Goal: Task Accomplishment & Management: Manage account settings

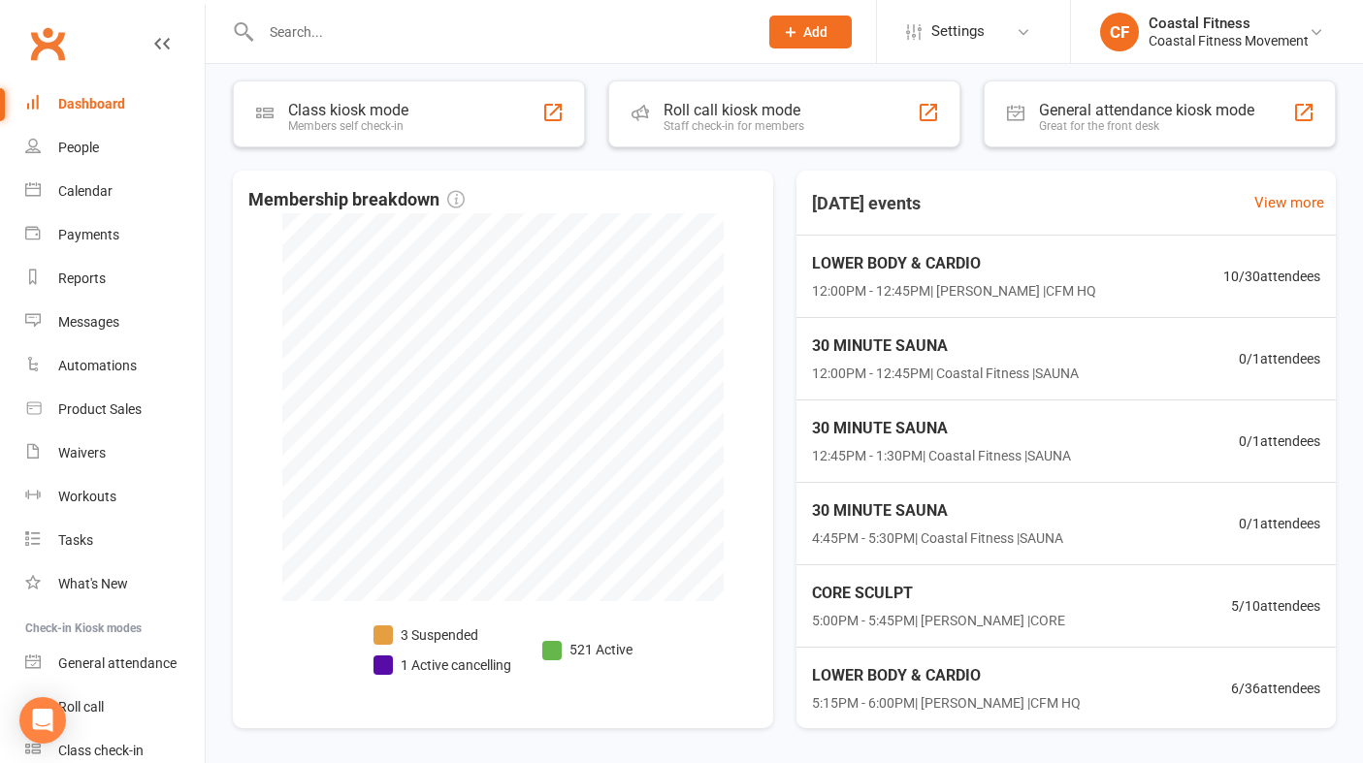
scroll to position [248, 0]
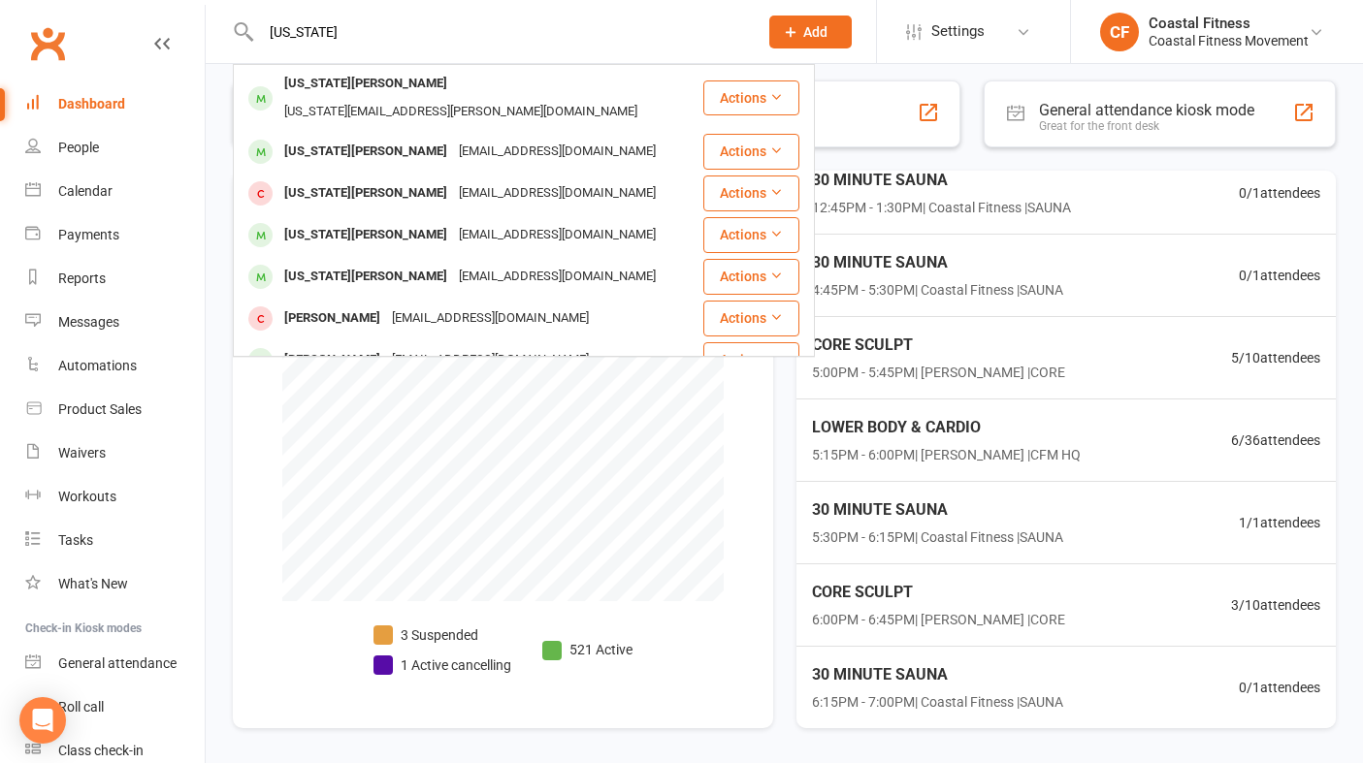
type input "georgia"
click at [821, 38] on span "Add" at bounding box center [815, 32] width 24 height 16
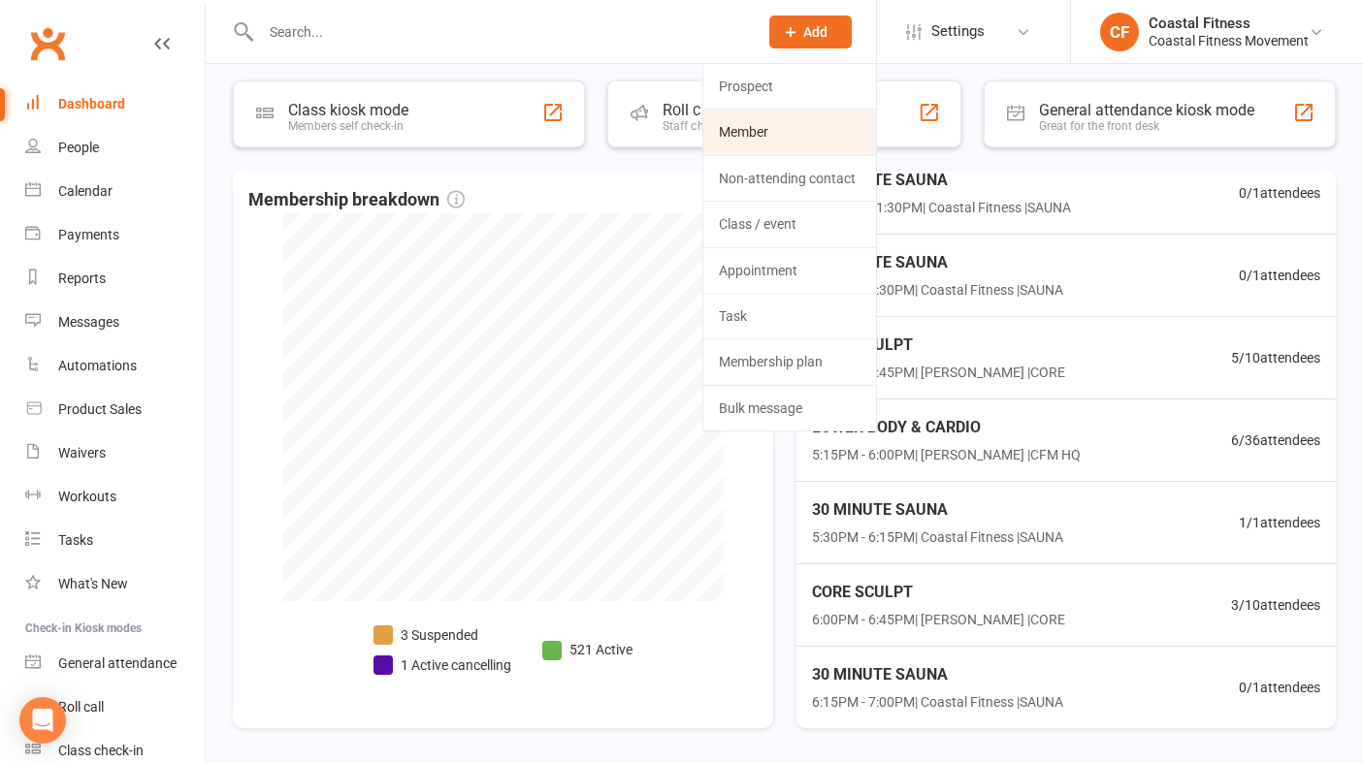
click at [752, 128] on link "Member" at bounding box center [789, 132] width 173 height 45
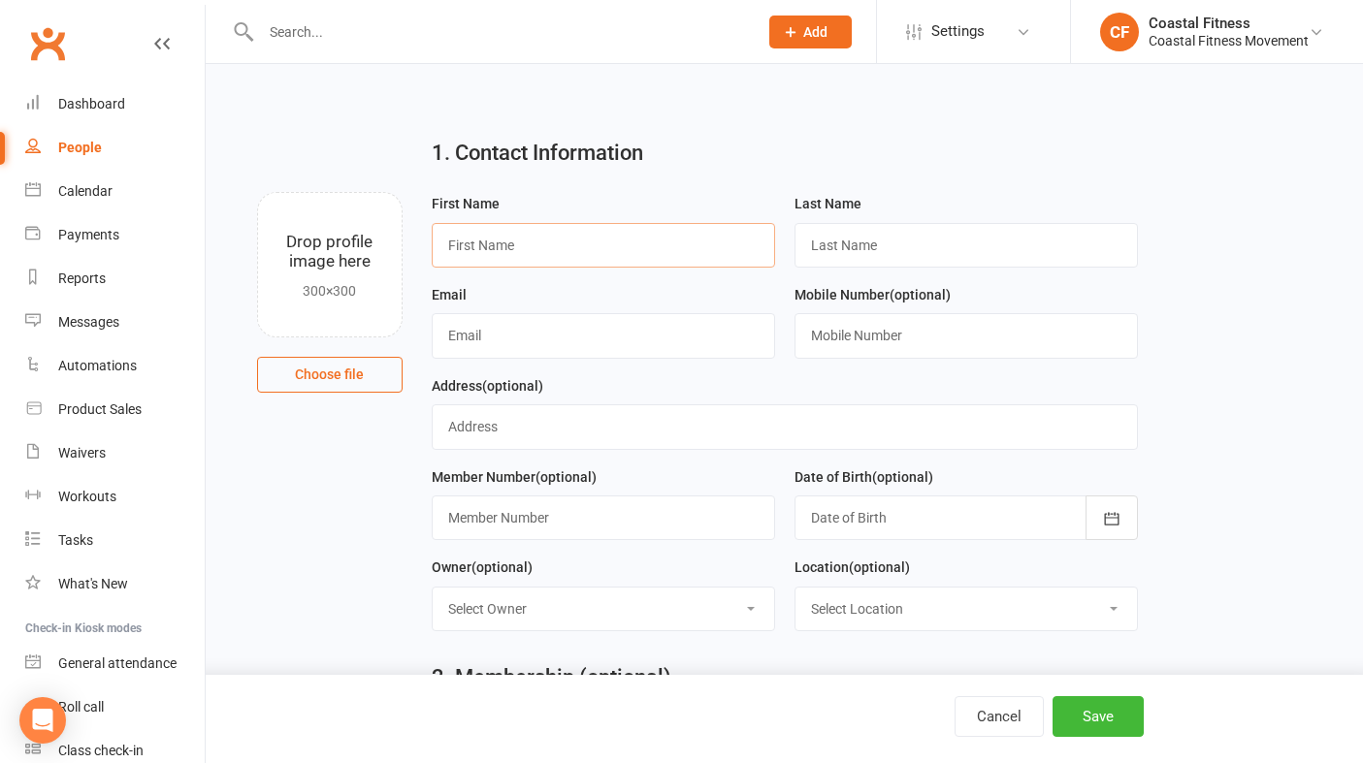
click at [592, 233] on input "text" at bounding box center [603, 245] width 343 height 45
click at [408, 20] on input "text" at bounding box center [499, 31] width 489 height 27
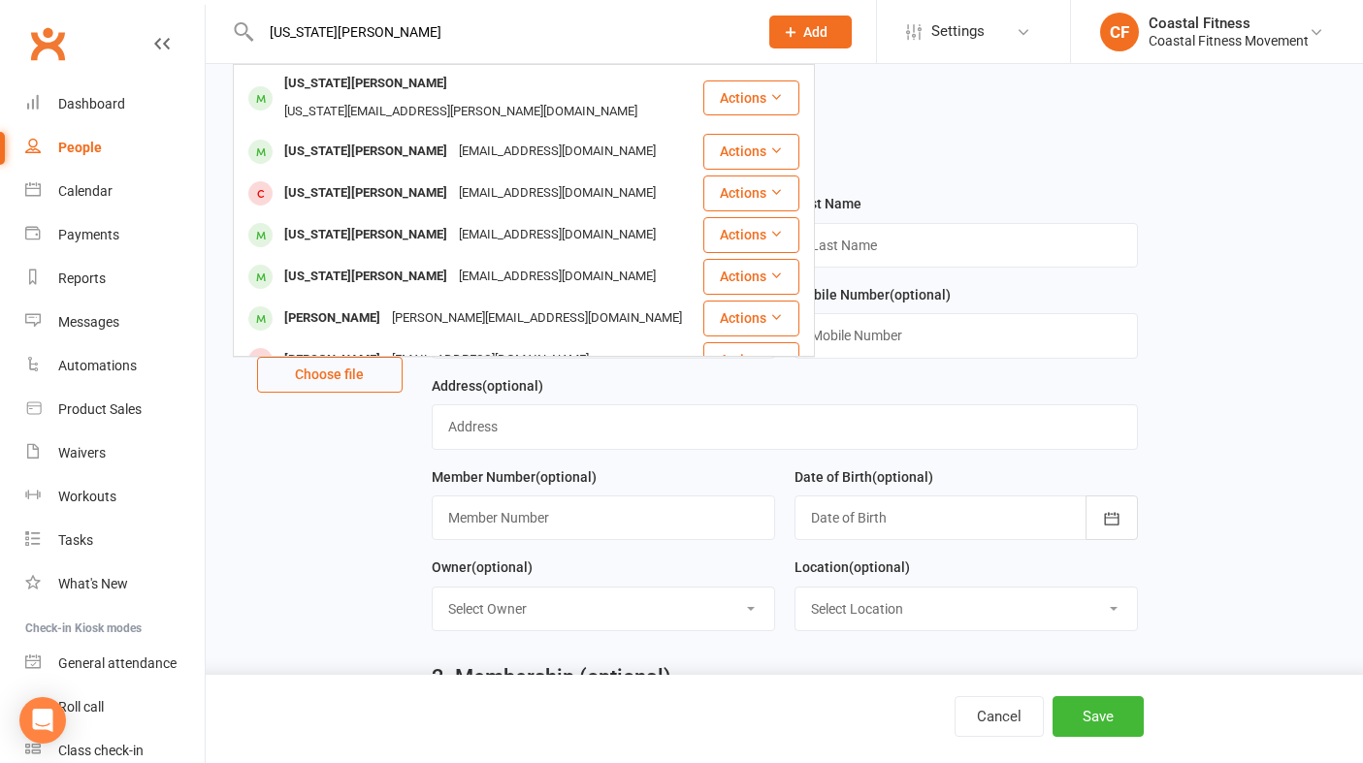
type input "georgia davis"
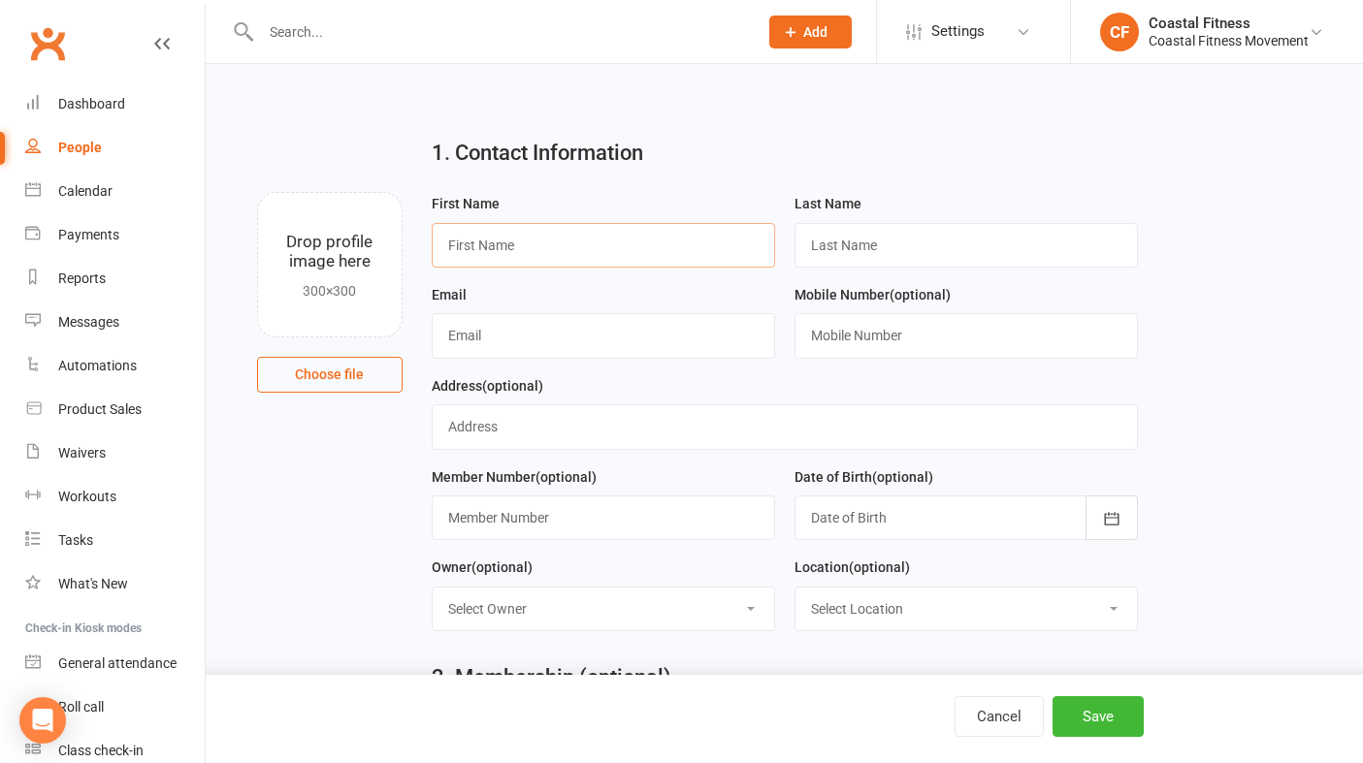
click at [580, 249] on input "text" at bounding box center [603, 245] width 343 height 45
type input "[US_STATE]"
type input "[PERSON_NAME]"
type input "[US_STATE][EMAIL_ADDRESS][DOMAIN_NAME]"
type input "0411952642"
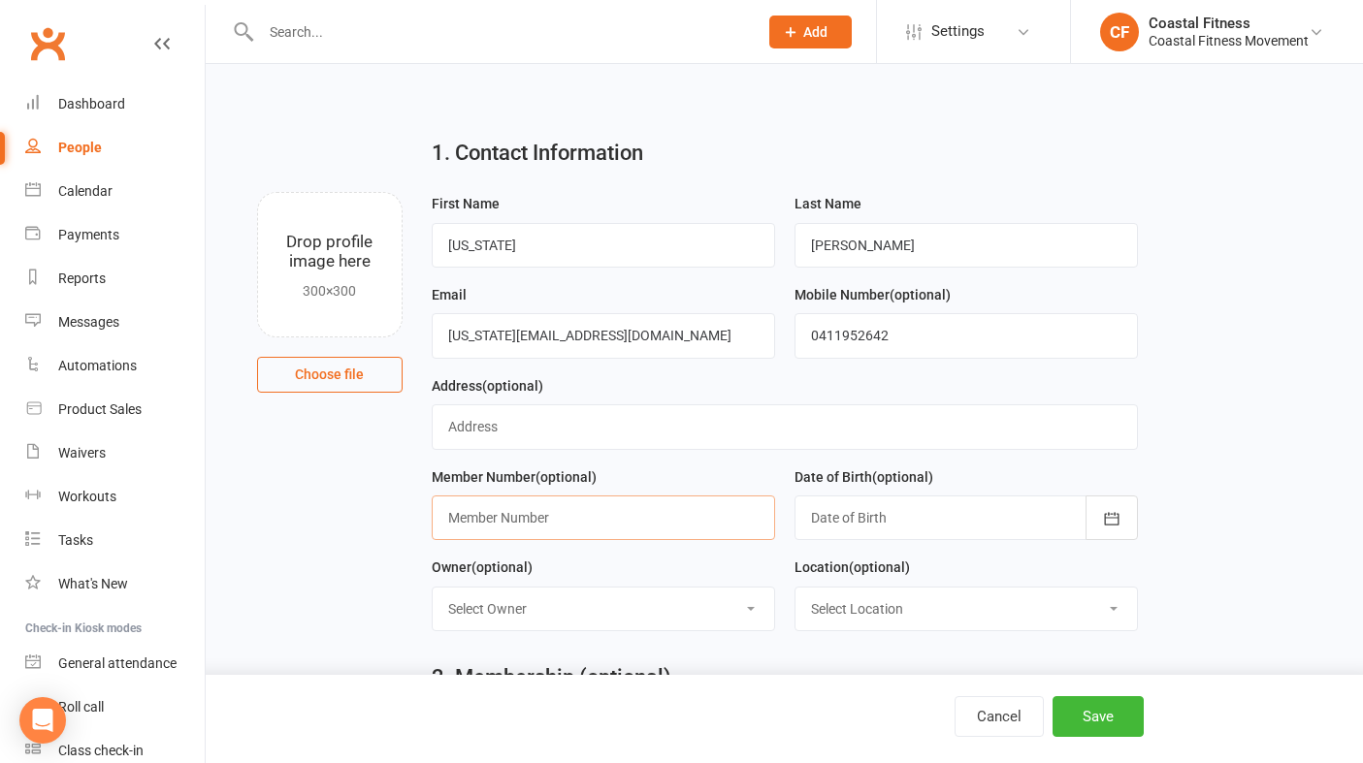
click at [490, 525] on input "text" at bounding box center [603, 518] width 343 height 45
click at [1115, 519] on icon "button" at bounding box center [1111, 518] width 15 height 13
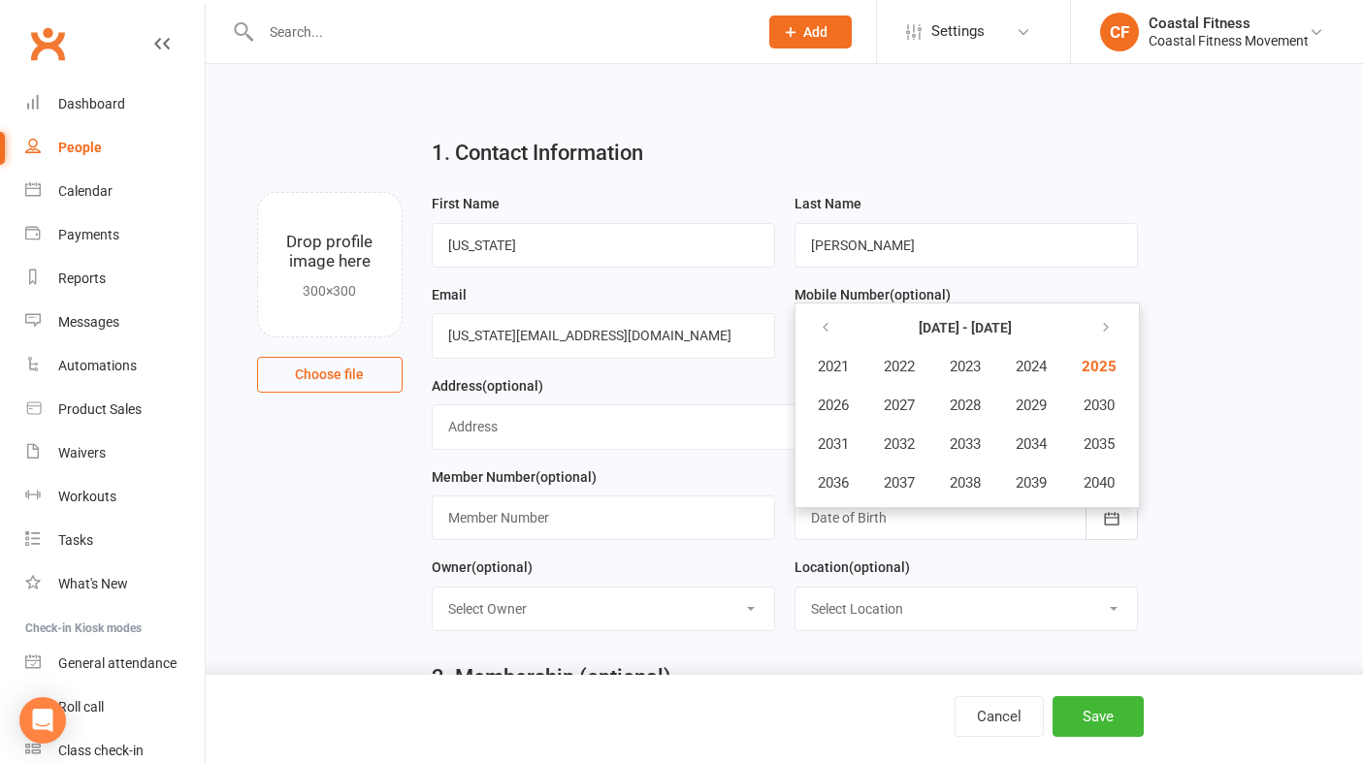
click at [825, 307] on ul "[DATE] - [DATE] 2021 2022 2023 2024 2025 2026 2027 2028 2029 2030 2031 2032 203…" at bounding box center [966, 406] width 345 height 206
click at [826, 330] on icon "button" at bounding box center [826, 328] width 14 height 16
click at [977, 489] on span "1998" at bounding box center [964, 482] width 31 height 17
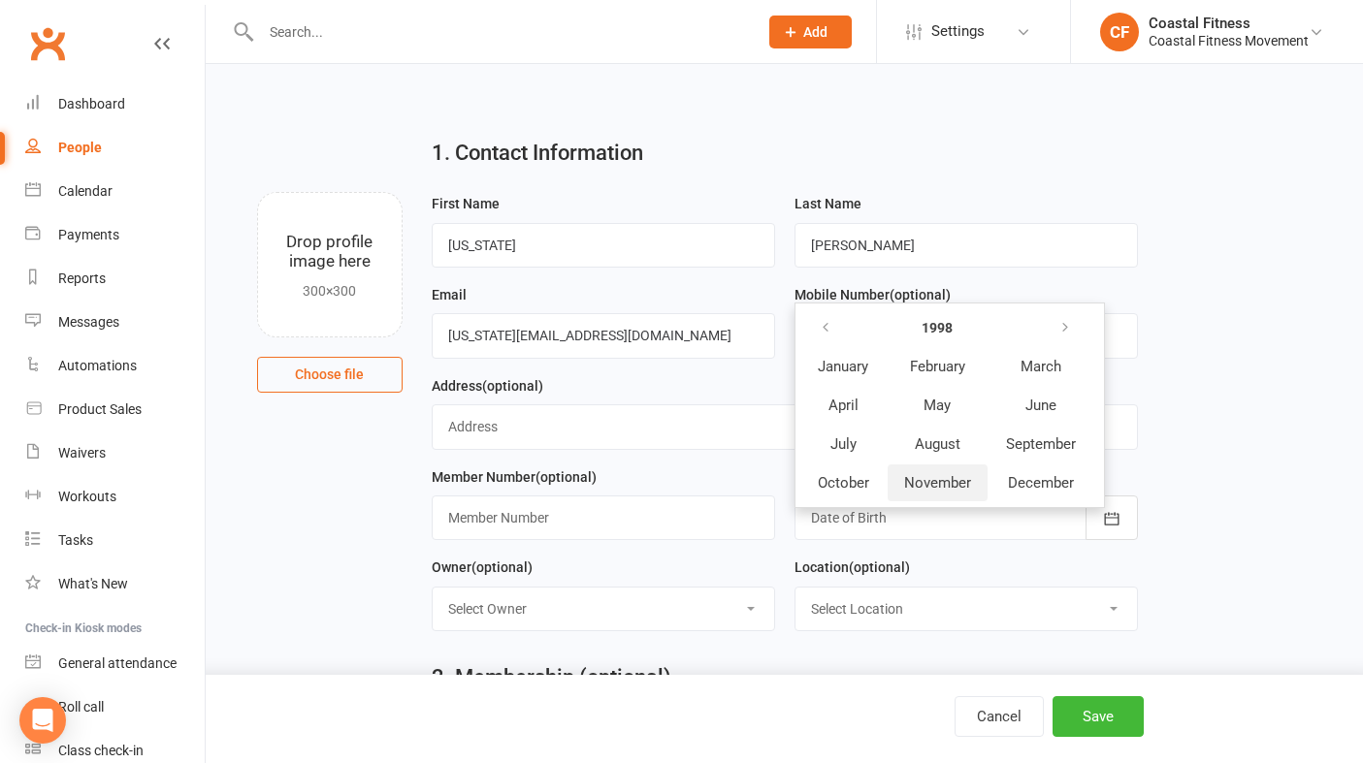
click at [915, 485] on span "November" at bounding box center [937, 482] width 67 height 17
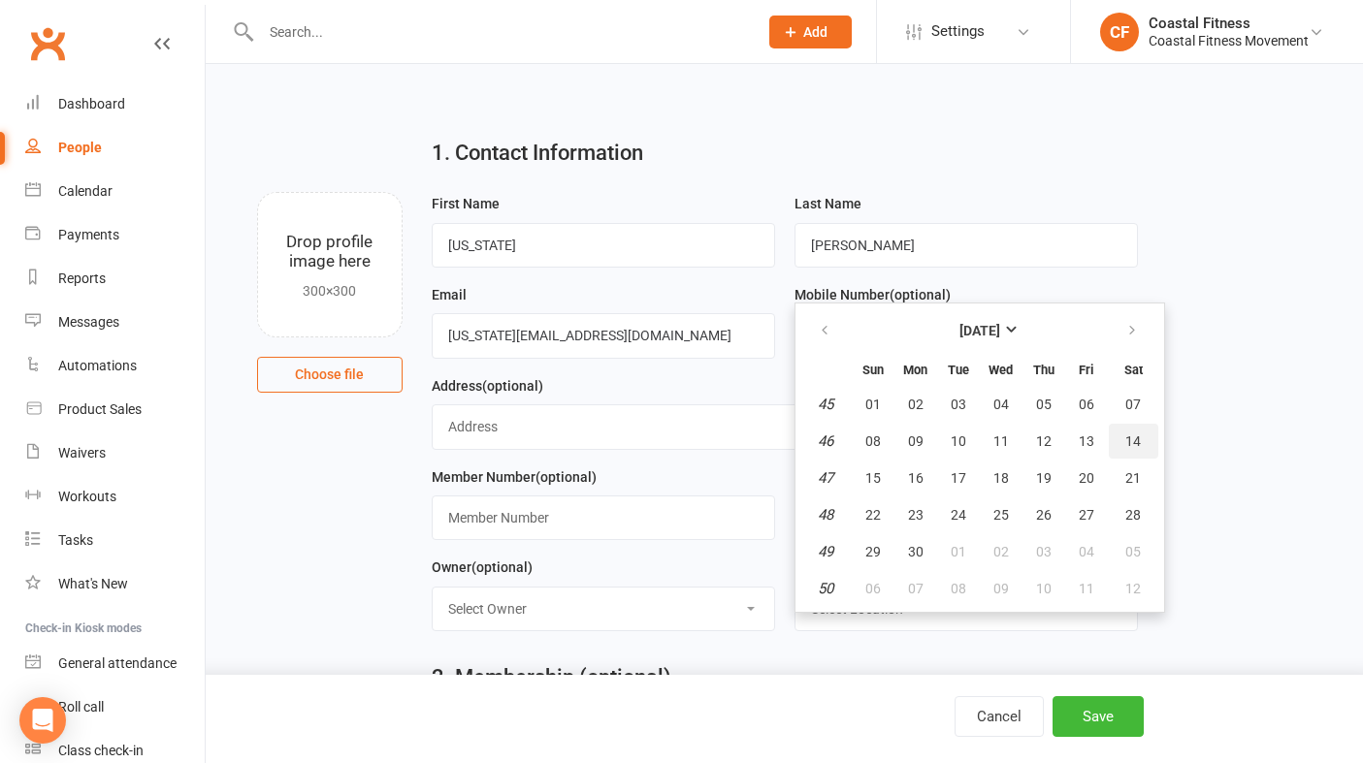
click at [1126, 434] on span "14" at bounding box center [1133, 442] width 16 height 16
type input "14 Nov 1998"
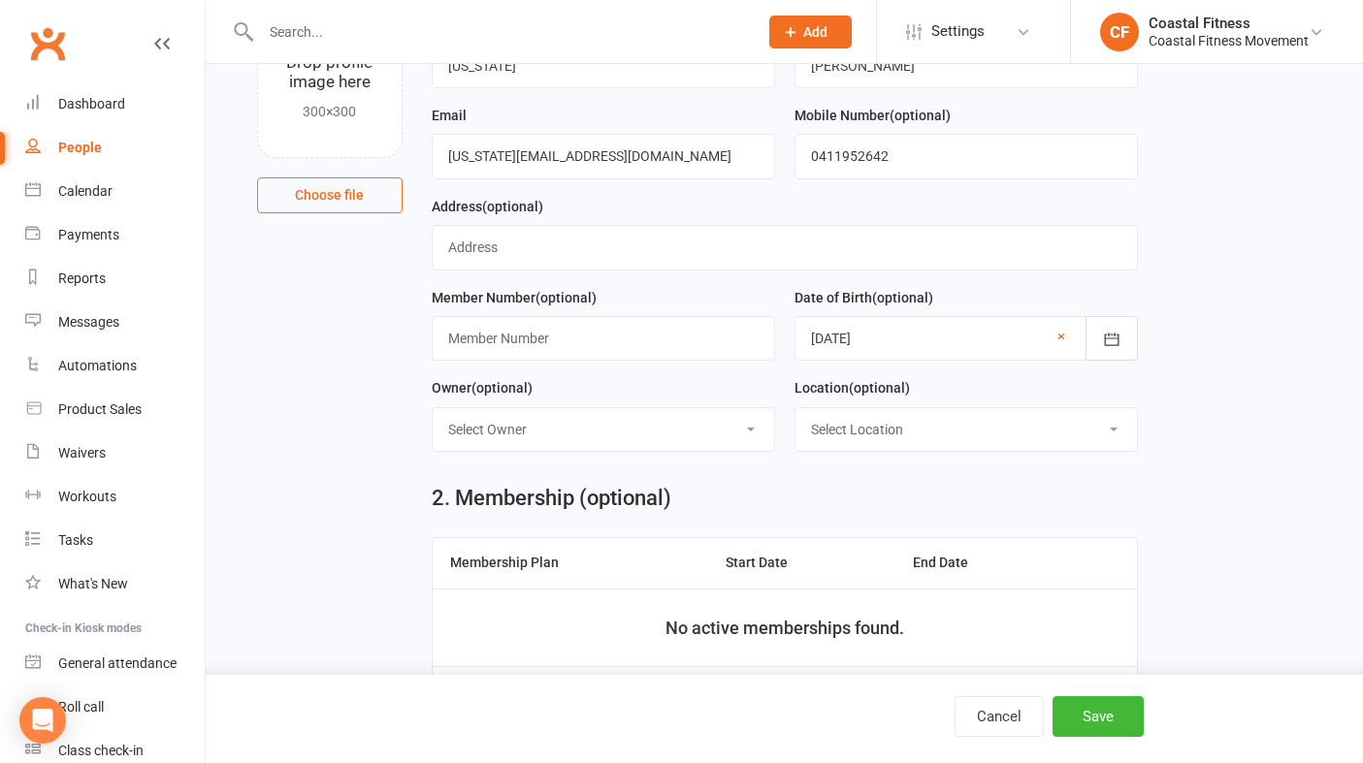
scroll to position [167, 0]
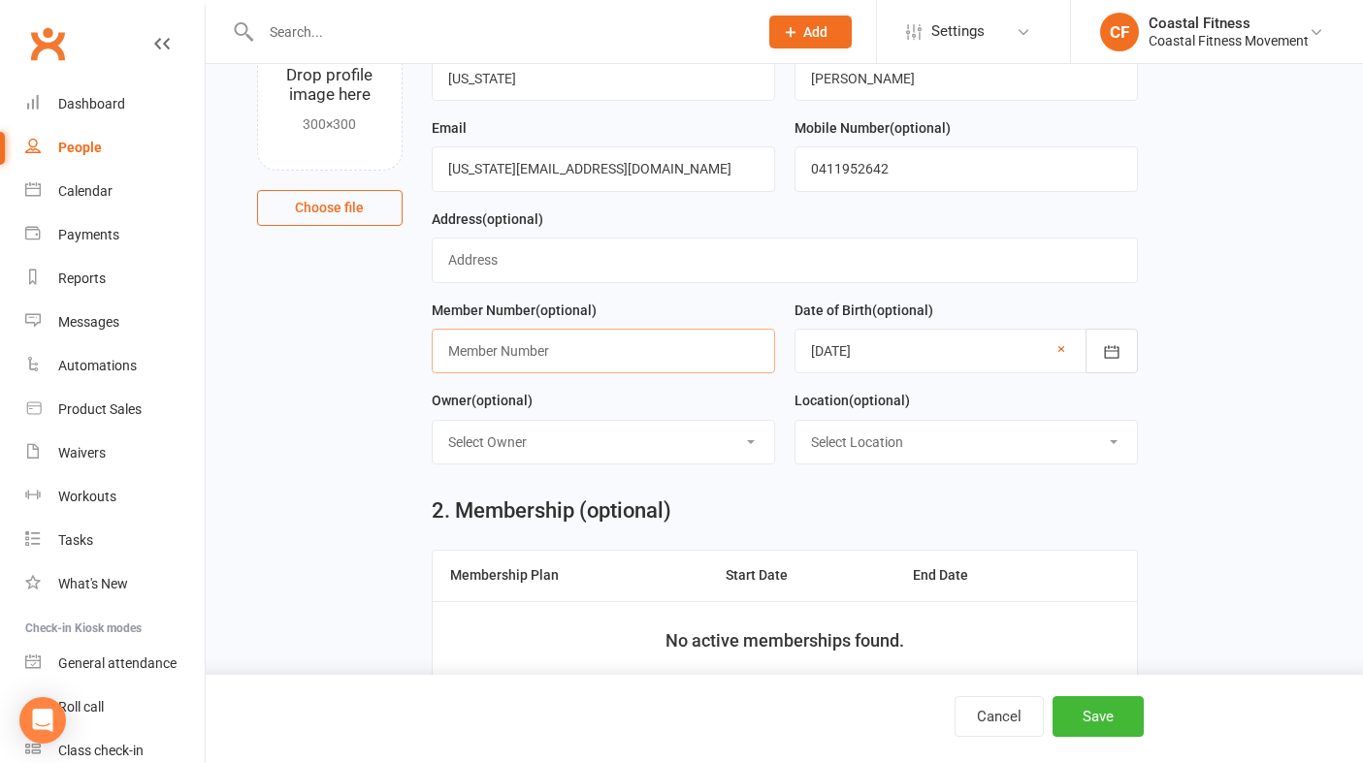
click at [506, 353] on input "text" at bounding box center [603, 351] width 343 height 45
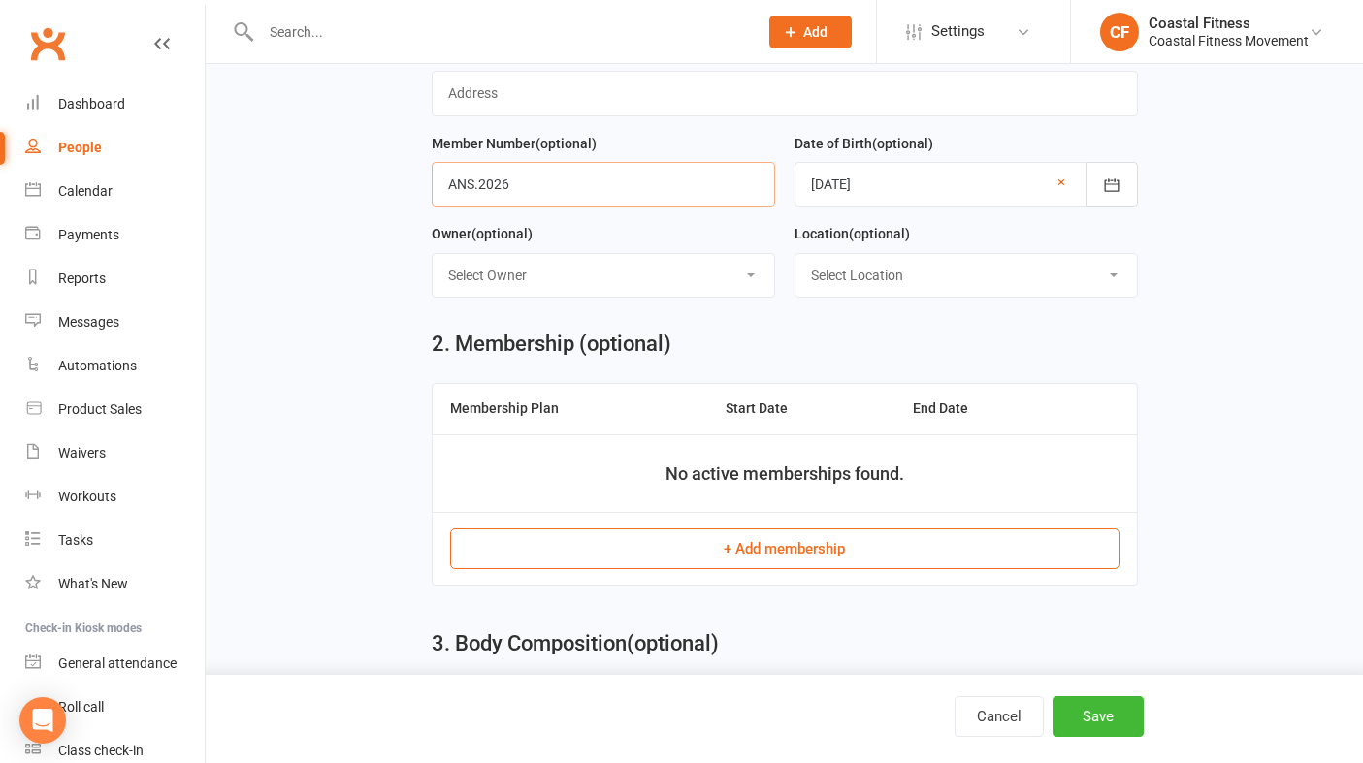
scroll to position [333, 0]
type input "ANS.2026"
click at [1120, 734] on button "Save" at bounding box center [1097, 716] width 91 height 41
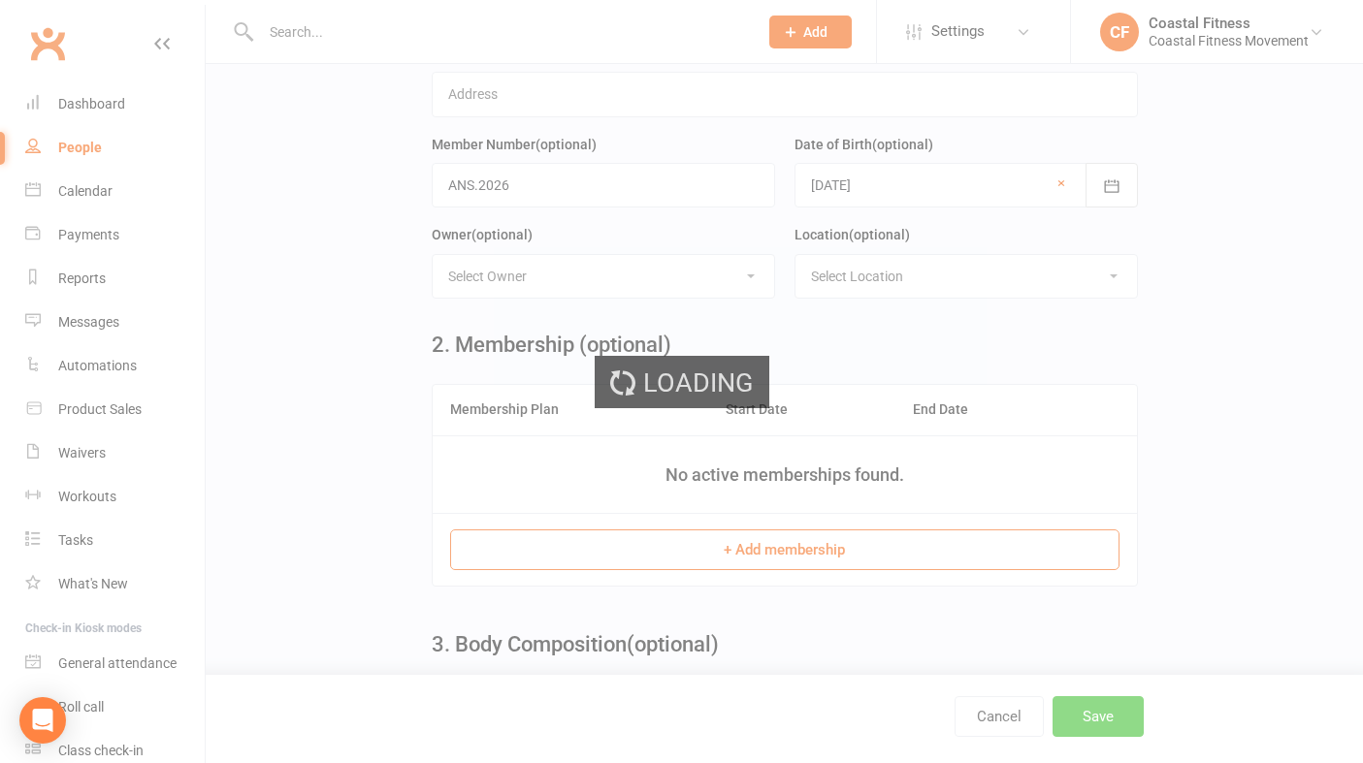
scroll to position [0, 0]
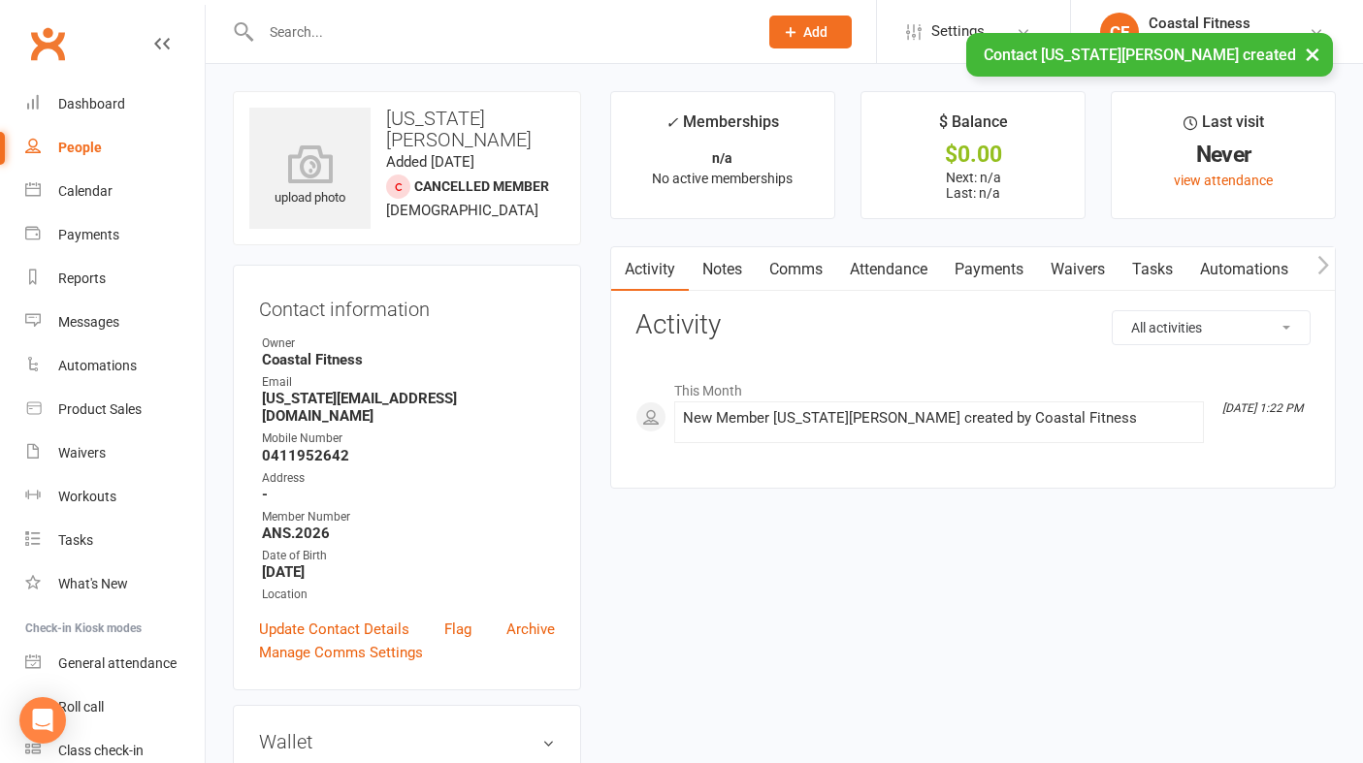
click at [1091, 274] on link "Waivers" at bounding box center [1077, 269] width 81 height 45
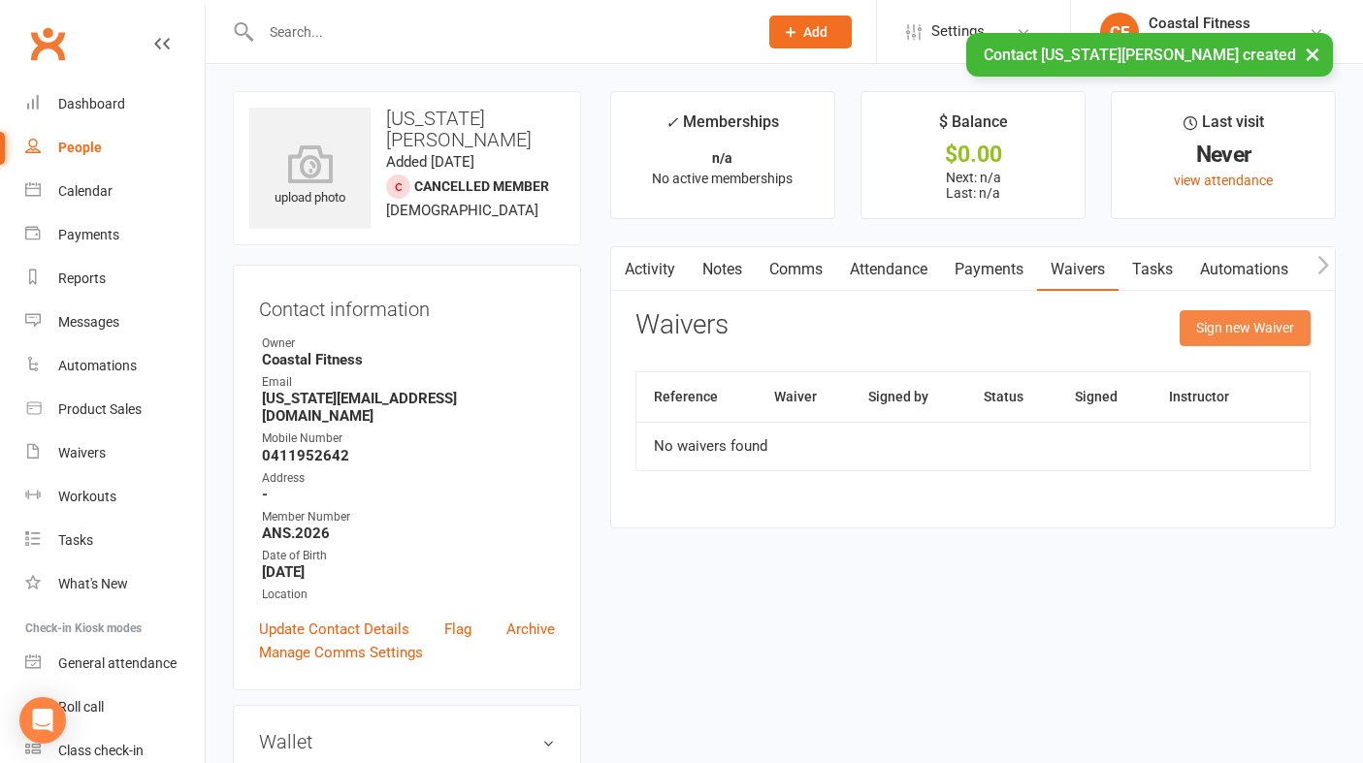
click at [1259, 329] on button "Sign new Waiver" at bounding box center [1244, 327] width 131 height 35
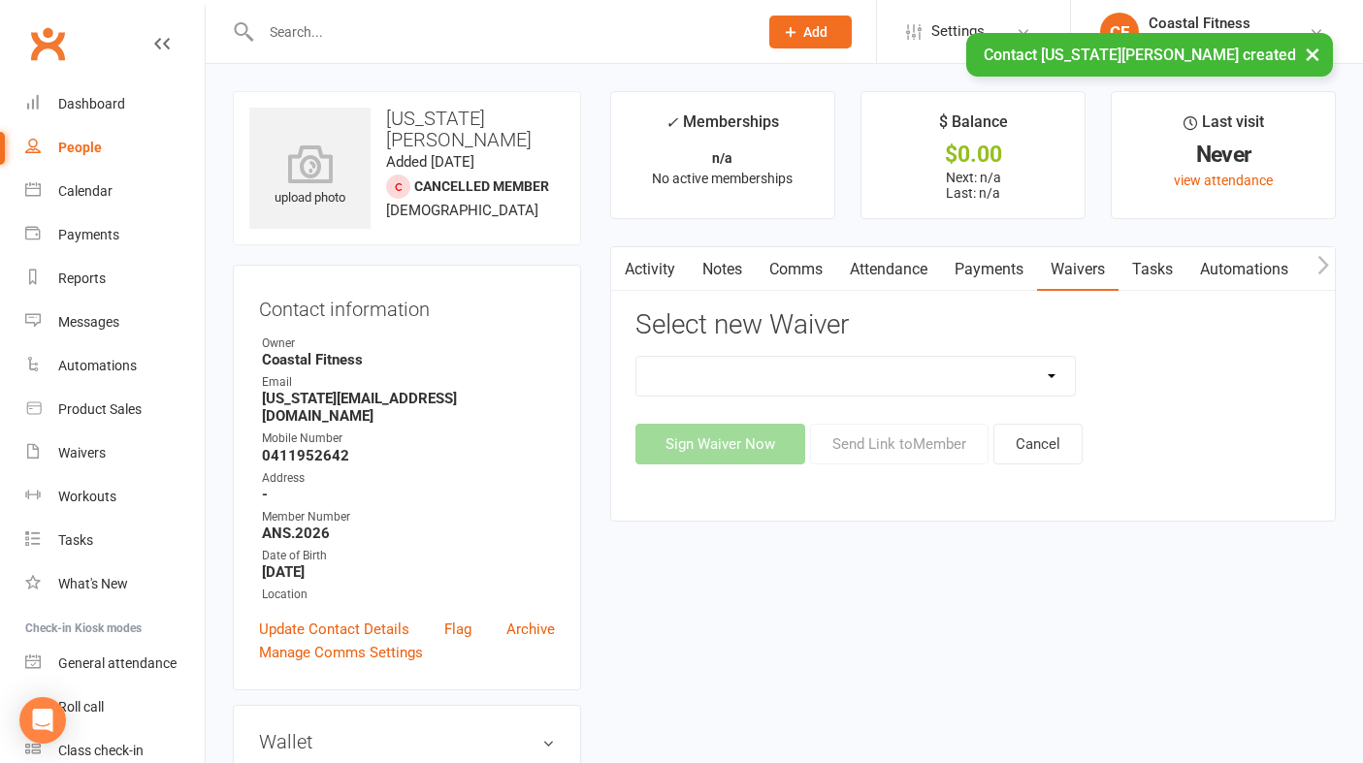
click at [1034, 376] on select "5 x SAUNA PASS 7 DAY CASUAL PASS 7 DAY FREE TRIAL BRING A FRIEND FOR FREE BRONZ…" at bounding box center [855, 376] width 438 height 39
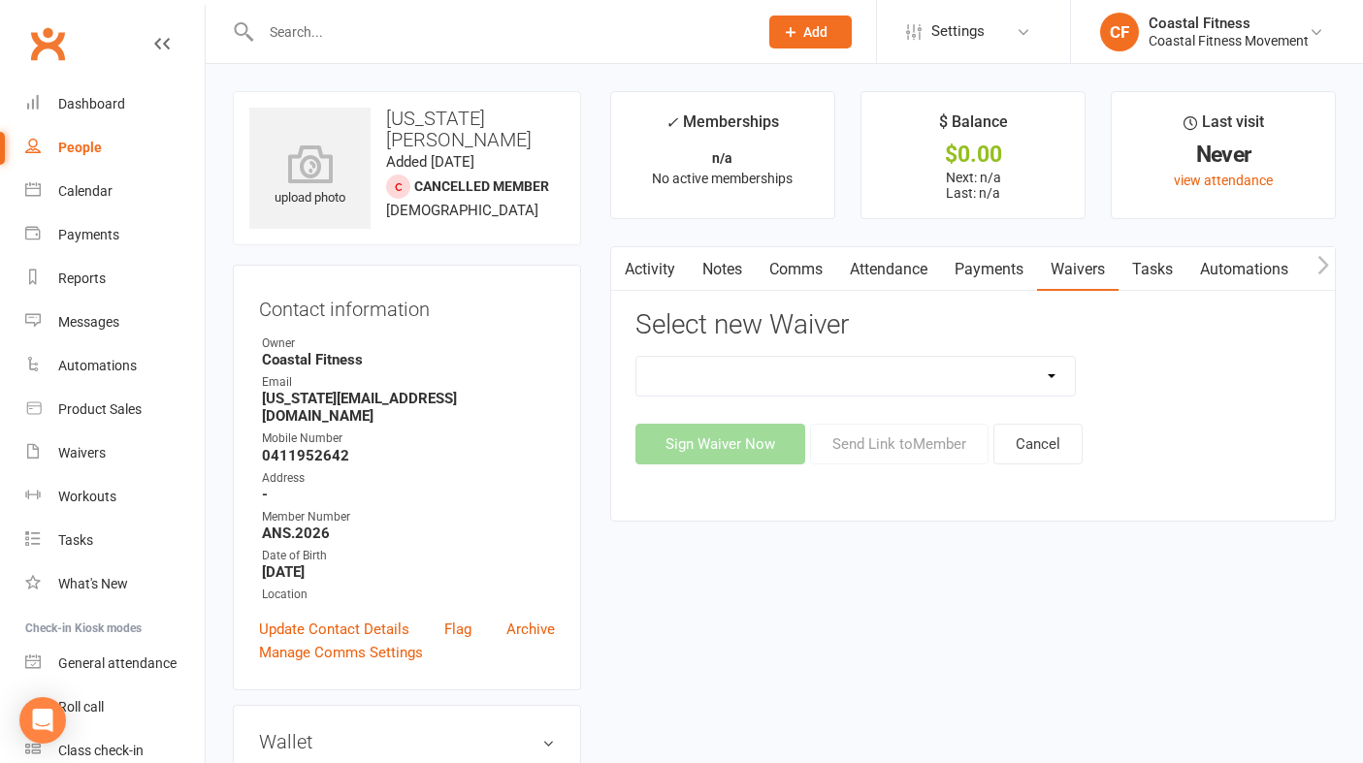
select select "6052"
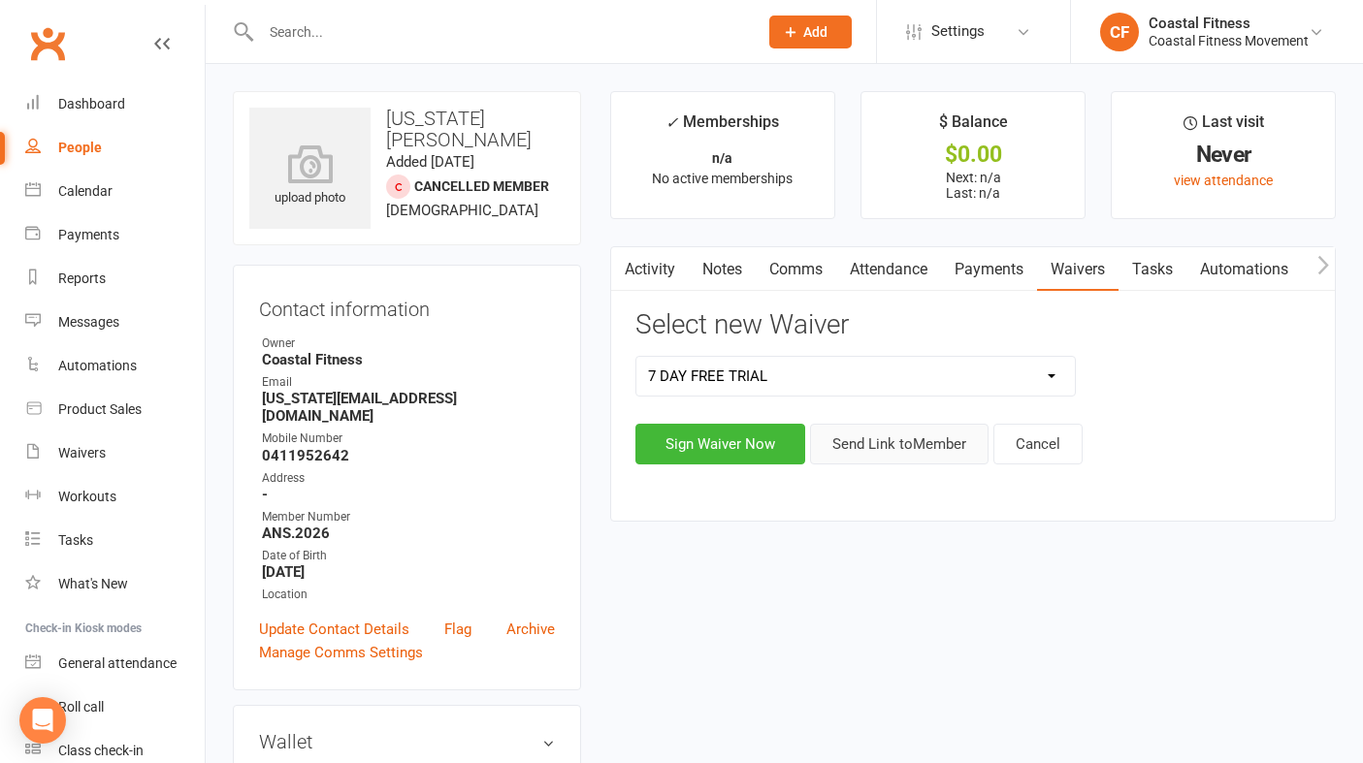
click at [905, 456] on button "Send Link to Member" at bounding box center [899, 444] width 178 height 41
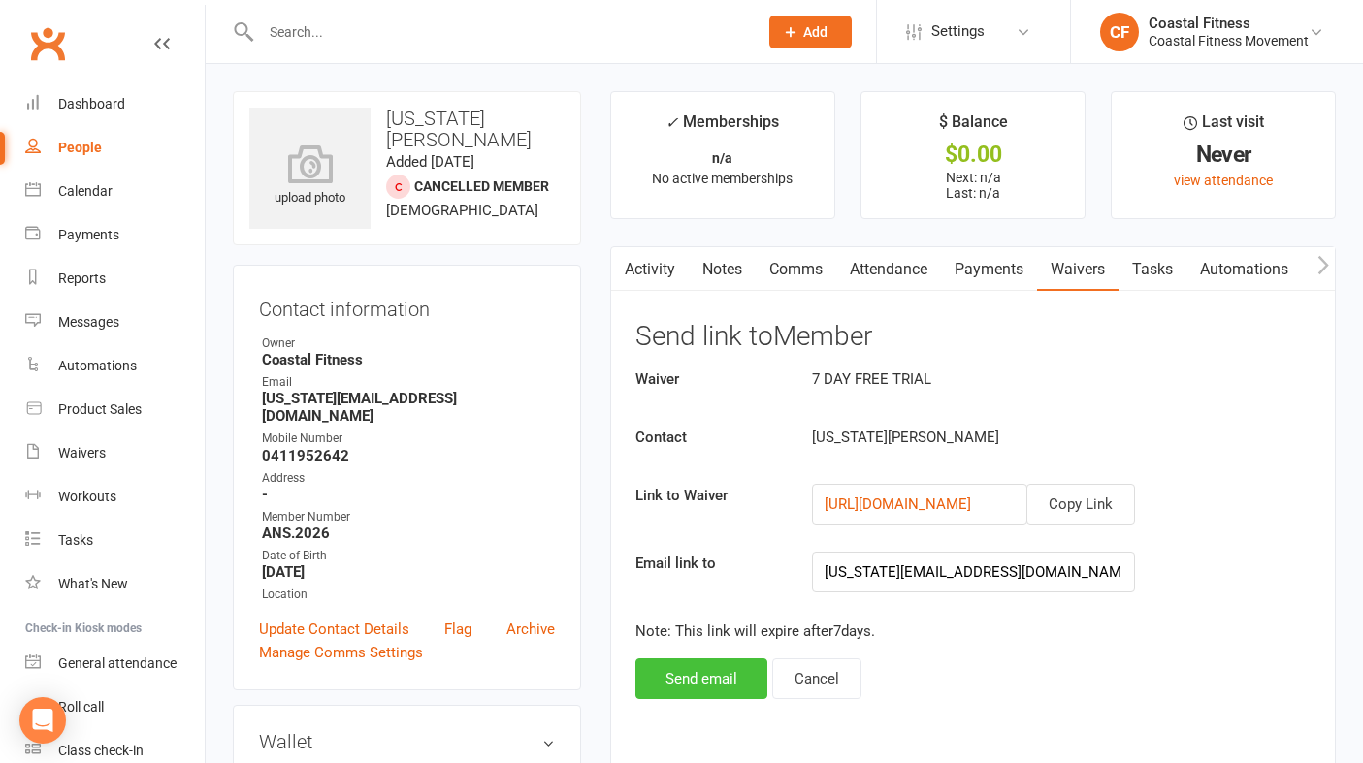
click at [704, 679] on button "Send email" at bounding box center [701, 679] width 132 height 41
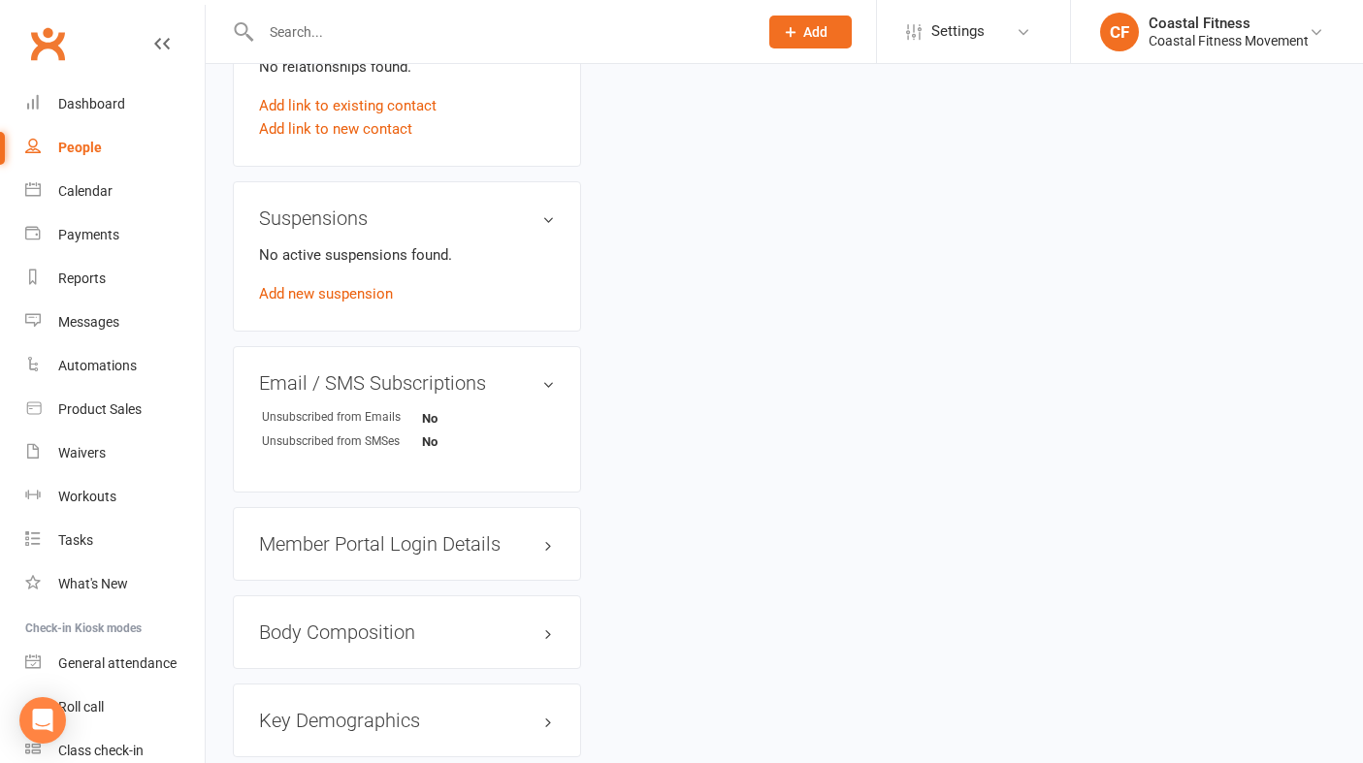
scroll to position [1061, 0]
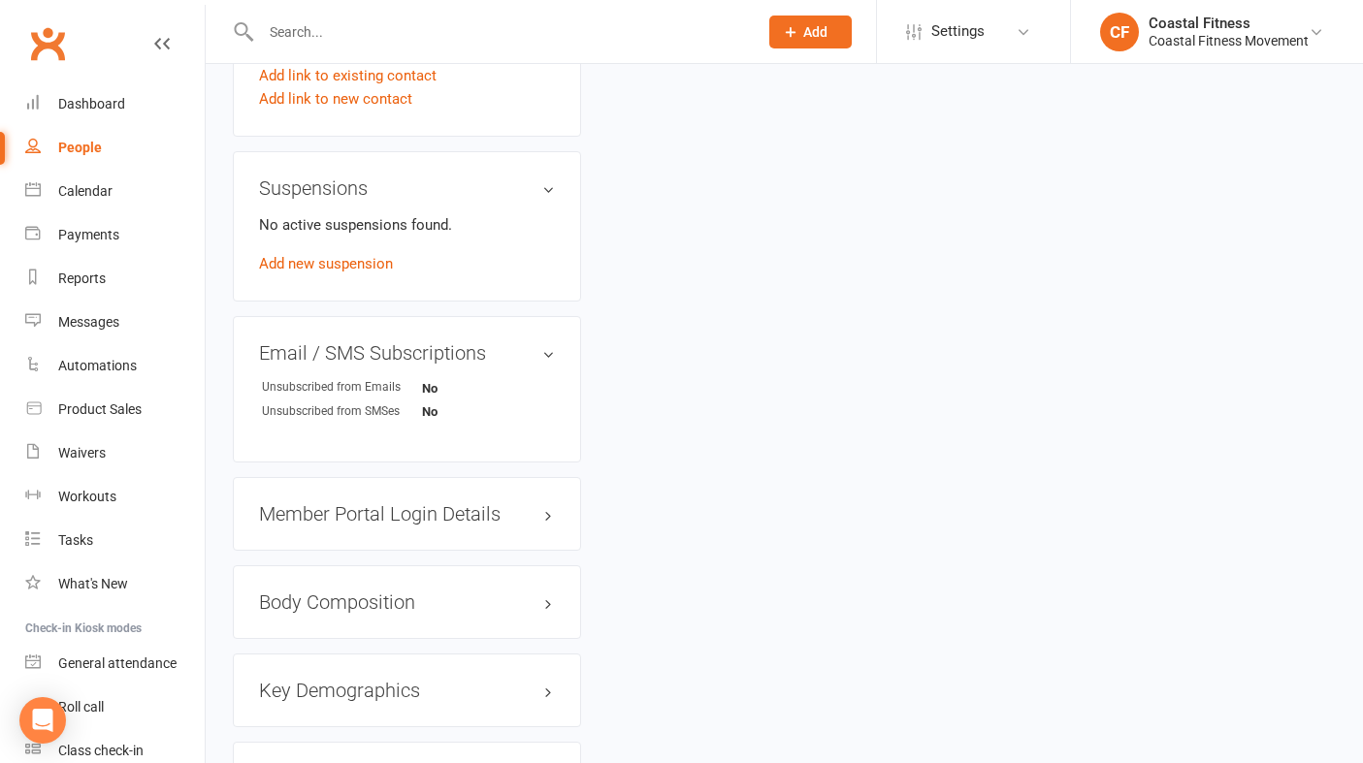
click at [369, 506] on div "Member Portal Login Details" at bounding box center [407, 514] width 348 height 74
click at [361, 503] on h3 "Member Portal Login Details" at bounding box center [407, 513] width 296 height 21
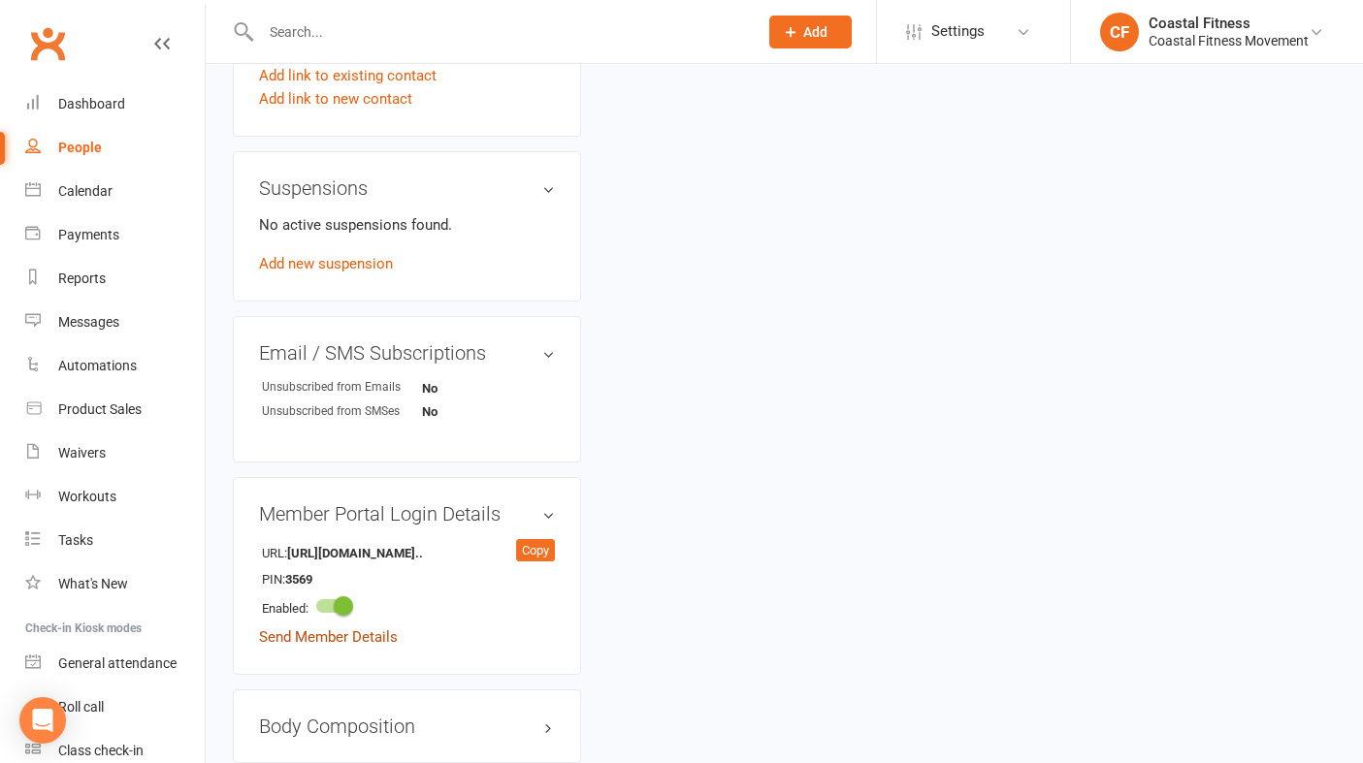
click at [332, 628] on link "Send Member Details" at bounding box center [328, 636] width 139 height 17
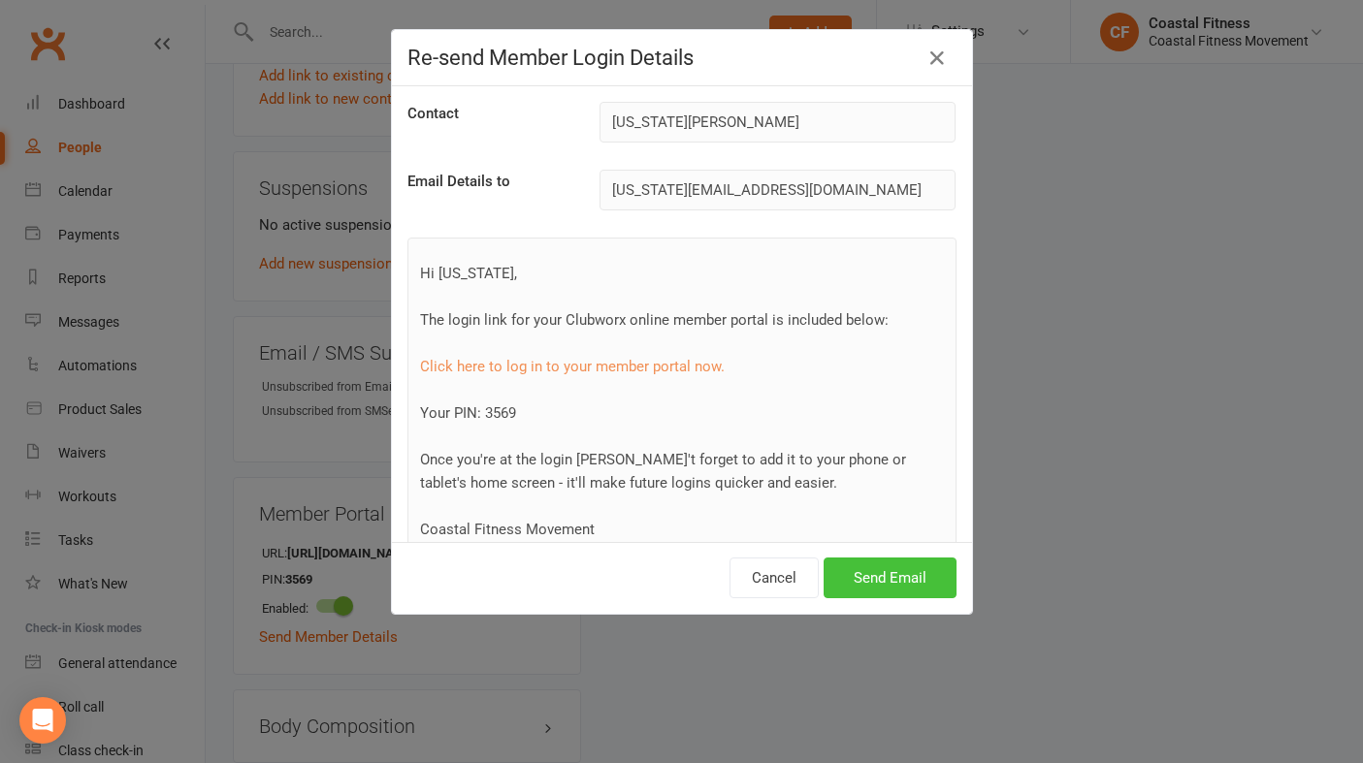
click at [927, 579] on button "Send Email" at bounding box center [889, 578] width 133 height 41
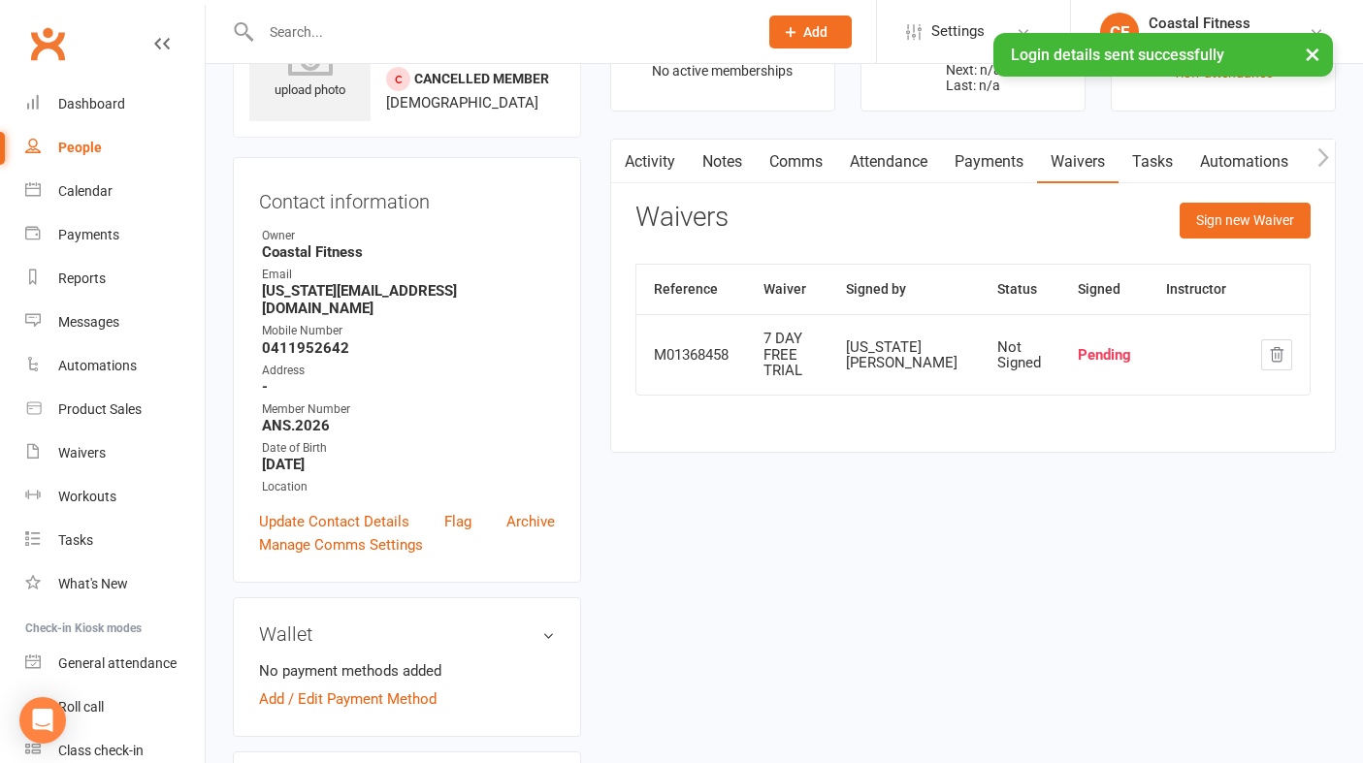
scroll to position [101, 0]
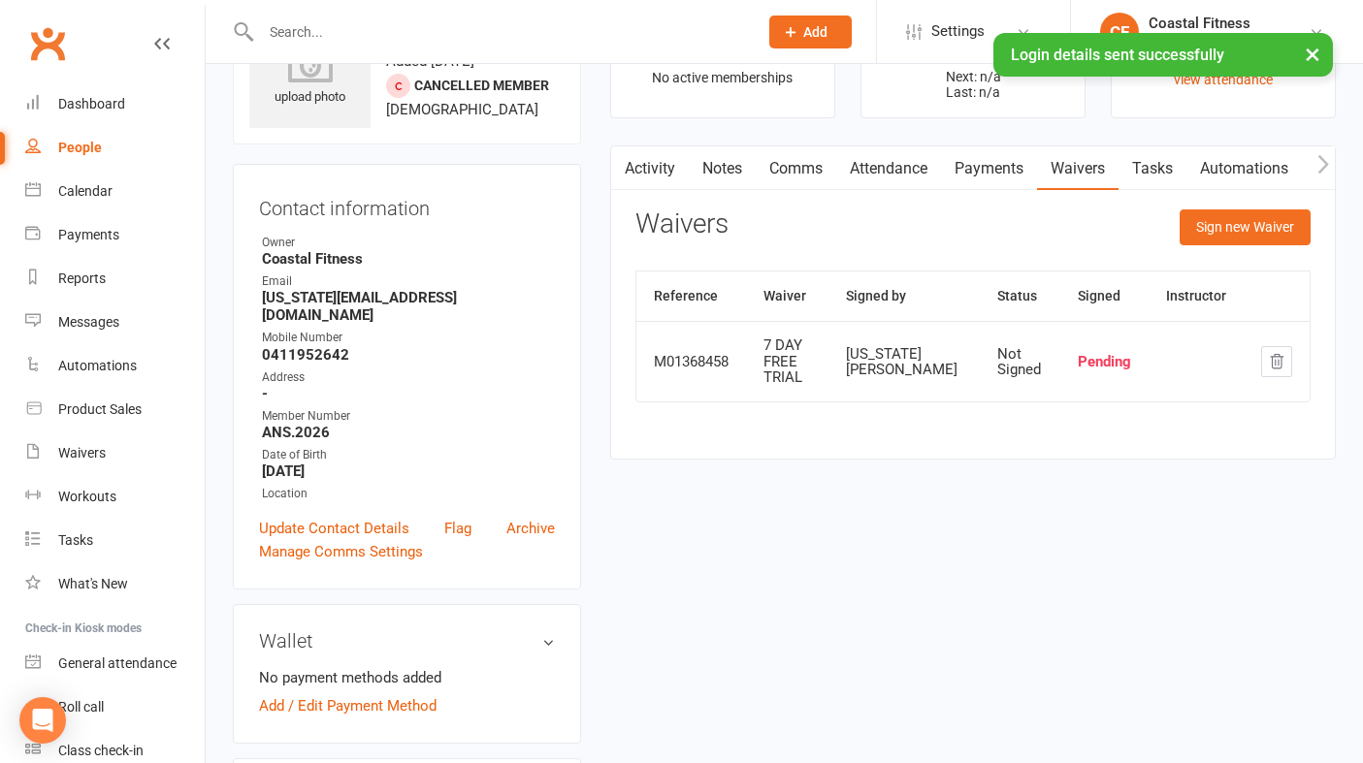
click at [810, 166] on link "Comms" at bounding box center [796, 168] width 80 height 45
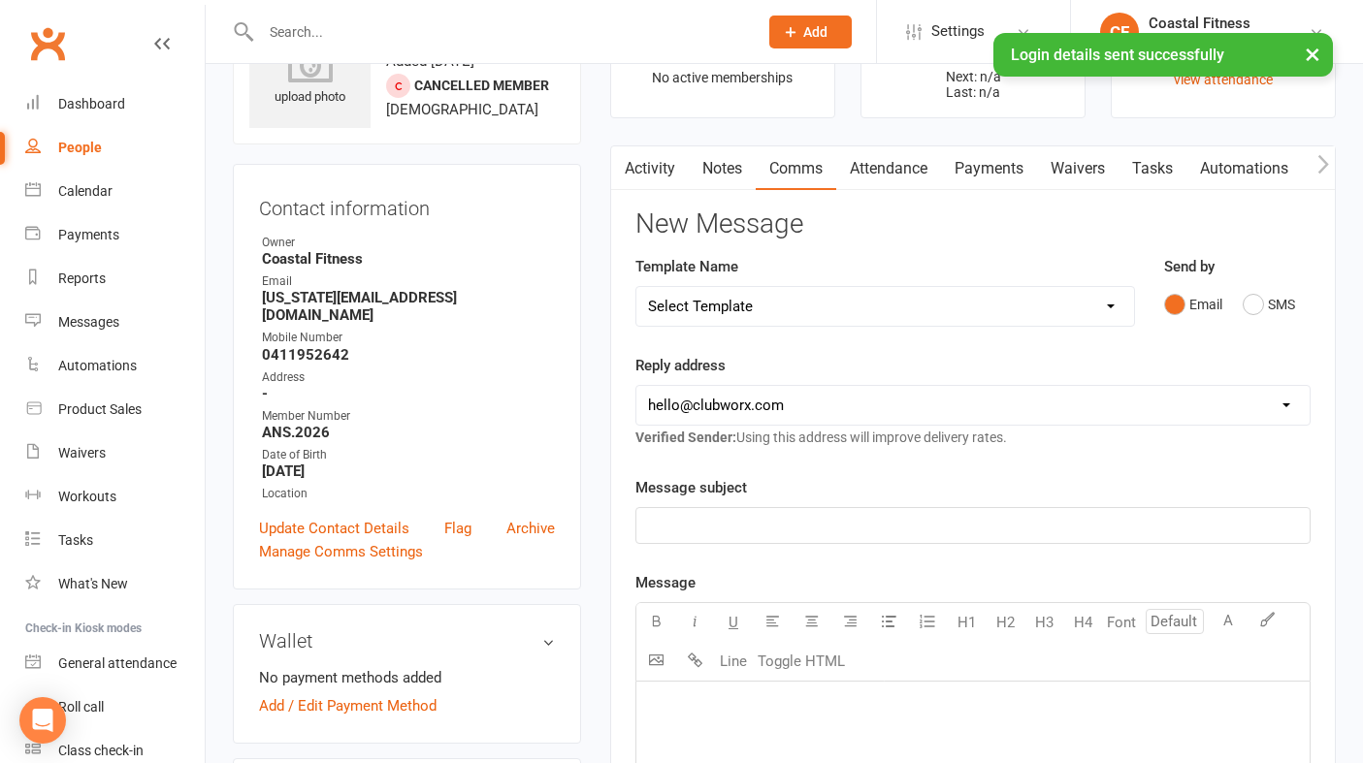
click at [1109, 312] on select "Select Template [Email] CFM 7 day trial [SMS] Failure to scan FP [Email] It's t…" at bounding box center [885, 306] width 498 height 39
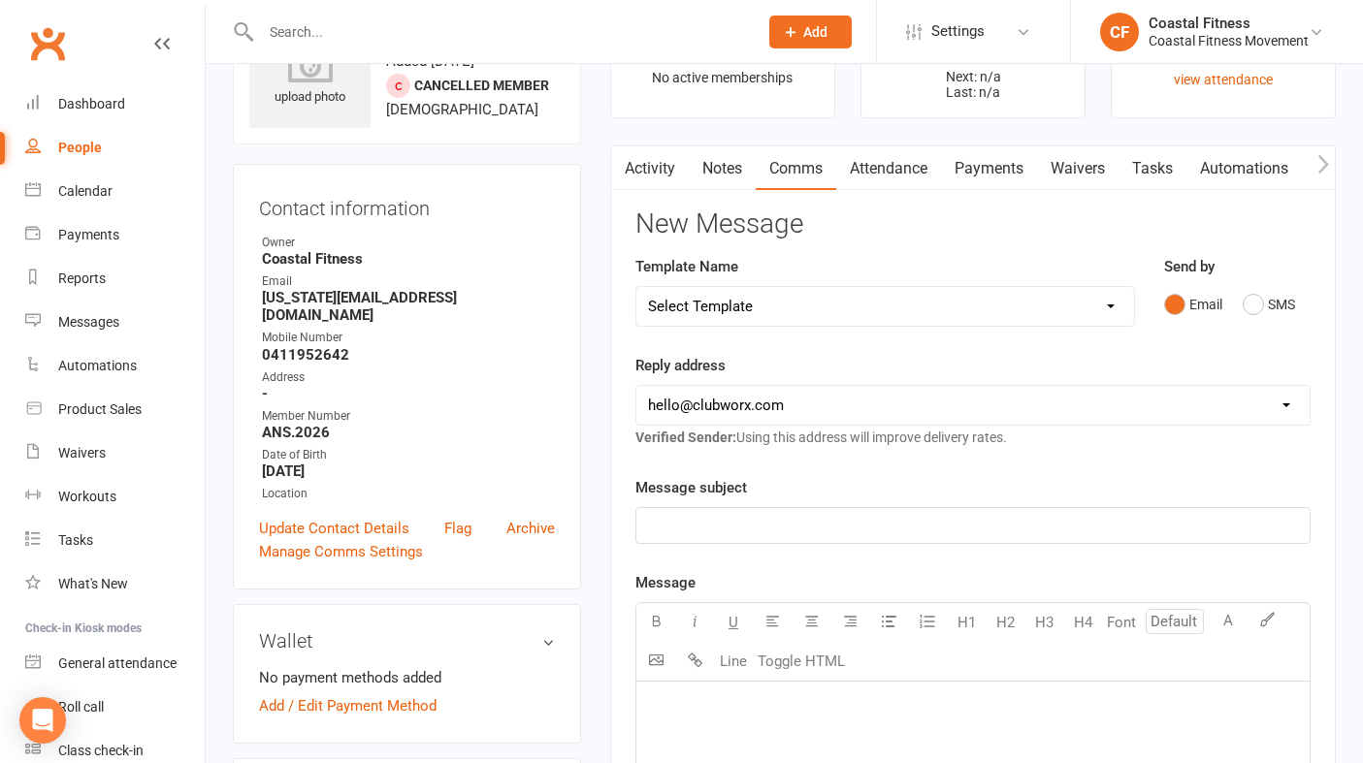
select select "5"
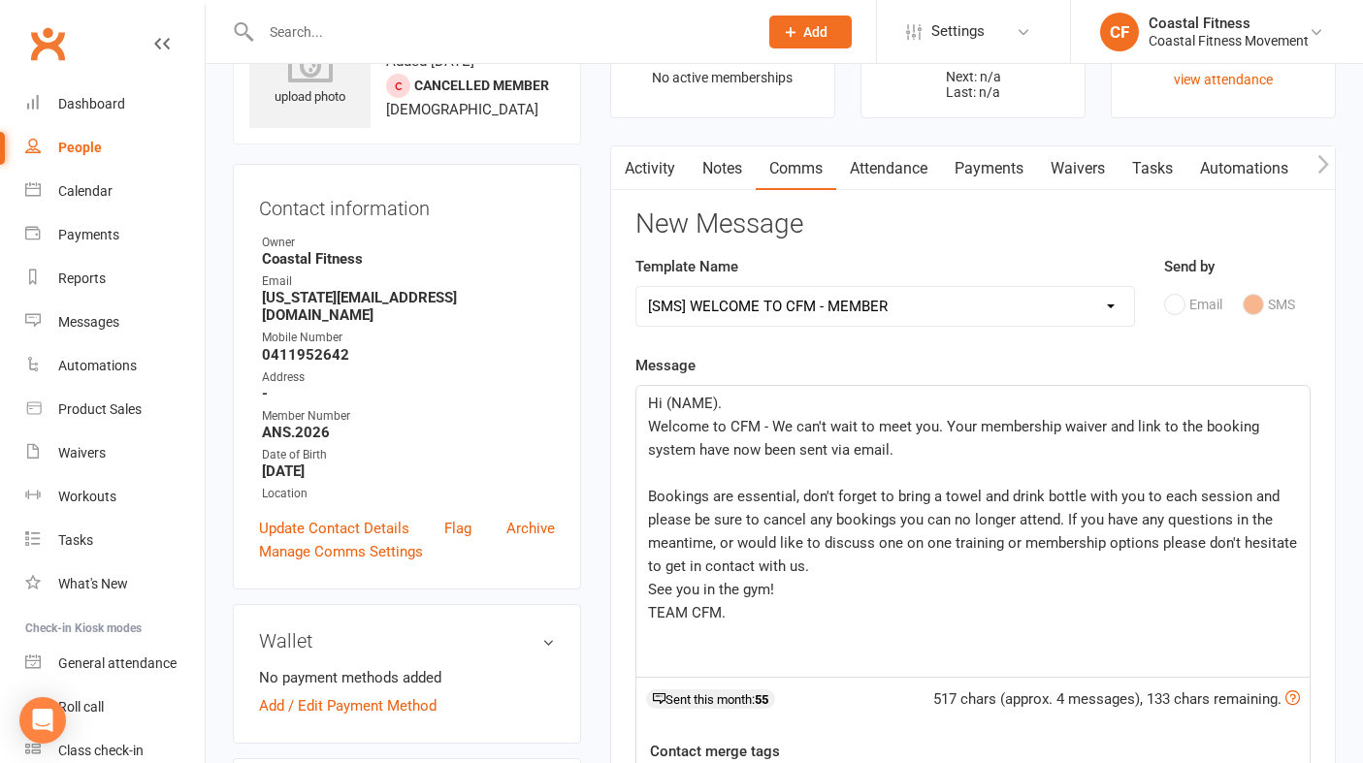
click at [713, 403] on span "Hi (NAME)." at bounding box center [685, 403] width 74 height 17
click at [753, 406] on p "Hi (NAME)." at bounding box center [973, 403] width 650 height 23
click at [1055, 429] on span "Welcome to CFM - We can't wait to meet you. Your membership waiver and link to …" at bounding box center [955, 438] width 615 height 41
click at [1076, 314] on select "Select Template [Email] CFM 7 day trial [SMS] Failure to scan FP [Email] It's t…" at bounding box center [885, 306] width 498 height 39
select select "4"
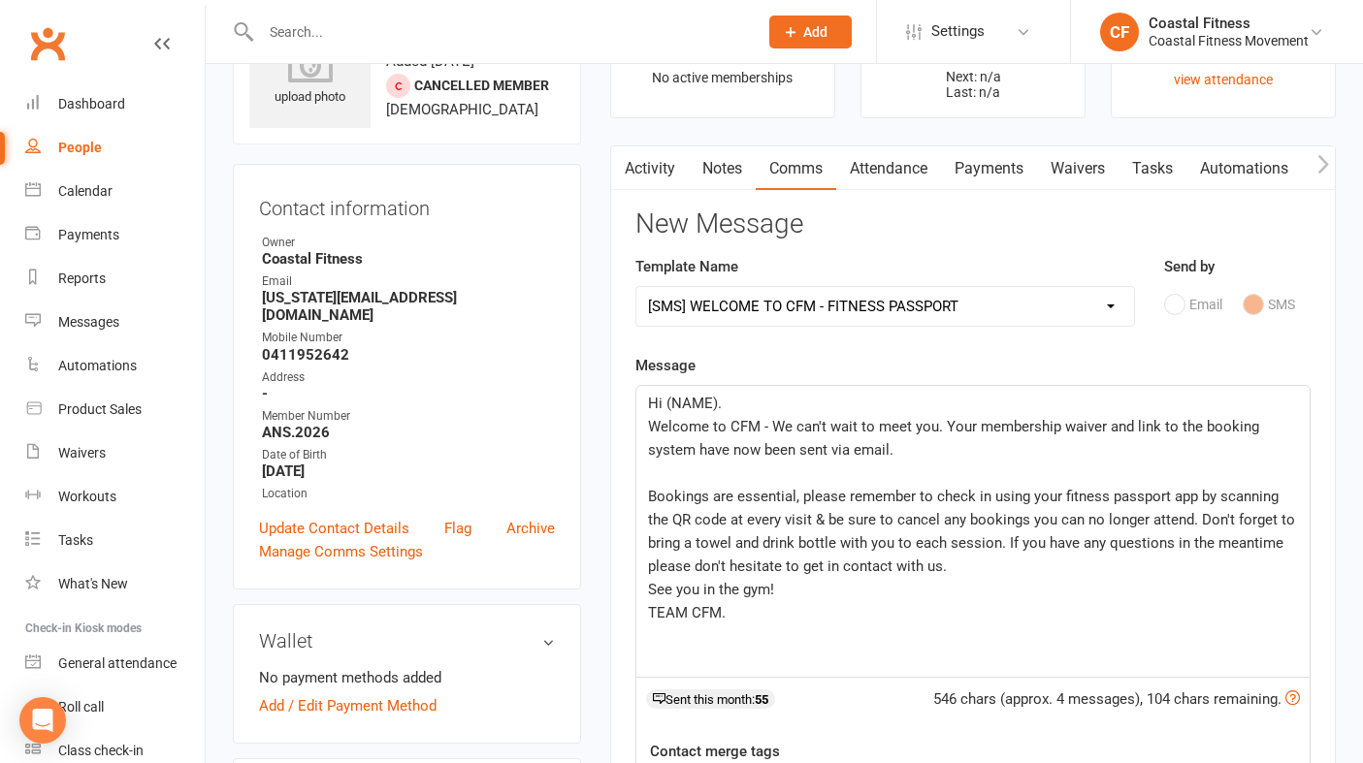
click at [739, 399] on p "Hi (NAME)." at bounding box center [973, 403] width 650 height 23
click at [1055, 428] on span "Welcome to CFM - We can't wait to meet you. Your membership waiver and link to …" at bounding box center [955, 438] width 615 height 41
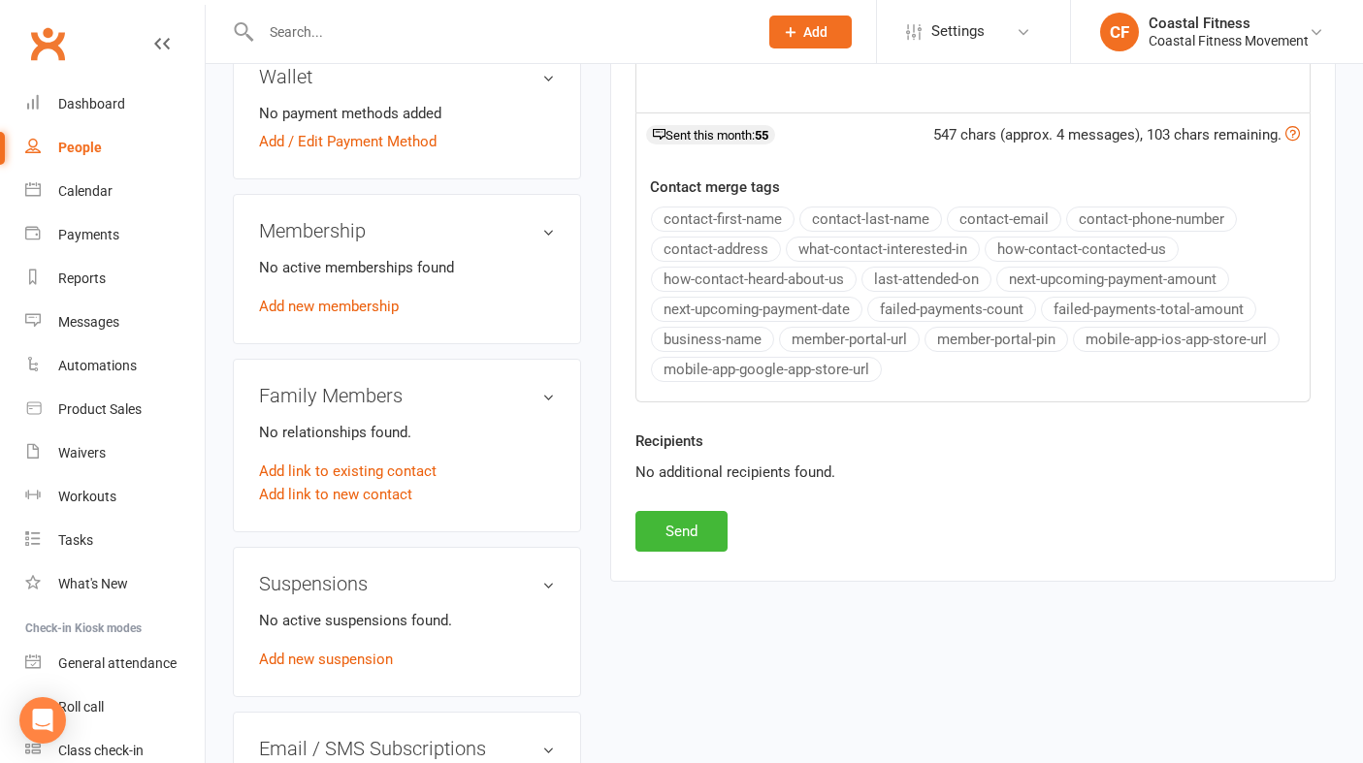
scroll to position [697, 0]
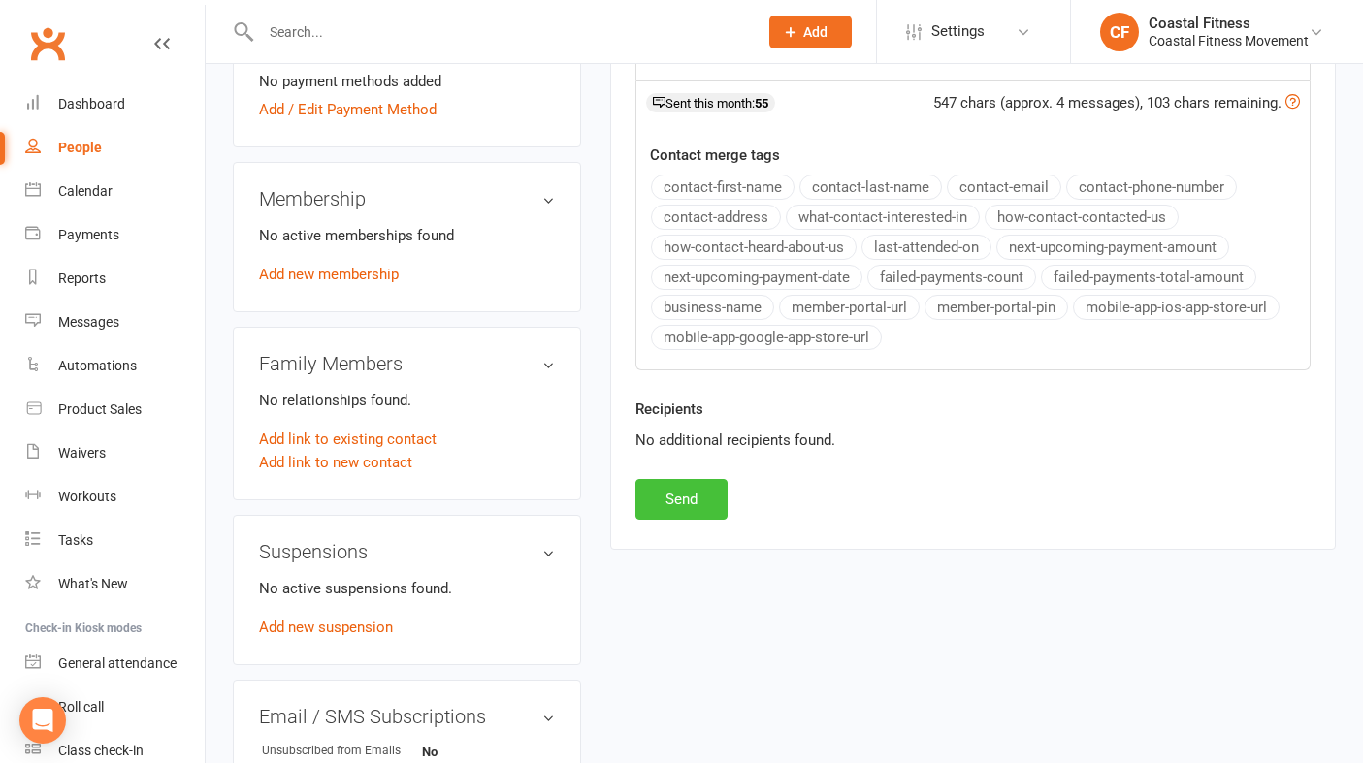
click at [683, 500] on button "Send" at bounding box center [681, 499] width 92 height 41
select select
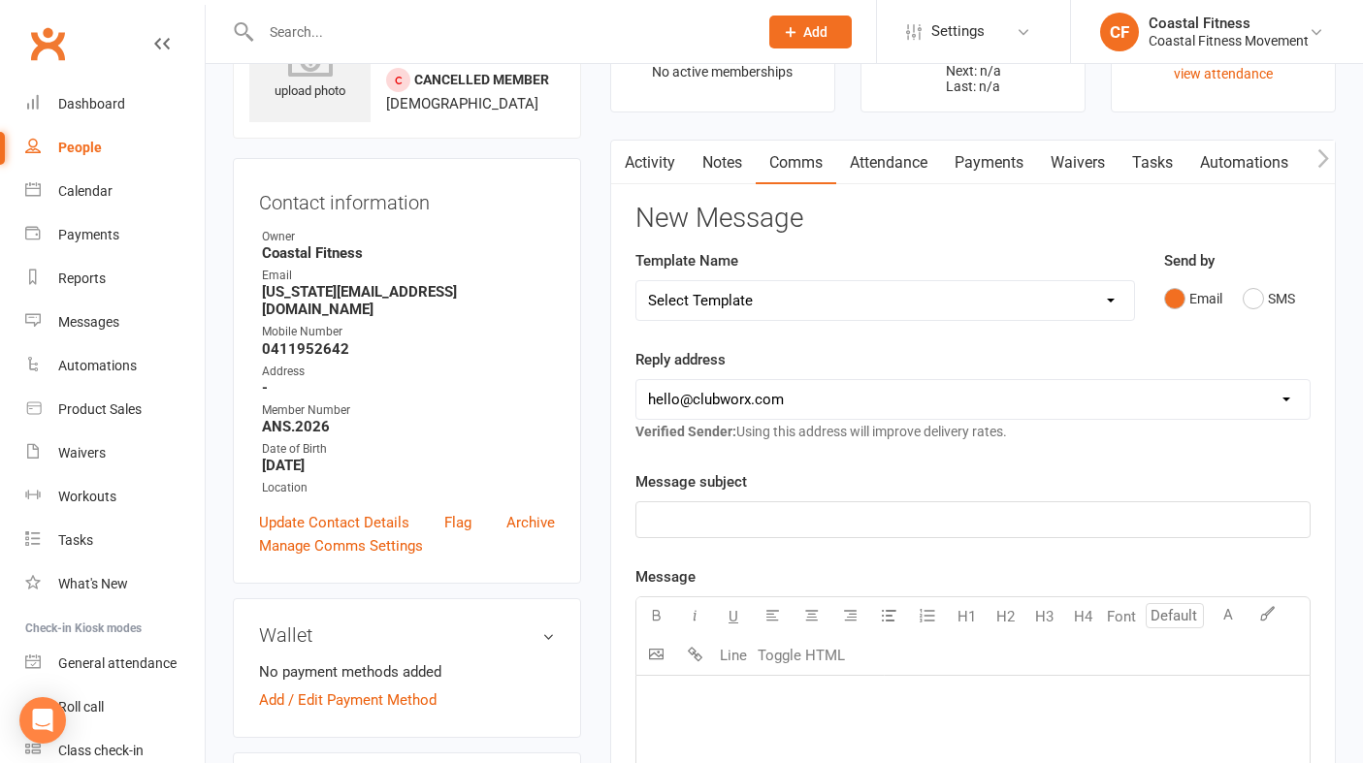
scroll to position [0, 0]
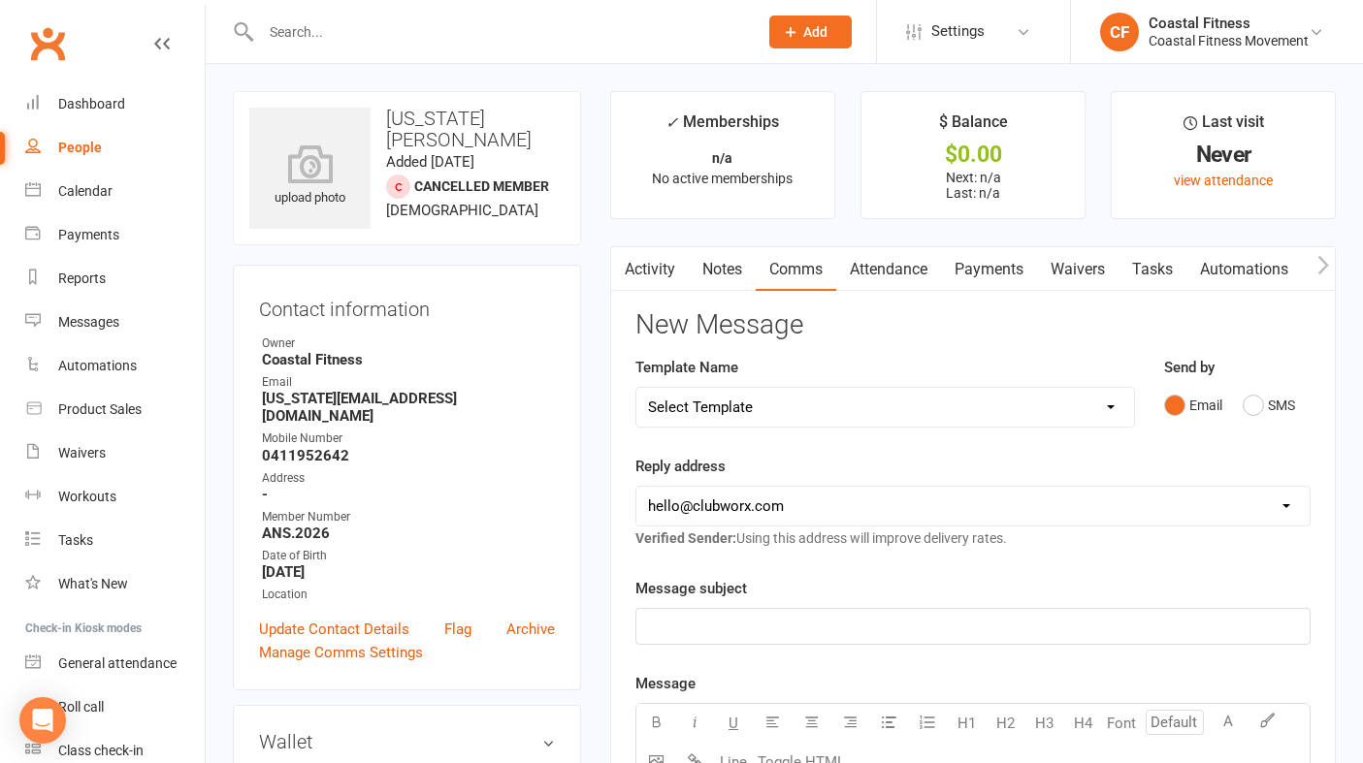
click at [1093, 262] on link "Waivers" at bounding box center [1077, 269] width 81 height 45
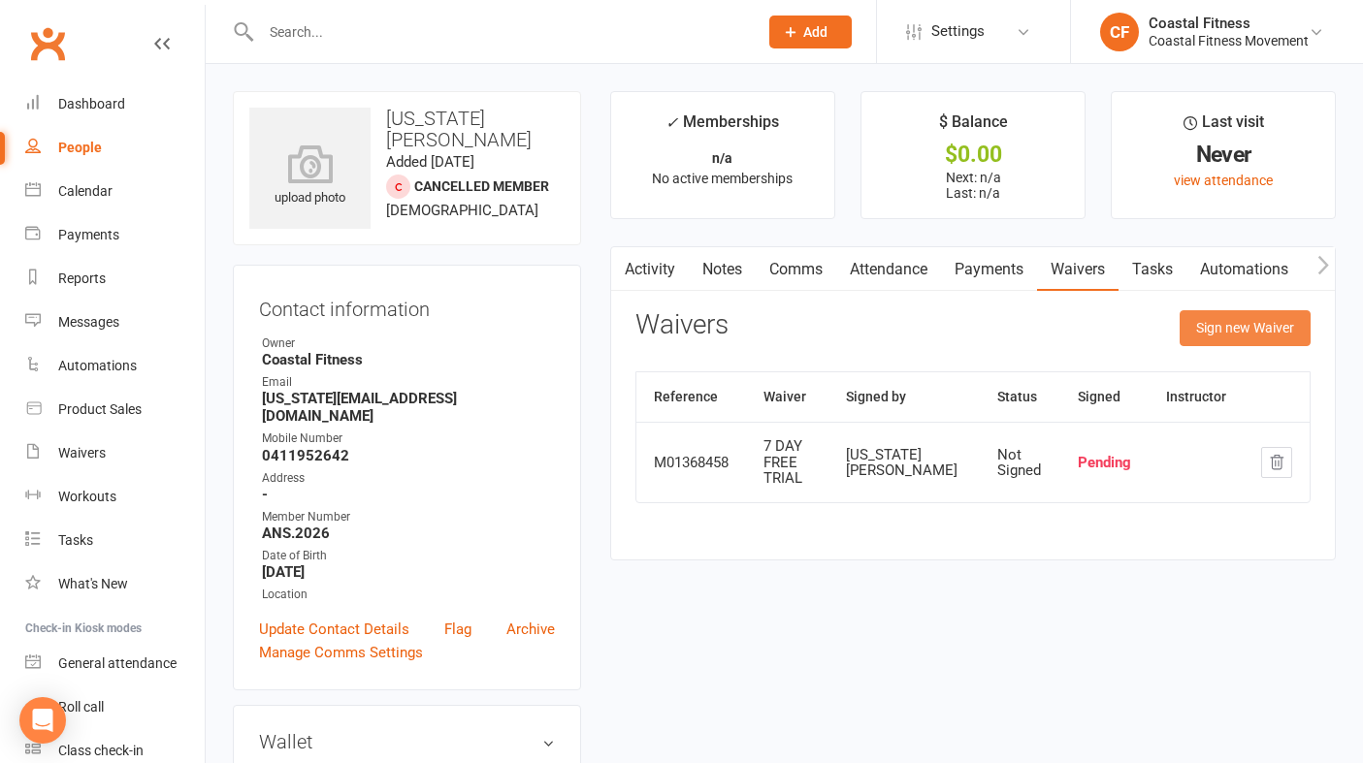
click at [1268, 336] on button "Sign new Waiver" at bounding box center [1244, 327] width 131 height 35
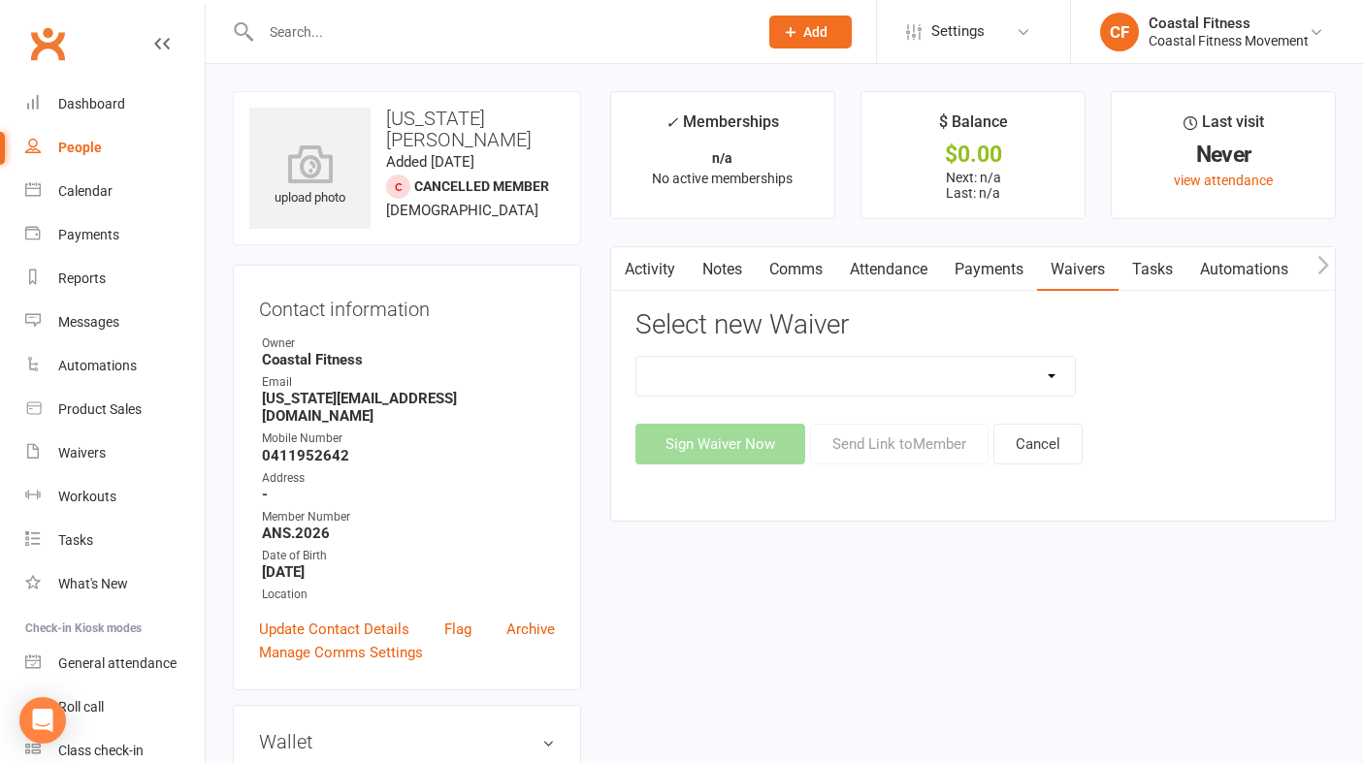
click at [997, 378] on select "5 x SAUNA PASS 7 DAY CASUAL PASS 7 DAY FREE TRIAL BRING A FRIEND FOR FREE BRONZ…" at bounding box center [855, 376] width 438 height 39
select select "10151"
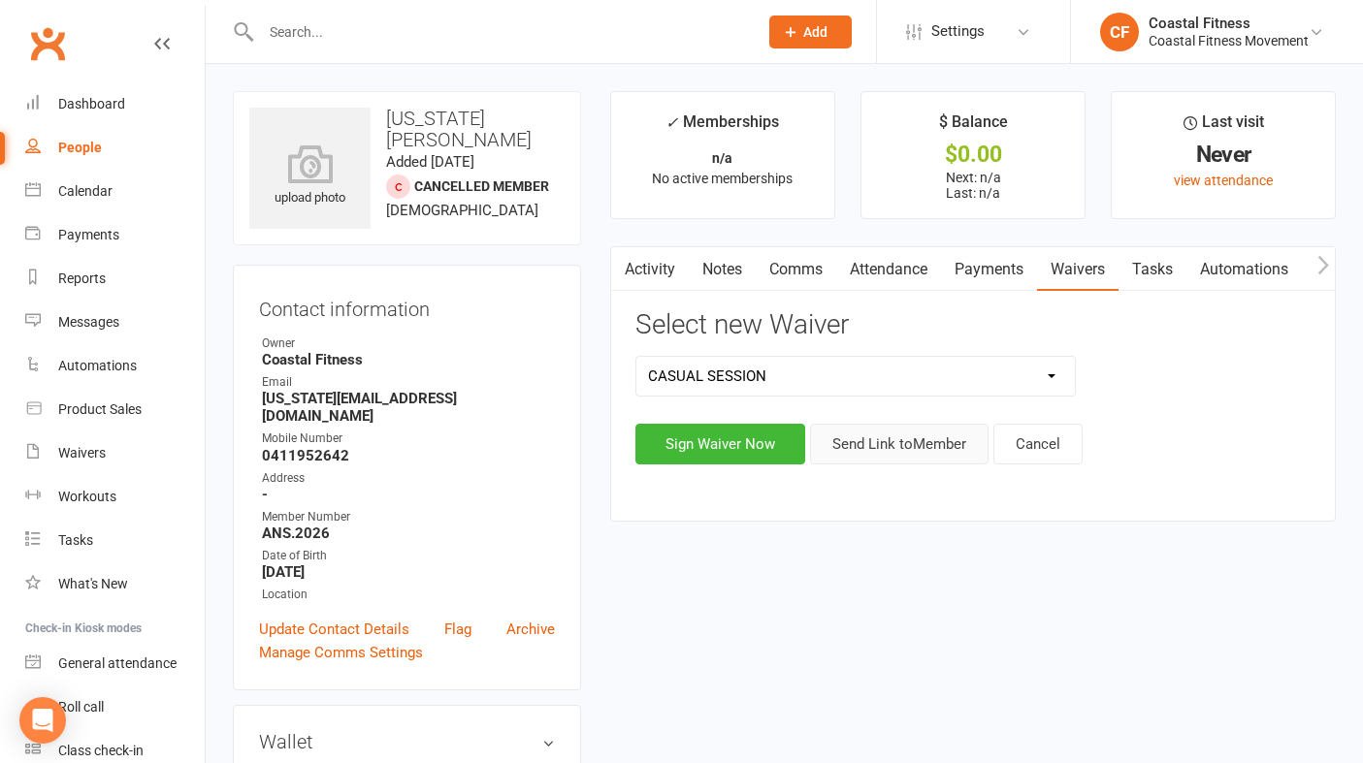
click at [959, 447] on button "Send Link to Member" at bounding box center [899, 444] width 178 height 41
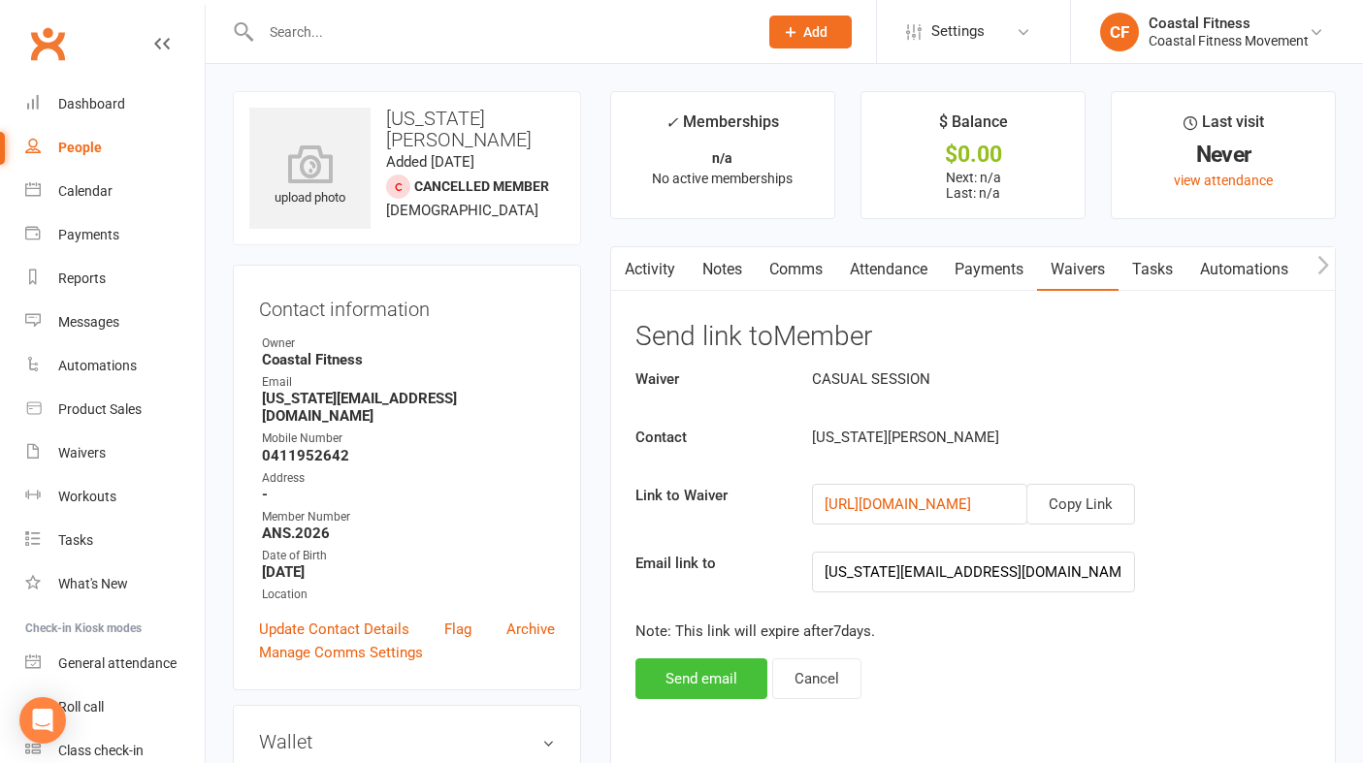
click at [709, 684] on button "Send email" at bounding box center [701, 679] width 132 height 41
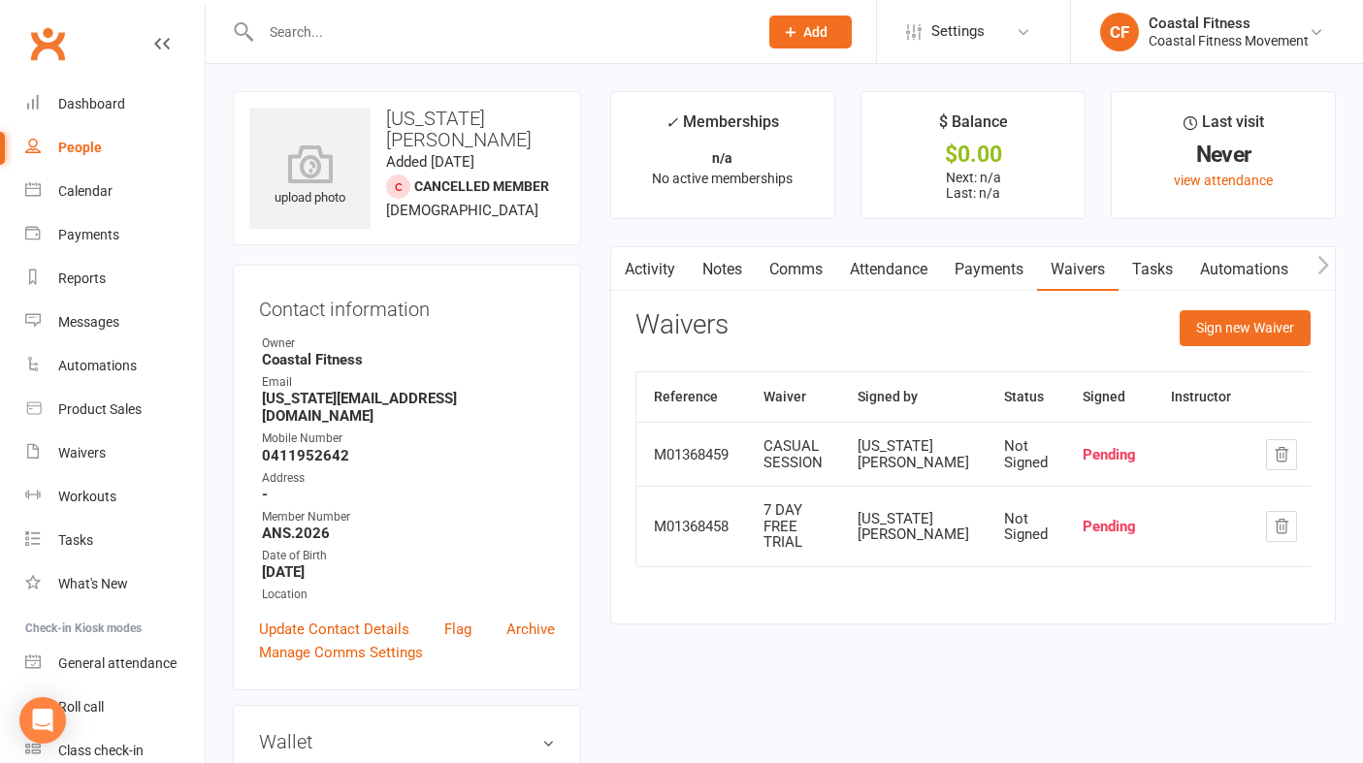
click at [467, 43] on input "text" at bounding box center [499, 31] width 489 height 27
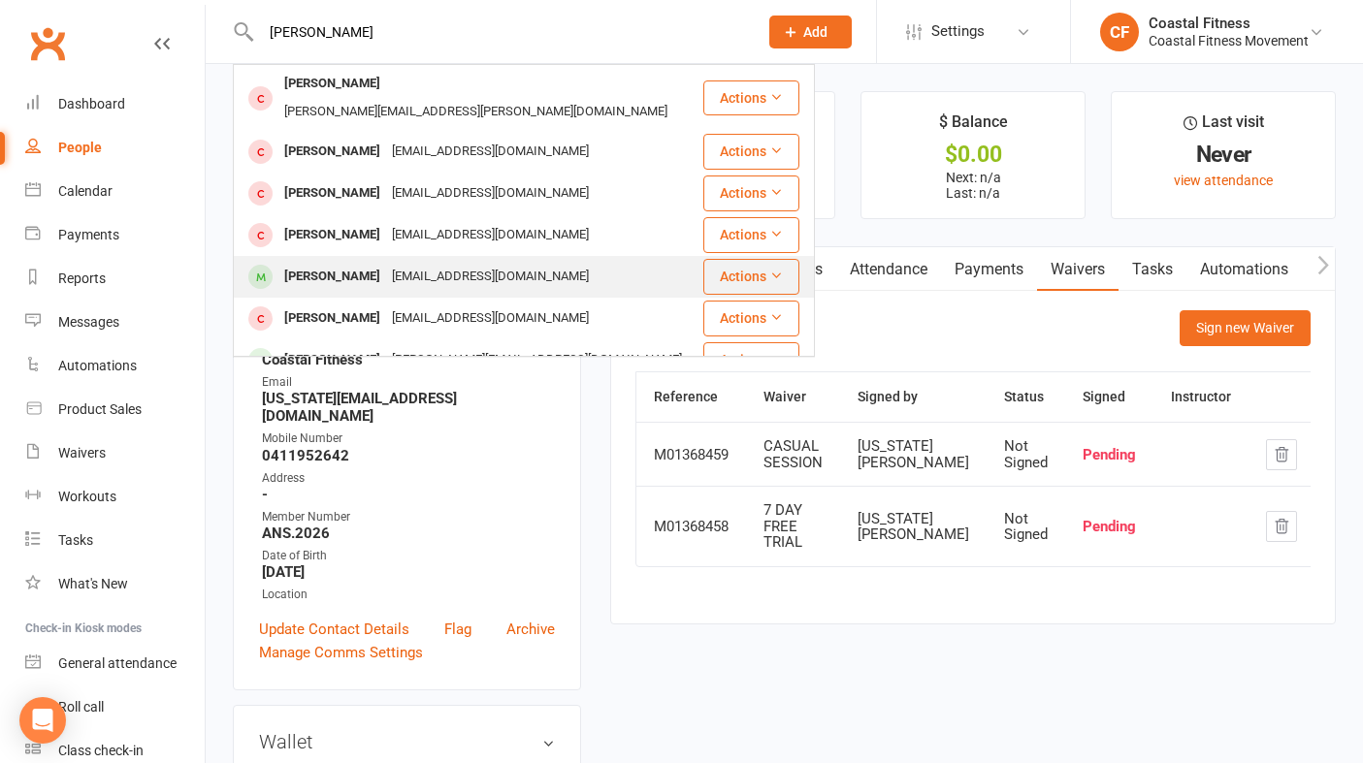
type input "nicole"
click at [367, 263] on div "Nicole Hallinan" at bounding box center [332, 277] width 108 height 28
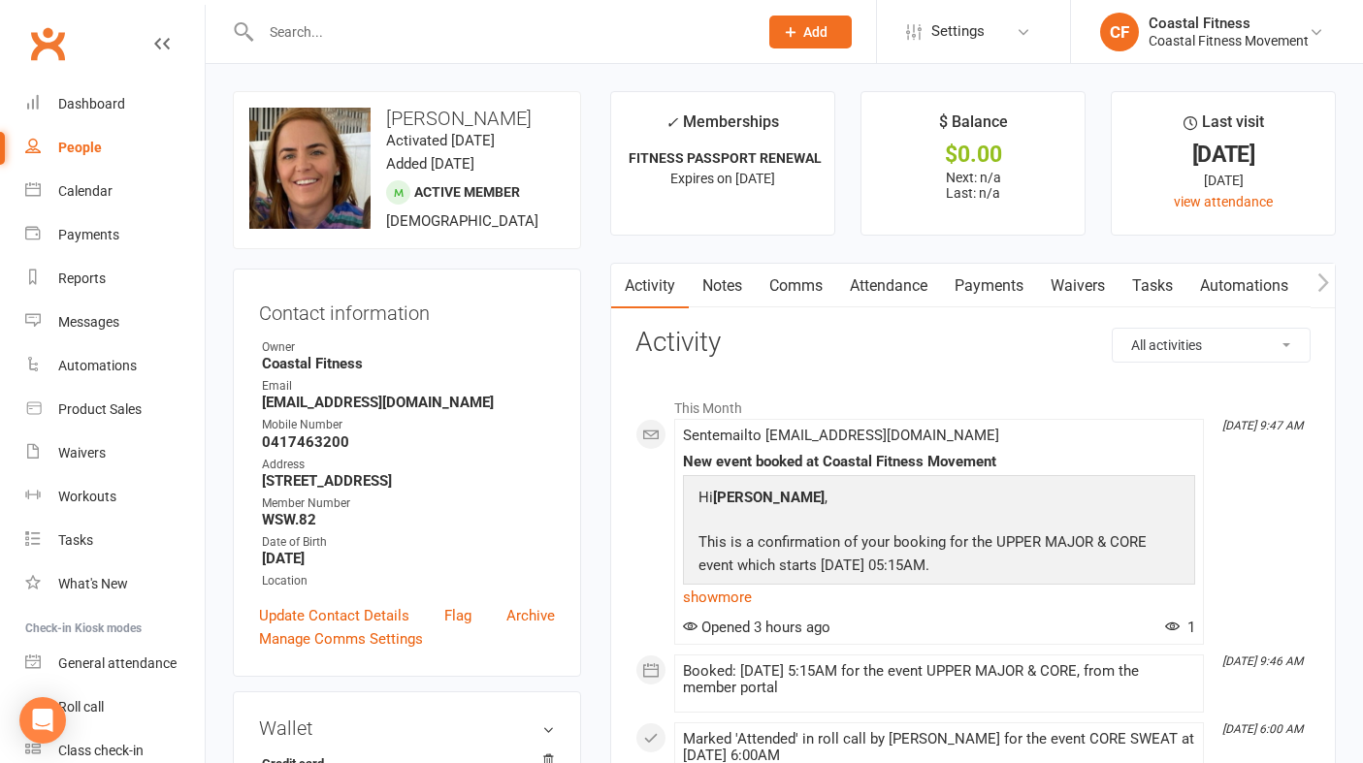
click at [809, 278] on link "Comms" at bounding box center [796, 286] width 80 height 45
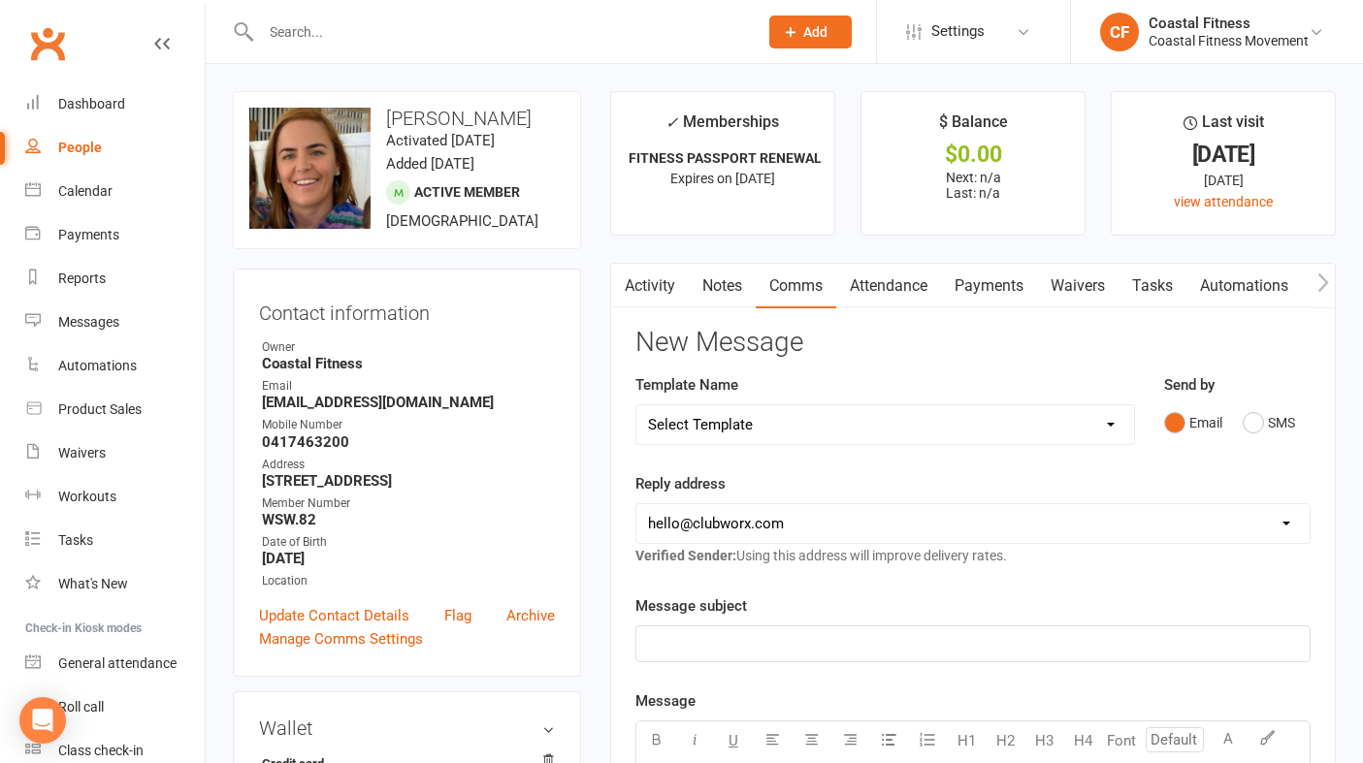
click at [1109, 419] on select "Select Template [Email] CFM 7 day trial [SMS] Failure to scan FP [Email] It's t…" at bounding box center [885, 424] width 498 height 39
click at [1082, 272] on link "Waivers" at bounding box center [1077, 286] width 81 height 45
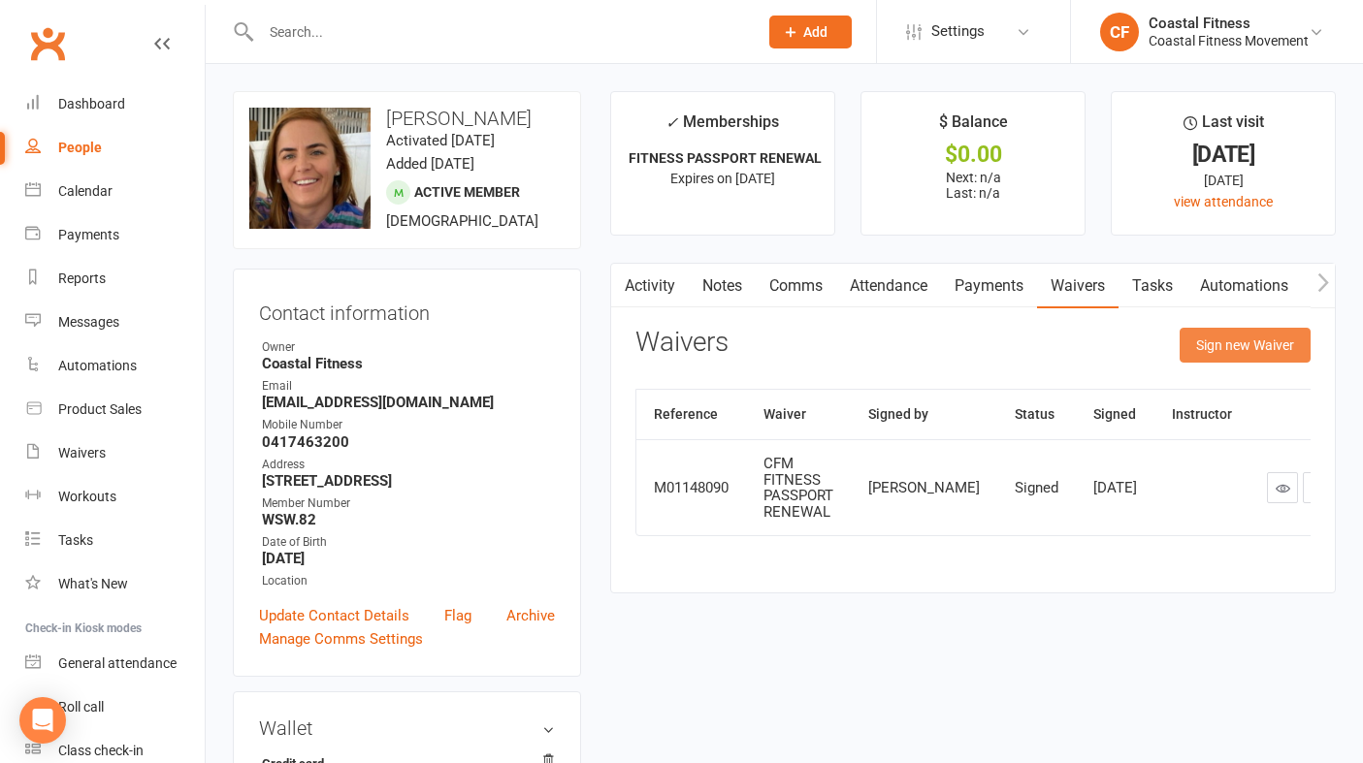
click at [1224, 347] on button "Sign new Waiver" at bounding box center [1244, 345] width 131 height 35
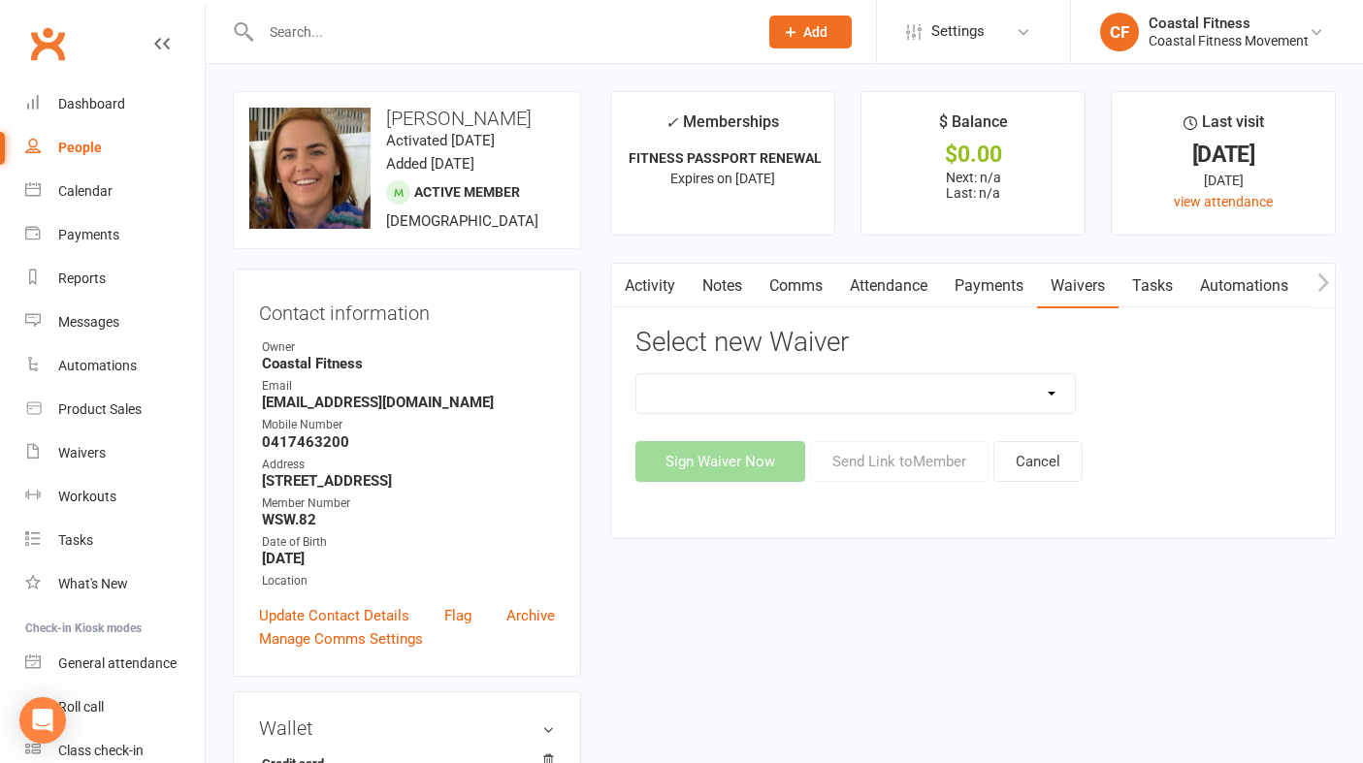
click at [1031, 388] on select "5 x SAUNA PASS 7 DAY CASUAL PASS 7 DAY FREE TRIAL BRING A FRIEND FOR FREE BRONZ…" at bounding box center [855, 393] width 438 height 39
select select "15121"
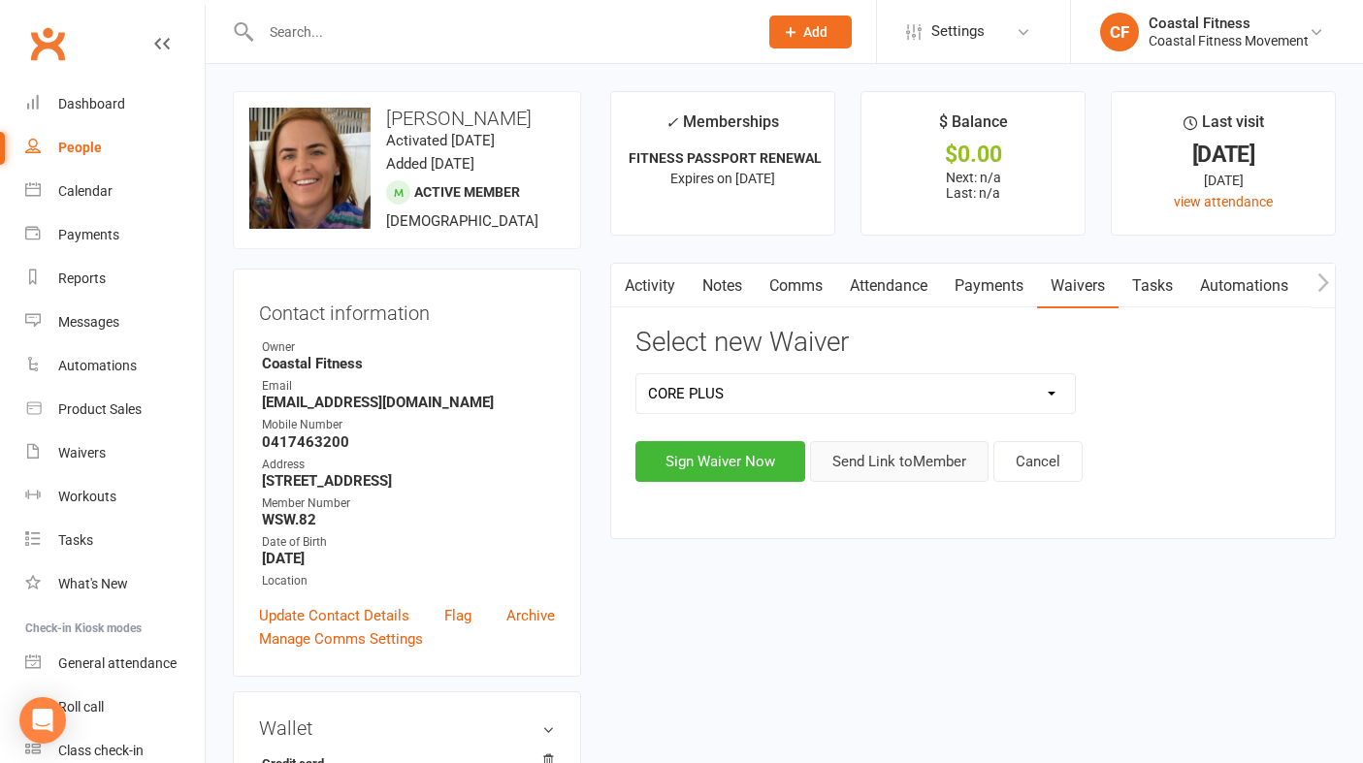
click at [921, 471] on button "Send Link to Member" at bounding box center [899, 461] width 178 height 41
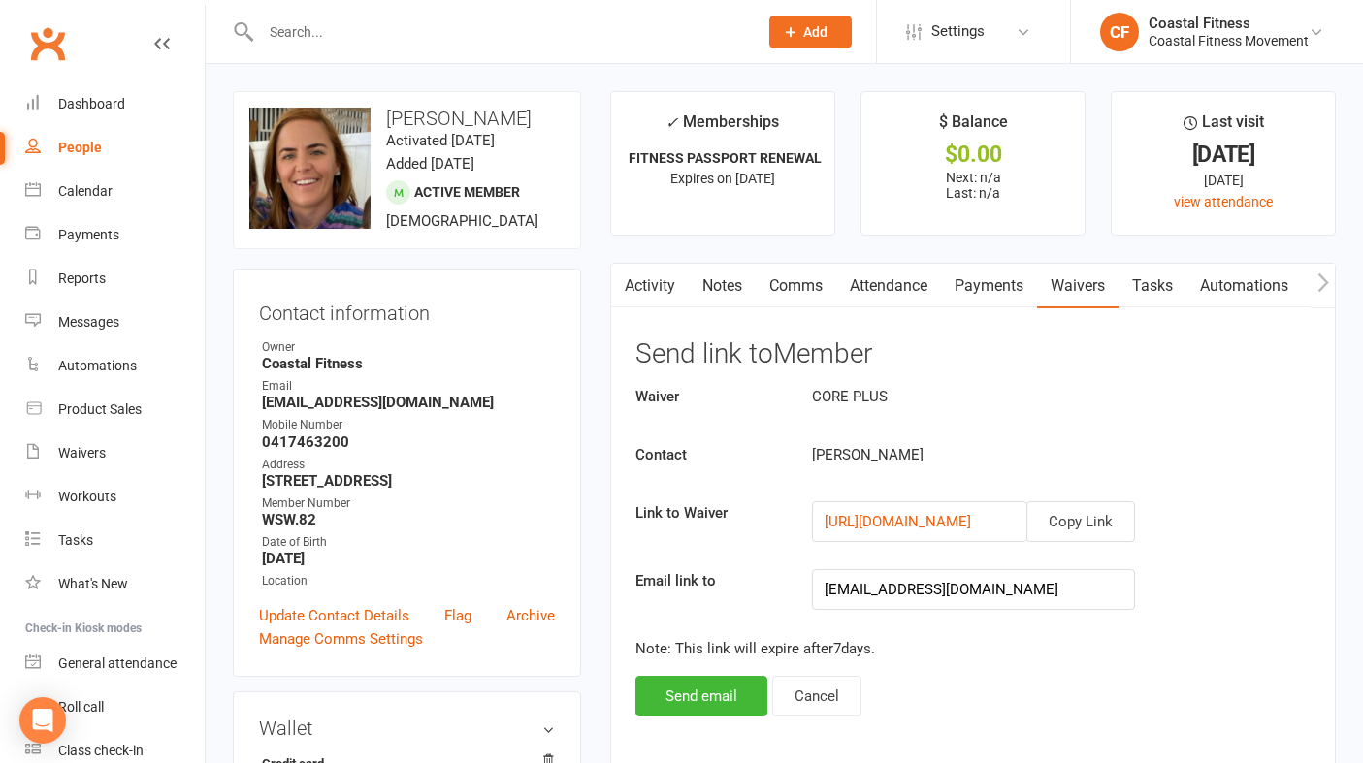
click at [693, 720] on div "Activity Notes Comms Attendance Payments Waivers Tasks Automations Workouts Mob…" at bounding box center [972, 528] width 725 height 530
click at [693, 698] on button "Send email" at bounding box center [701, 696] width 132 height 41
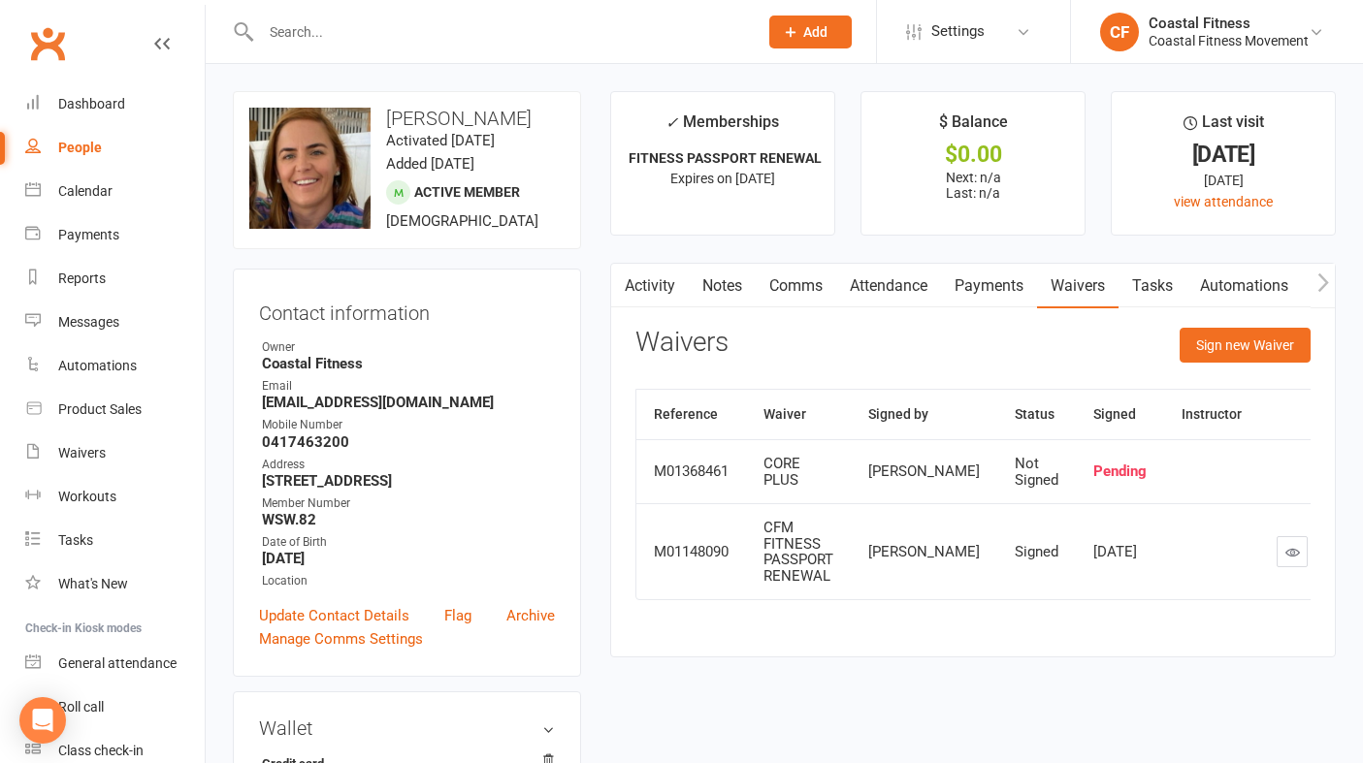
click at [436, 42] on input "text" at bounding box center [499, 31] width 489 height 27
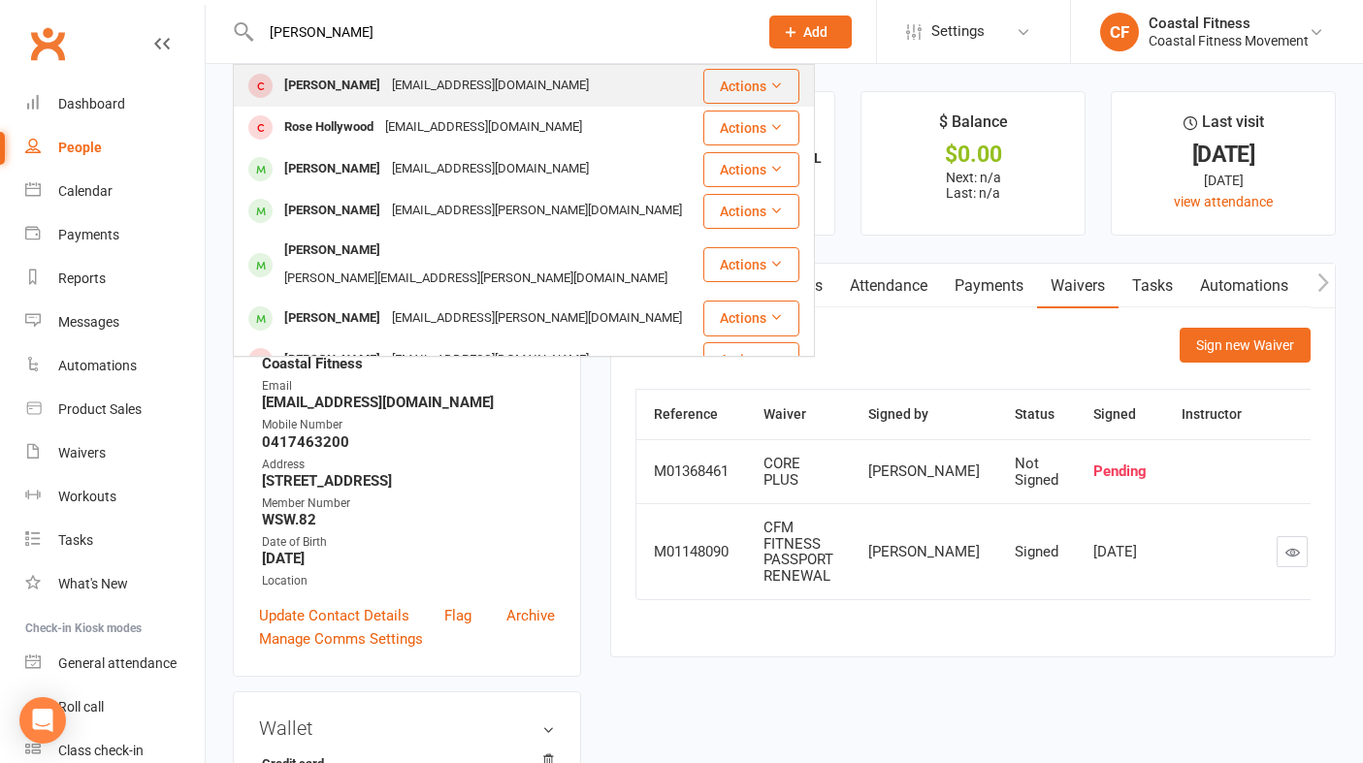
type input "holly"
click at [404, 89] on div "[EMAIL_ADDRESS][DOMAIN_NAME]" at bounding box center [490, 86] width 209 height 28
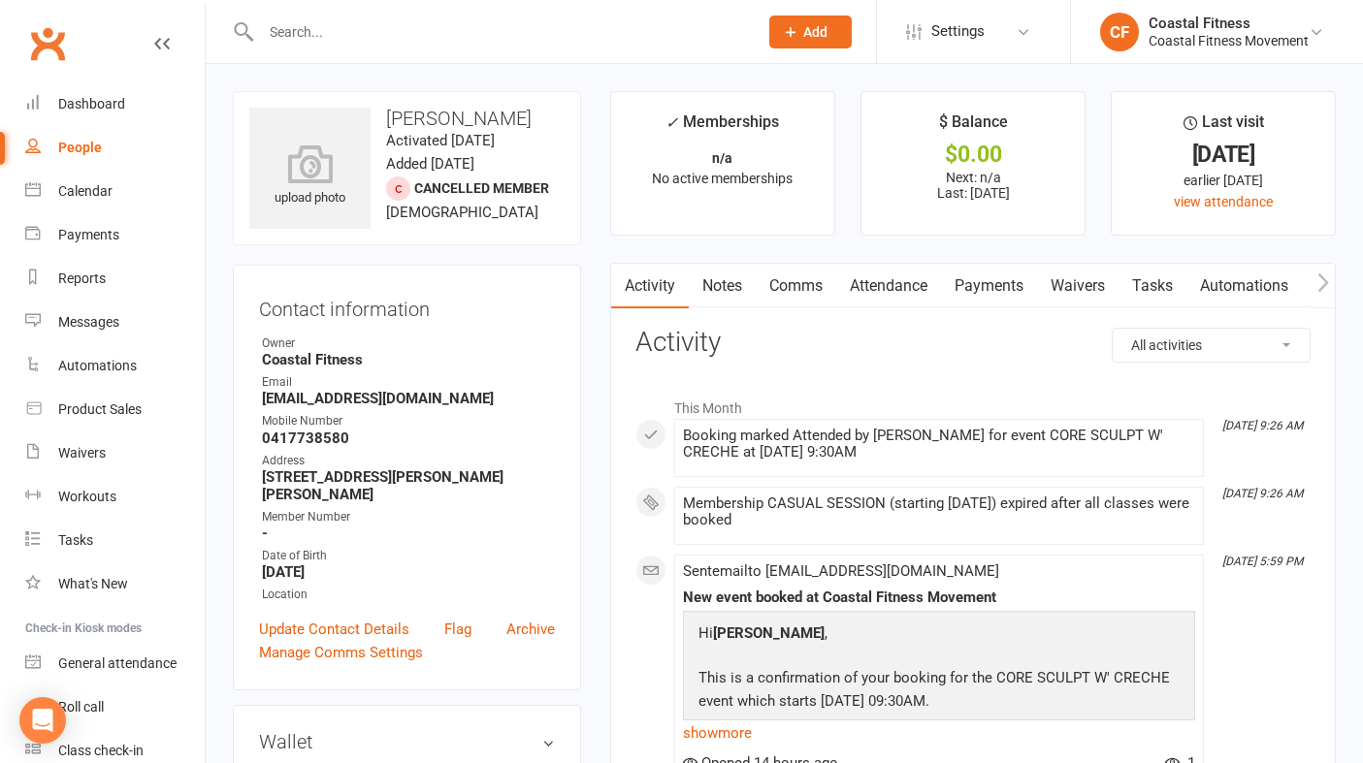
click at [1070, 279] on link "Waivers" at bounding box center [1077, 286] width 81 height 45
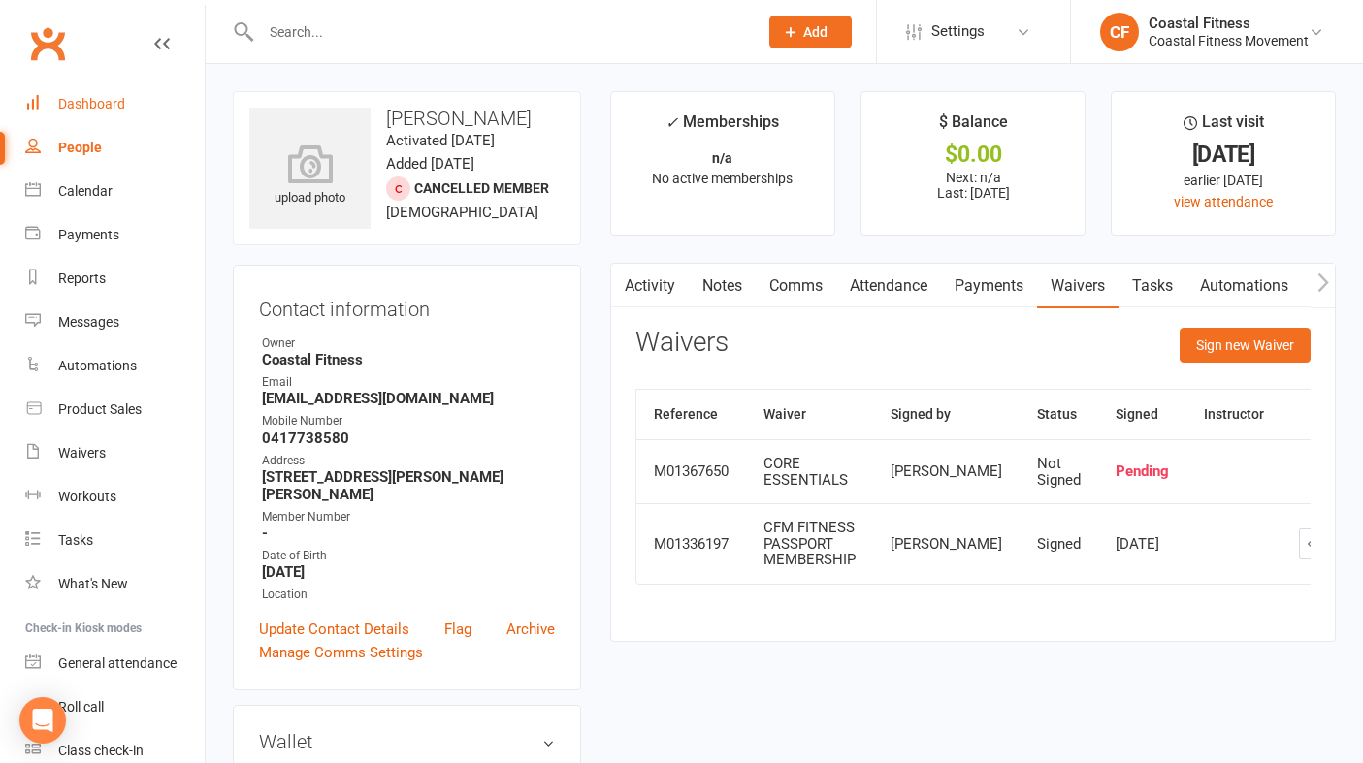
click at [80, 120] on link "Dashboard" at bounding box center [114, 104] width 179 height 44
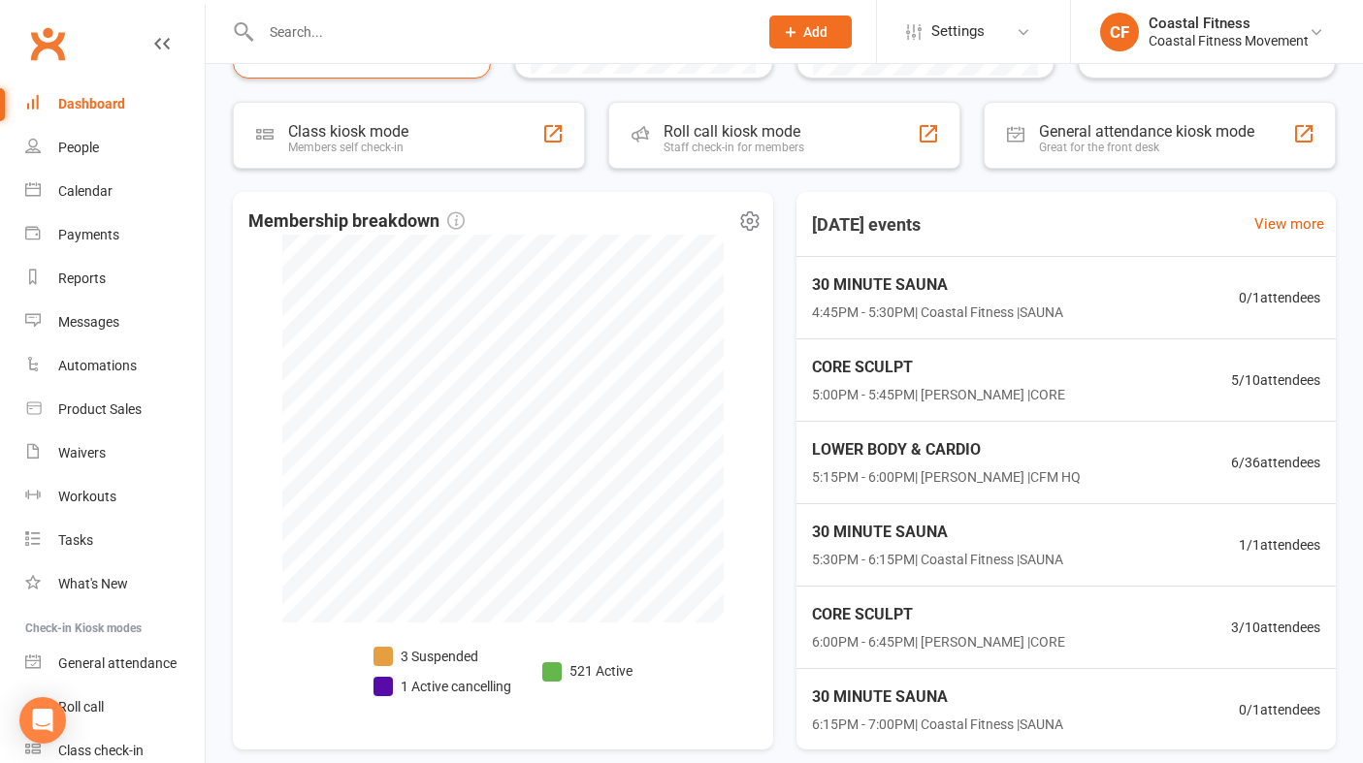
scroll to position [402, 0]
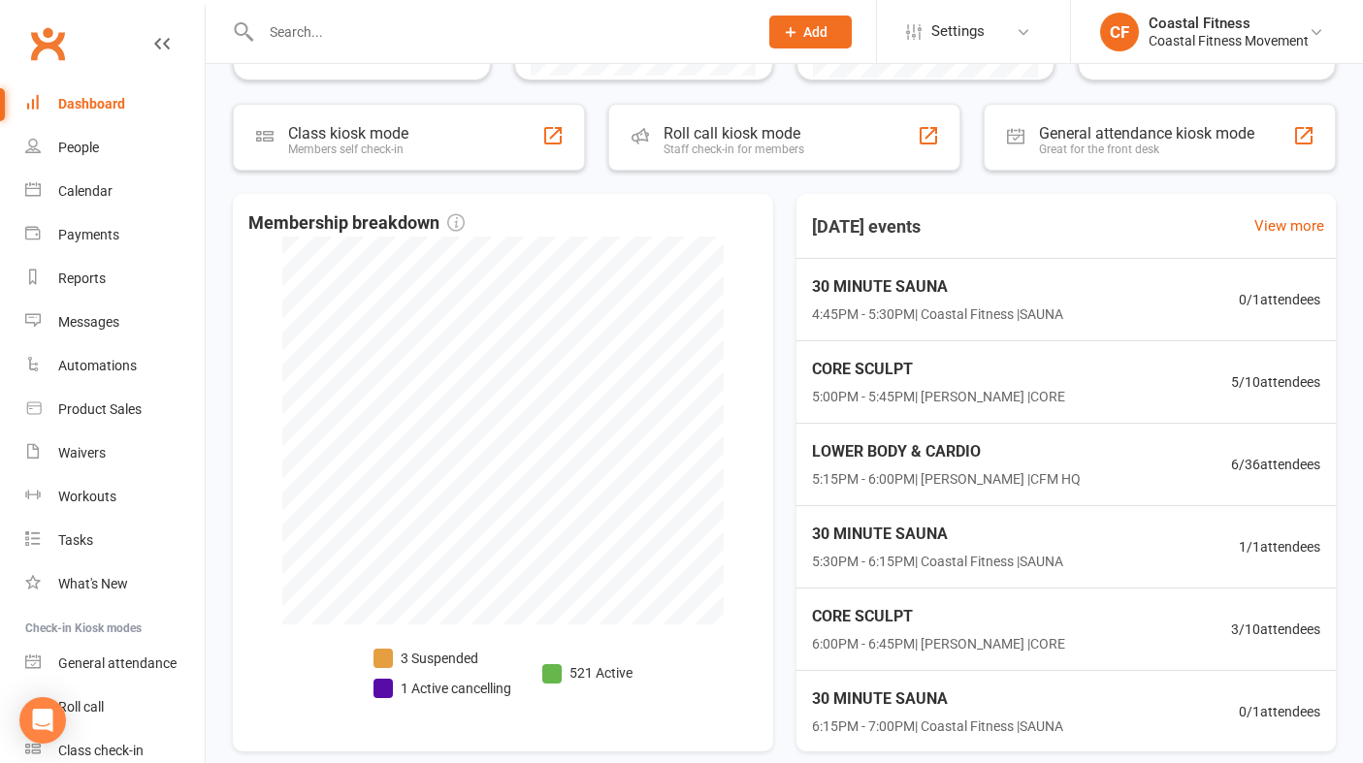
click at [297, 22] on input "text" at bounding box center [499, 31] width 489 height 27
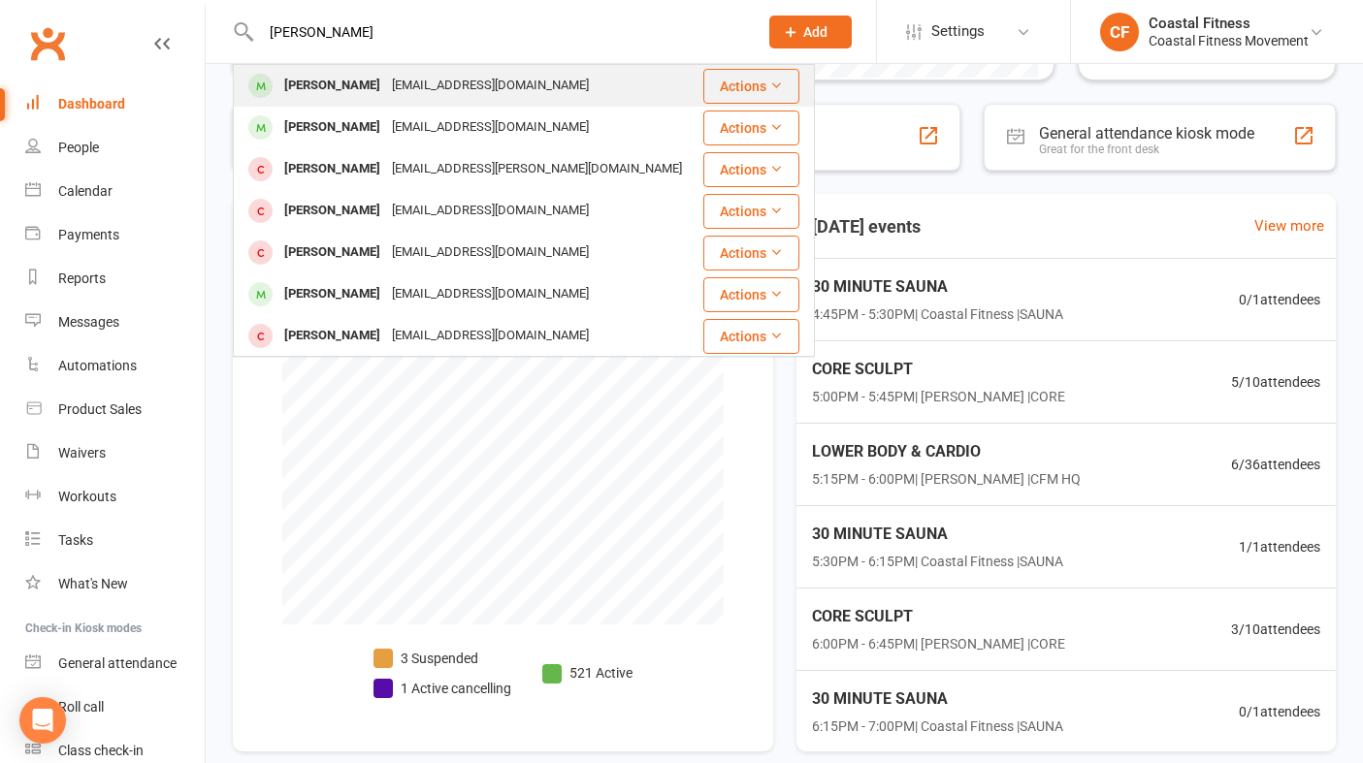
type input "katie"
click at [355, 90] on div "Katie Dawes" at bounding box center [332, 86] width 108 height 28
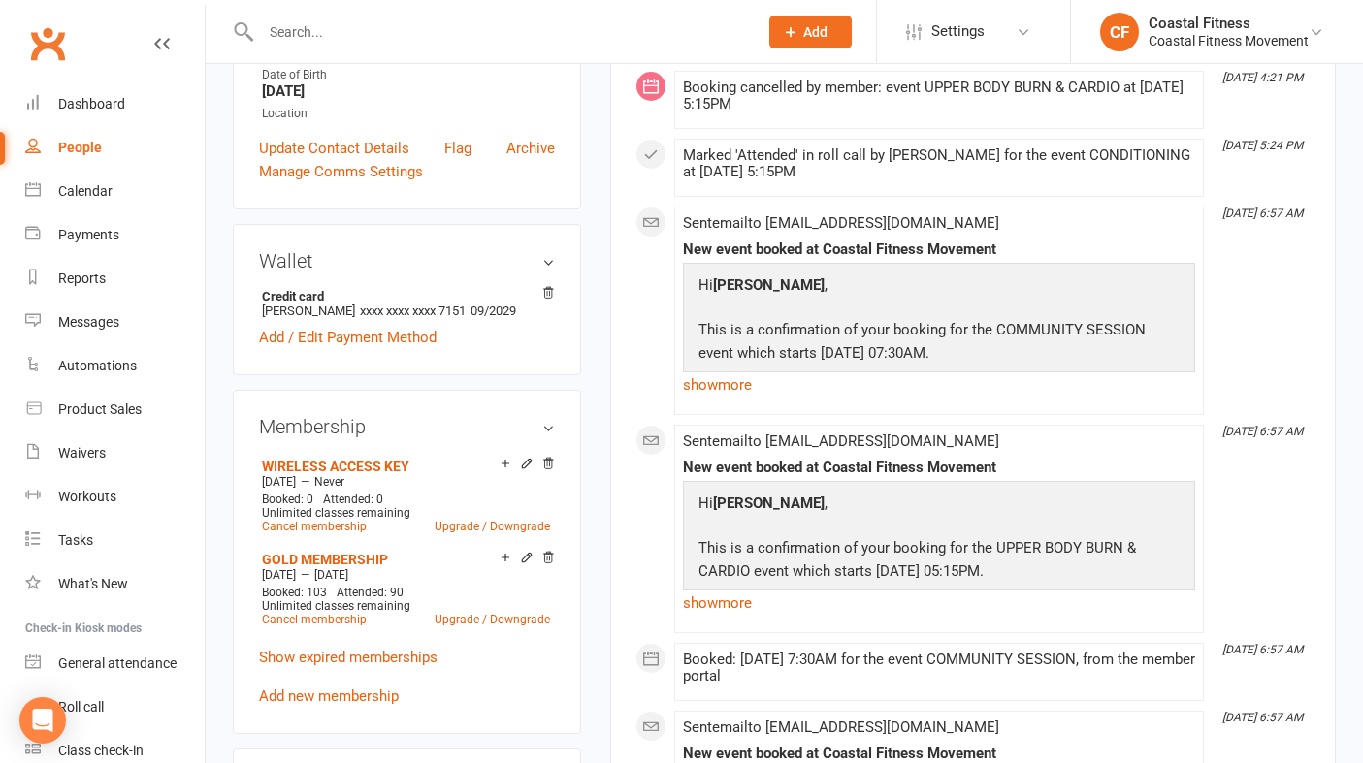
scroll to position [517, 0]
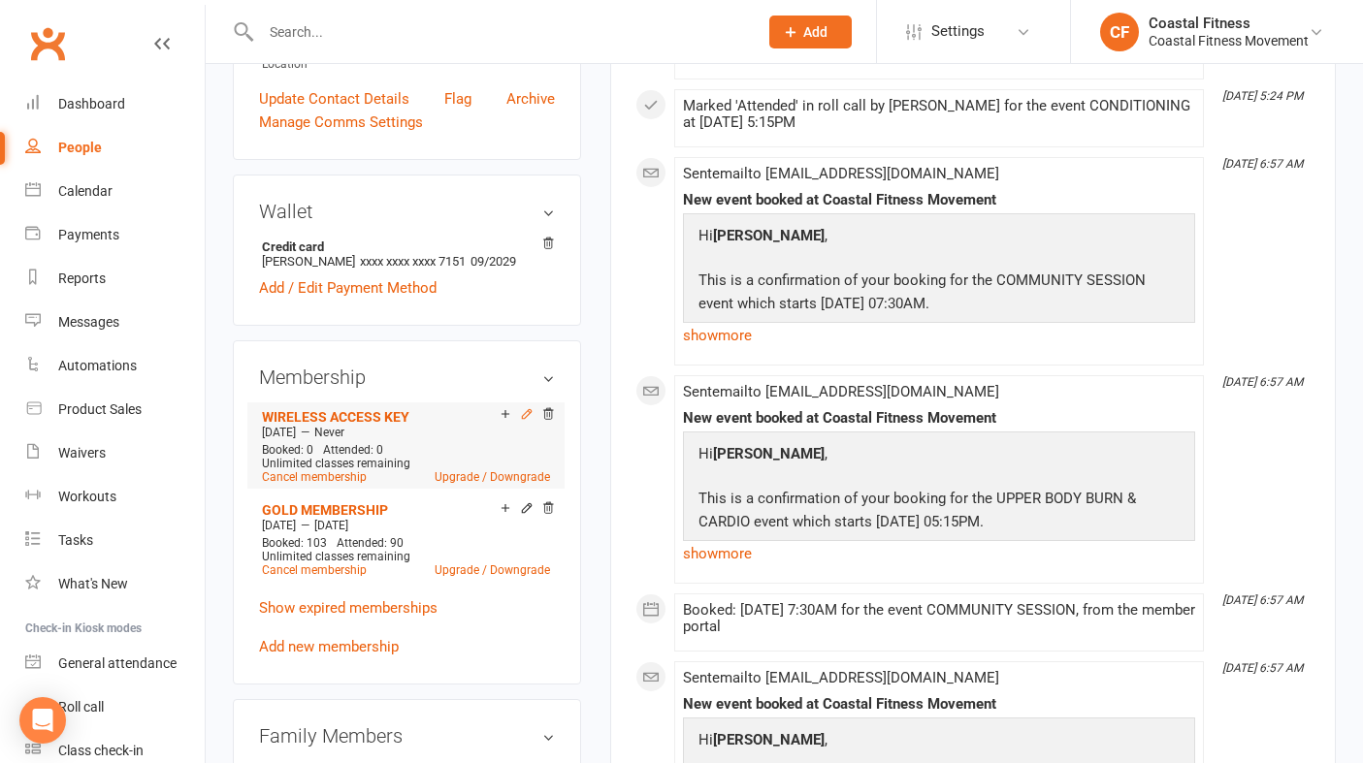
click at [527, 410] on icon at bounding box center [527, 414] width 14 height 14
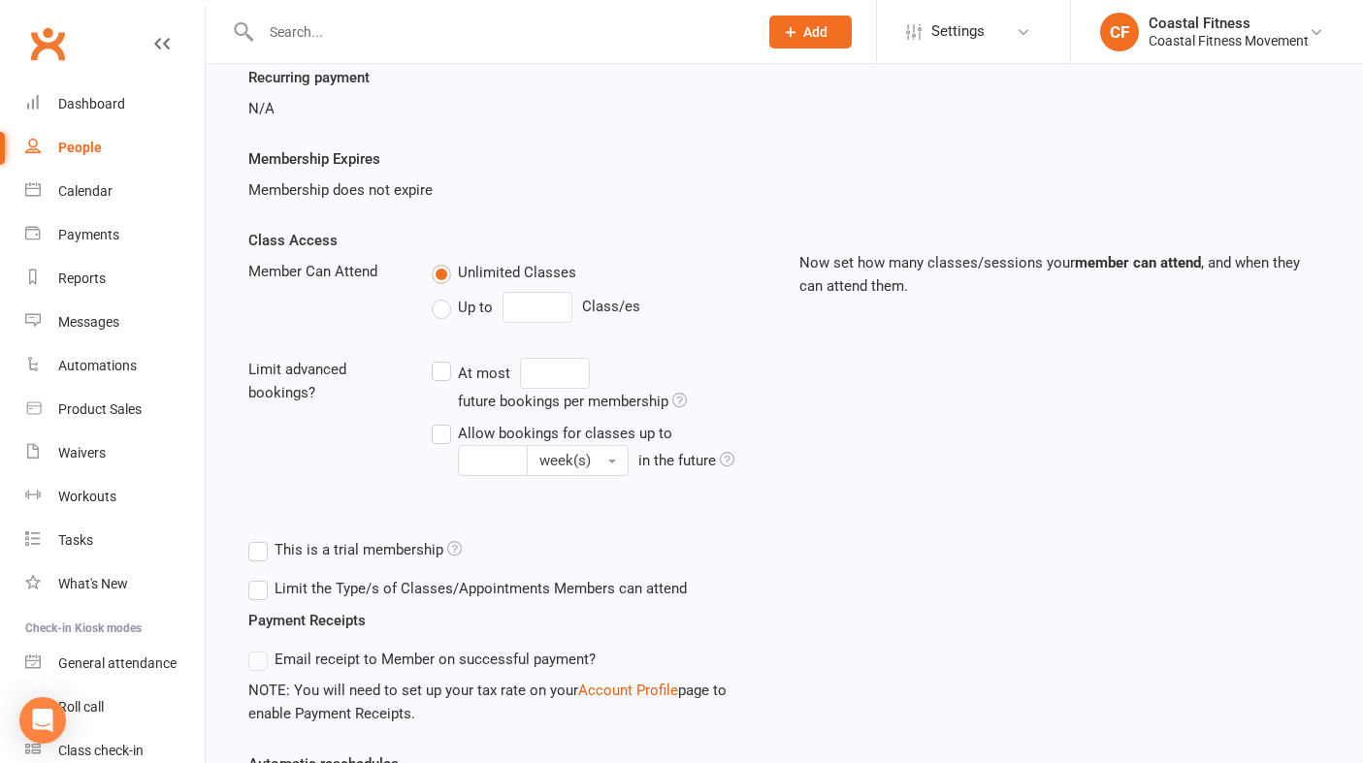
scroll to position [283, 0]
click at [443, 305] on label "Up to" at bounding box center [462, 308] width 61 height 23
click at [443, 297] on input "Up to" at bounding box center [438, 297] width 13 height 0
type input "0"
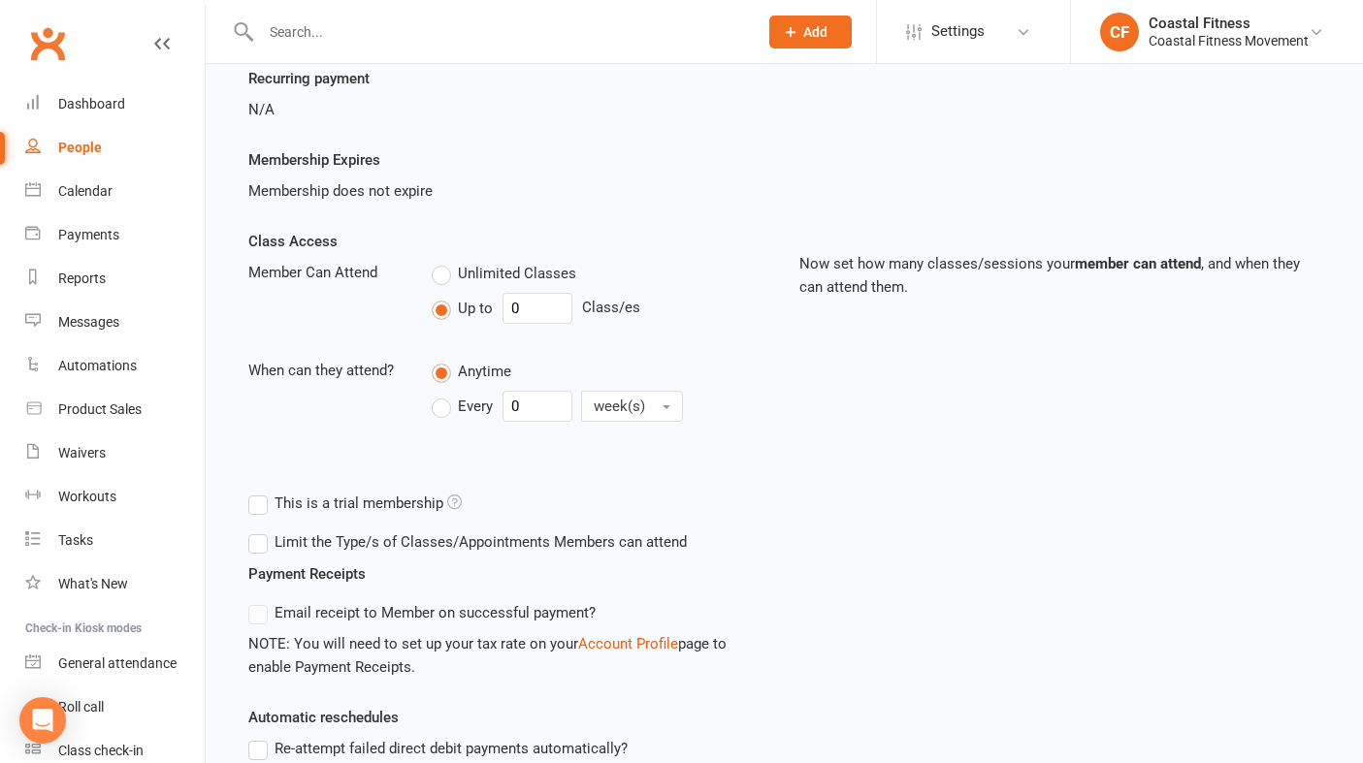
scroll to position [555, 0]
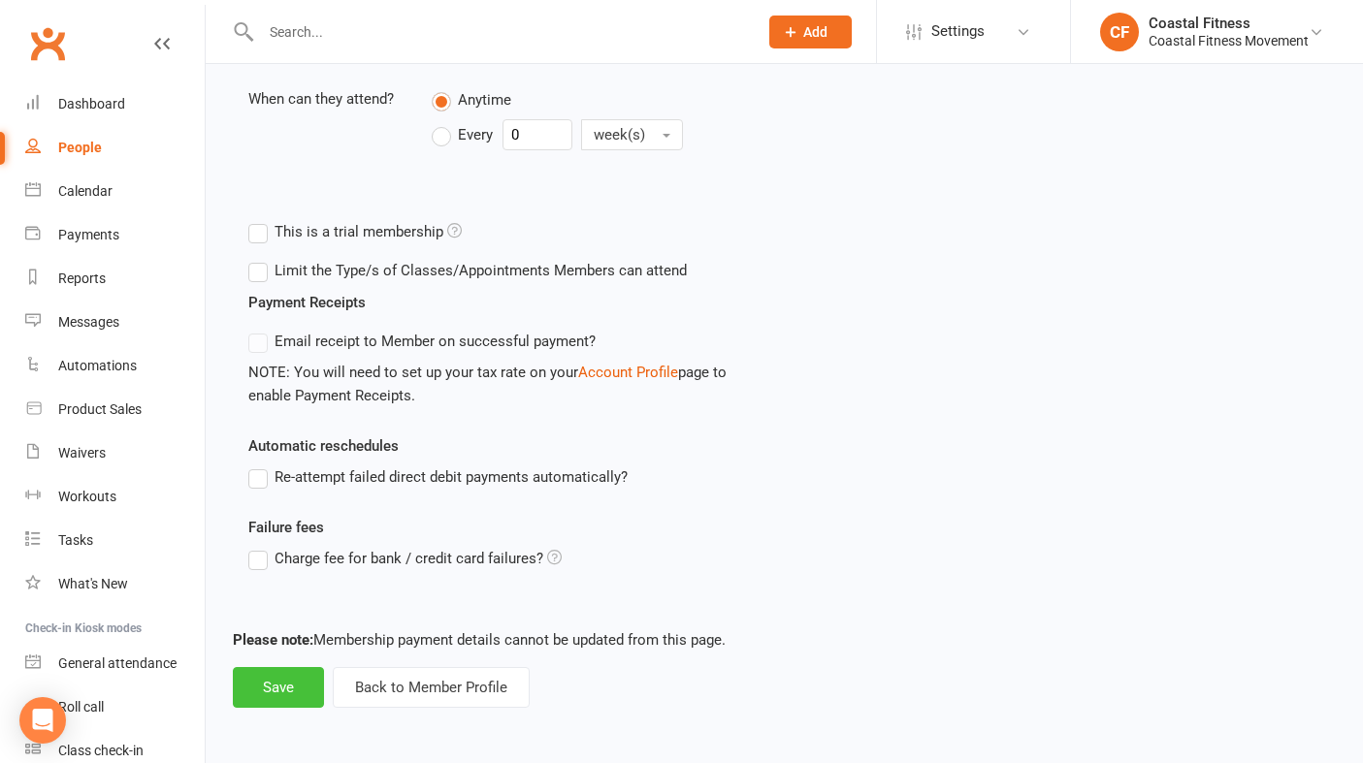
click at [305, 685] on button "Save" at bounding box center [278, 687] width 91 height 41
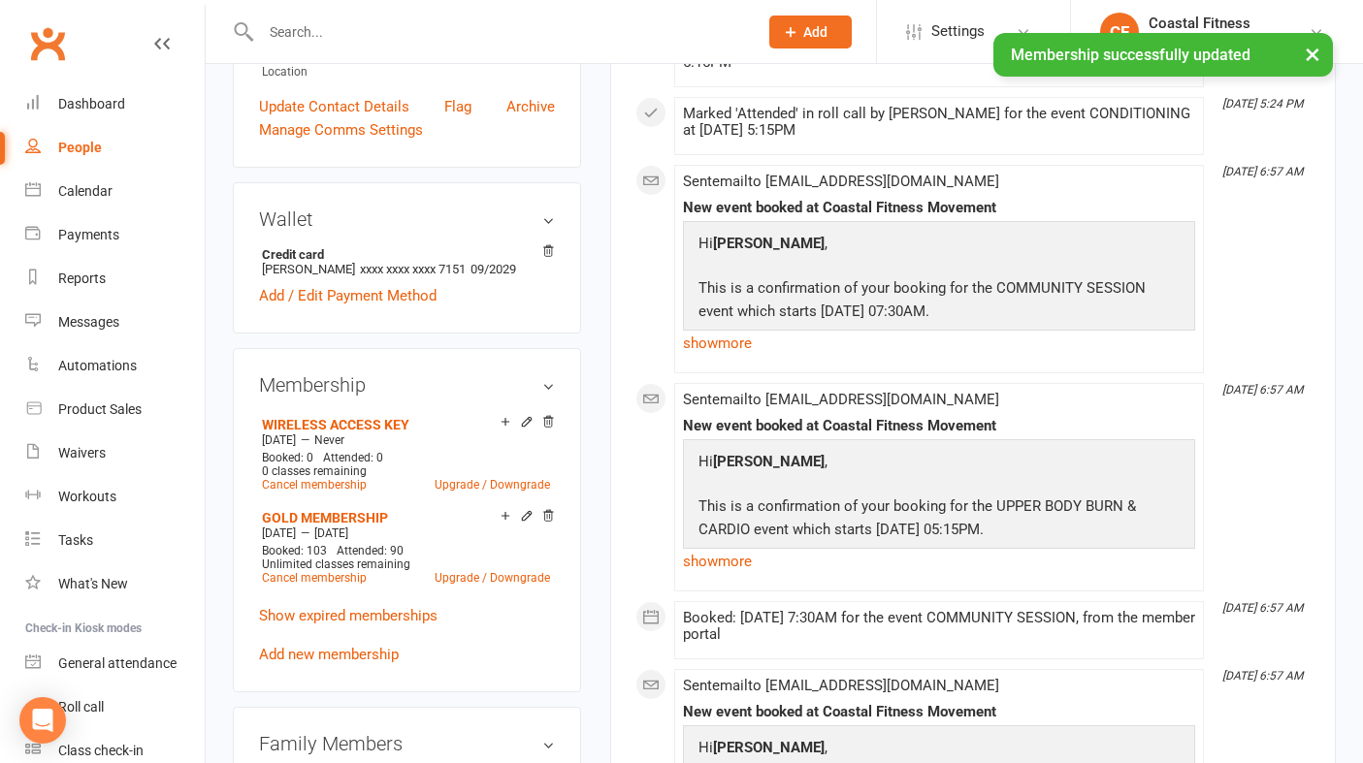
scroll to position [511, 0]
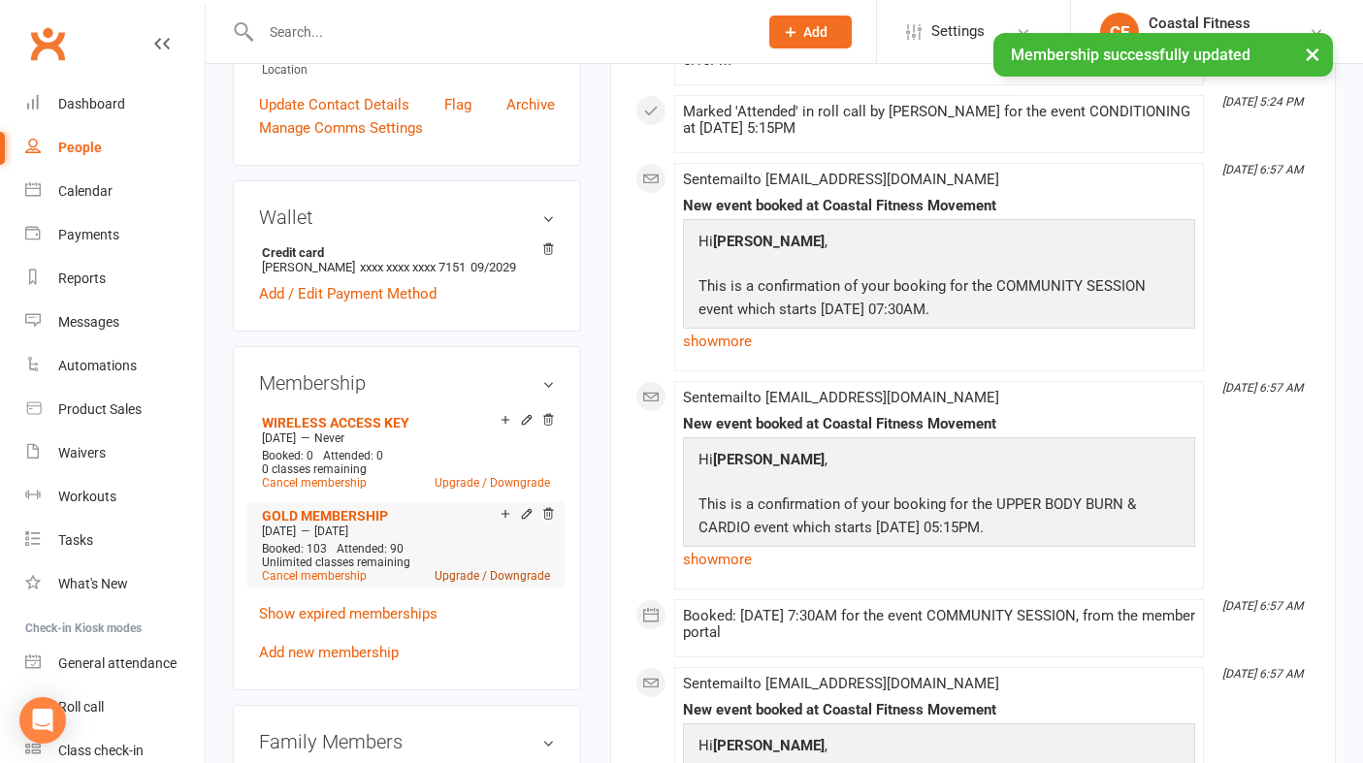
click at [474, 576] on link "Upgrade / Downgrade" at bounding box center [491, 576] width 115 height 14
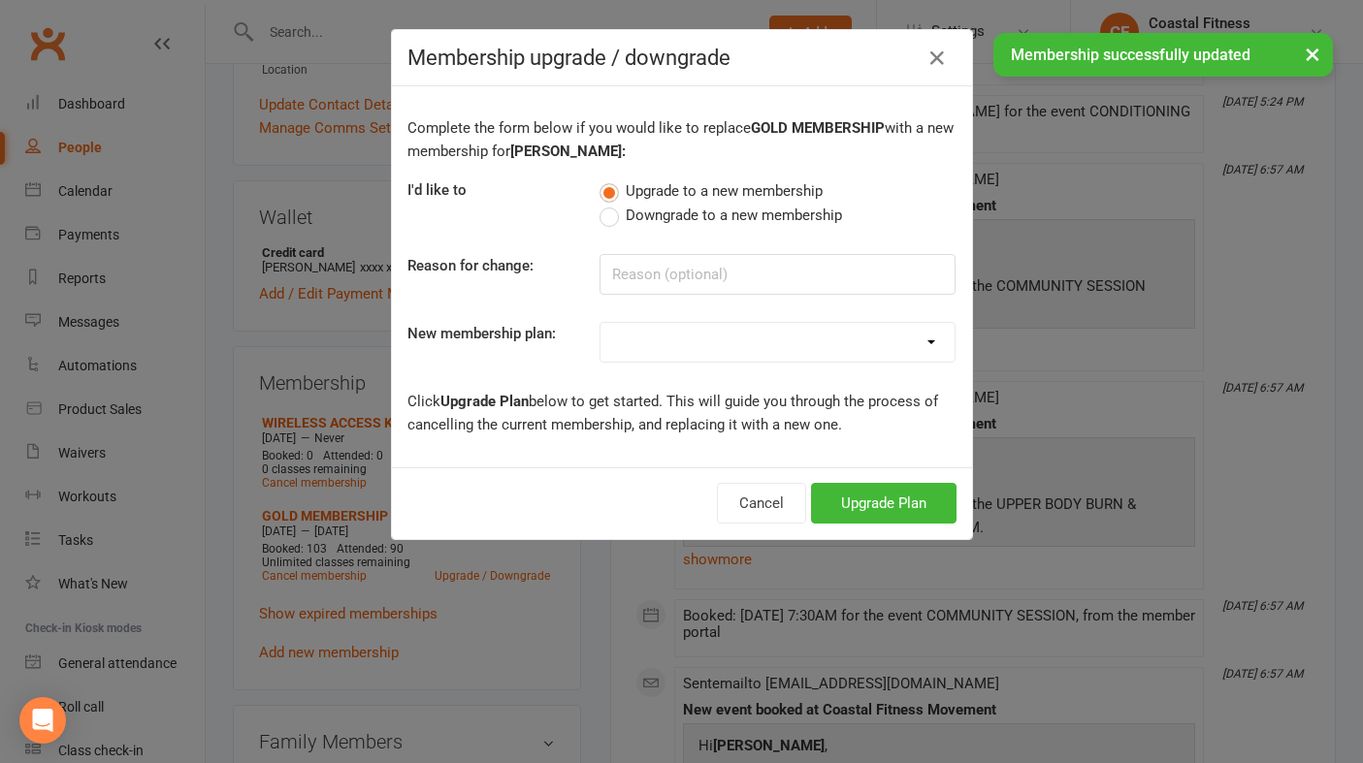
click at [611, 215] on label "Downgrade to a new membership" at bounding box center [720, 215] width 242 height 23
click at [611, 204] on input "Downgrade to a new membership" at bounding box center [605, 204] width 13 height 0
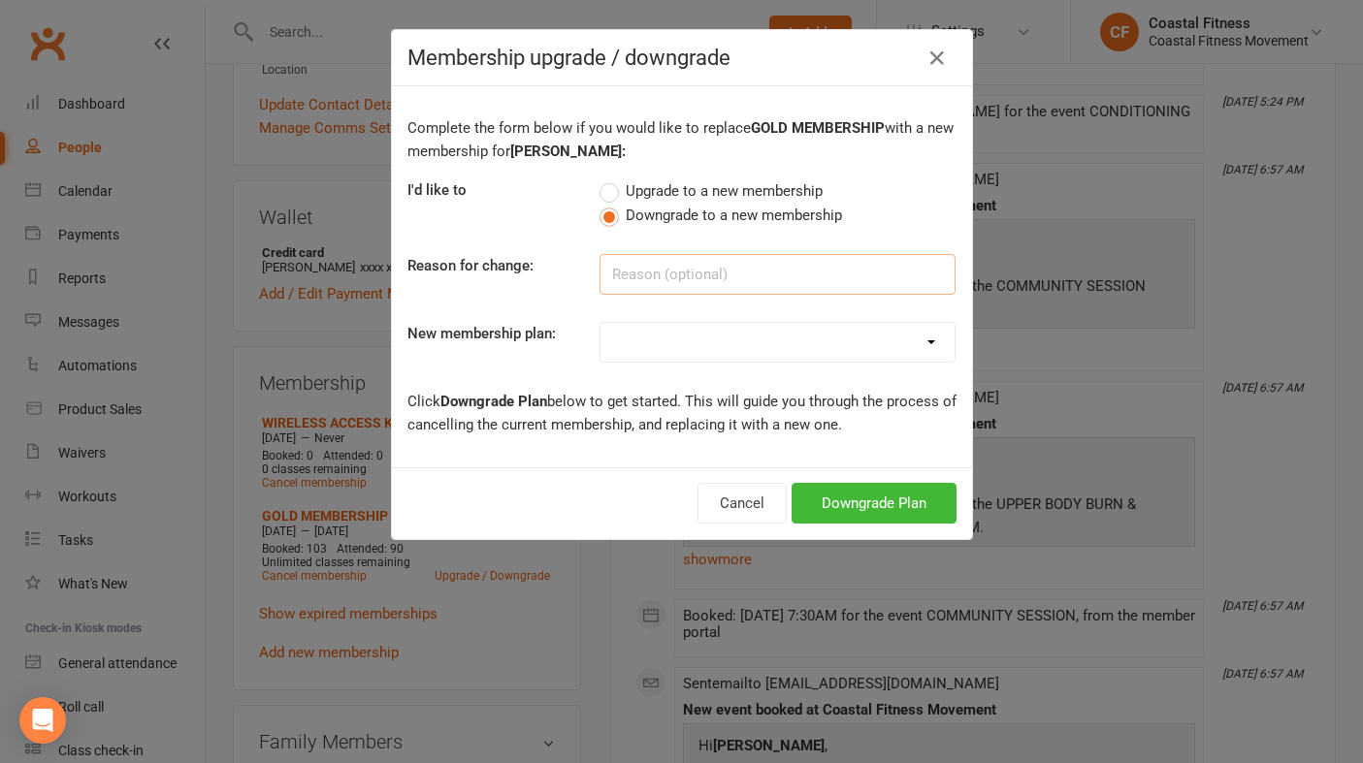
click at [648, 283] on input at bounding box center [777, 274] width 356 height 41
type input "fitness passport"
click at [658, 349] on select "GOLD MEMBERSHIP - FORTNIGHTLY FITNESS PASSPORT RENEWAL 7 DAY FREE TRIAL 10 x SA…" at bounding box center [777, 342] width 354 height 39
select select "17"
click at [849, 518] on button "Downgrade Plan" at bounding box center [873, 503] width 165 height 41
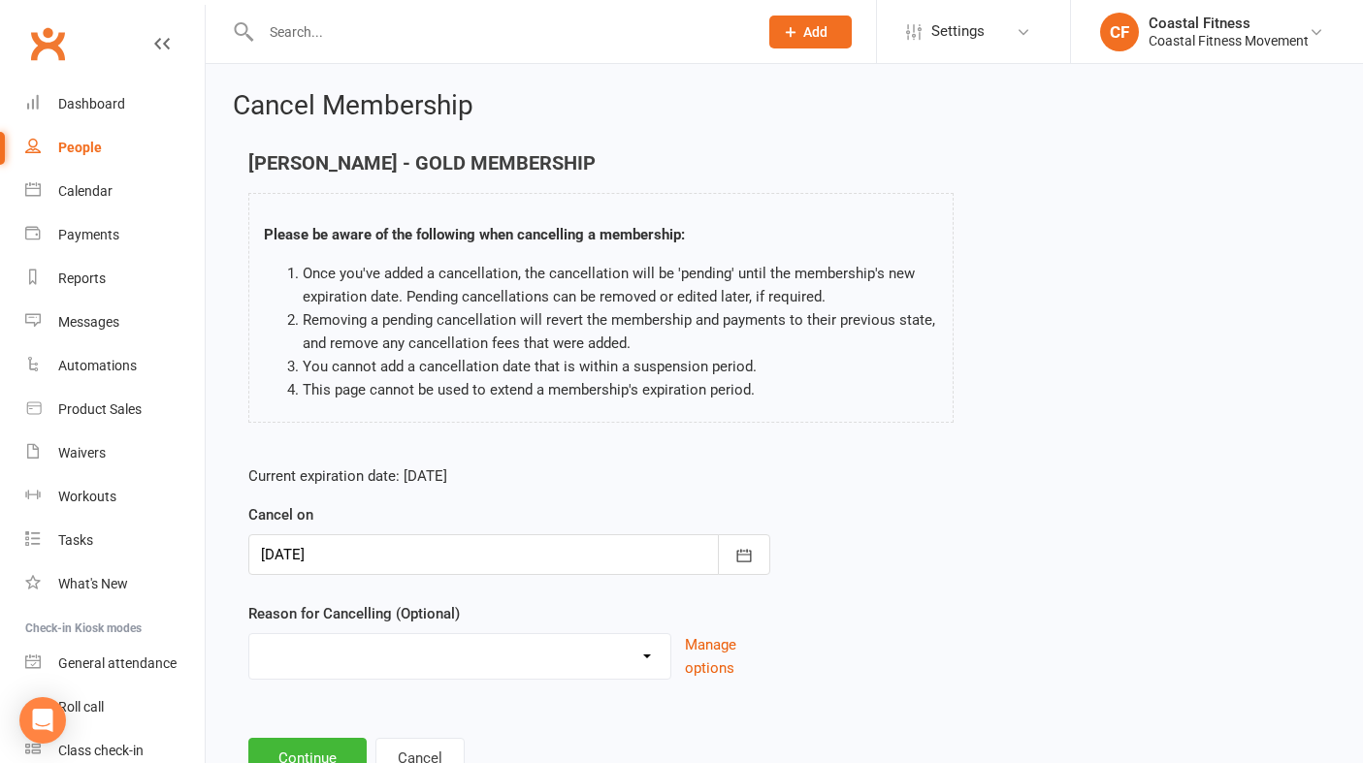
scroll to position [75, 0]
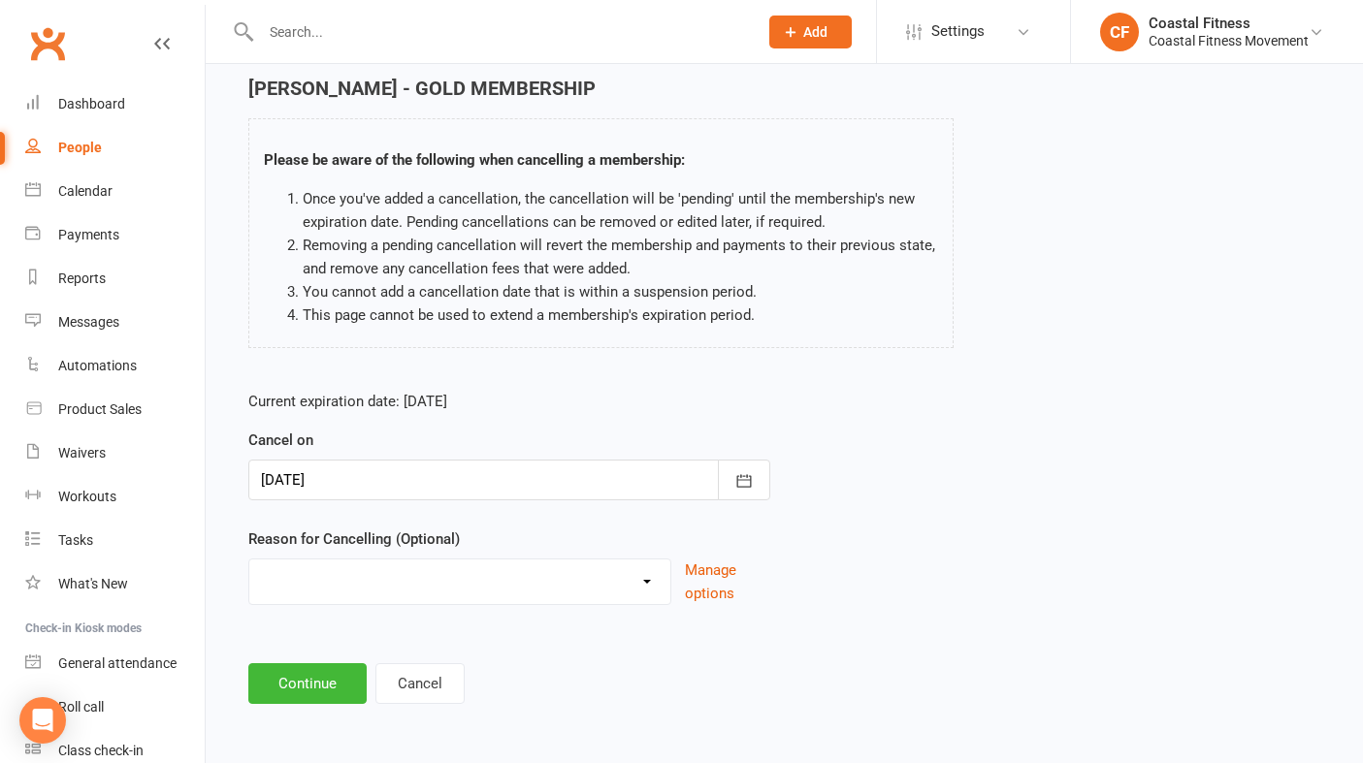
click at [370, 576] on select "Can no longer attend Downgraded membership Holiday Injury Upgrade membership Ot…" at bounding box center [459, 579] width 421 height 39
select select "1"
click at [320, 700] on button "Continue" at bounding box center [307, 683] width 118 height 41
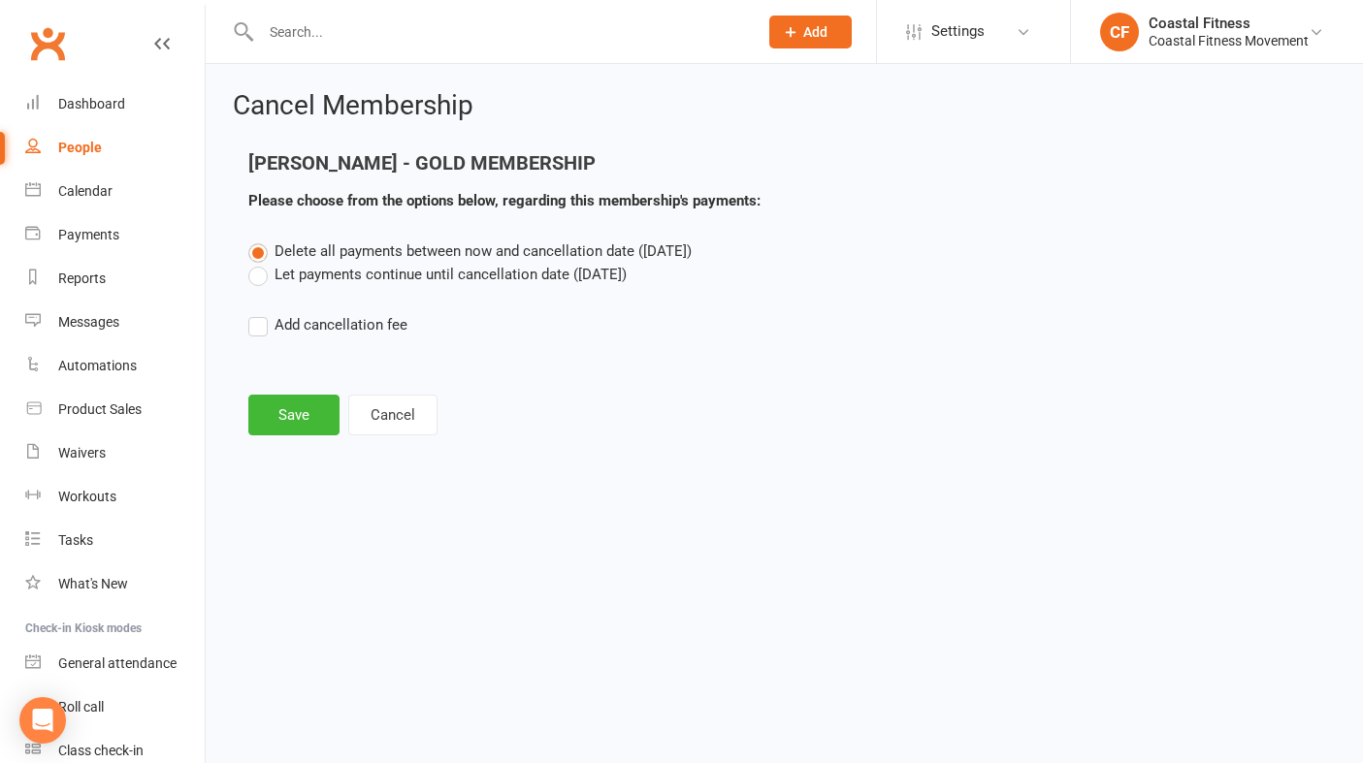
scroll to position [0, 0]
click at [294, 412] on button "Save" at bounding box center [293, 415] width 91 height 41
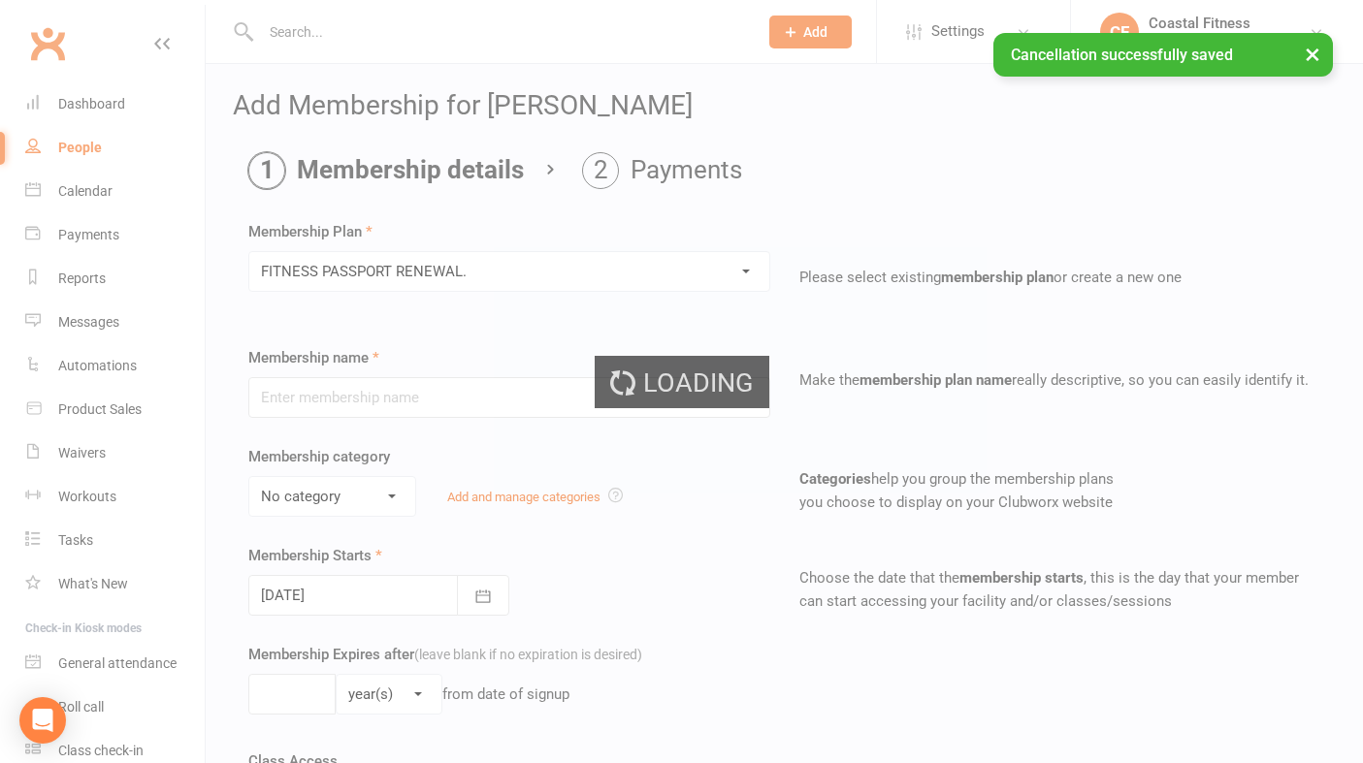
type input "FITNESS PASSPORT RENEWAL."
select select "1"
type input "6"
select select "2"
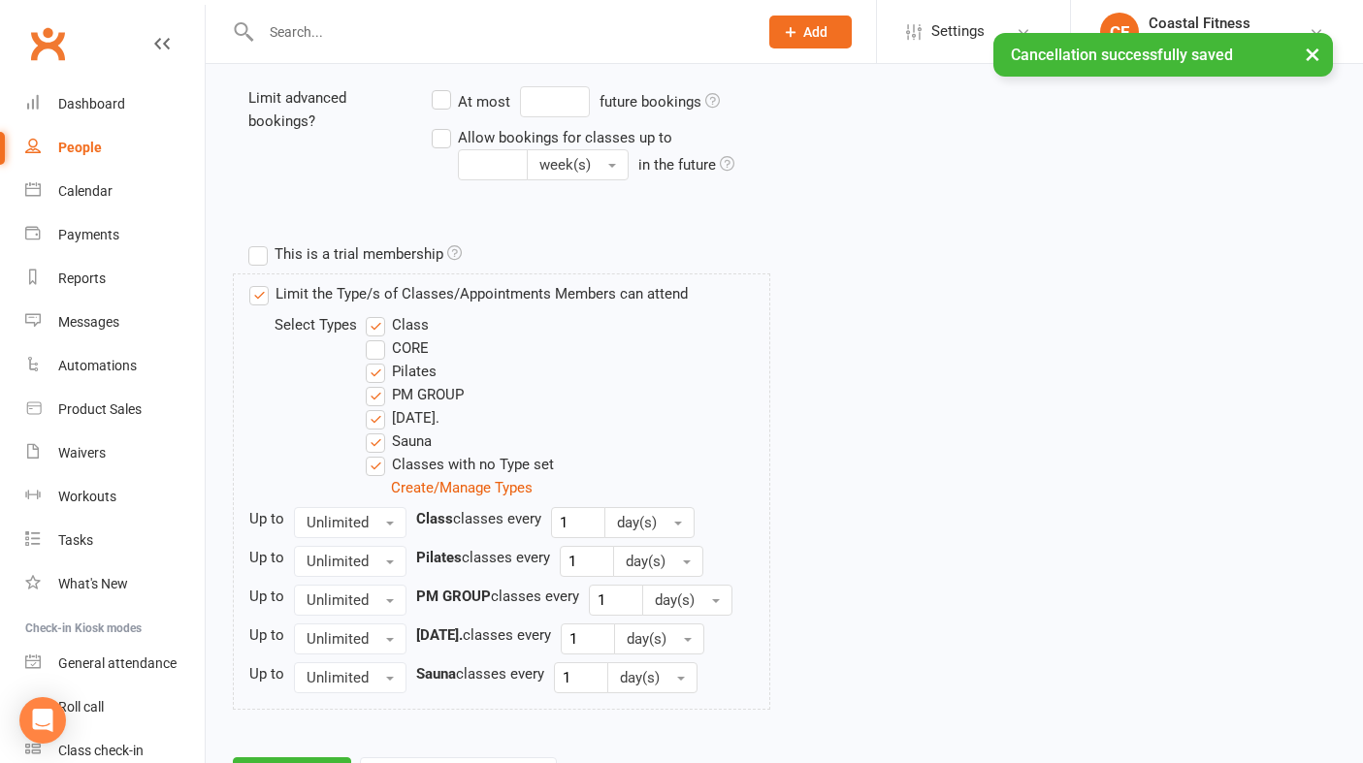
scroll to position [883, 0]
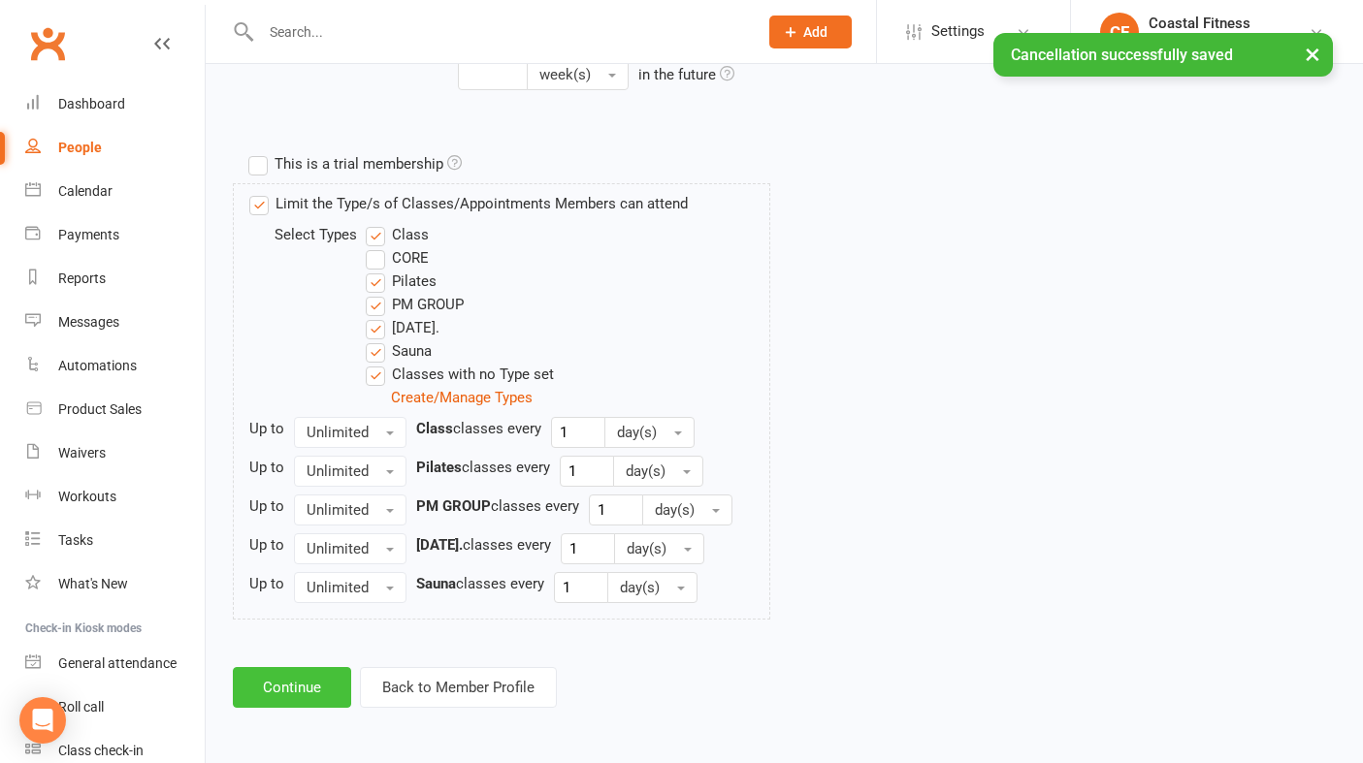
click at [300, 687] on button "Continue" at bounding box center [292, 687] width 118 height 41
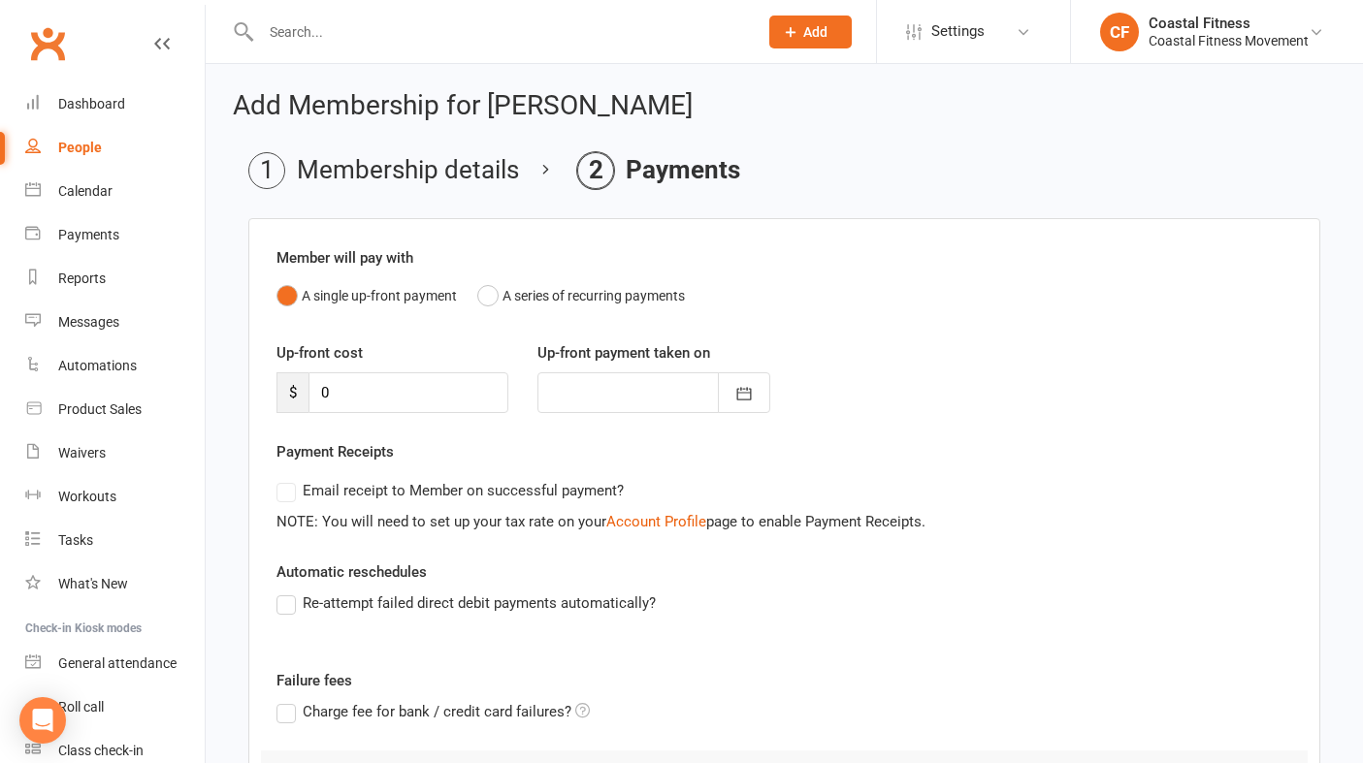
scroll to position [215, 0]
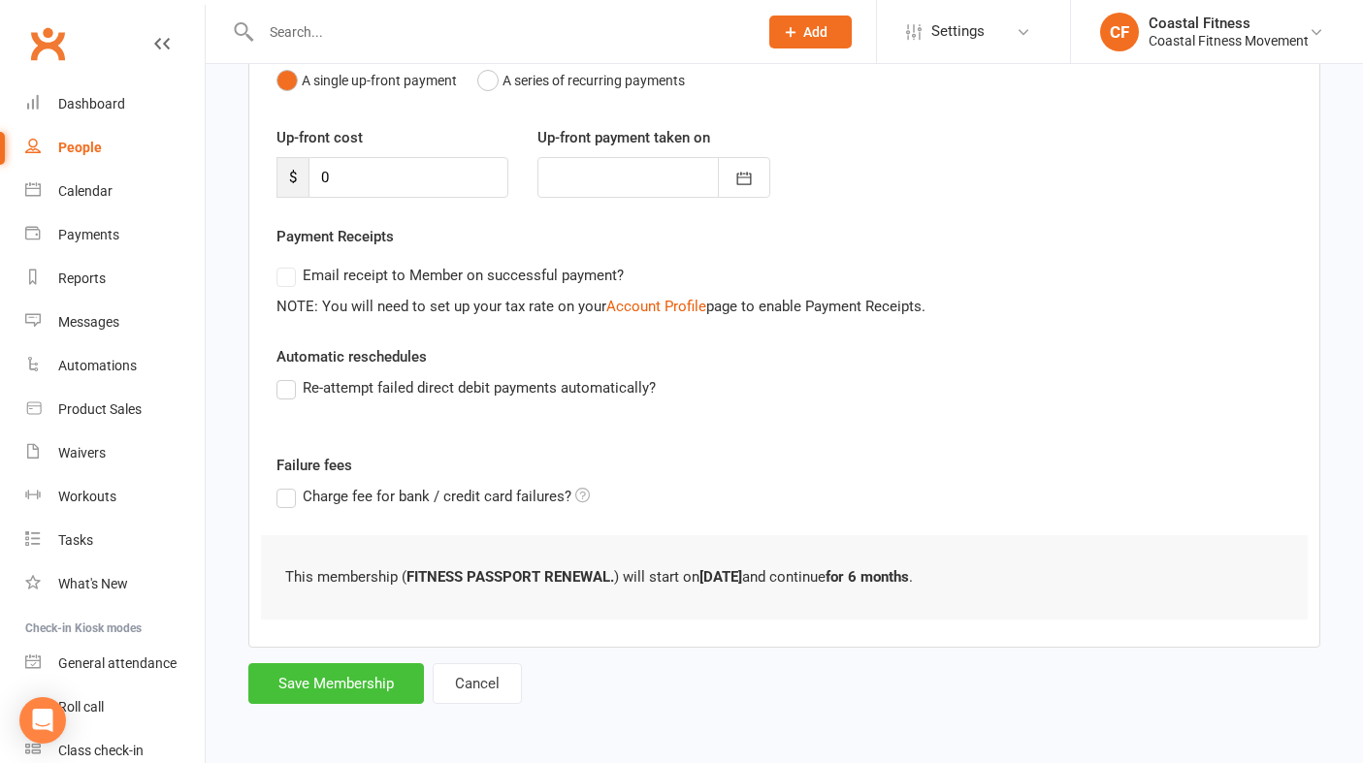
click at [334, 693] on button "Save Membership" at bounding box center [336, 683] width 176 height 41
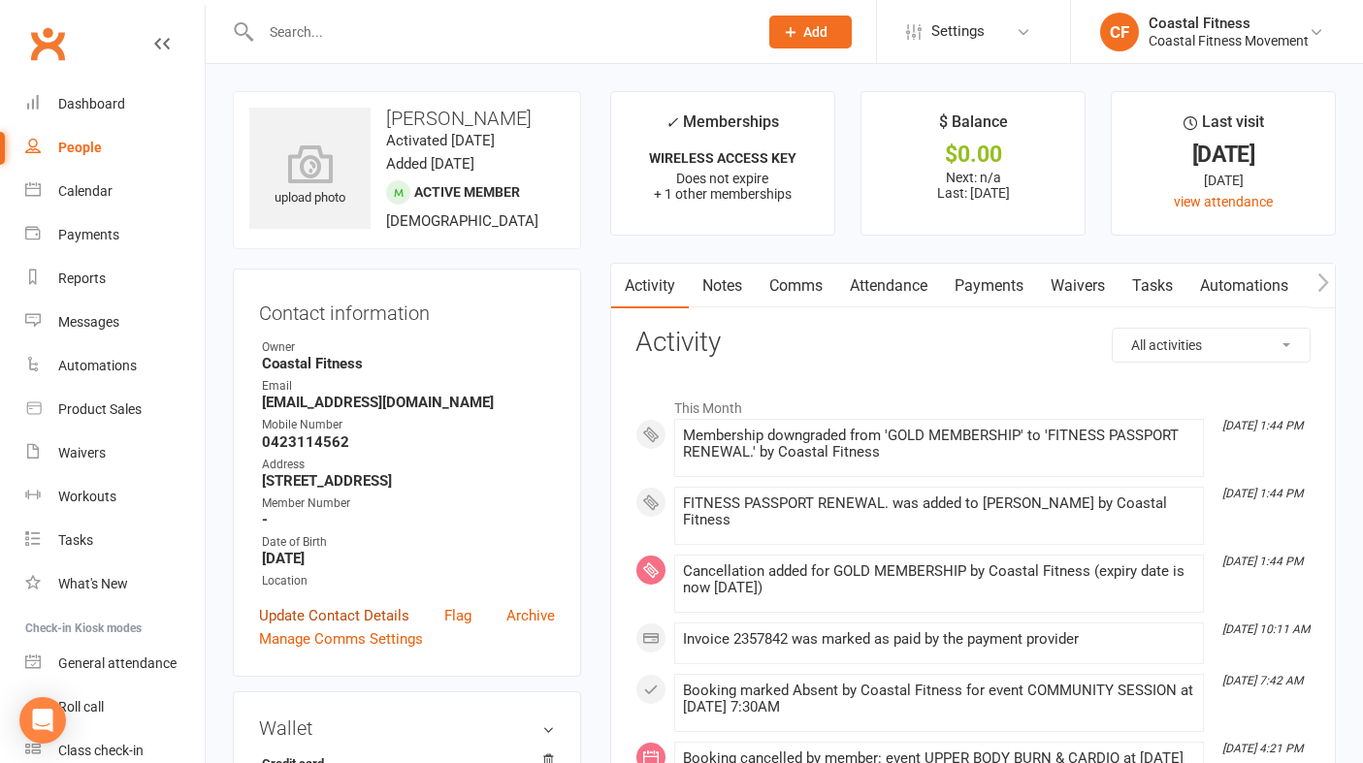
click at [338, 624] on link "Update Contact Details" at bounding box center [334, 615] width 150 height 23
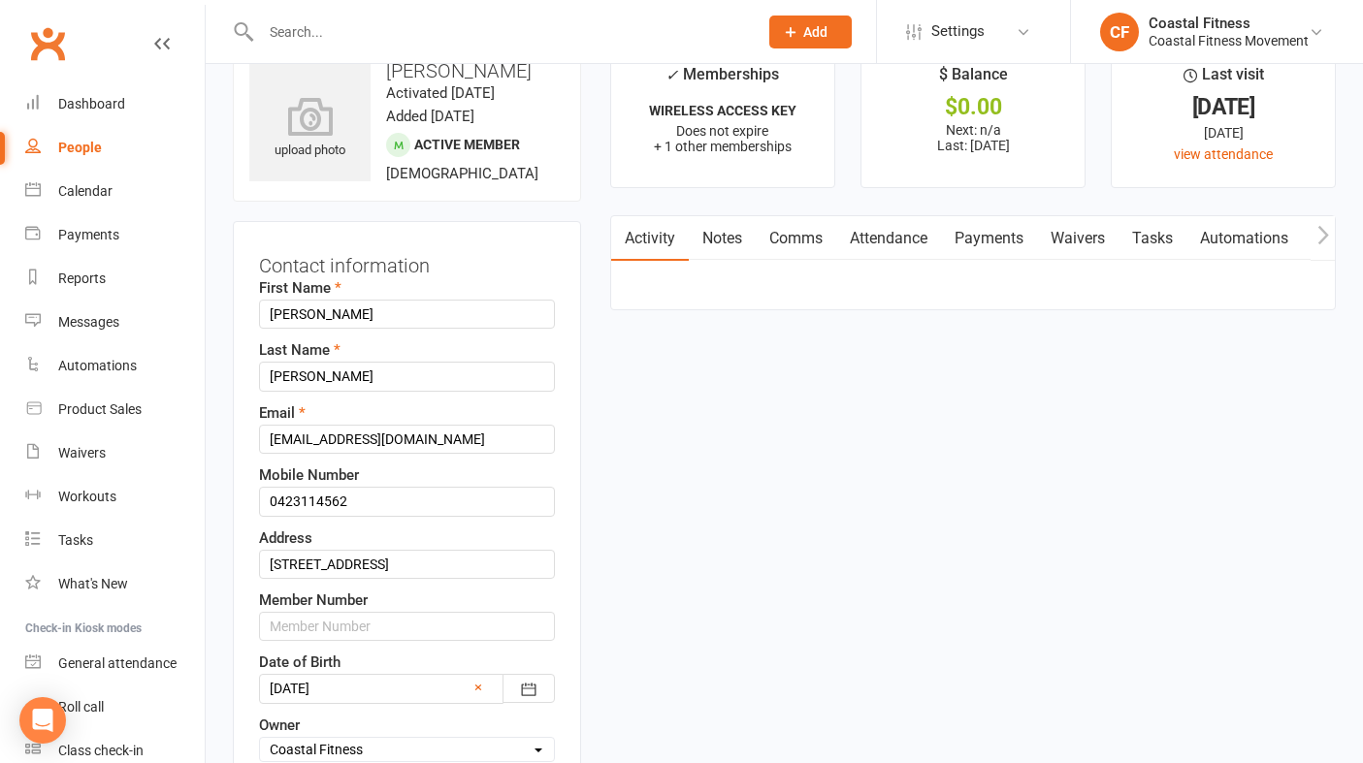
scroll to position [91, 0]
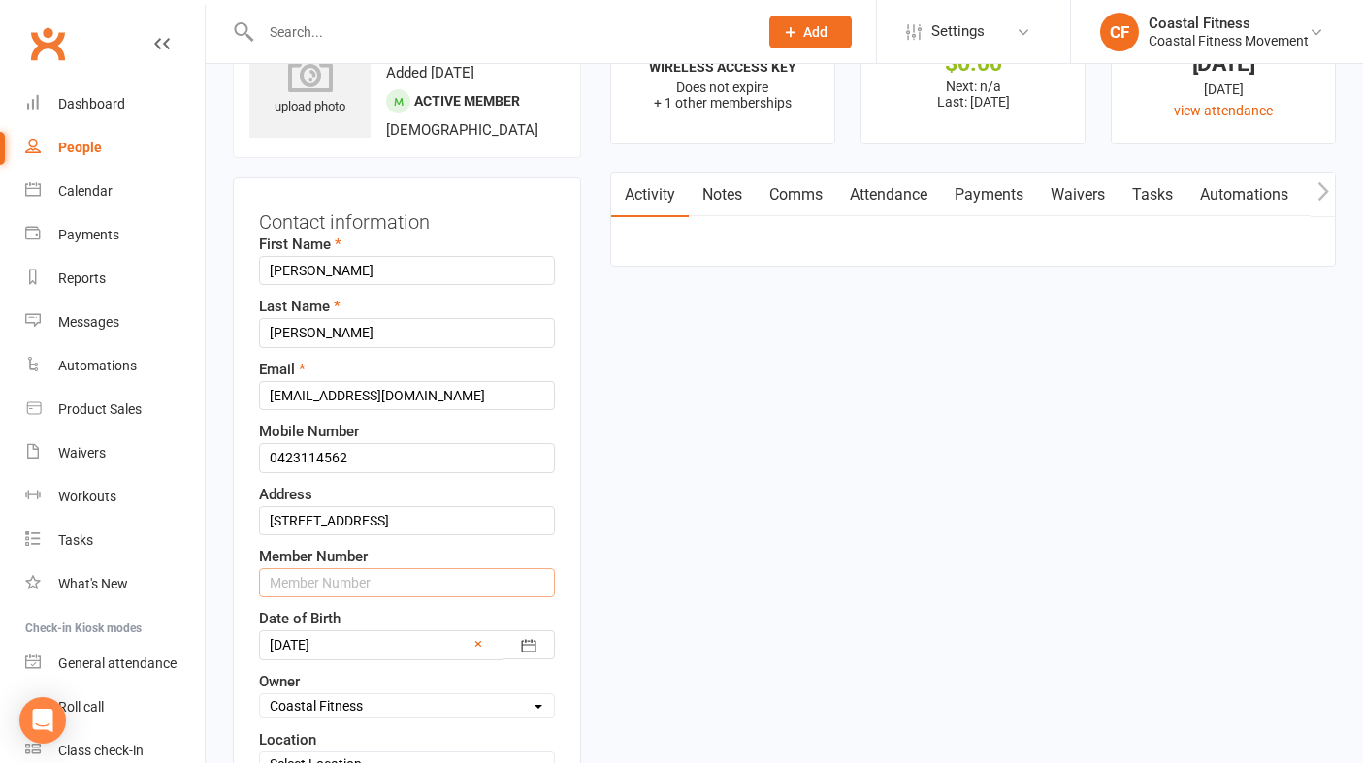
click at [320, 588] on input "text" at bounding box center [407, 582] width 296 height 29
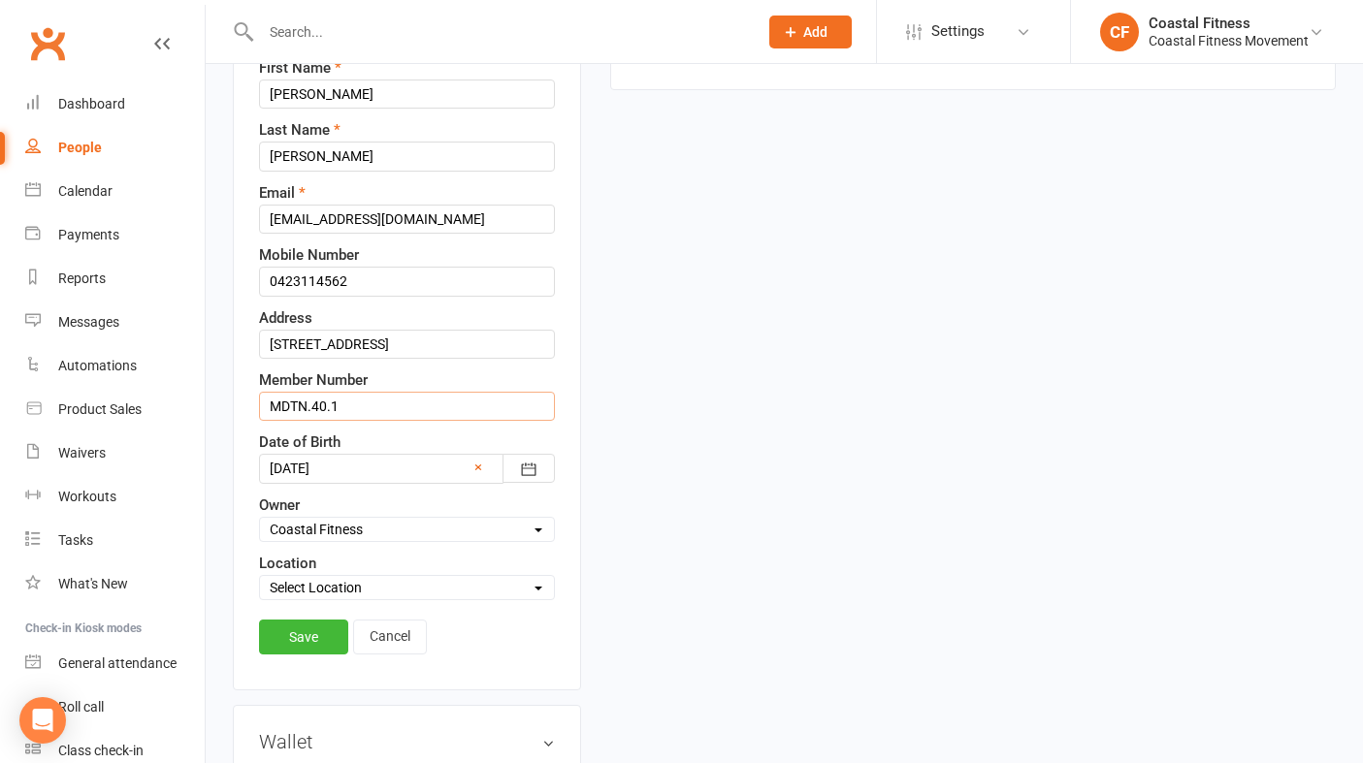
scroll to position [292, 0]
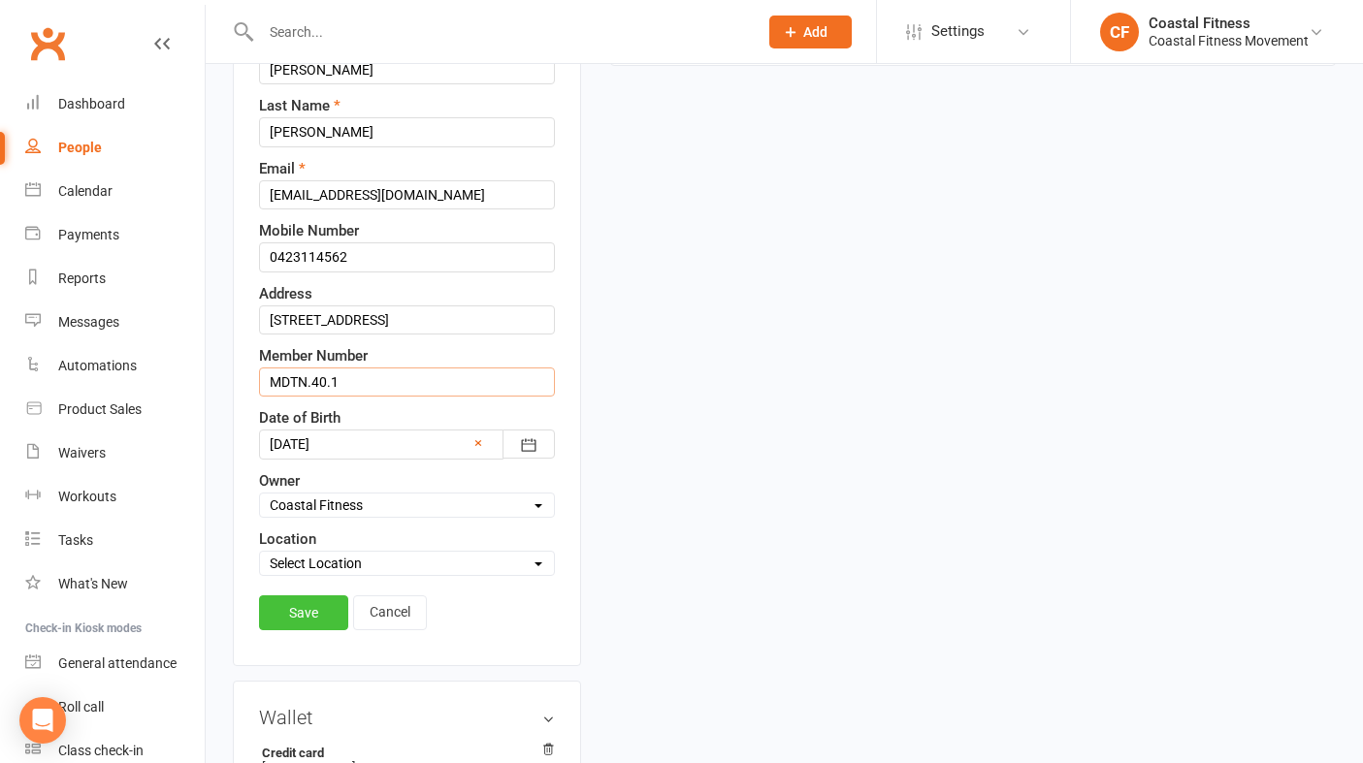
type input "MDTN.40.1"
click at [298, 610] on link "Save" at bounding box center [303, 612] width 89 height 35
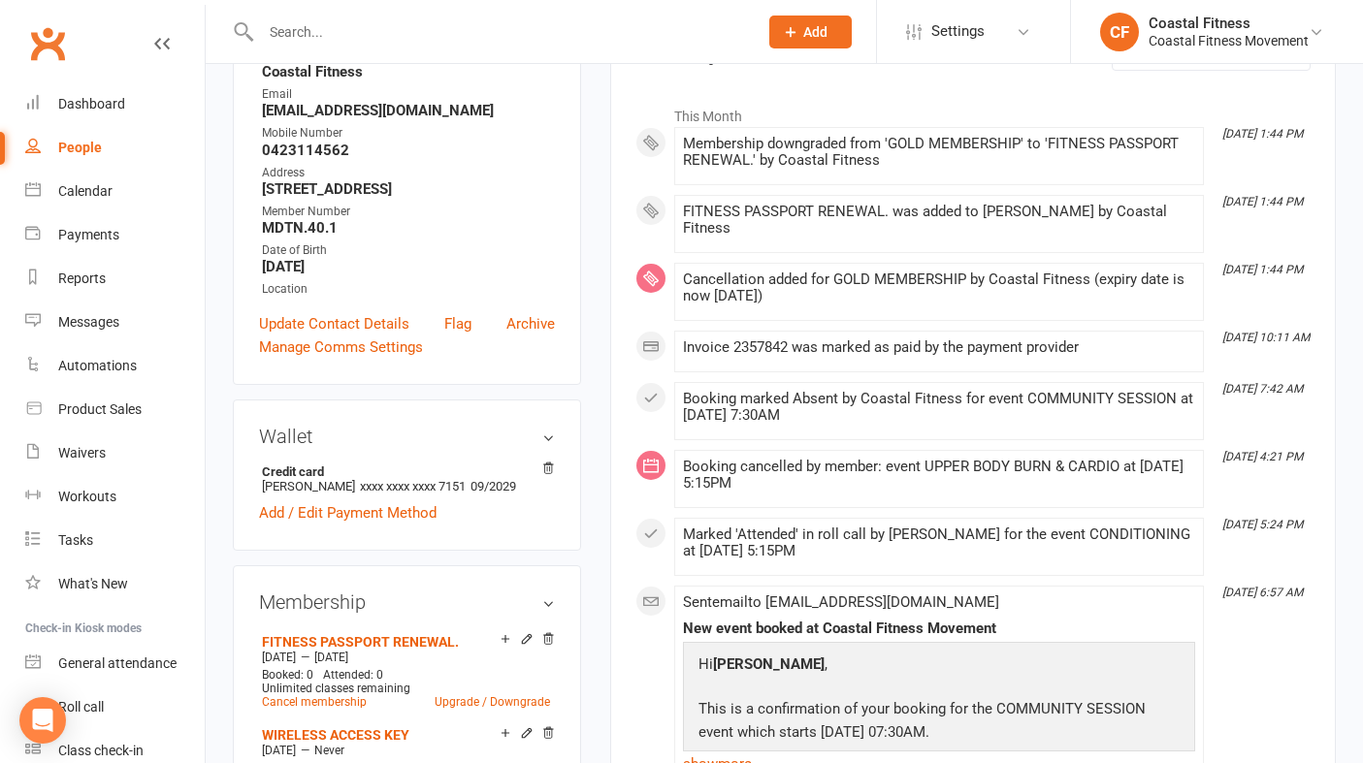
scroll to position [0, 0]
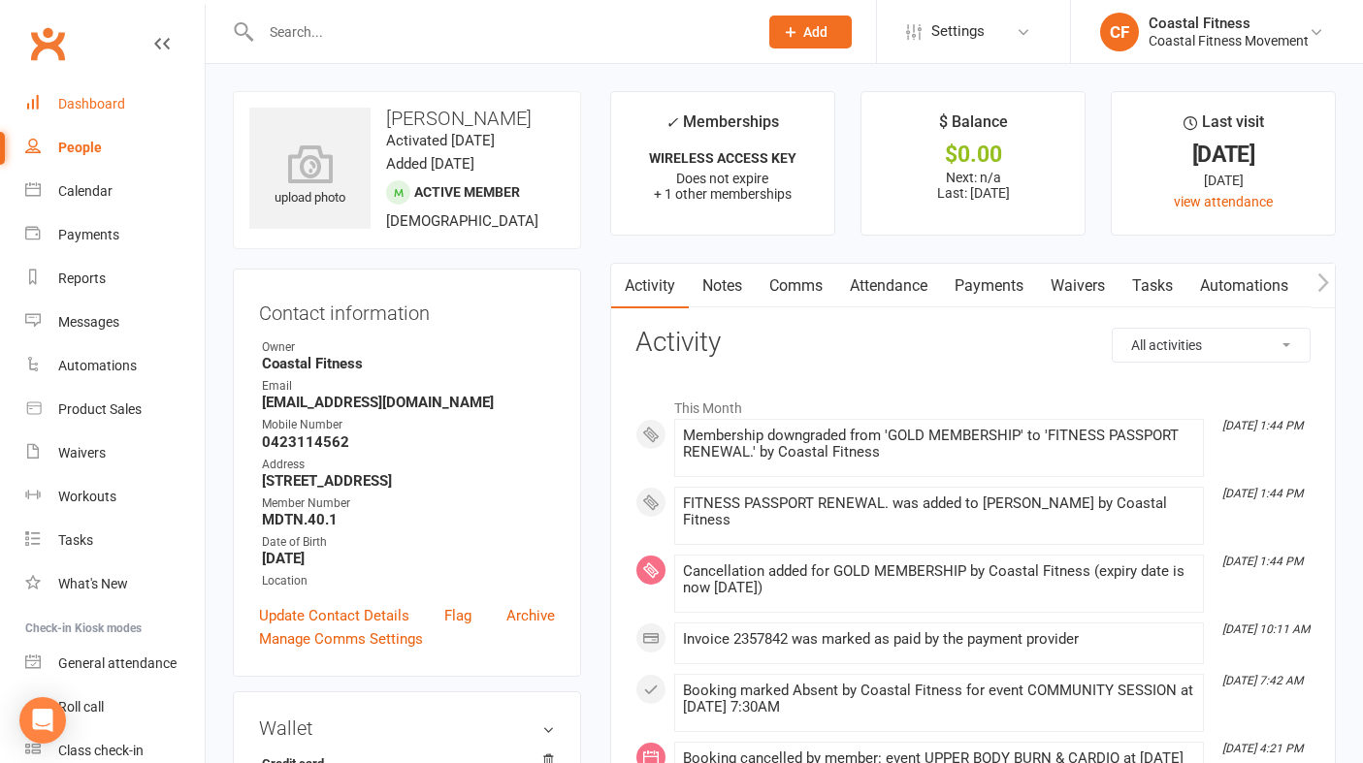
click at [76, 100] on div "Dashboard" at bounding box center [91, 104] width 67 height 16
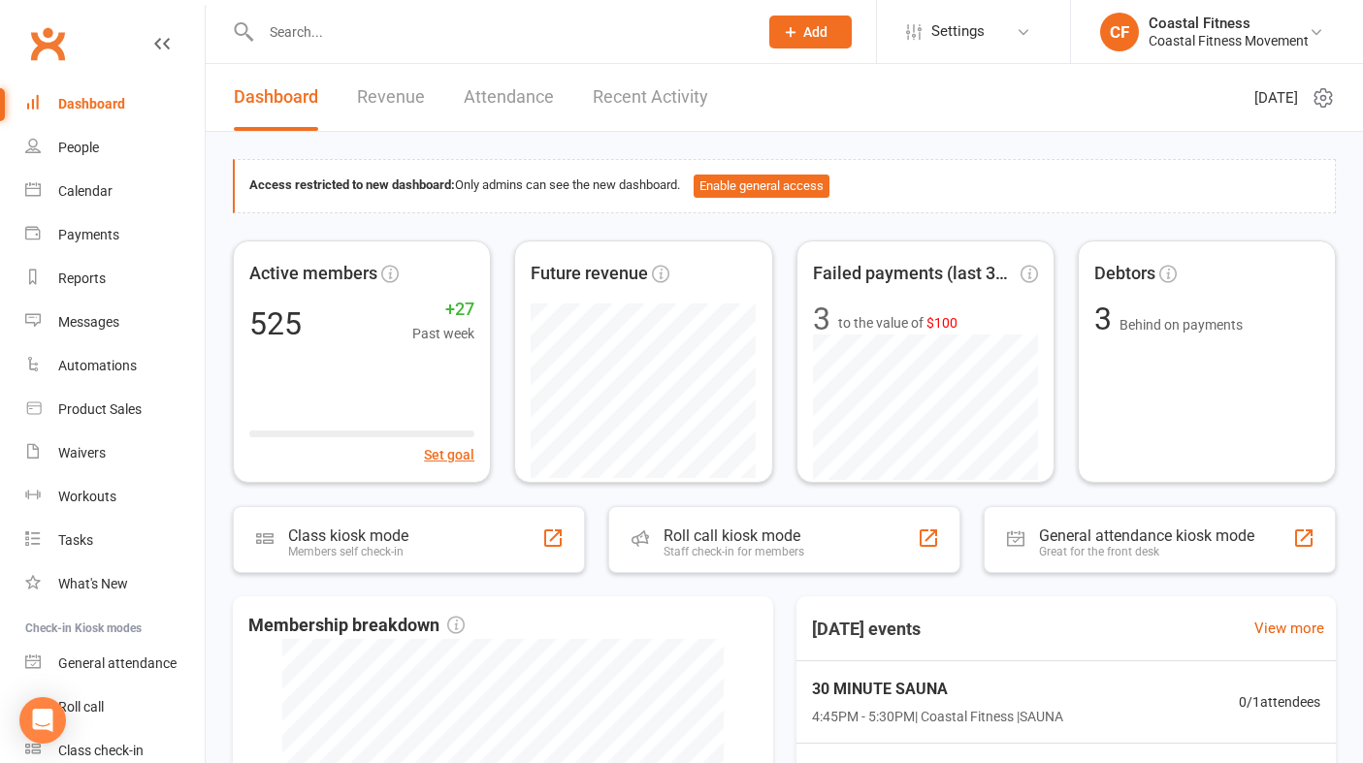
click at [673, 100] on link "Recent Activity" at bounding box center [650, 97] width 115 height 67
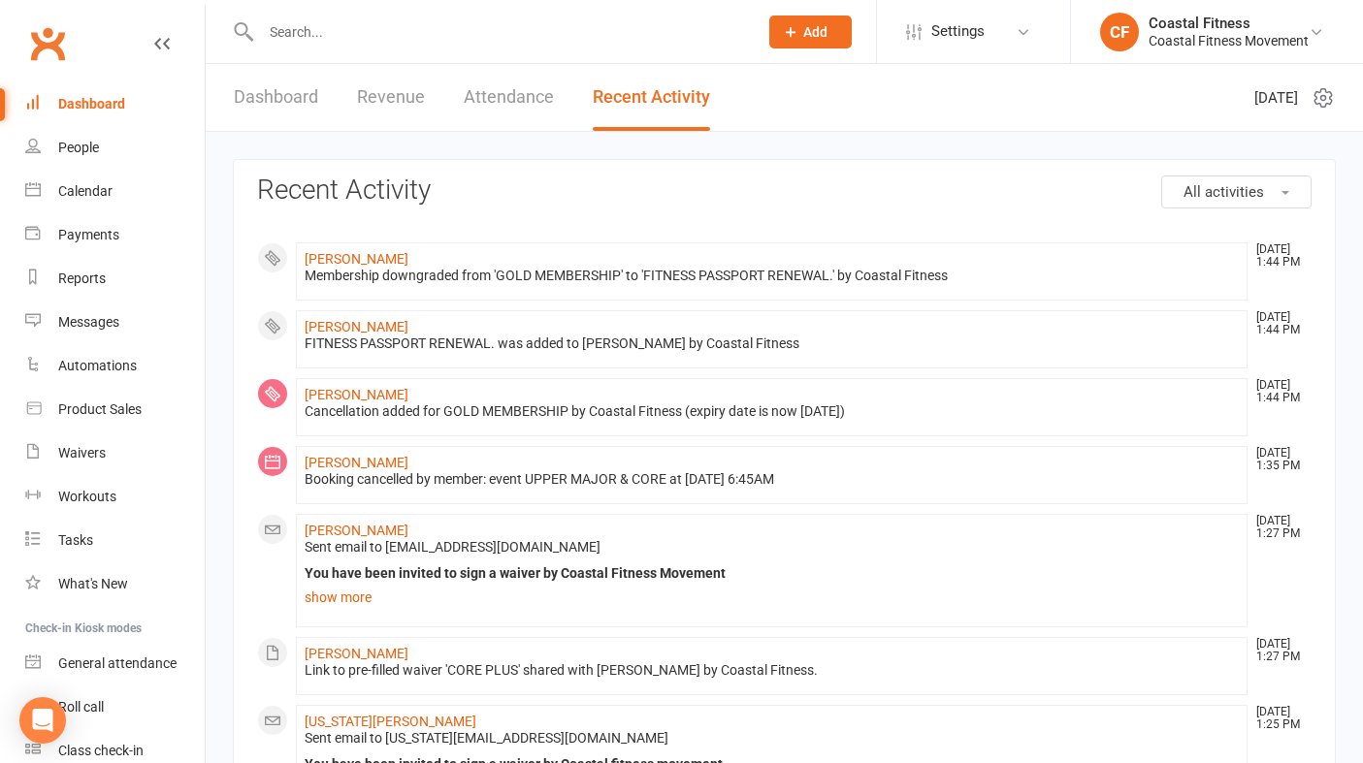
click at [1240, 198] on span "All activities" at bounding box center [1223, 191] width 80 height 17
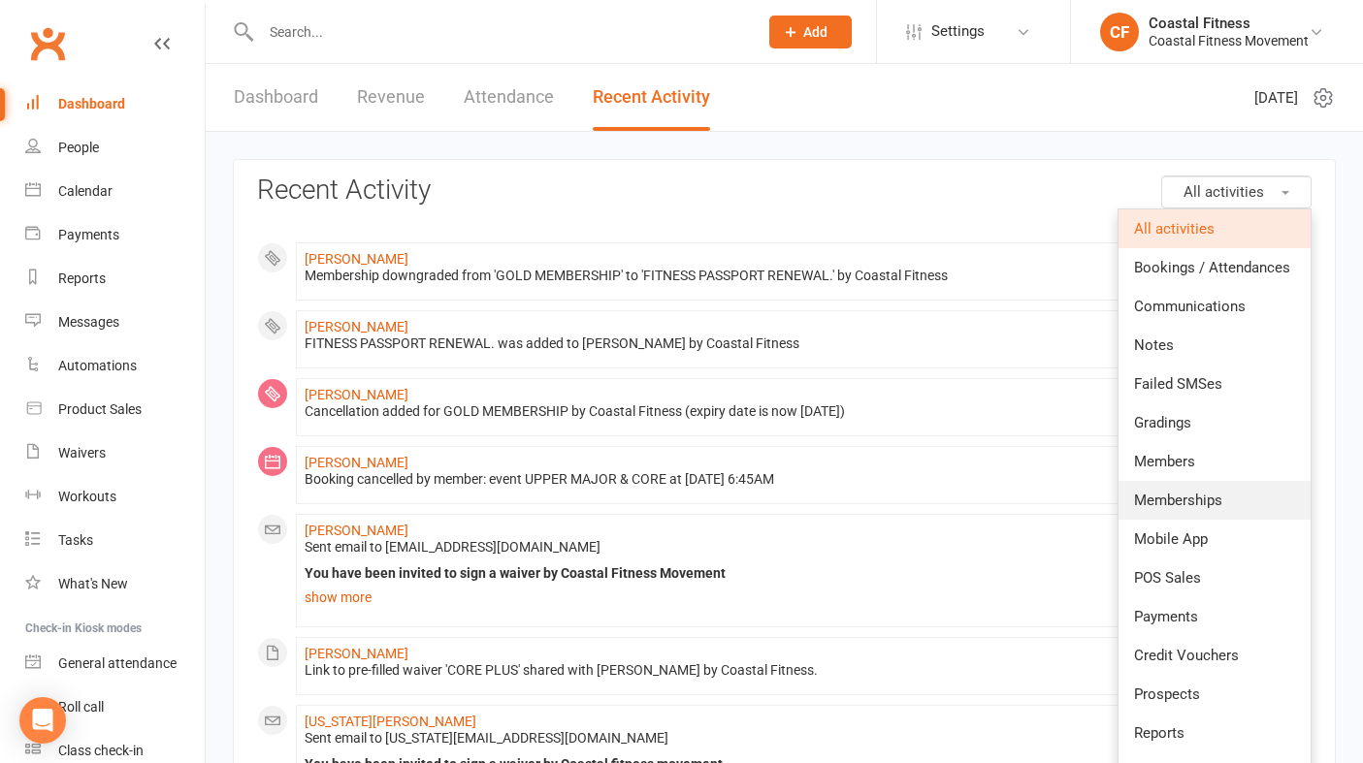
click at [1189, 493] on span "Memberships" at bounding box center [1178, 500] width 88 height 17
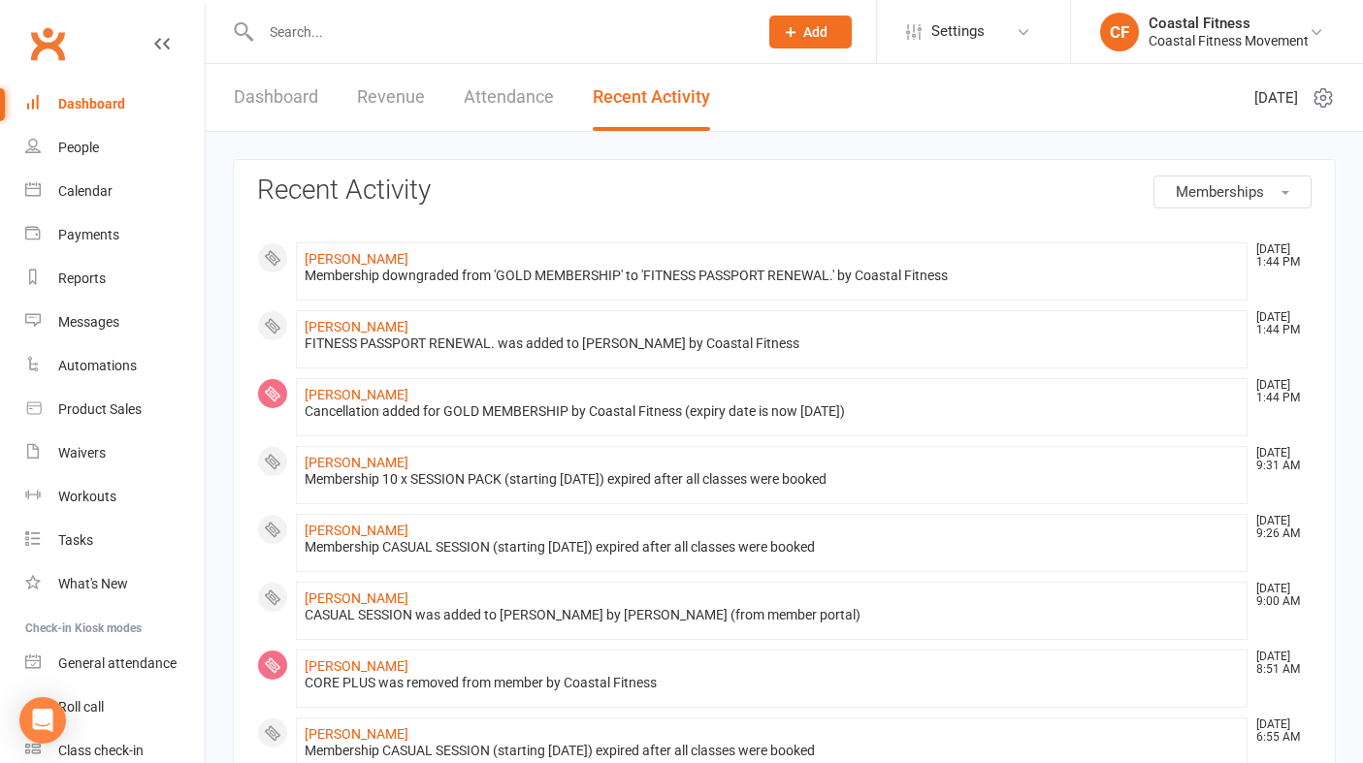
scroll to position [932, 0]
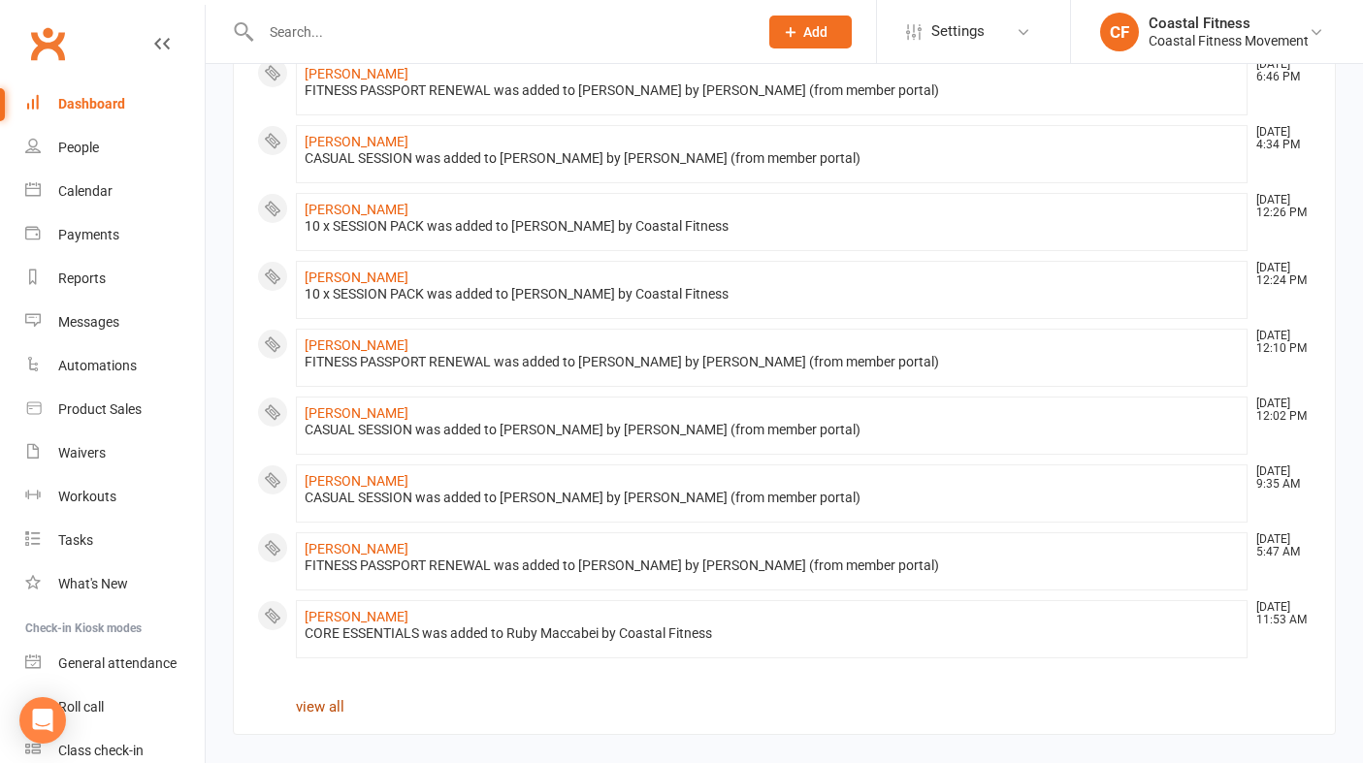
click at [322, 707] on link "view all" at bounding box center [320, 706] width 48 height 17
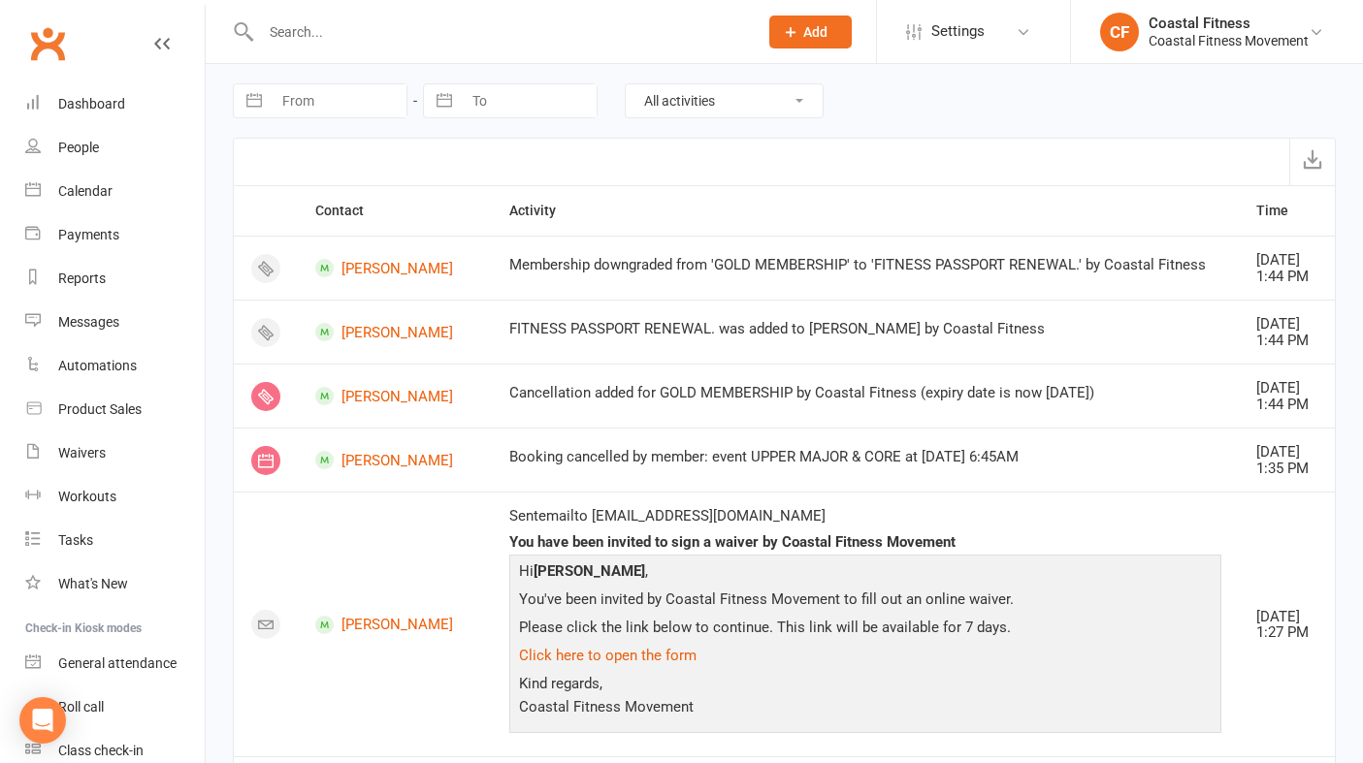
click at [706, 120] on div "Navigate forward to interact with the calendar and select a date. Press the que…" at bounding box center [784, 101] width 1103 height 74
click at [706, 108] on select "All activities Bookings / Attendances Communications Notes Failed SMSes Grading…" at bounding box center [724, 100] width 197 height 33
select select "MembershipLogEntry"
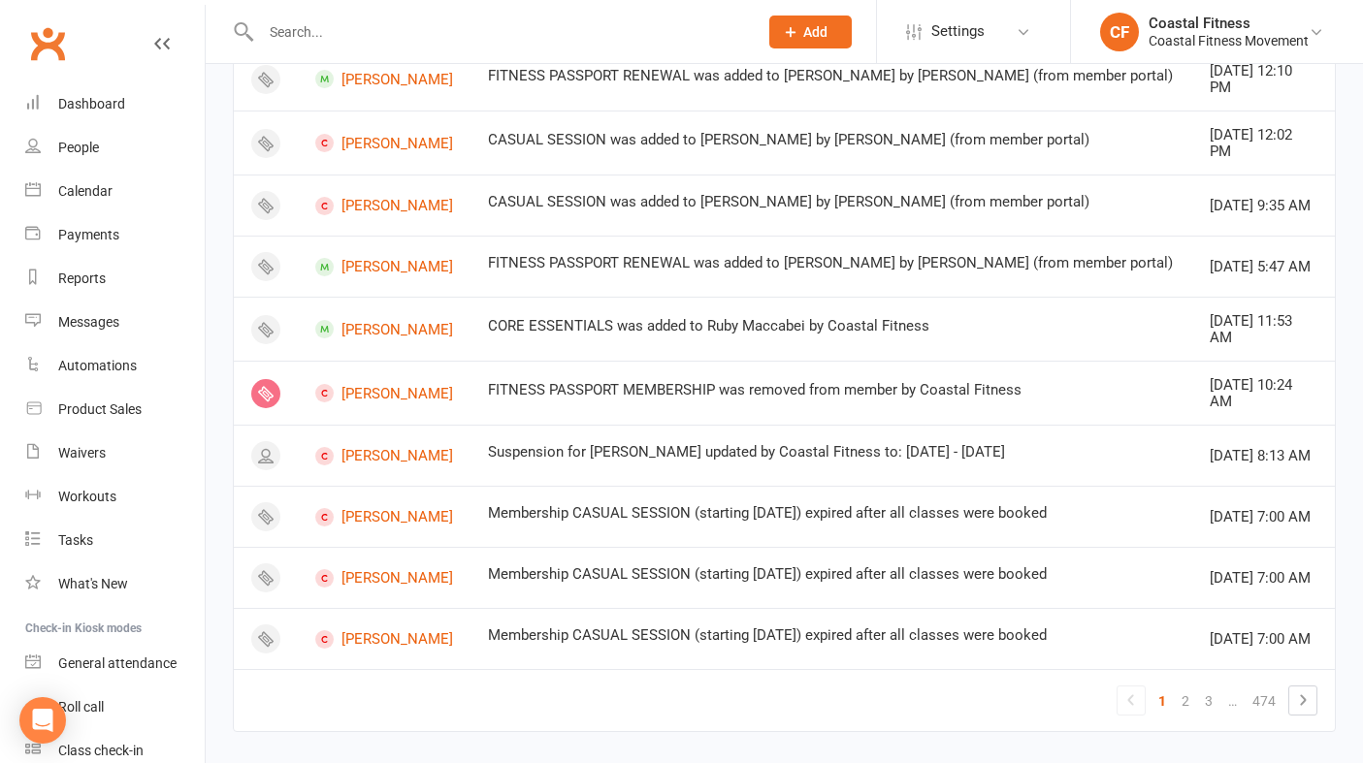
scroll to position [1148, 0]
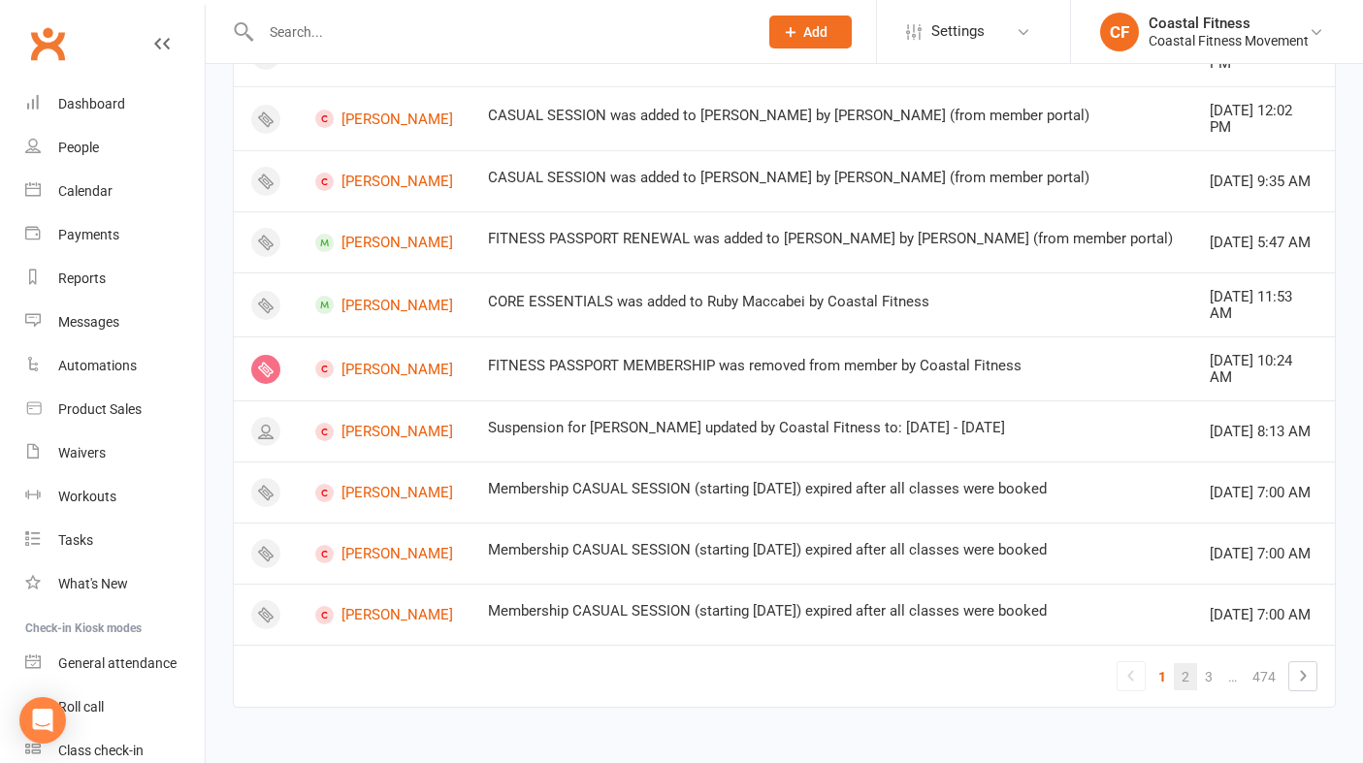
click at [1187, 681] on link "2" at bounding box center [1185, 676] width 23 height 27
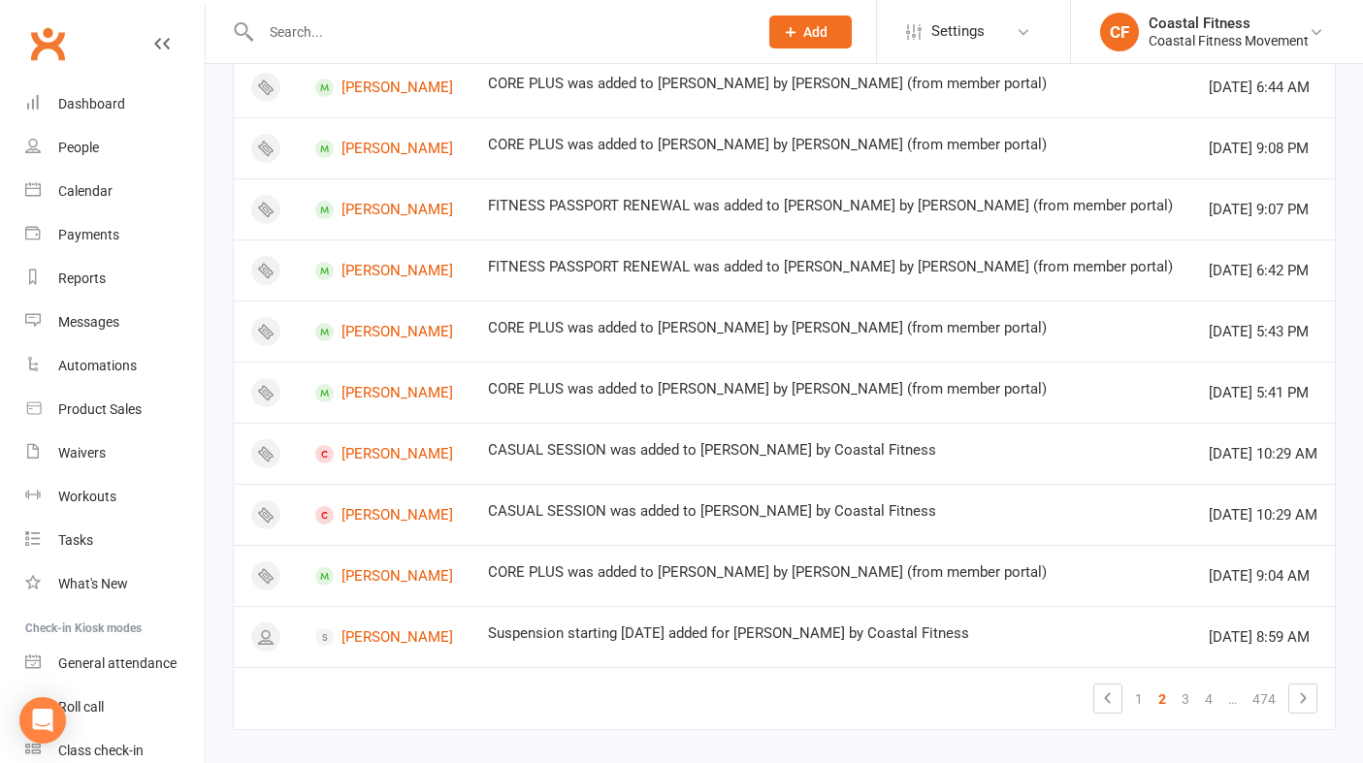
scroll to position [1117, 0]
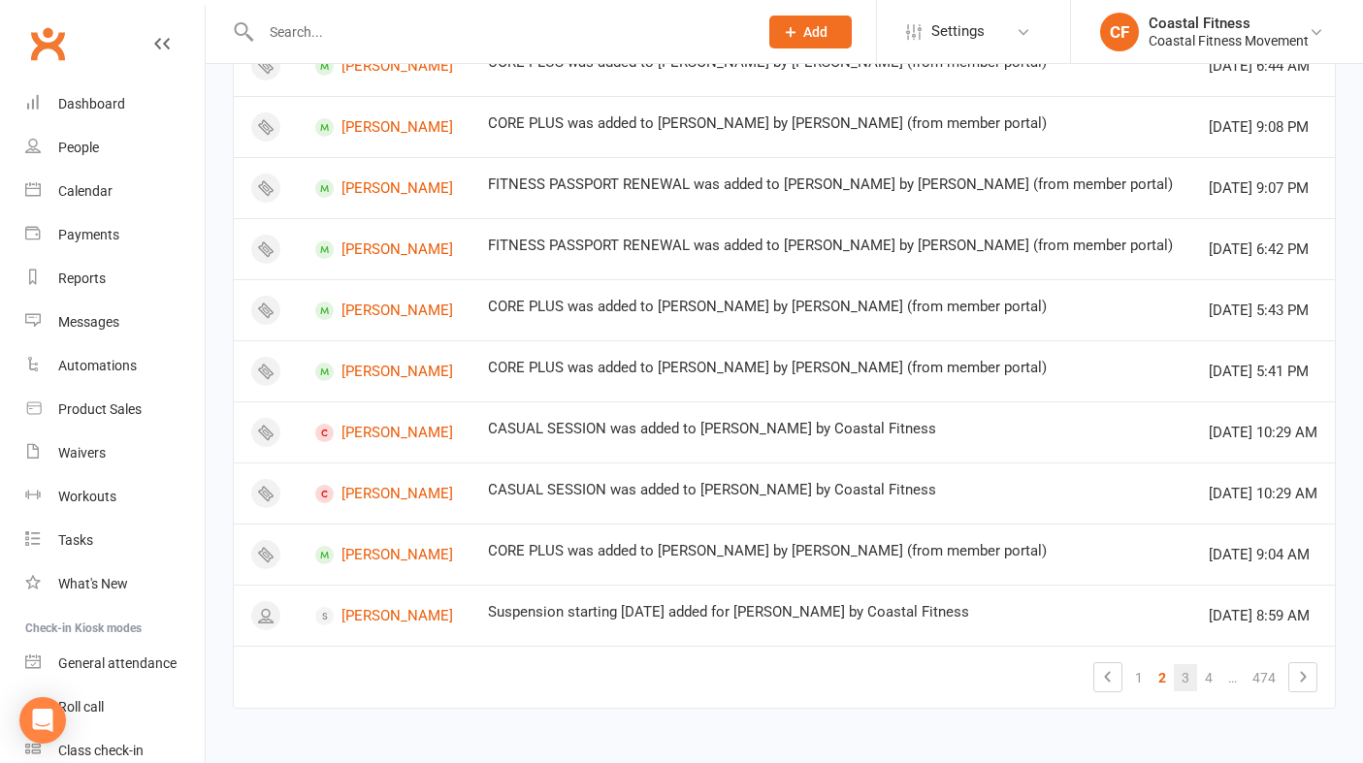
click at [1177, 676] on link "3" at bounding box center [1185, 677] width 23 height 27
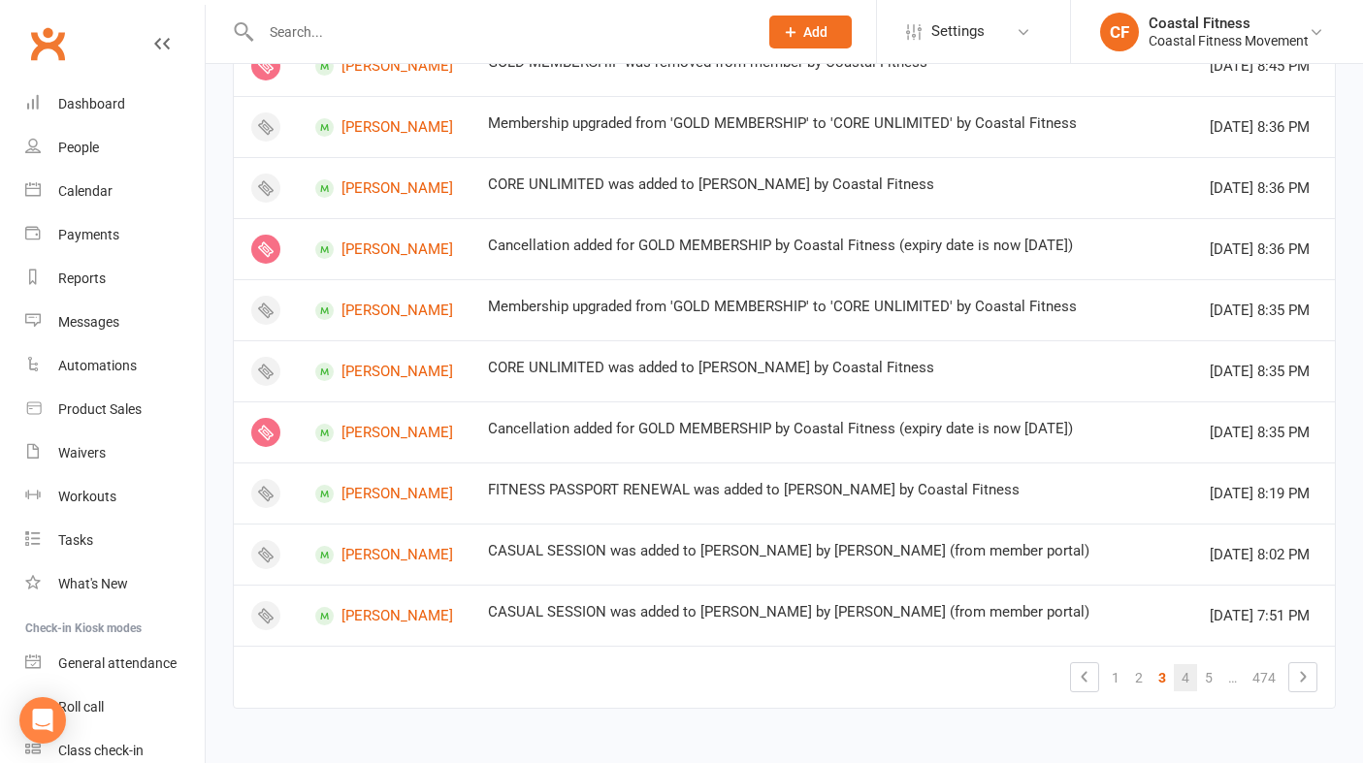
click at [1188, 673] on link "4" at bounding box center [1185, 677] width 23 height 27
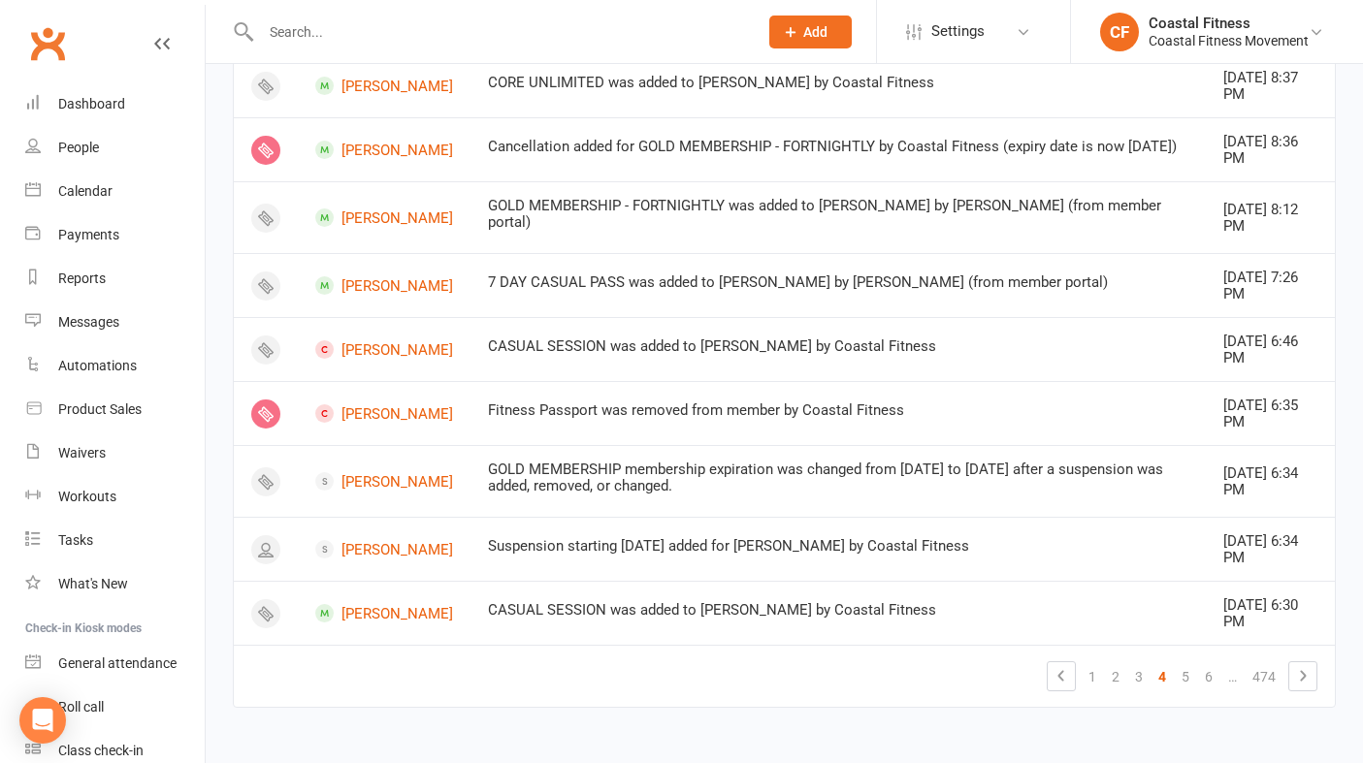
scroll to position [1221, 0]
click at [1179, 679] on link "5" at bounding box center [1185, 676] width 23 height 27
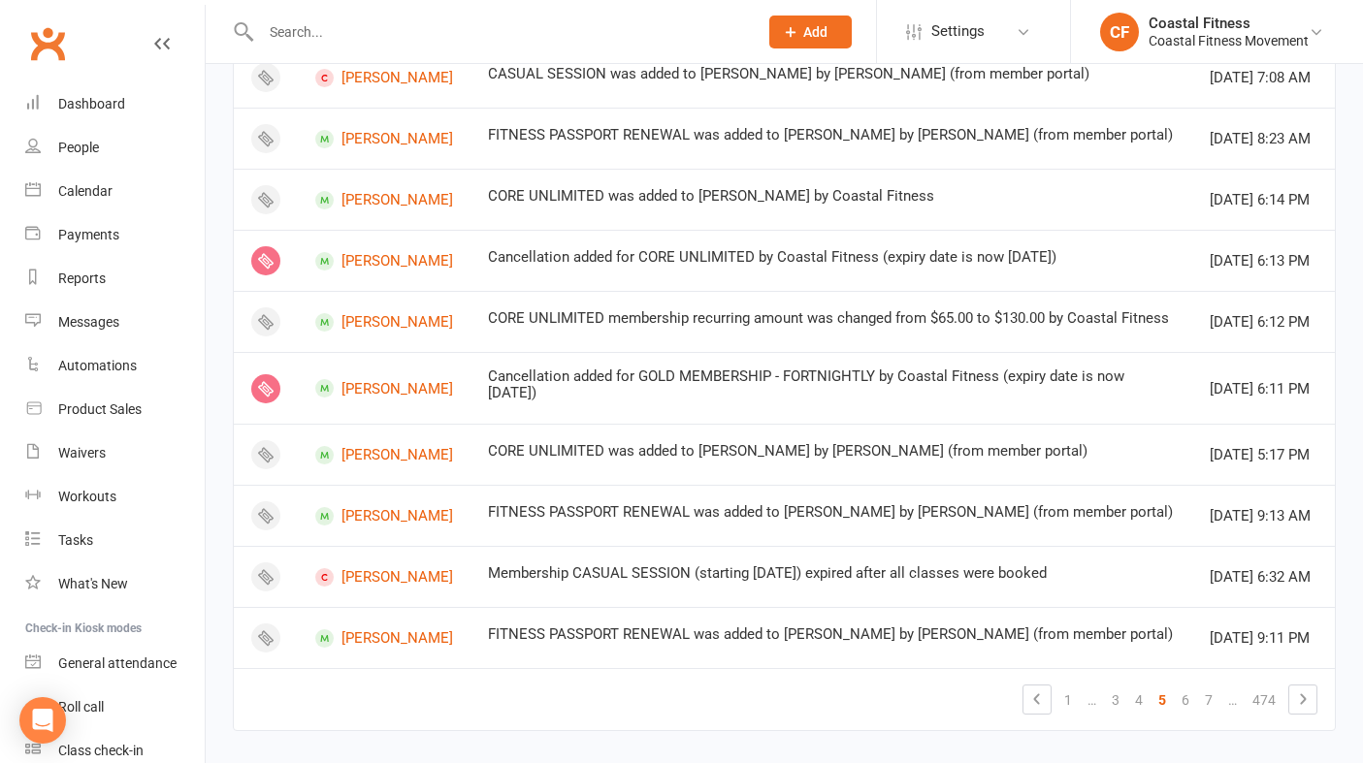
scroll to position [1147, 0]
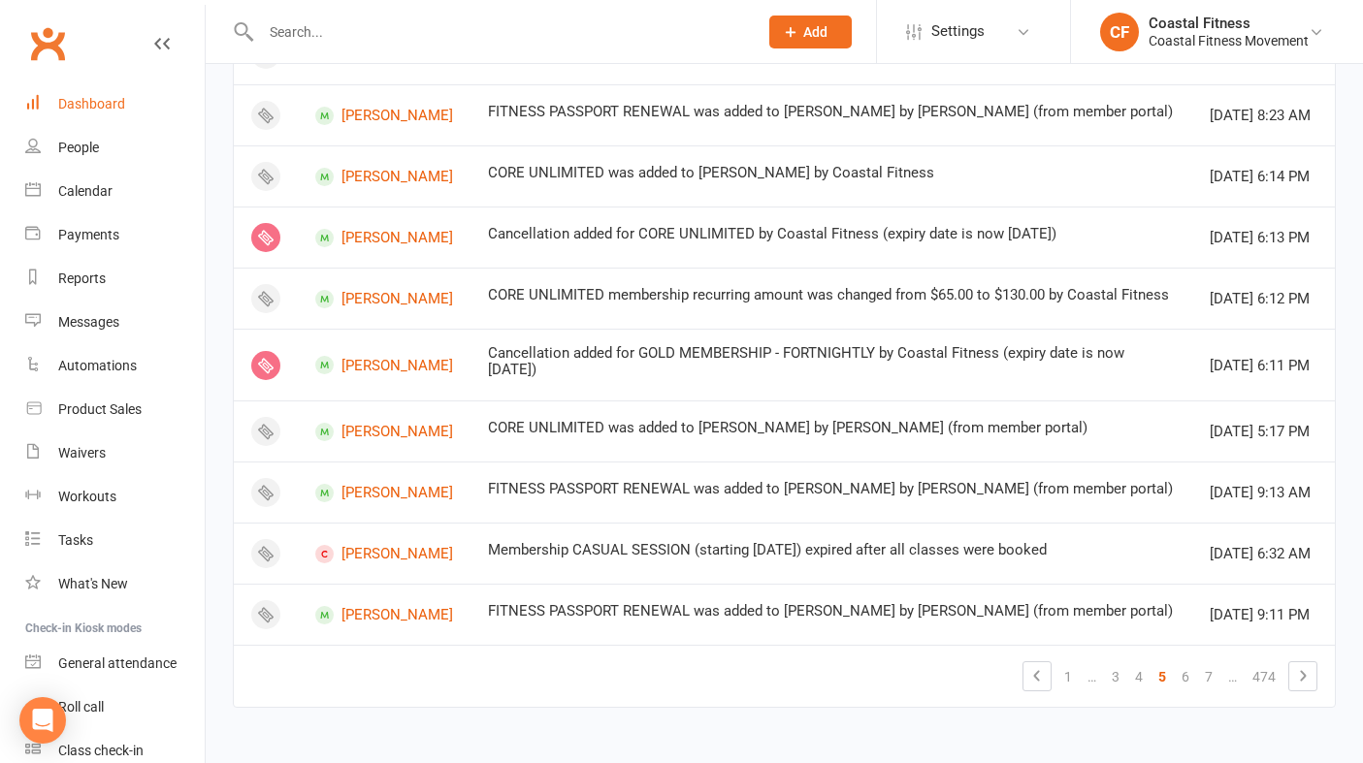
click at [63, 97] on div "Dashboard" at bounding box center [91, 104] width 67 height 16
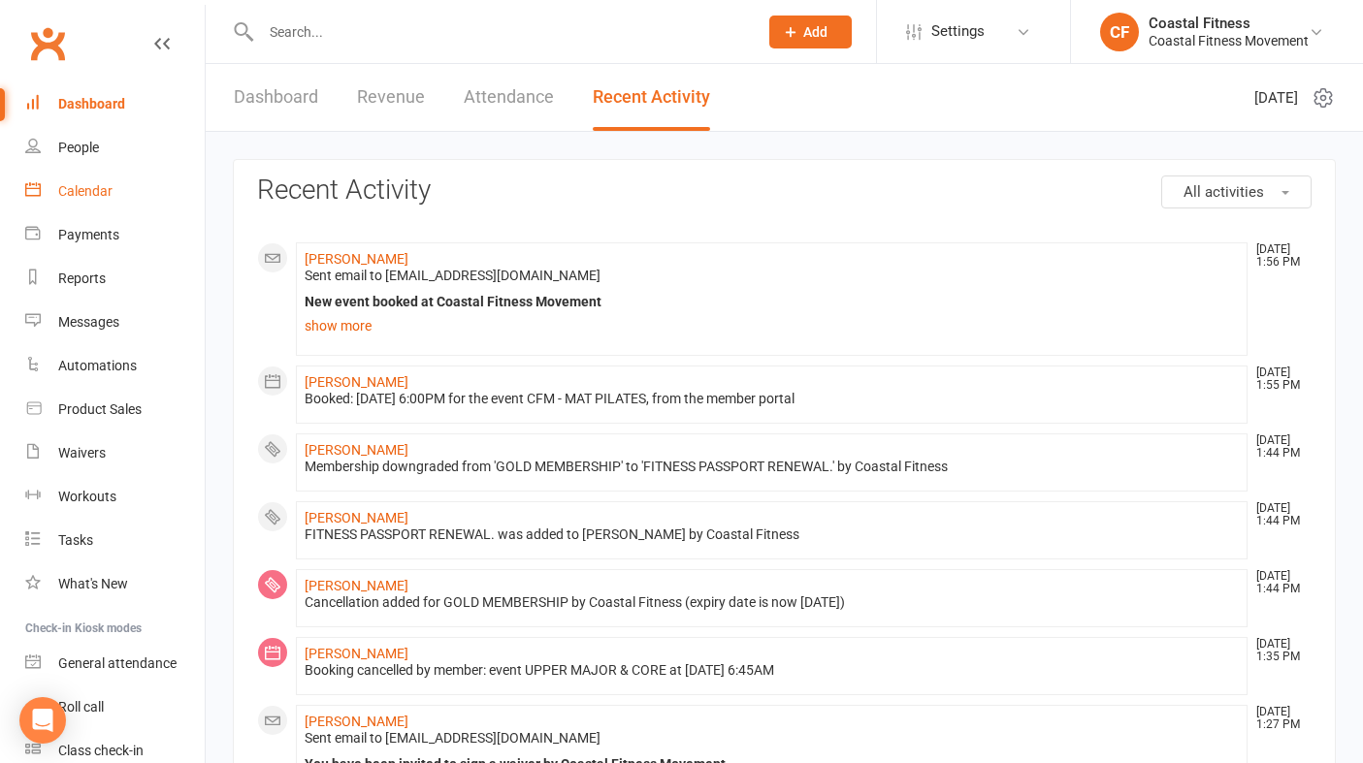
click at [87, 194] on div "Calendar" at bounding box center [85, 191] width 54 height 16
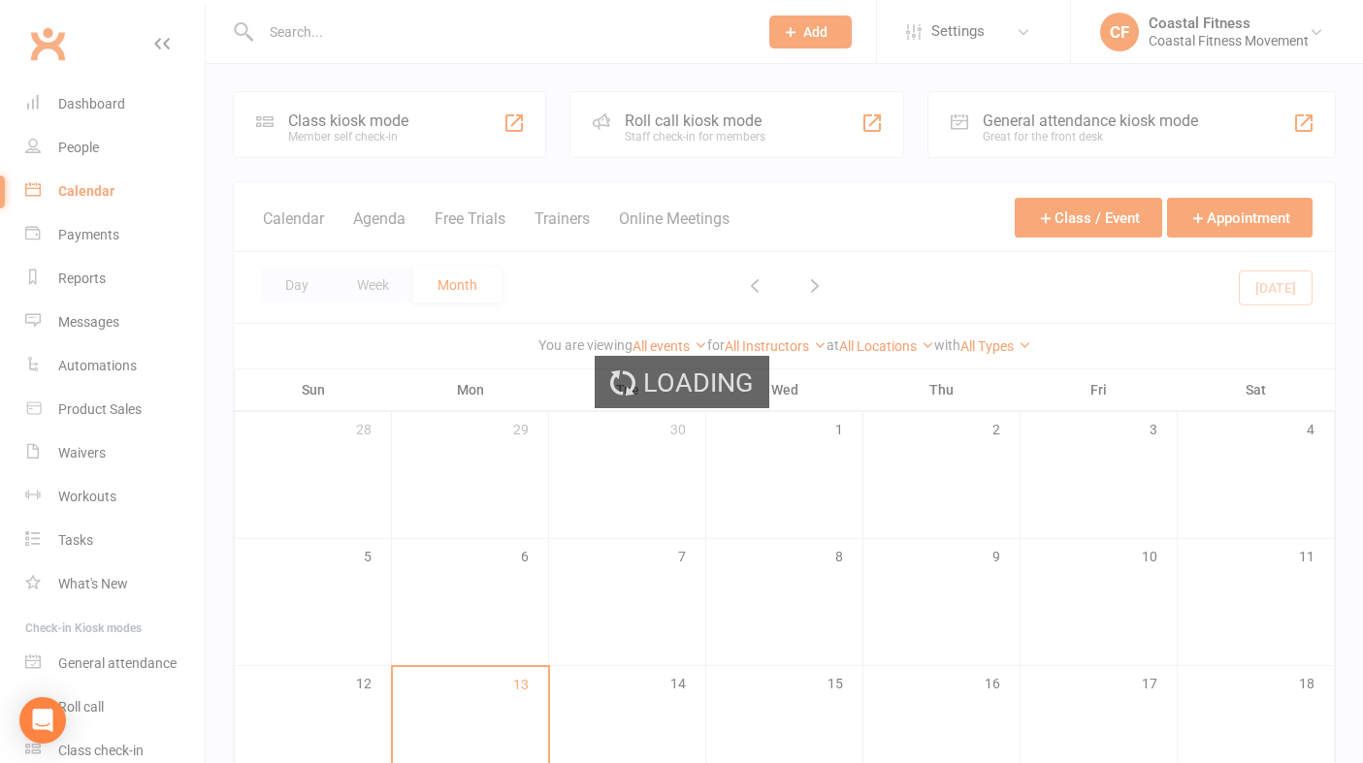
click at [86, 107] on div "Loading" at bounding box center [681, 381] width 1363 height 763
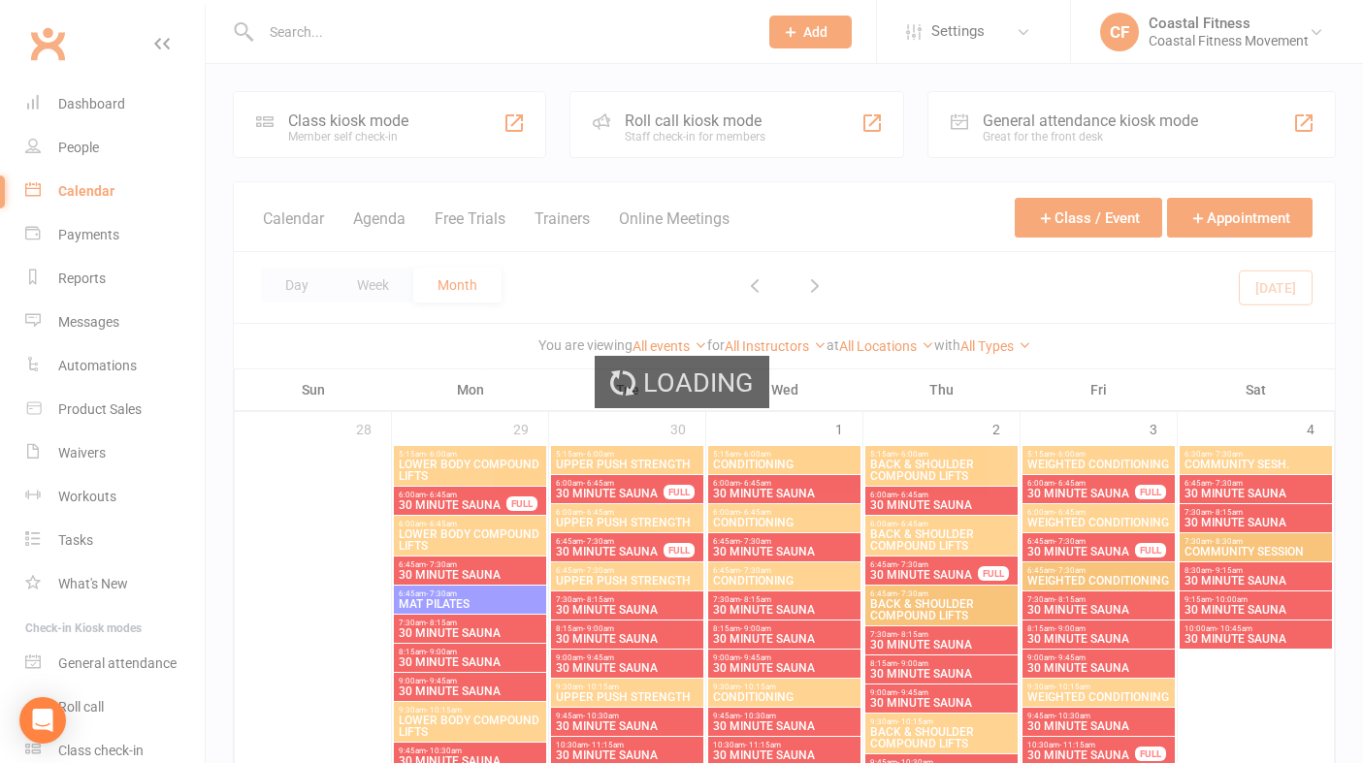
click at [86, 107] on div "Loading" at bounding box center [681, 381] width 1363 height 763
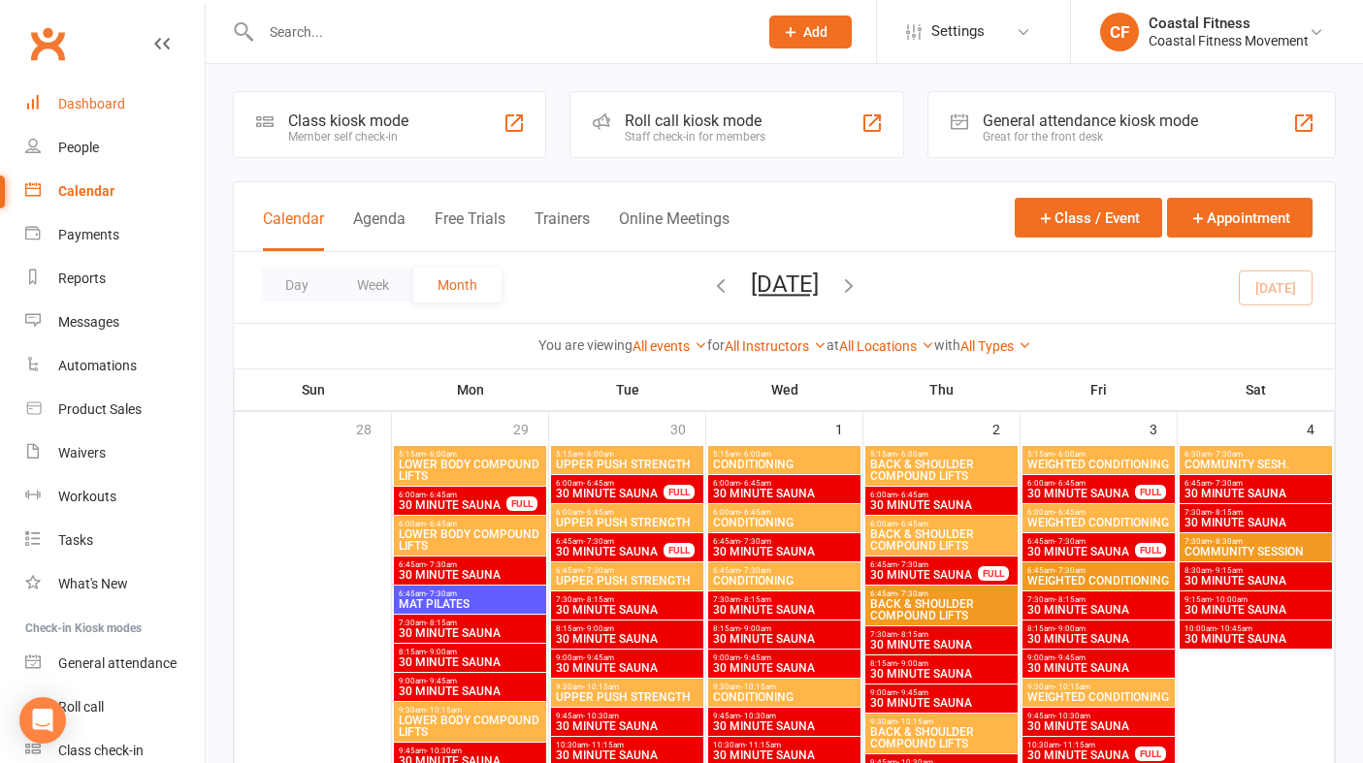
click at [86, 107] on div "Dashboard" at bounding box center [91, 104] width 67 height 16
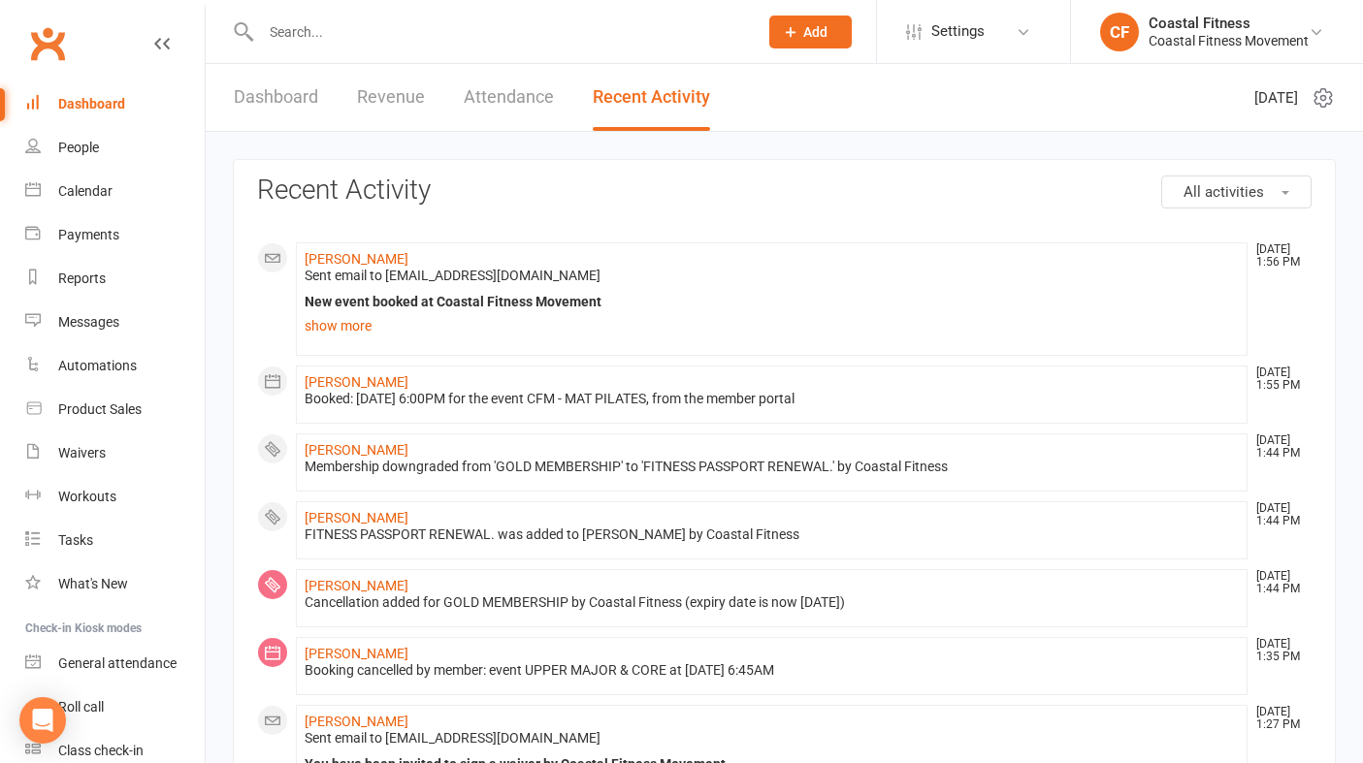
click at [283, 92] on link "Dashboard" at bounding box center [276, 97] width 84 height 67
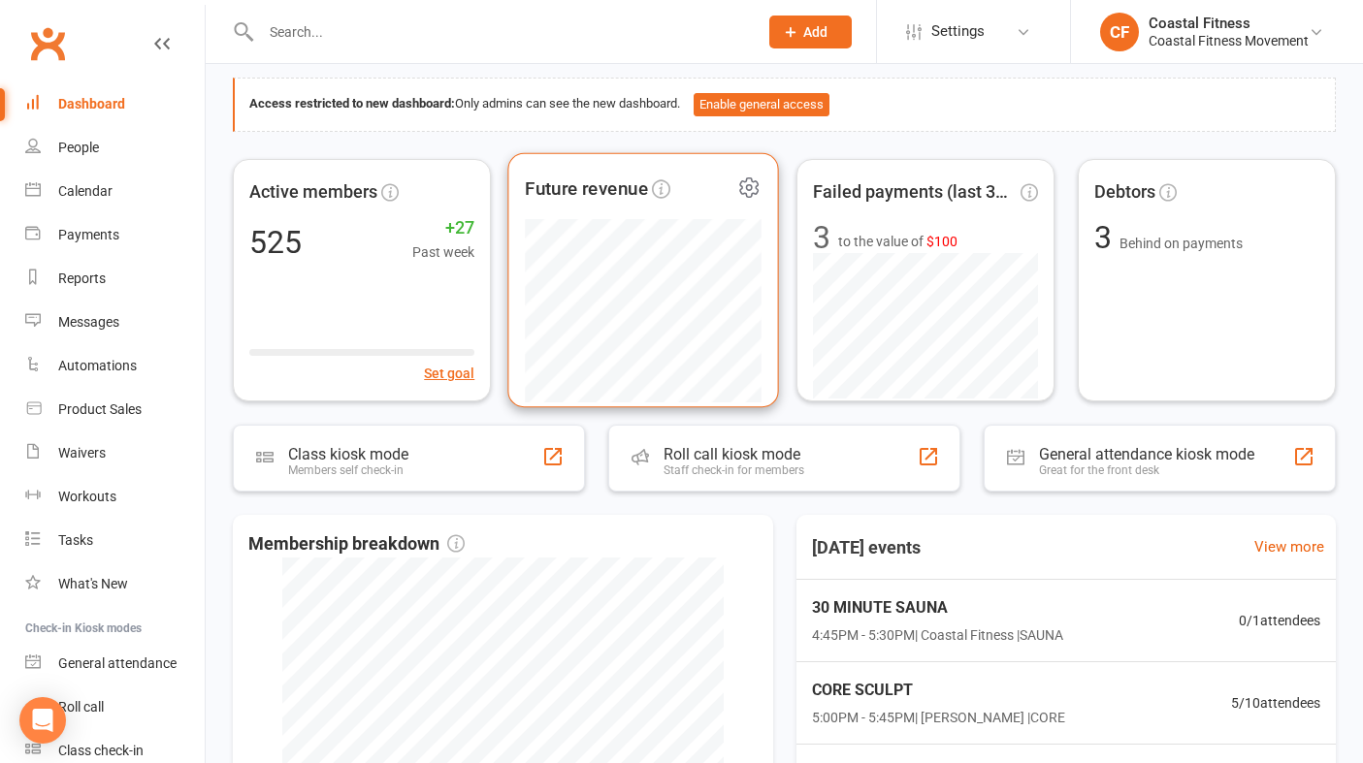
scroll to position [91, 0]
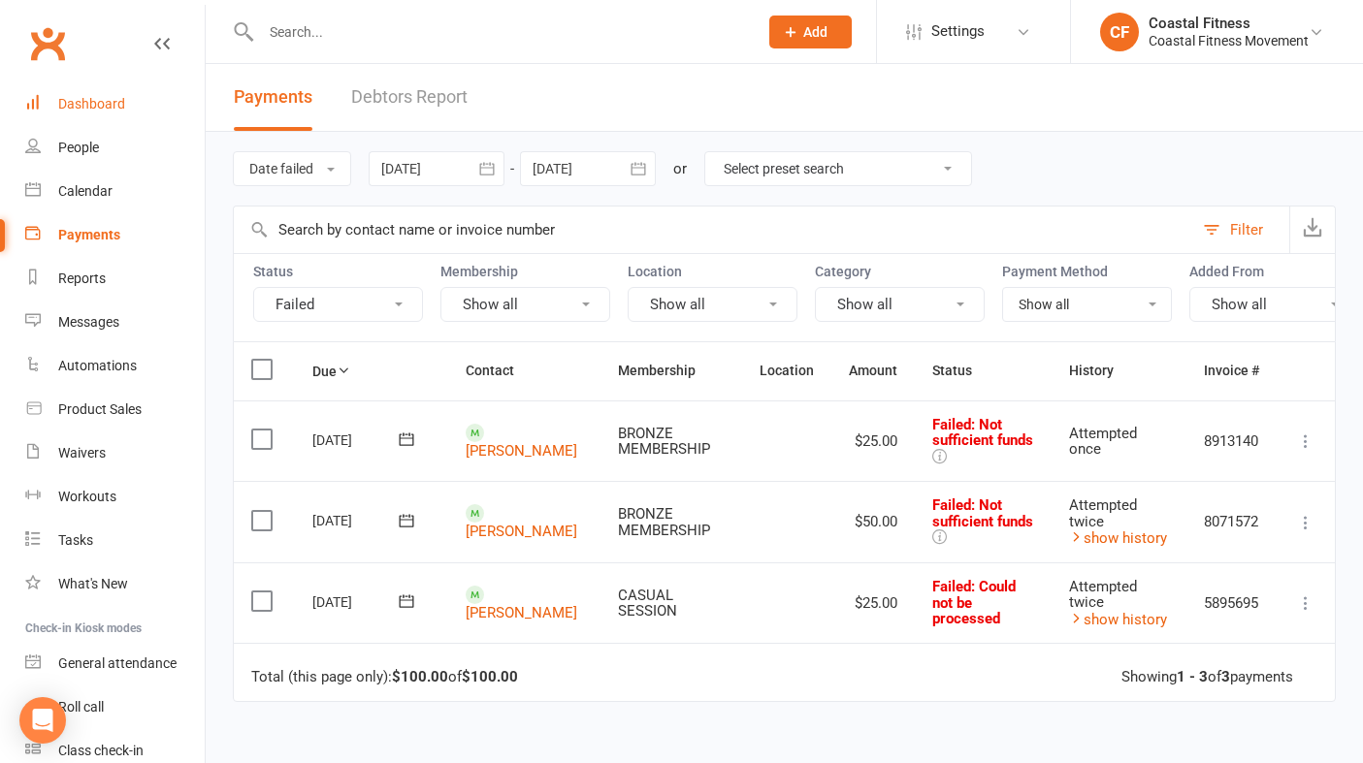
click at [109, 109] on div "Dashboard" at bounding box center [91, 104] width 67 height 16
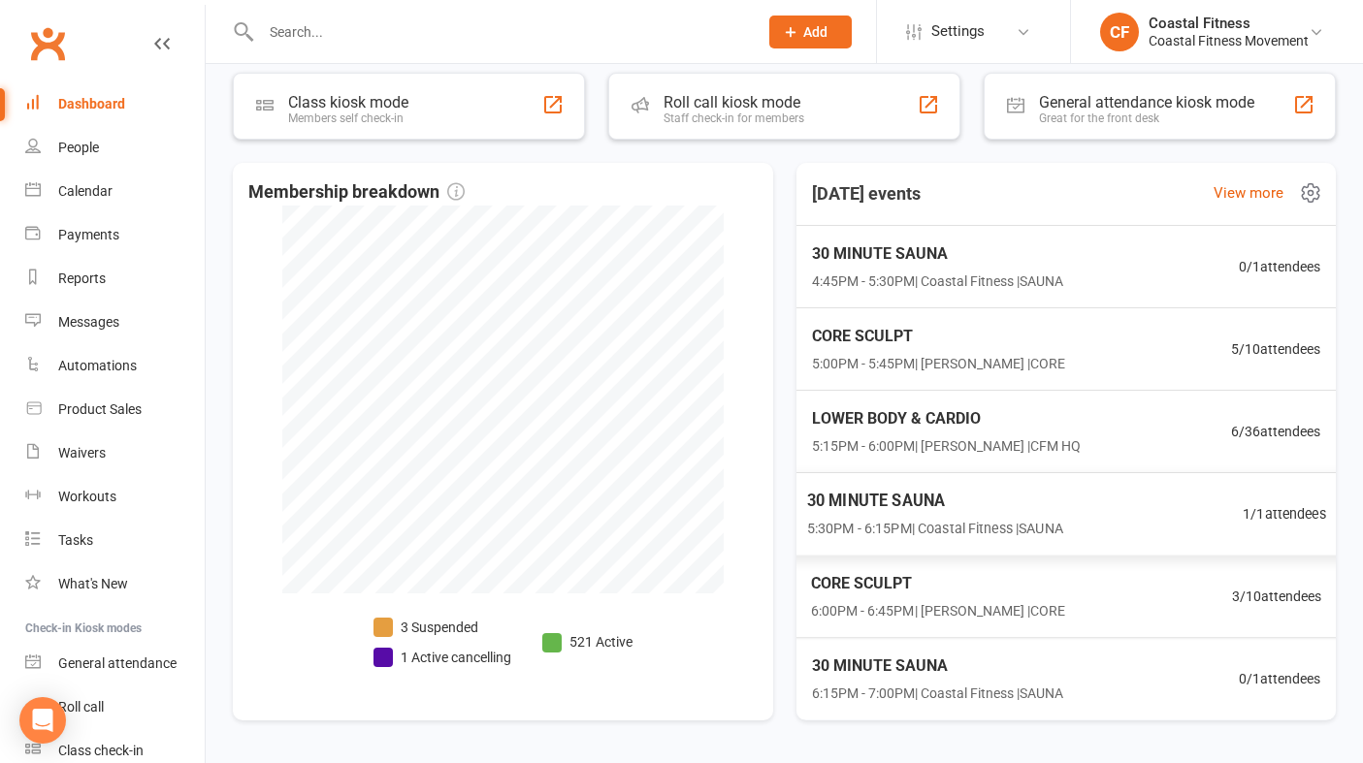
scroll to position [454, 0]
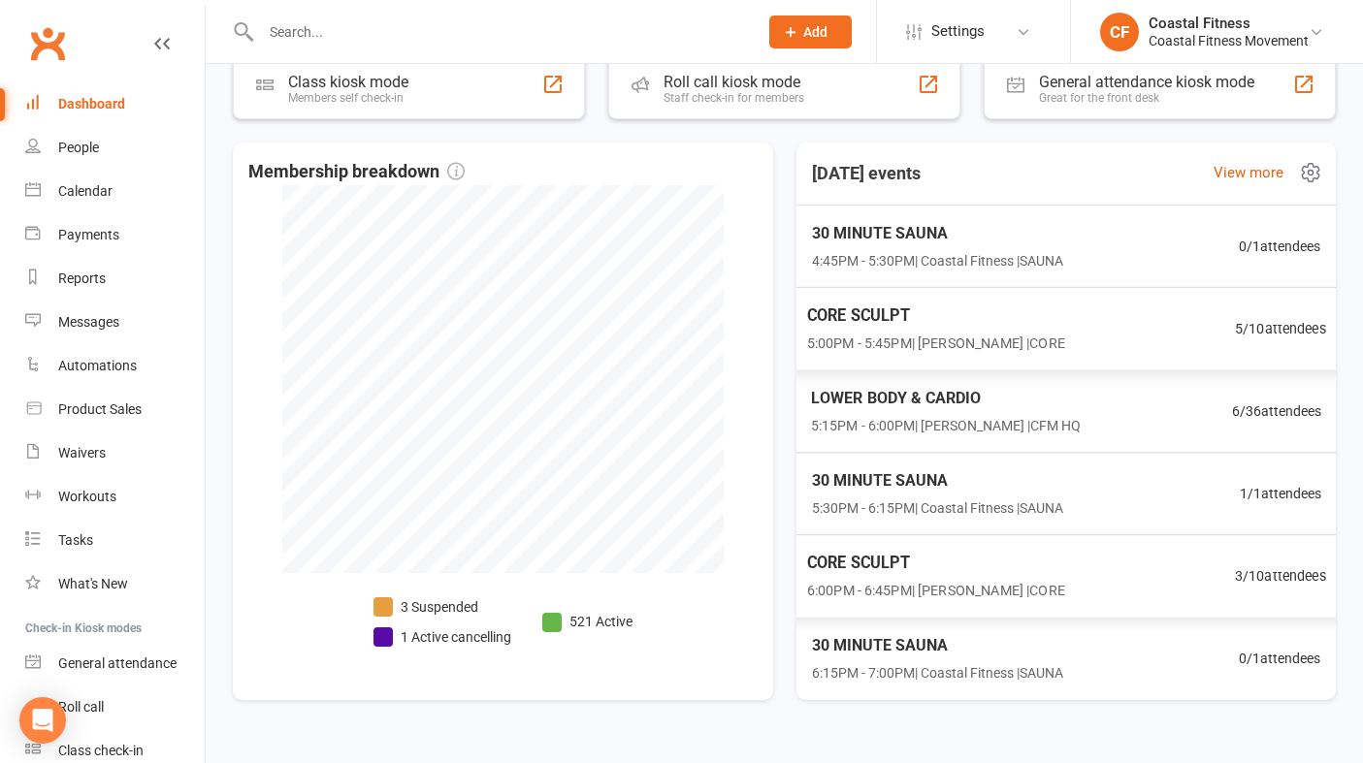
click at [955, 338] on span "5:00PM - 5:45PM | Sophie Pappas | CORE" at bounding box center [935, 344] width 258 height 22
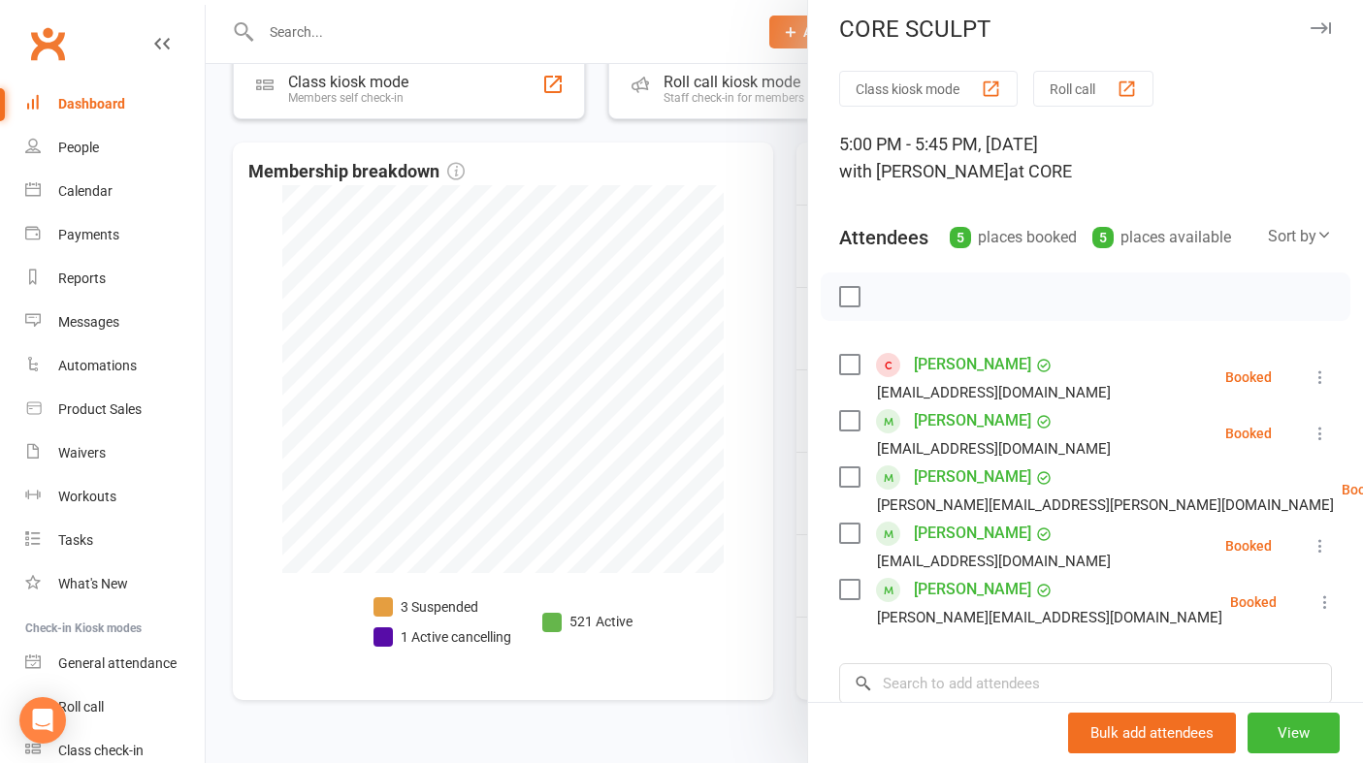
scroll to position [0, 0]
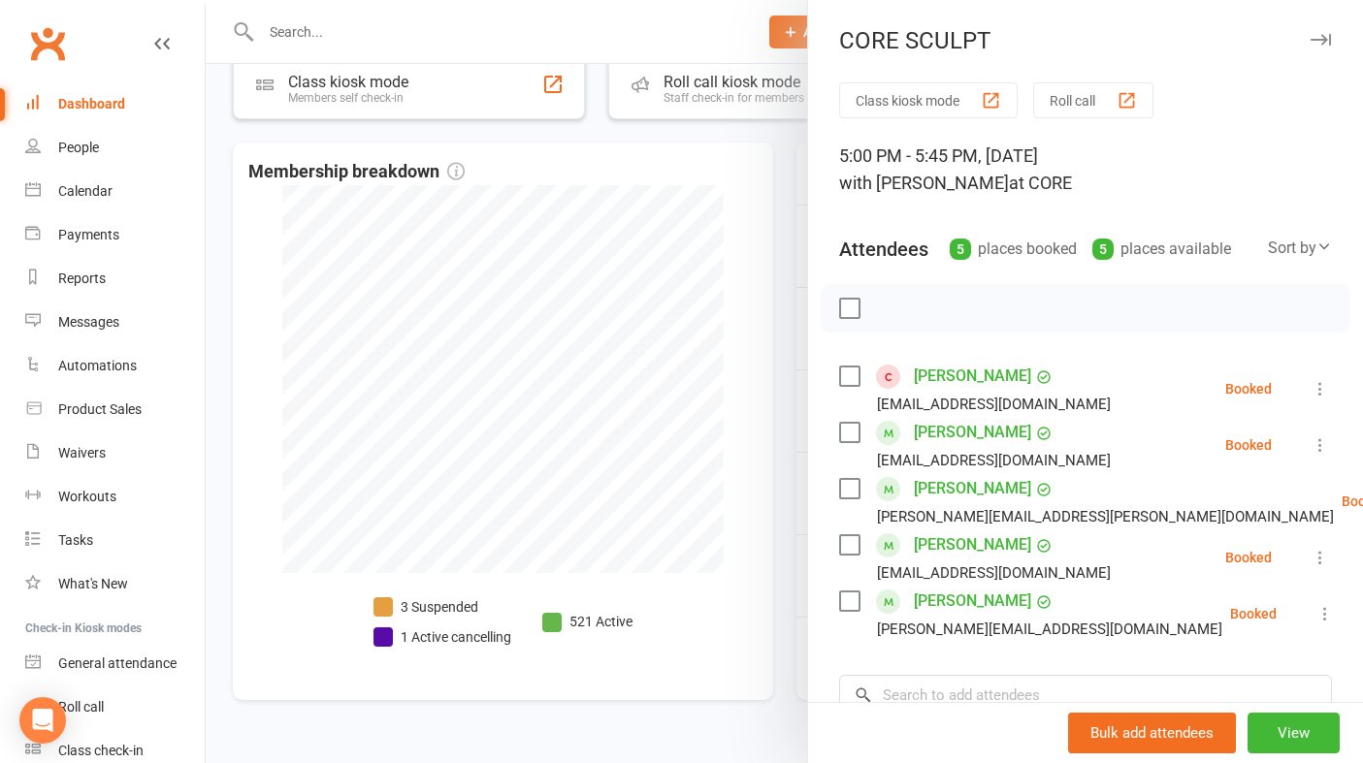
click at [1326, 38] on icon "button" at bounding box center [1320, 40] width 20 height 12
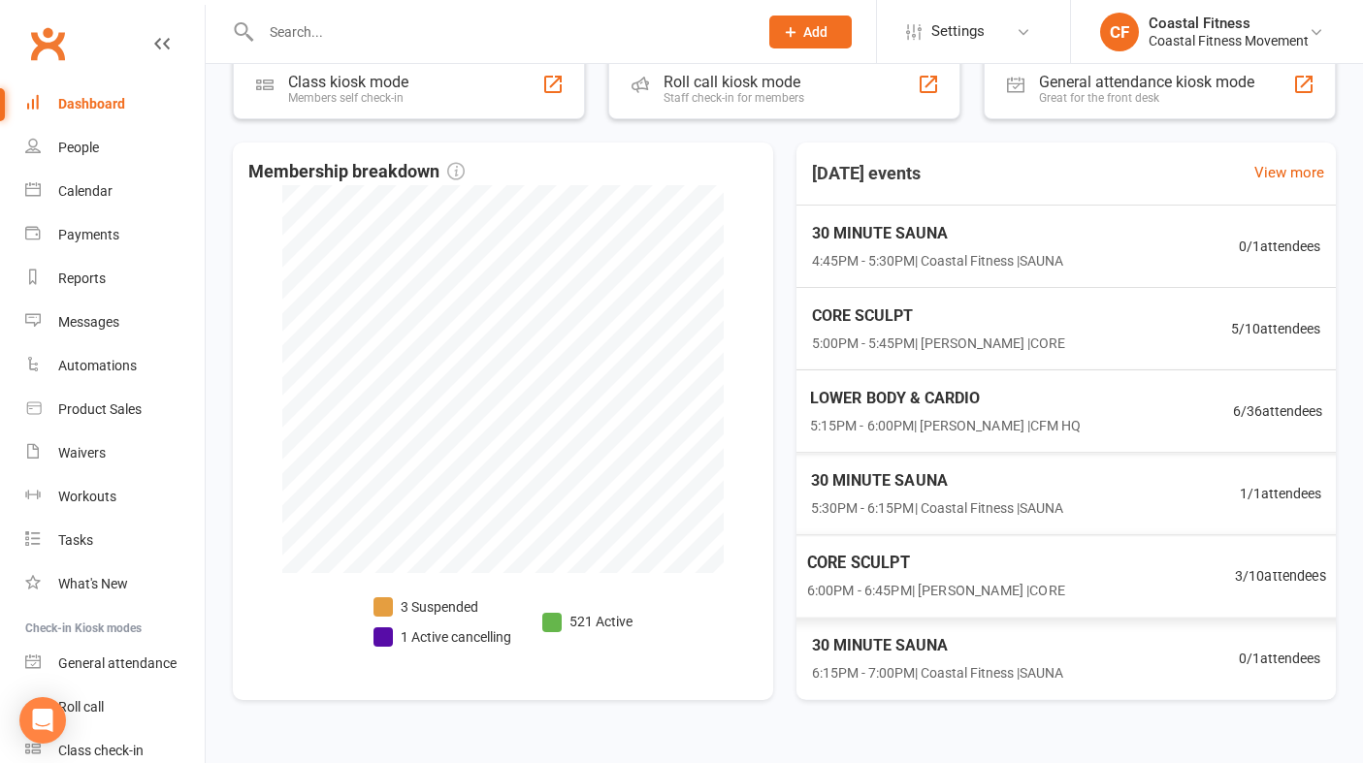
click at [942, 569] on span "CORE SCULPT" at bounding box center [935, 563] width 258 height 25
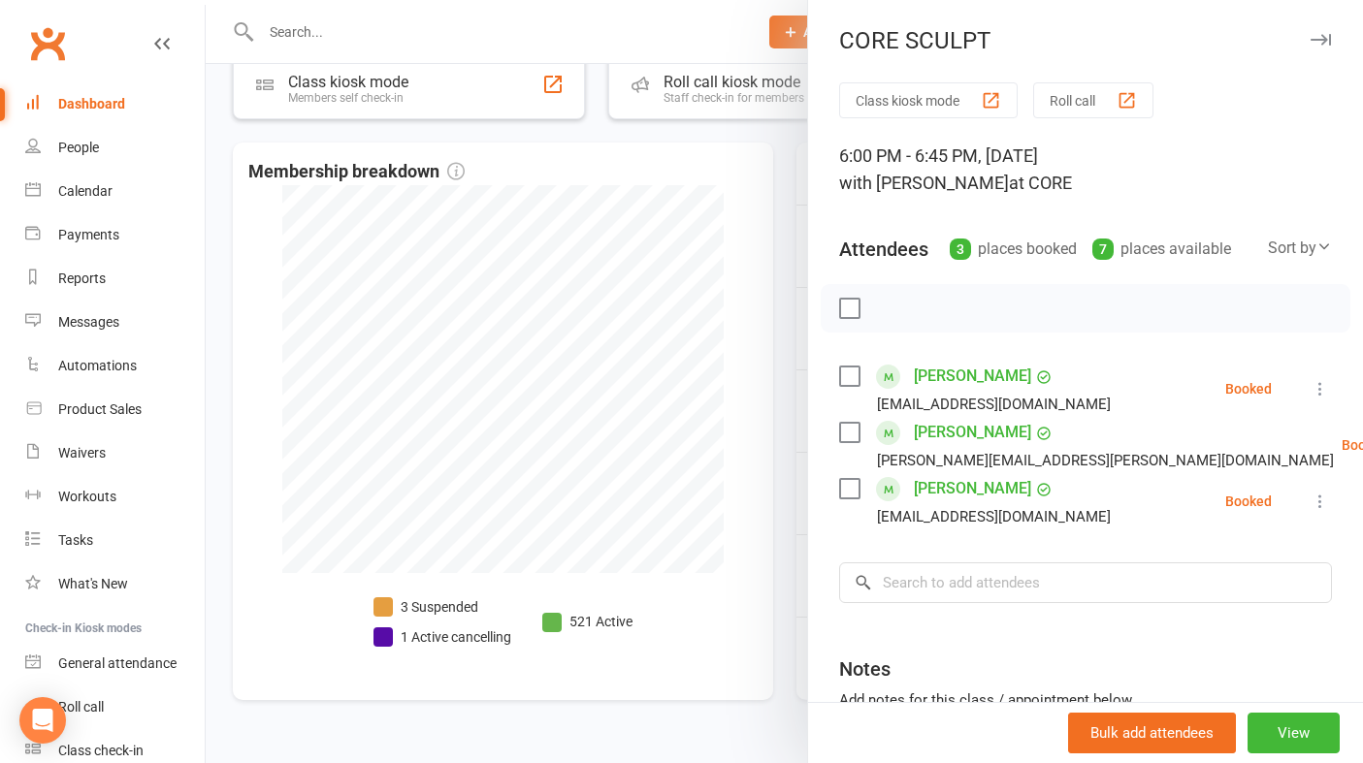
click at [1325, 39] on icon "button" at bounding box center [1320, 40] width 20 height 12
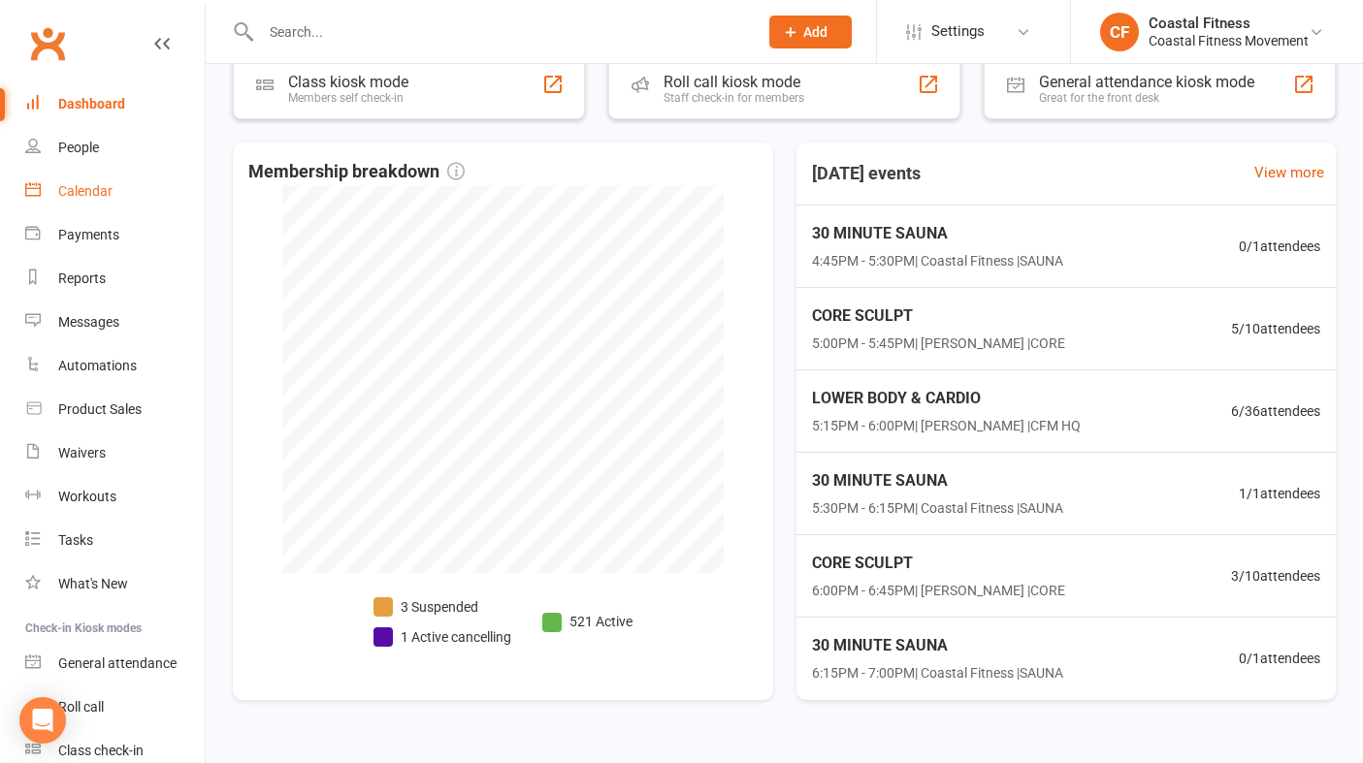
click at [75, 189] on div "Calendar" at bounding box center [85, 191] width 54 height 16
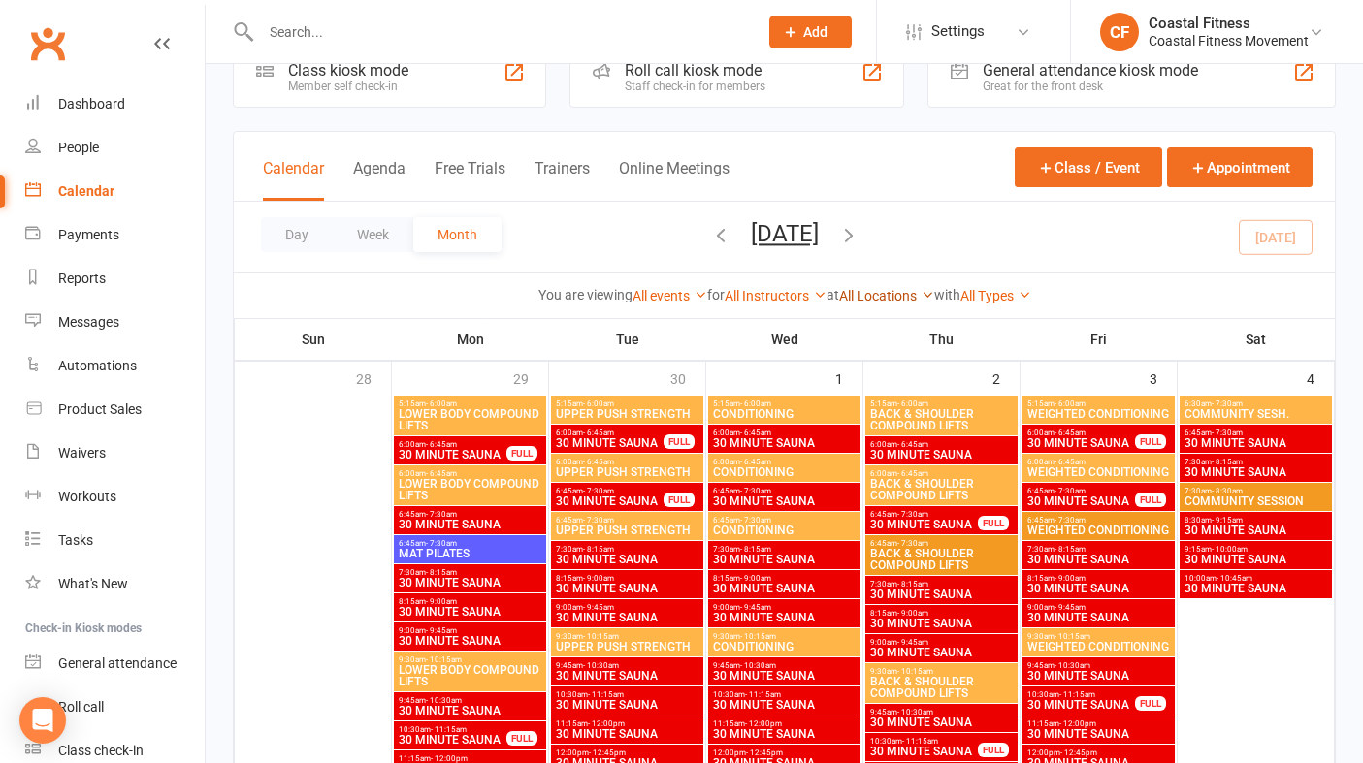
scroll to position [101, 0]
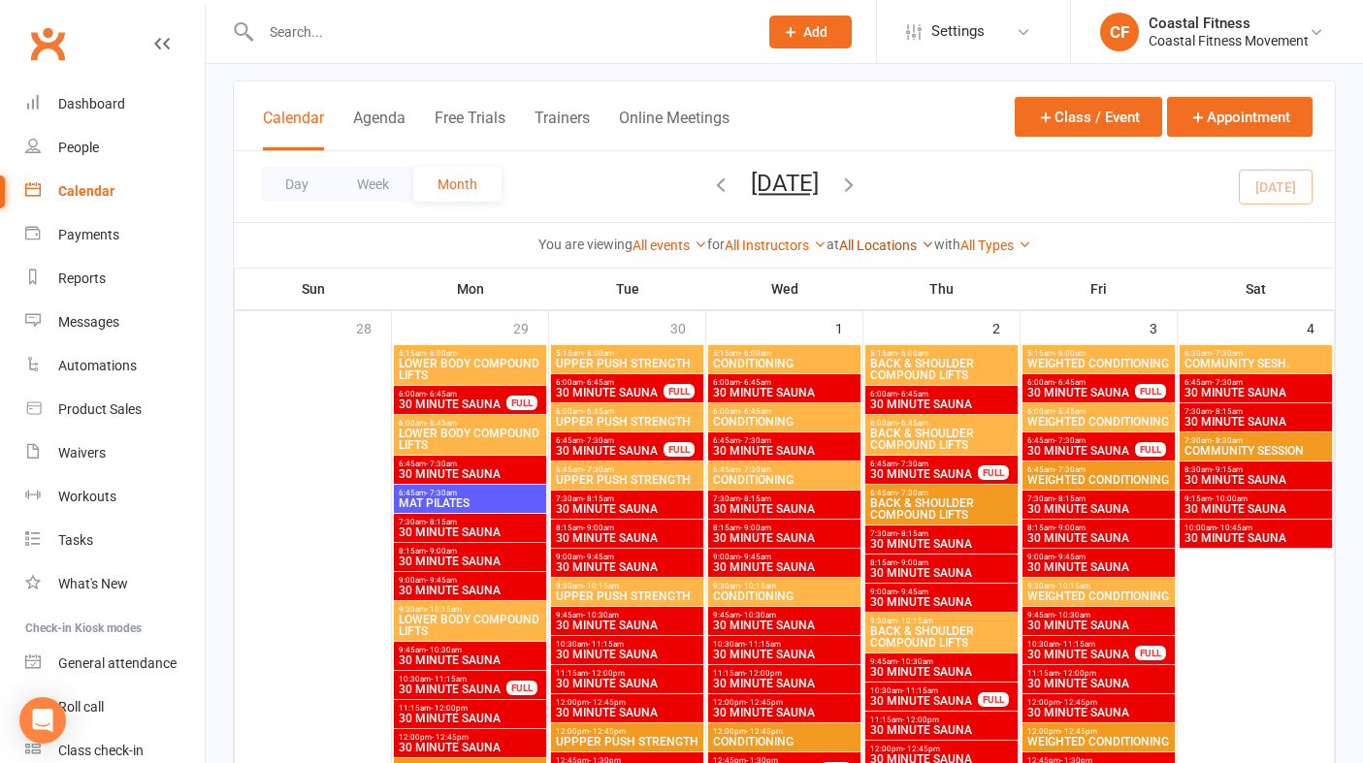
click at [884, 240] on link "All Locations" at bounding box center [886, 246] width 95 height 16
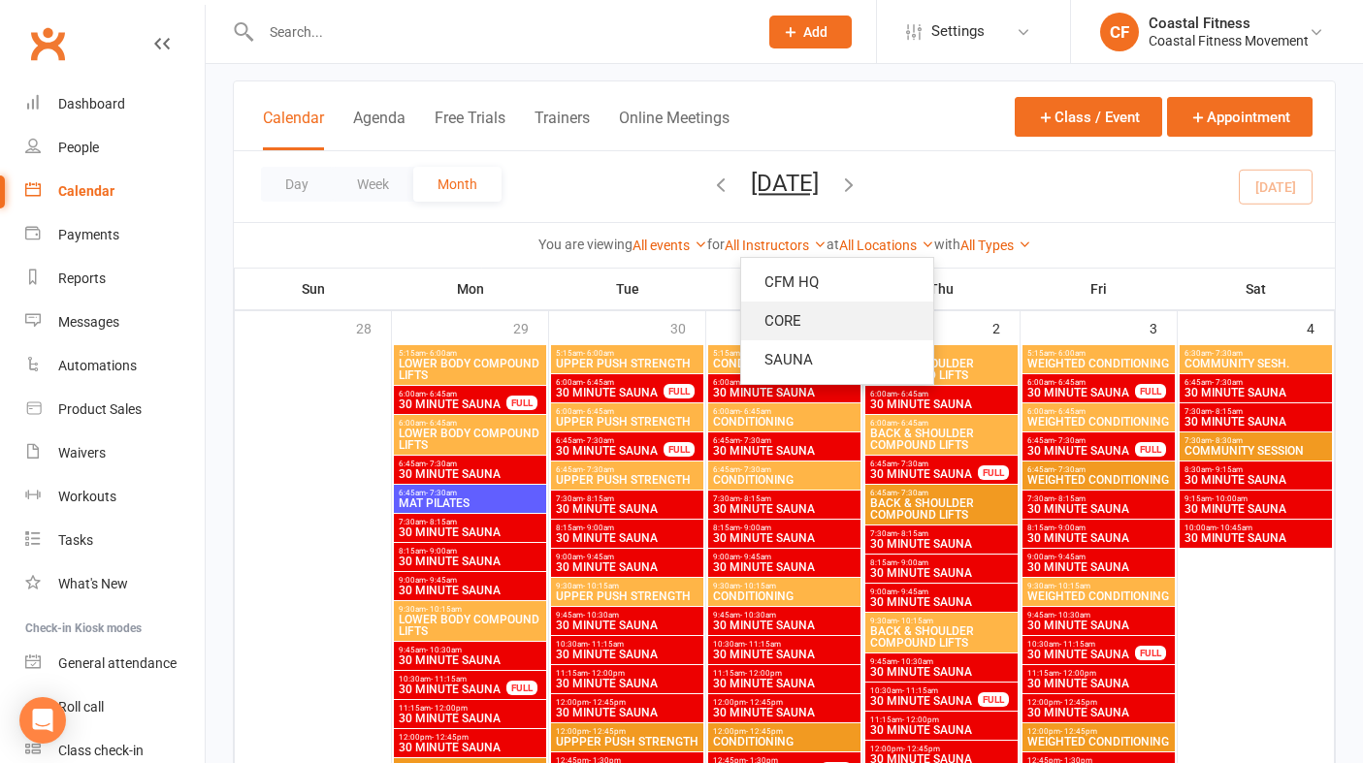
click at [816, 321] on link "CORE" at bounding box center [837, 321] width 192 height 39
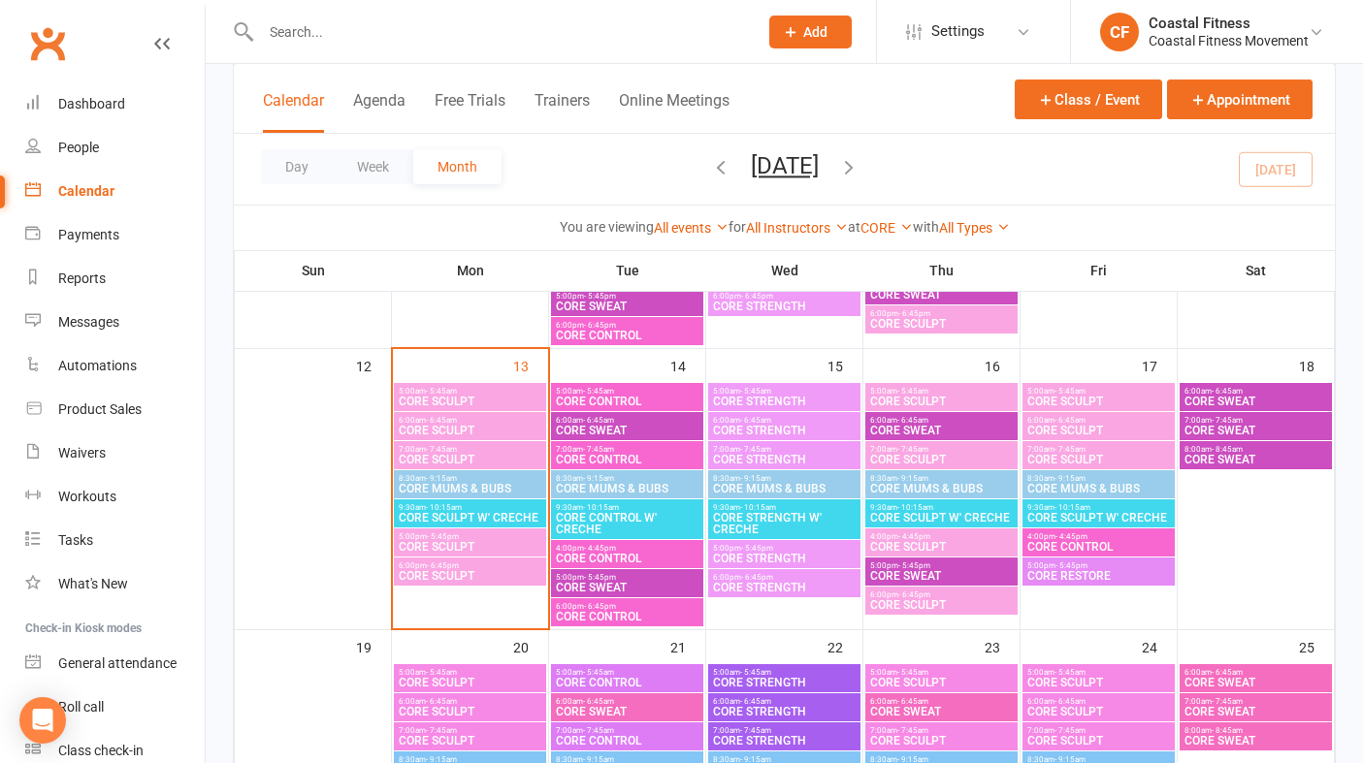
scroll to position [486, 0]
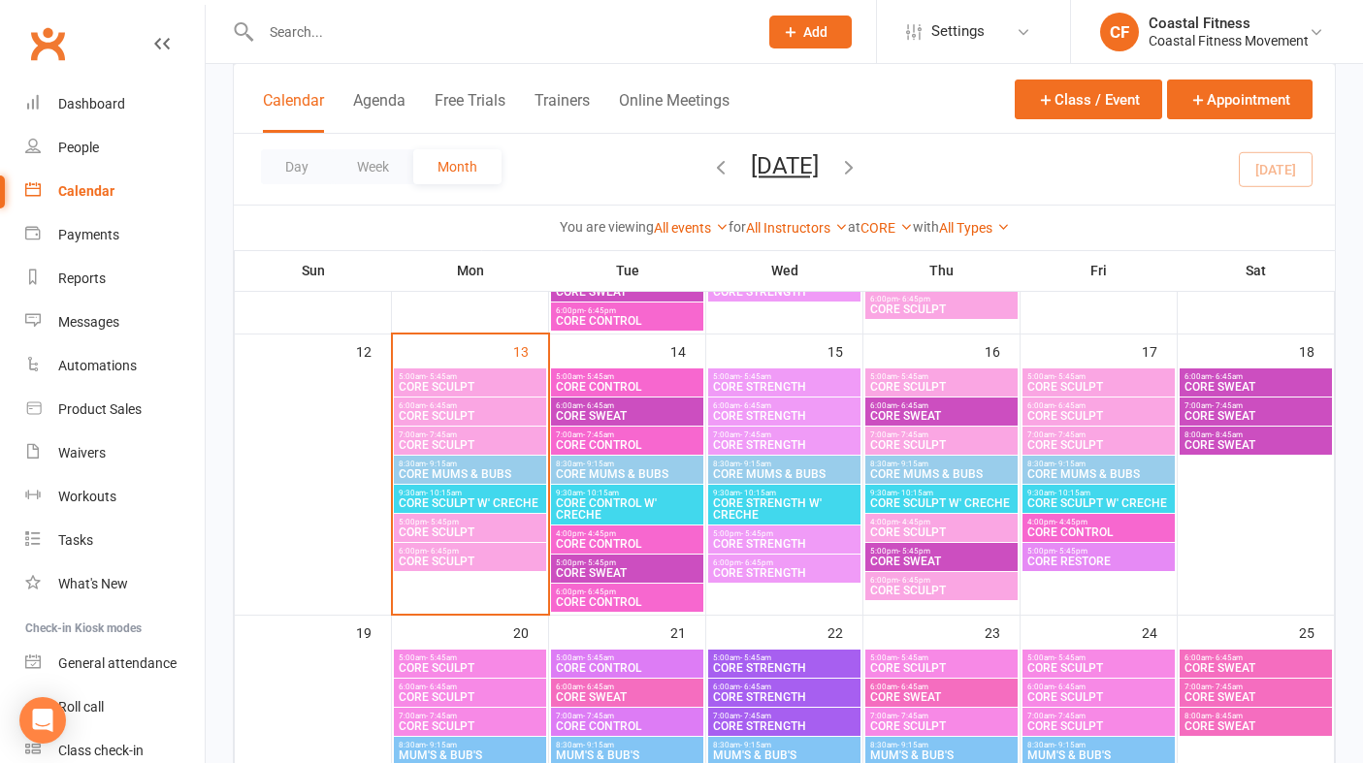
click at [795, 39] on icon at bounding box center [790, 31] width 17 height 17
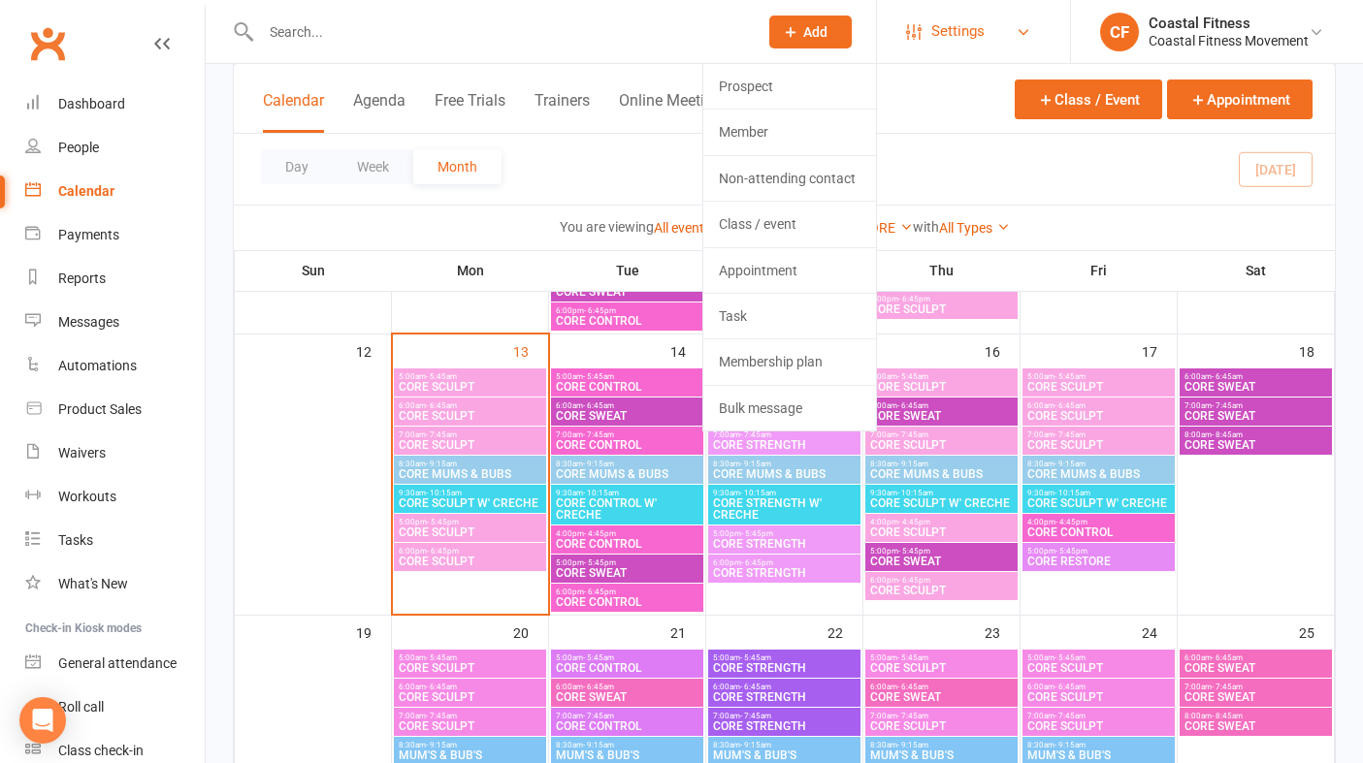
click at [981, 37] on span "Settings" at bounding box center [957, 32] width 53 height 44
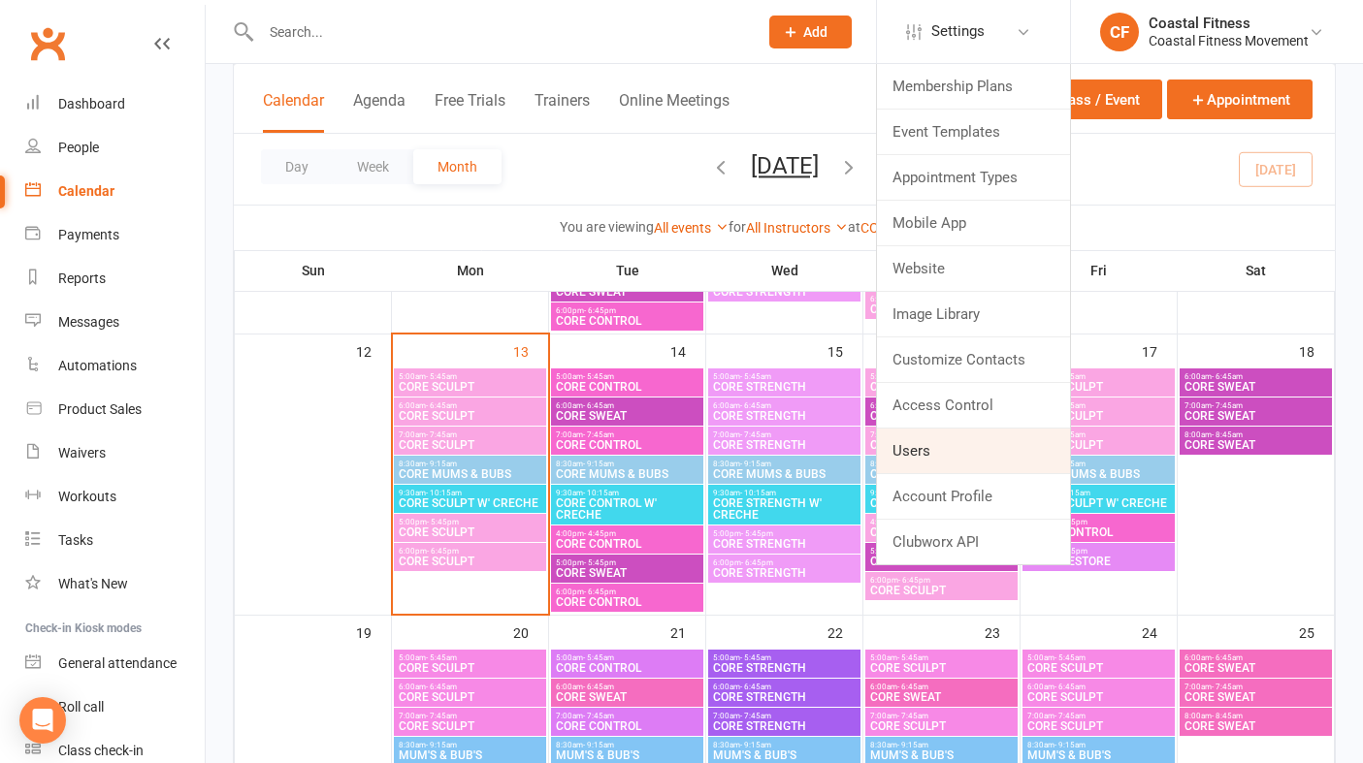
click at [931, 454] on link "Users" at bounding box center [973, 451] width 193 height 45
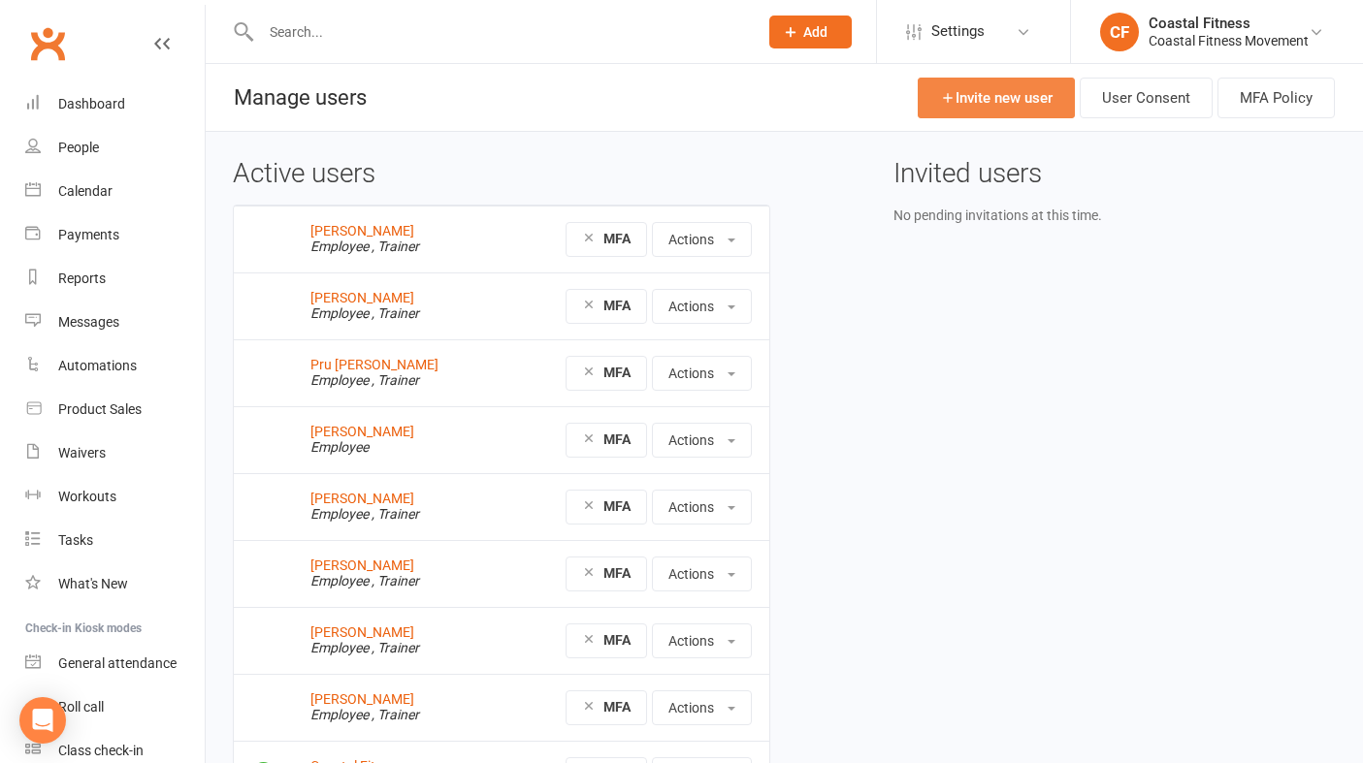
click at [1015, 91] on link "Invite new user" at bounding box center [995, 98] width 157 height 41
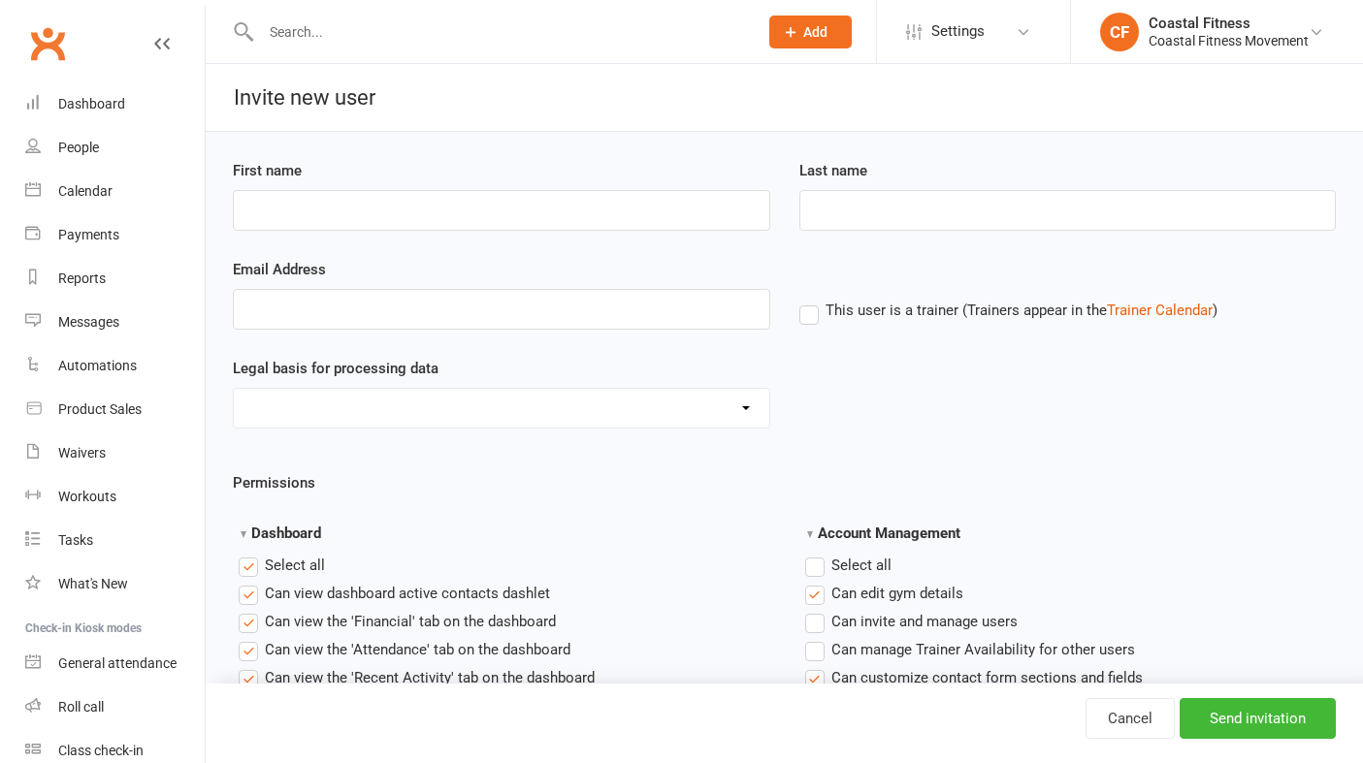
click at [313, 200] on input "First name" at bounding box center [501, 210] width 537 height 41
type input "Pariss"
type input "[PERSON_NAME]"
click at [251, 310] on input "Email Address" at bounding box center [501, 309] width 537 height 41
type input "[EMAIL_ADDRESS][DOMAIN_NAME]"
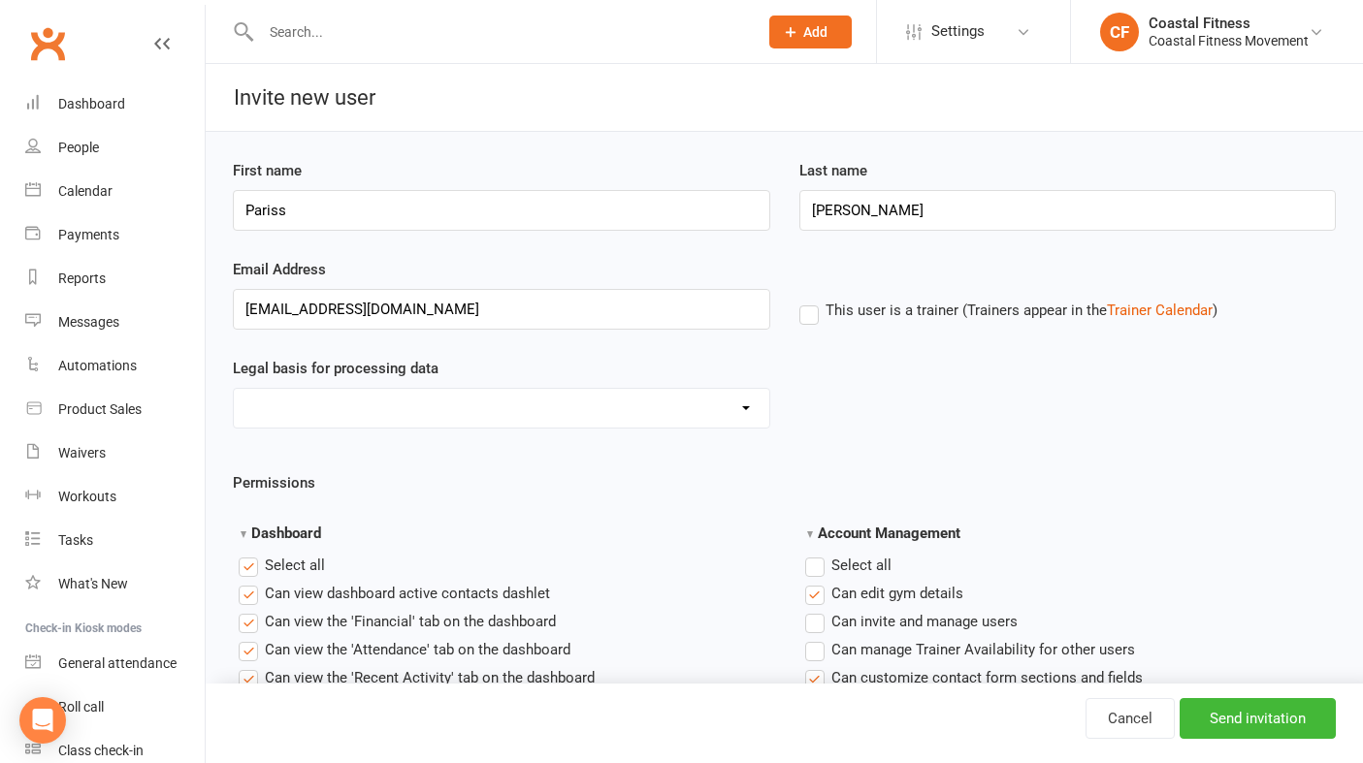
click at [820, 312] on label "This user is a trainer (Trainers appear in the Trainer Calendar )" at bounding box center [1008, 310] width 418 height 17
click at [812, 299] on input "This user is a trainer (Trainers appear in the Trainer Calendar )" at bounding box center [805, 299] width 13 height 0
click at [356, 399] on select "Consent provided by contact Legitimate Interest - Existing Customer Legitimate …" at bounding box center [501, 408] width 535 height 39
select select "Consent provided by contact"
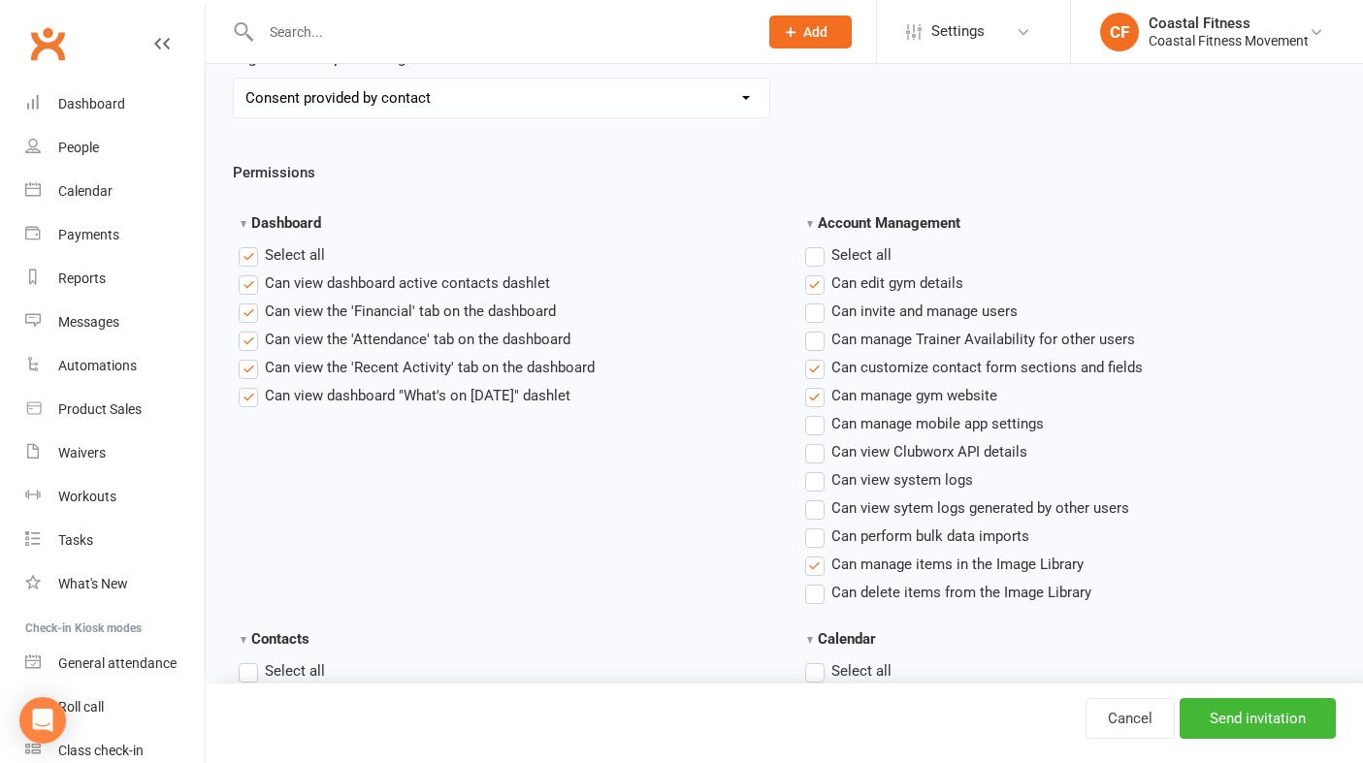
scroll to position [317, 0]
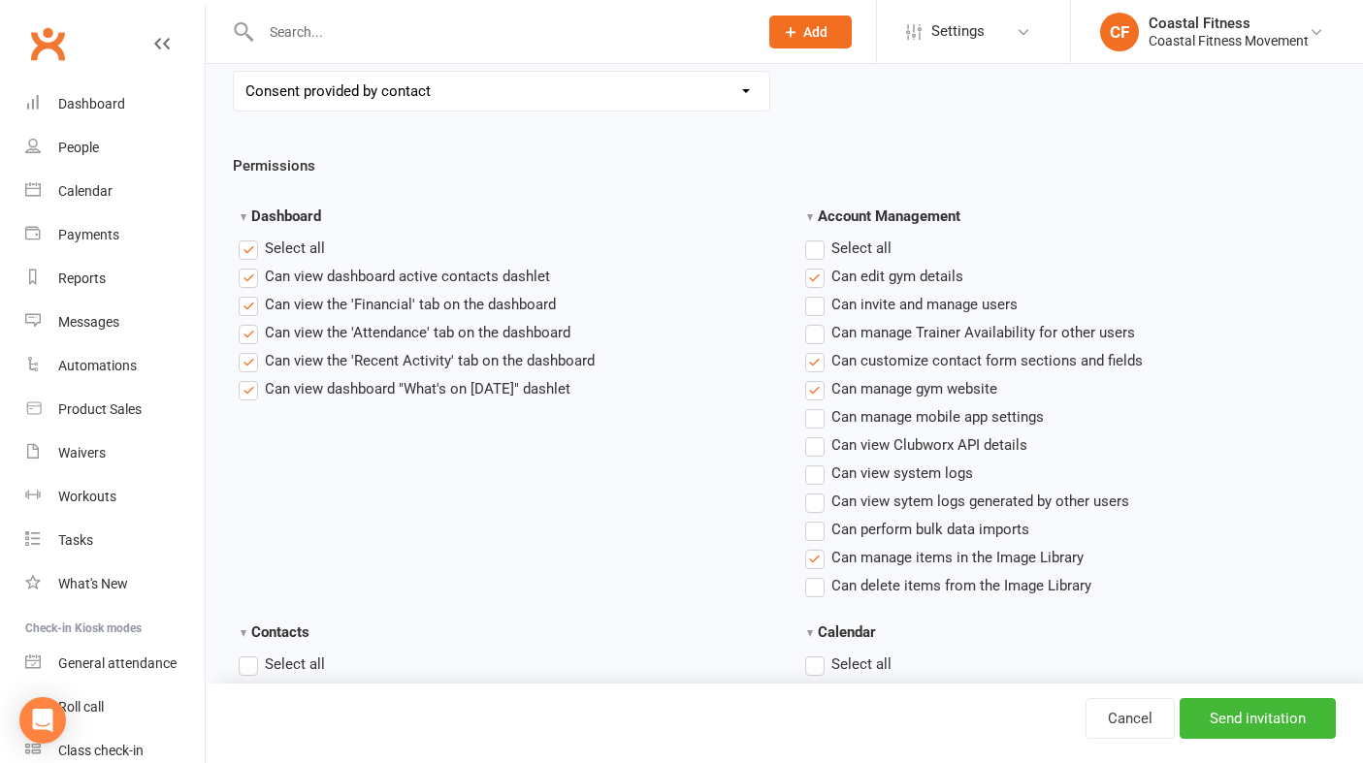
click at [245, 306] on label"] "Can view the 'Financial' tab on the dashboard" at bounding box center [397, 304] width 317 height 23
click at [245, 293] on input "Can view the 'Financial' tab on the dashboard" at bounding box center [245, 293] width 13 height 0
click at [819, 305] on label"] "Can invite and manage users" at bounding box center [911, 304] width 212 height 23
click at [818, 293] on input "Can invite and manage users" at bounding box center [811, 293] width 13 height 0
click at [813, 397] on label"] "Can manage gym website" at bounding box center [901, 388] width 192 height 23
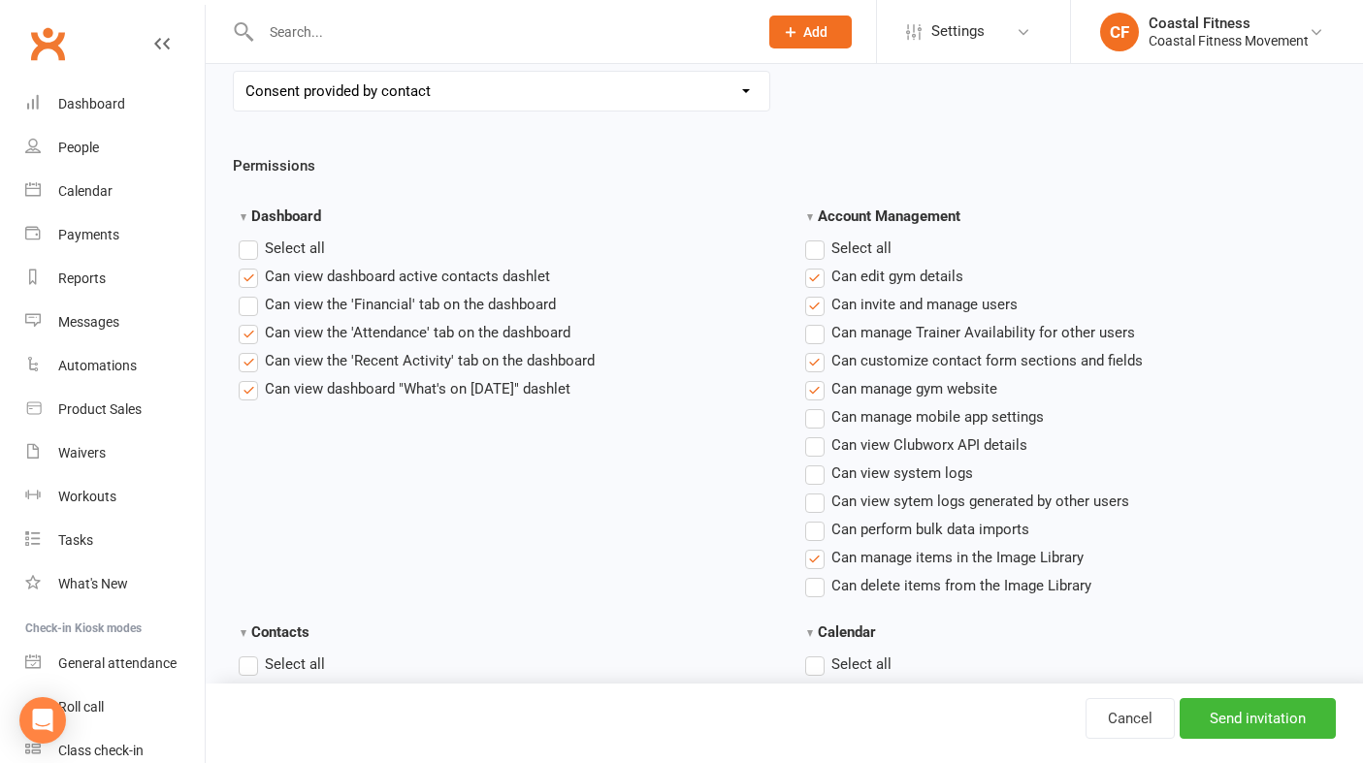
click at [813, 377] on input "Can manage gym website" at bounding box center [811, 377] width 13 height 0
click at [813, 397] on label"] "Can manage gym website" at bounding box center [901, 388] width 192 height 23
click at [813, 377] on input "Can manage gym website" at bounding box center [811, 377] width 13 height 0
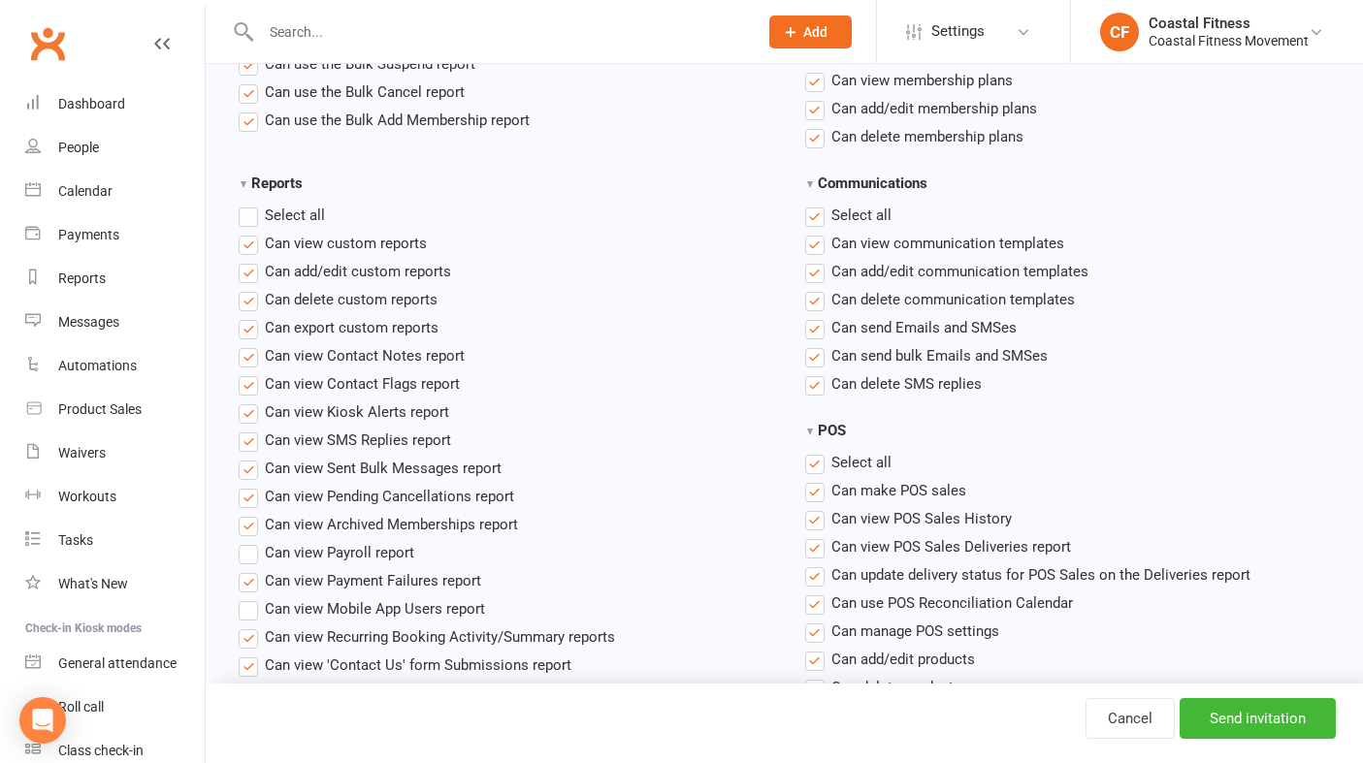
scroll to position [1509, 0]
click at [256, 216] on label "Select all" at bounding box center [282, 214] width 86 height 23
click at [251, 203] on input "Reports" at bounding box center [245, 203] width 13 height 0
click at [256, 216] on label "Select all" at bounding box center [282, 214] width 86 height 23
click at [251, 203] on input "Reports" at bounding box center [245, 203] width 13 height 0
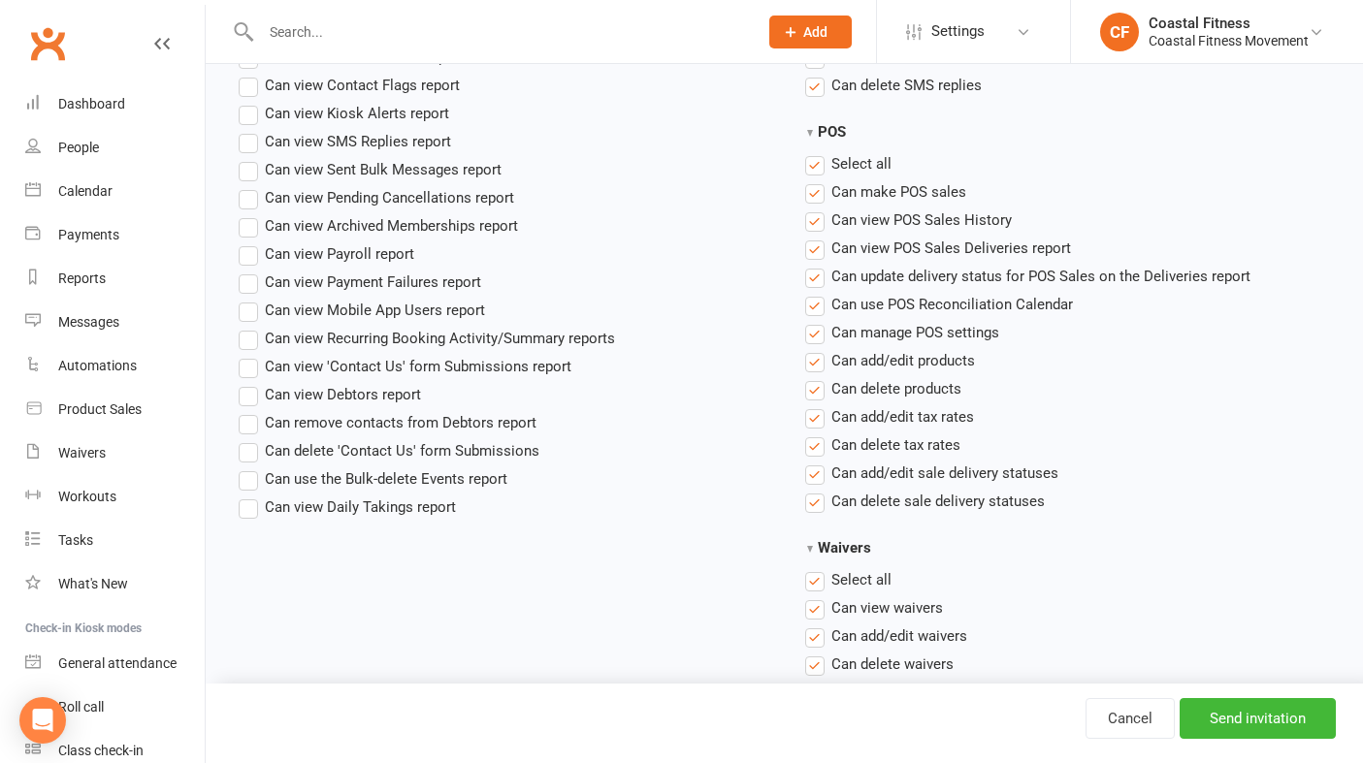
scroll to position [1817, 0]
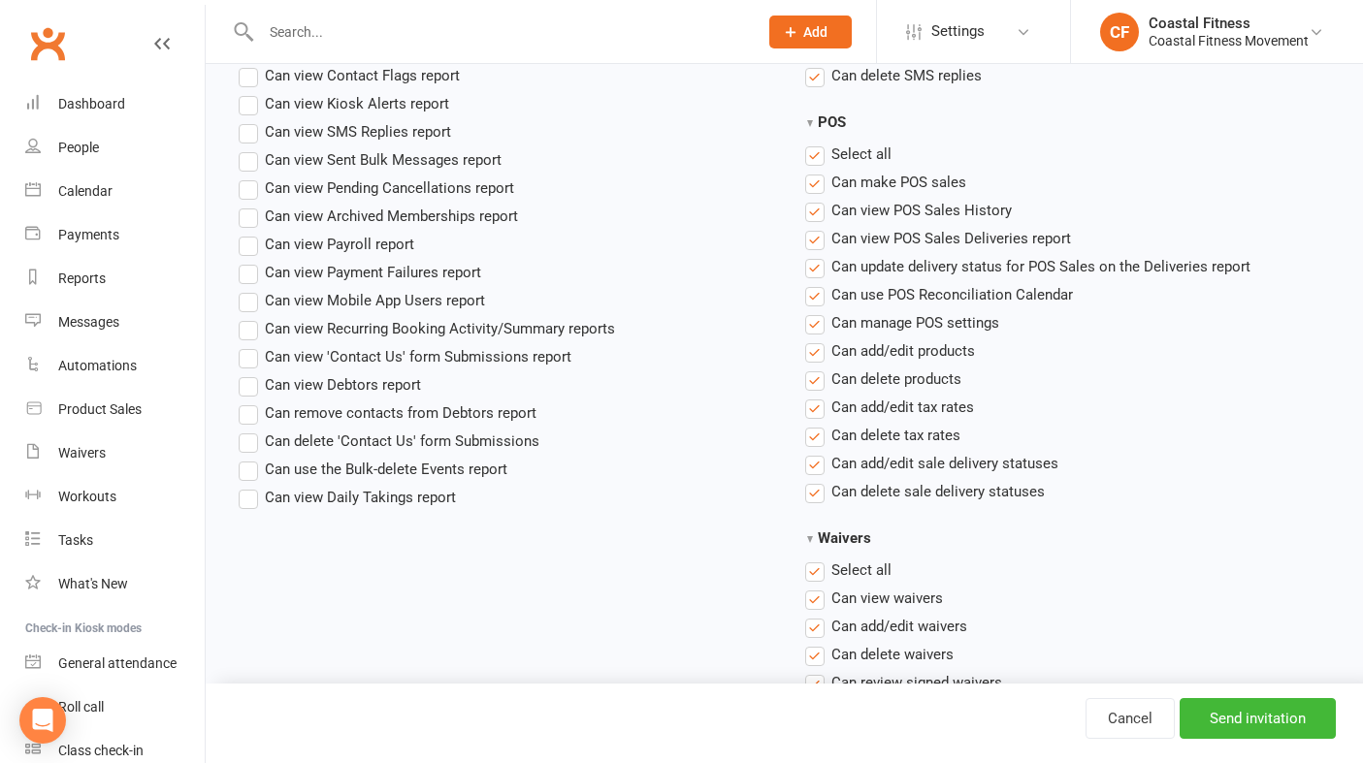
click at [819, 208] on label"] "Can view POS Sales History" at bounding box center [908, 210] width 207 height 23
click at [818, 199] on input "Can view POS Sales History" at bounding box center [811, 199] width 13 height 0
click at [817, 237] on label"] "Can view POS Sales Deliveries report" at bounding box center [938, 238] width 266 height 23
click at [817, 227] on input "Can view POS Sales Deliveries report" at bounding box center [811, 227] width 13 height 0
click at [817, 265] on label"] "Can update delivery status for POS Sales on the Deliveries report" at bounding box center [1027, 266] width 445 height 23
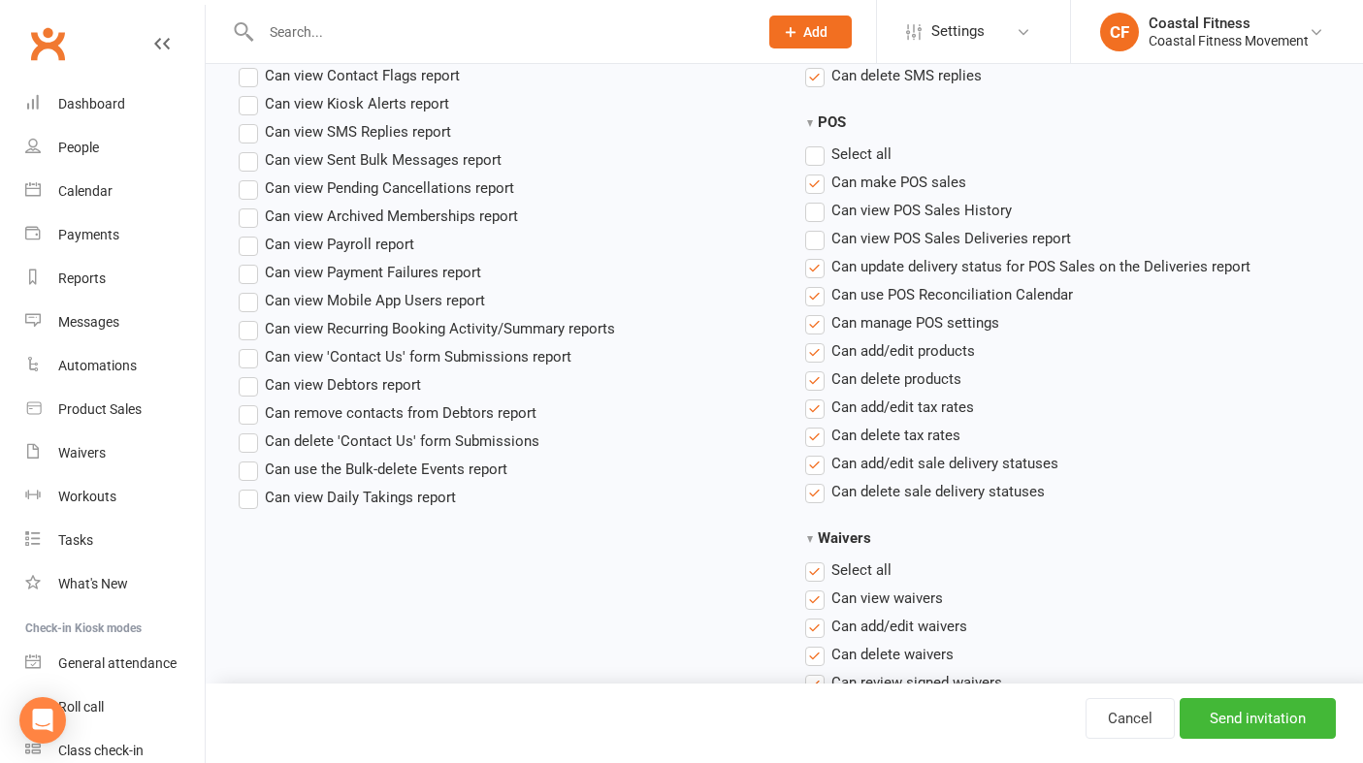
click at [817, 255] on input "Can update delivery status for POS Sales on the Deliveries report" at bounding box center [811, 255] width 13 height 0
click at [816, 295] on label"] "Can use POS Reconciliation Calendar" at bounding box center [939, 294] width 268 height 23
click at [816, 283] on input "Can use POS Reconciliation Calendar" at bounding box center [811, 283] width 13 height 0
click at [816, 324] on label"] "Can manage POS settings" at bounding box center [902, 322] width 194 height 23
click at [816, 311] on input "Can manage POS settings" at bounding box center [811, 311] width 13 height 0
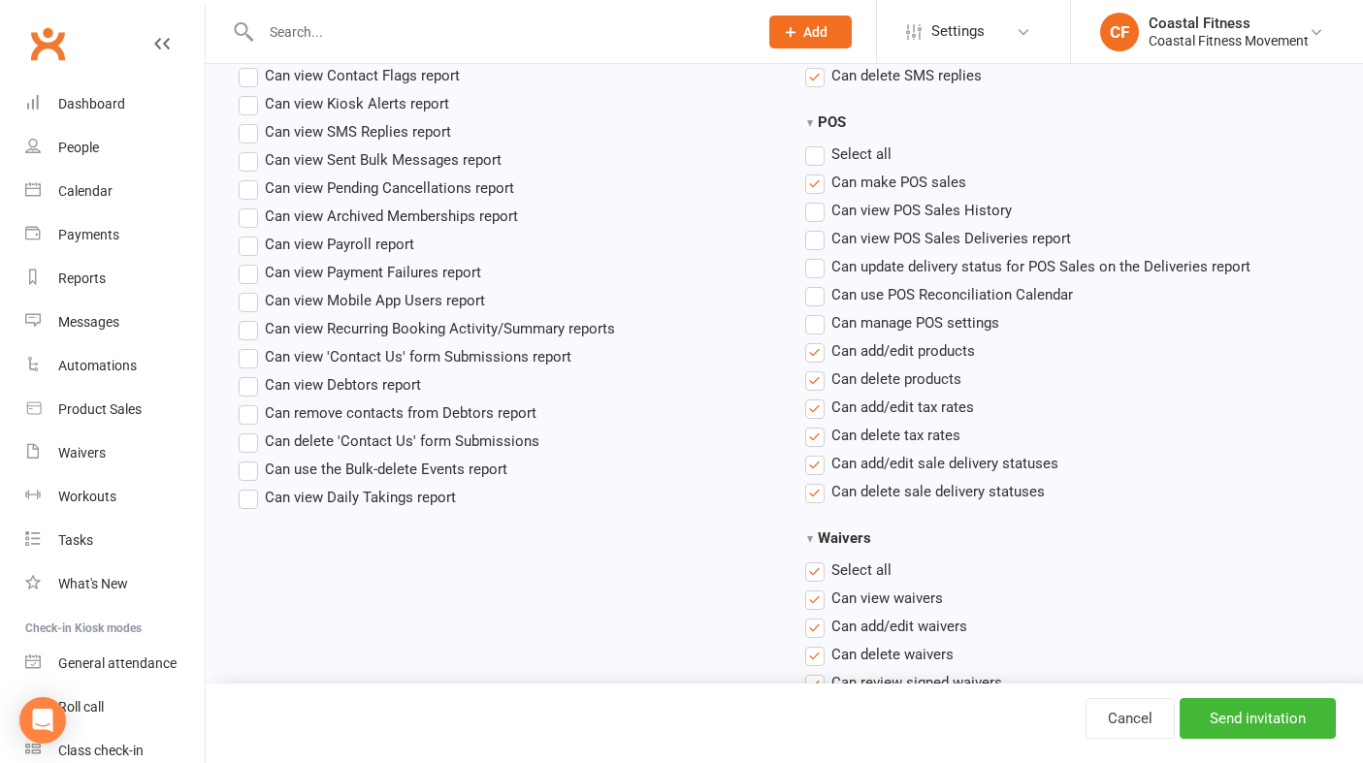
click at [816, 350] on label"] "Can add/edit products" at bounding box center [890, 350] width 170 height 23
click at [816, 339] on input "Can add/edit products" at bounding box center [811, 339] width 13 height 0
click at [816, 377] on label"] "Can delete products" at bounding box center [883, 379] width 156 height 23
click at [816, 368] on input "Can delete products" at bounding box center [811, 368] width 13 height 0
click at [816, 409] on label"] "Can add/edit tax rates" at bounding box center [889, 407] width 169 height 23
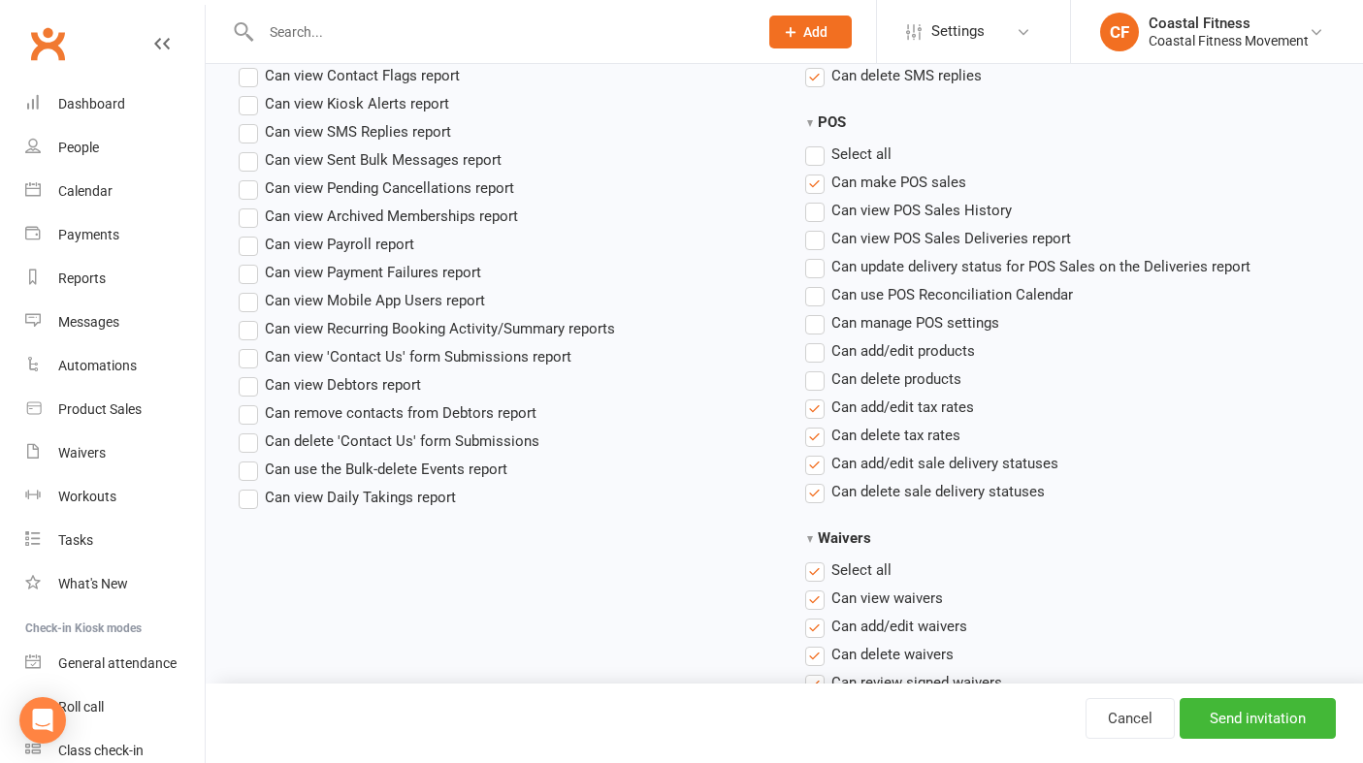
click at [816, 396] on input "Can add/edit tax rates" at bounding box center [811, 396] width 13 height 0
click at [817, 441] on label"] "Can delete tax rates" at bounding box center [882, 435] width 155 height 23
click at [817, 424] on input "Can delete tax rates" at bounding box center [811, 424] width 13 height 0
click at [817, 473] on label"] "Can add/edit sale delivery statuses" at bounding box center [931, 463] width 253 height 23
click at [817, 452] on input "Can add/edit sale delivery statuses" at bounding box center [811, 452] width 13 height 0
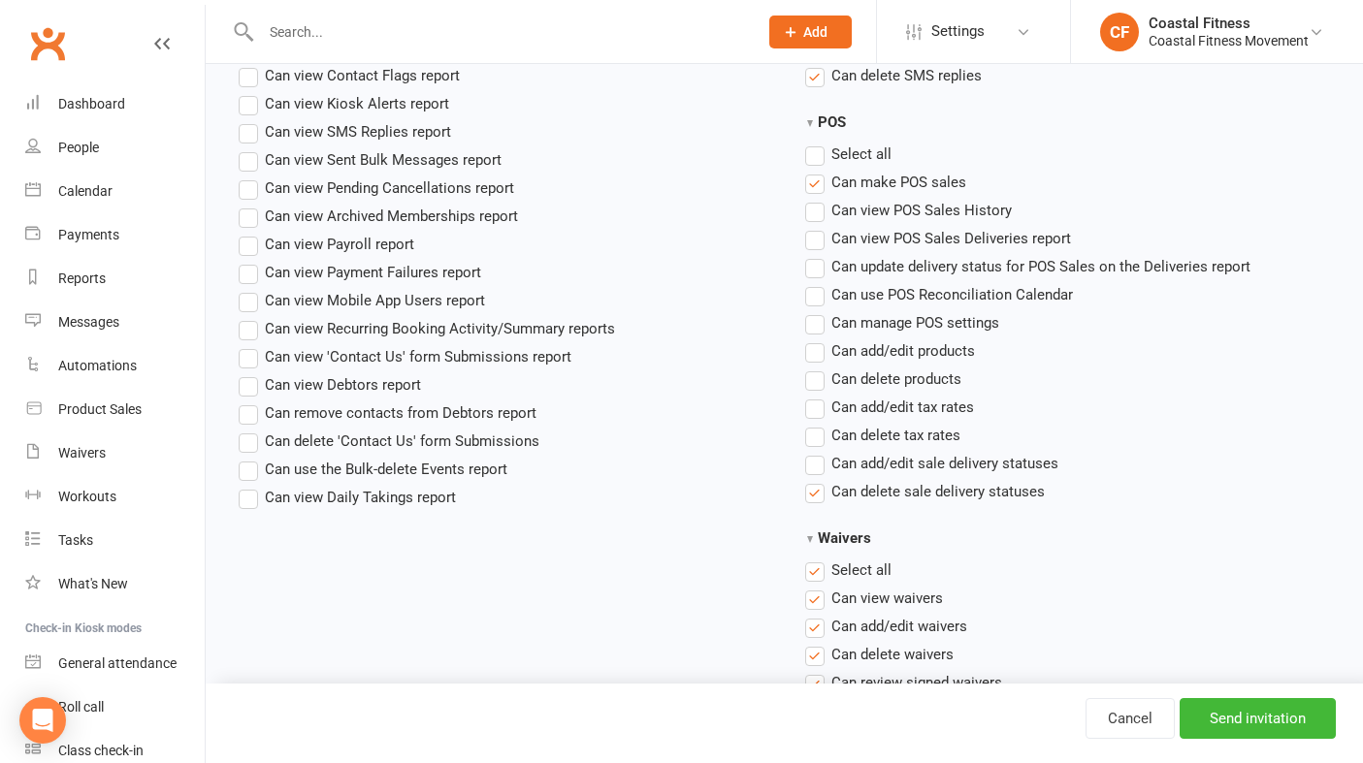
click at [817, 494] on label"] "Can delete sale delivery statuses" at bounding box center [925, 491] width 240 height 23
click at [817, 480] on input "Can delete sale delivery statuses" at bounding box center [811, 480] width 13 height 0
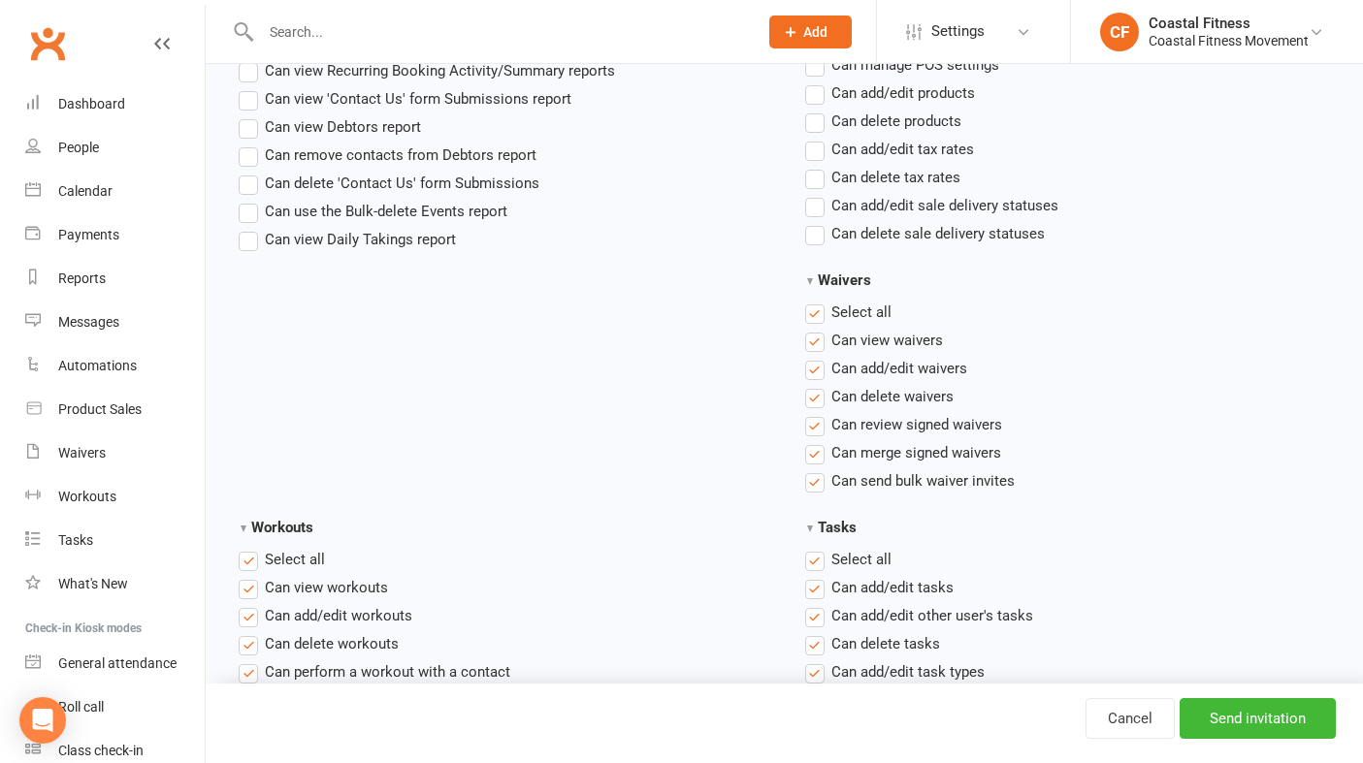
scroll to position [2080, 0]
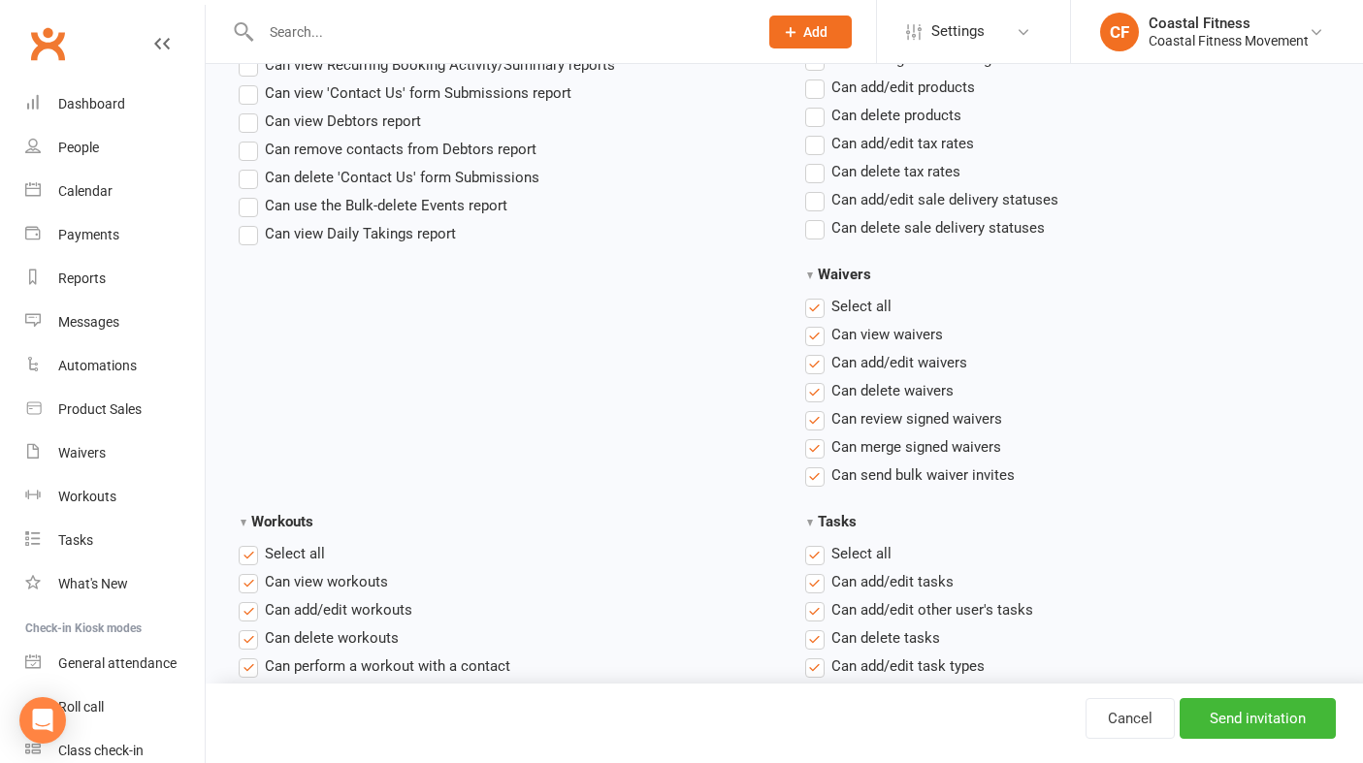
click at [817, 366] on label"] "Can add/edit waivers" at bounding box center [886, 362] width 162 height 23
click at [817, 351] on input "Can add/edit waivers" at bounding box center [811, 351] width 13 height 0
click at [814, 393] on label"] "Can delete waivers" at bounding box center [879, 390] width 148 height 23
click at [814, 379] on input "Can delete waivers" at bounding box center [811, 379] width 13 height 0
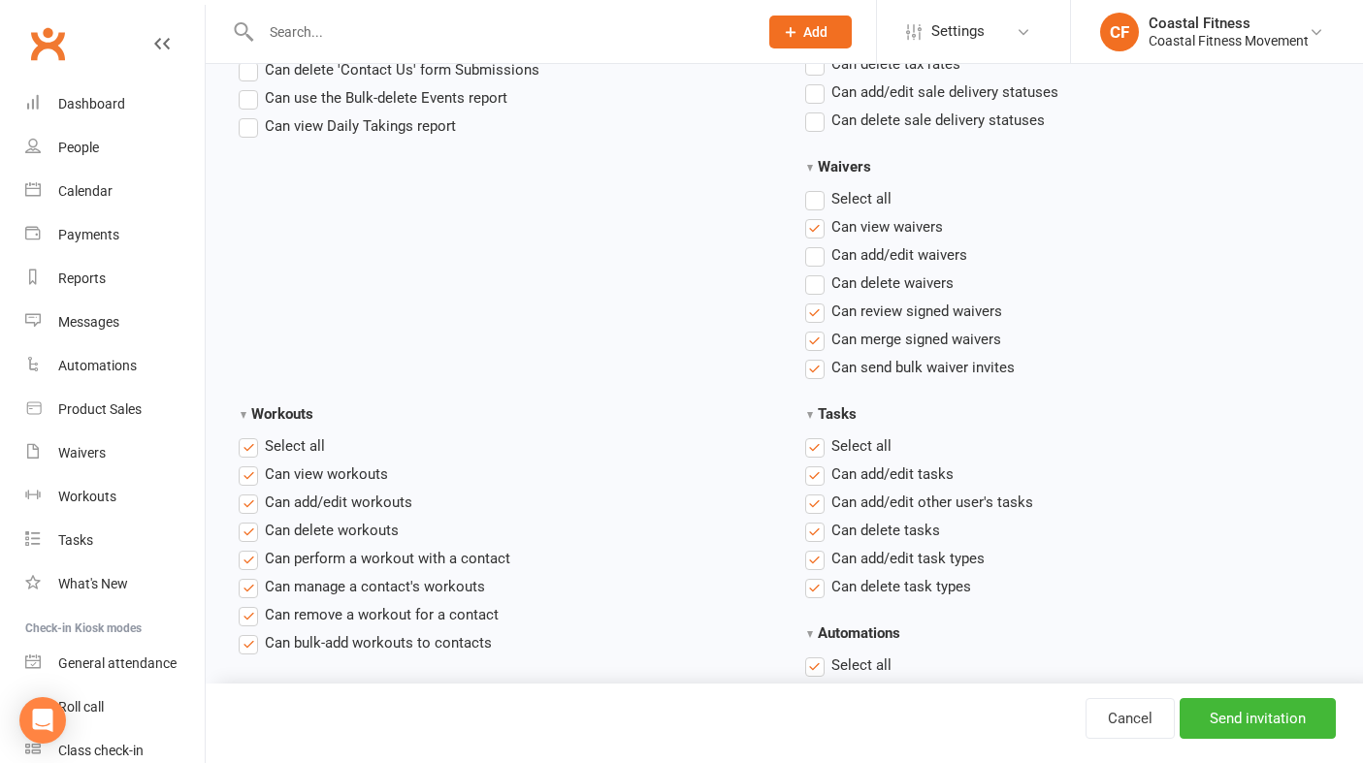
scroll to position [2194, 0]
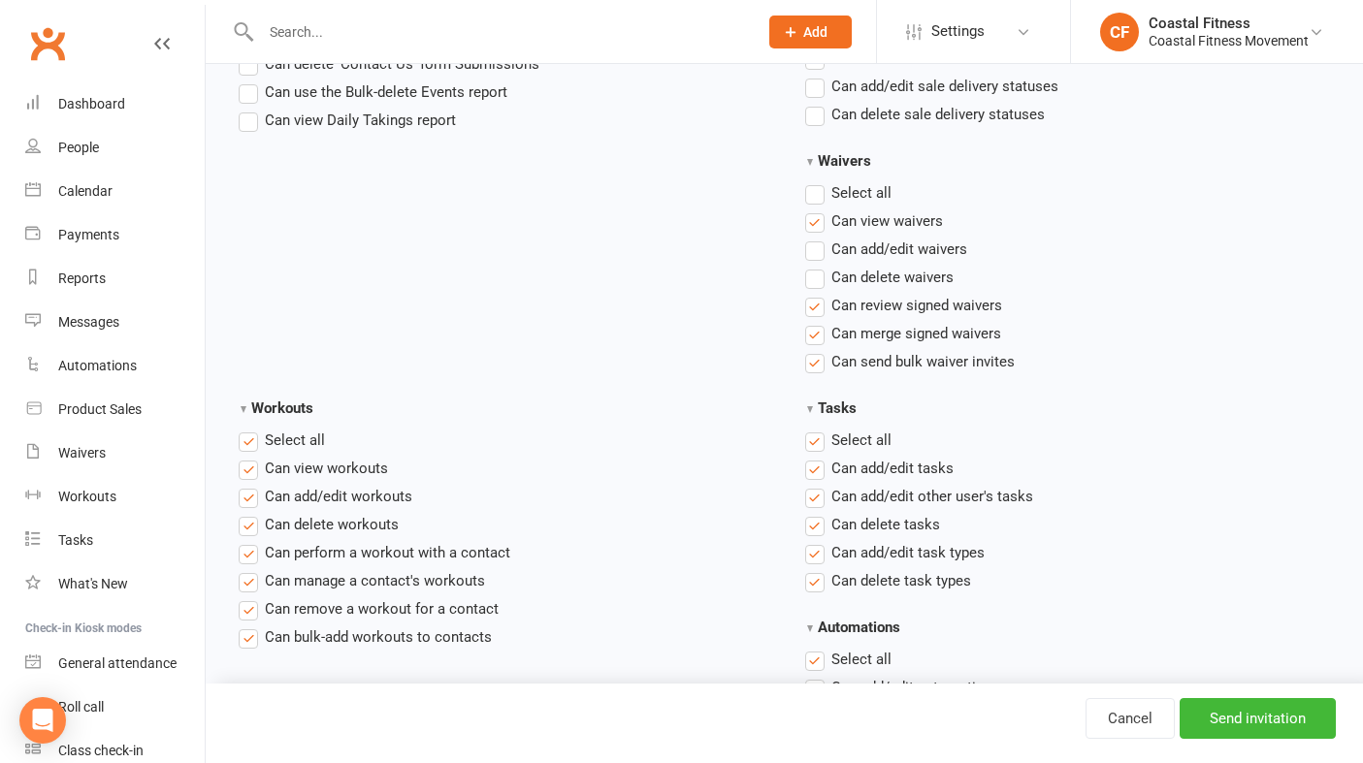
click at [818, 366] on label"] "Can send bulk waiver invites" at bounding box center [909, 361] width 209 height 23
click at [818, 350] on input "Can send bulk waiver invites" at bounding box center [811, 350] width 13 height 0
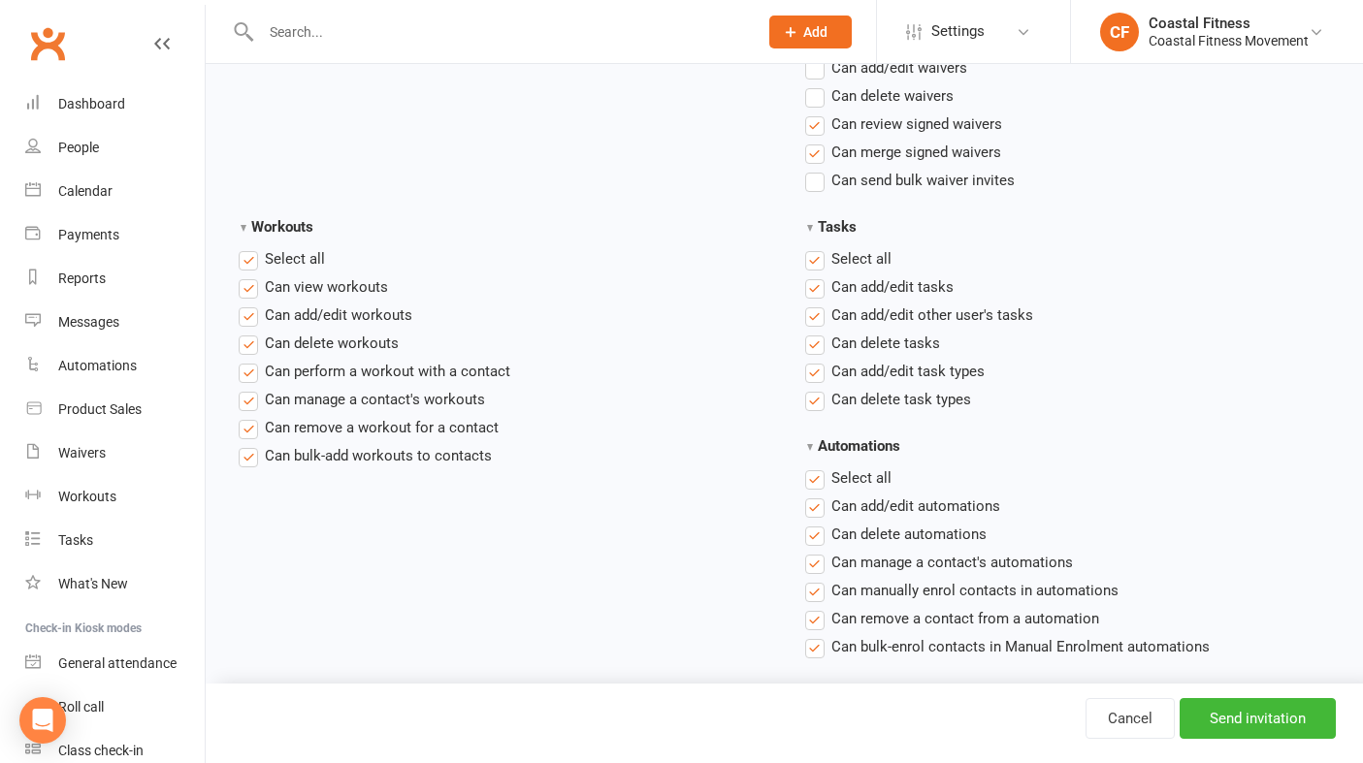
scroll to position [2380, 0]
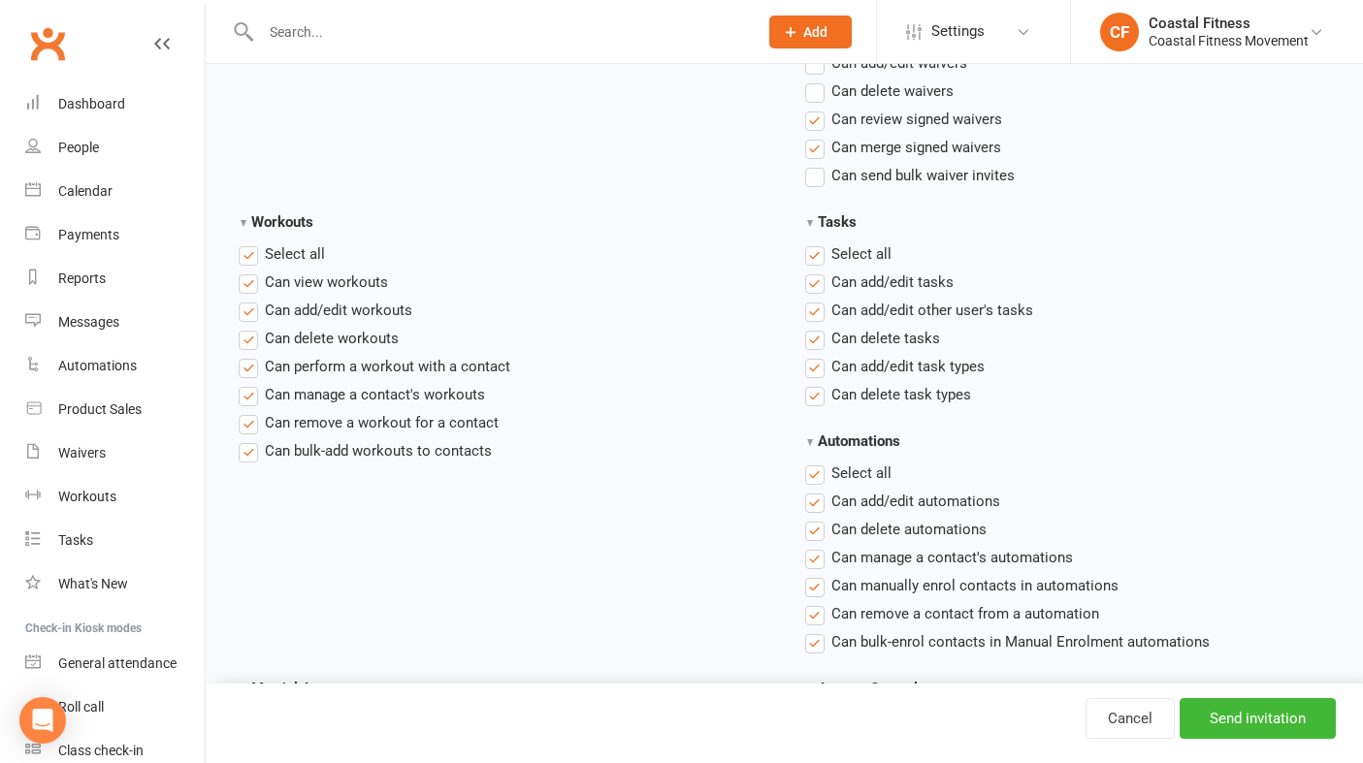
click at [255, 315] on label"] "Can add/edit workouts" at bounding box center [326, 310] width 174 height 23
click at [251, 299] on input "Can add/edit workouts" at bounding box center [245, 299] width 13 height 0
click at [250, 342] on label"] "Can delete workouts" at bounding box center [319, 338] width 160 height 23
click at [250, 327] on input "Can delete workouts" at bounding box center [245, 327] width 13 height 0
click at [253, 257] on label "Select all" at bounding box center [282, 253] width 86 height 23
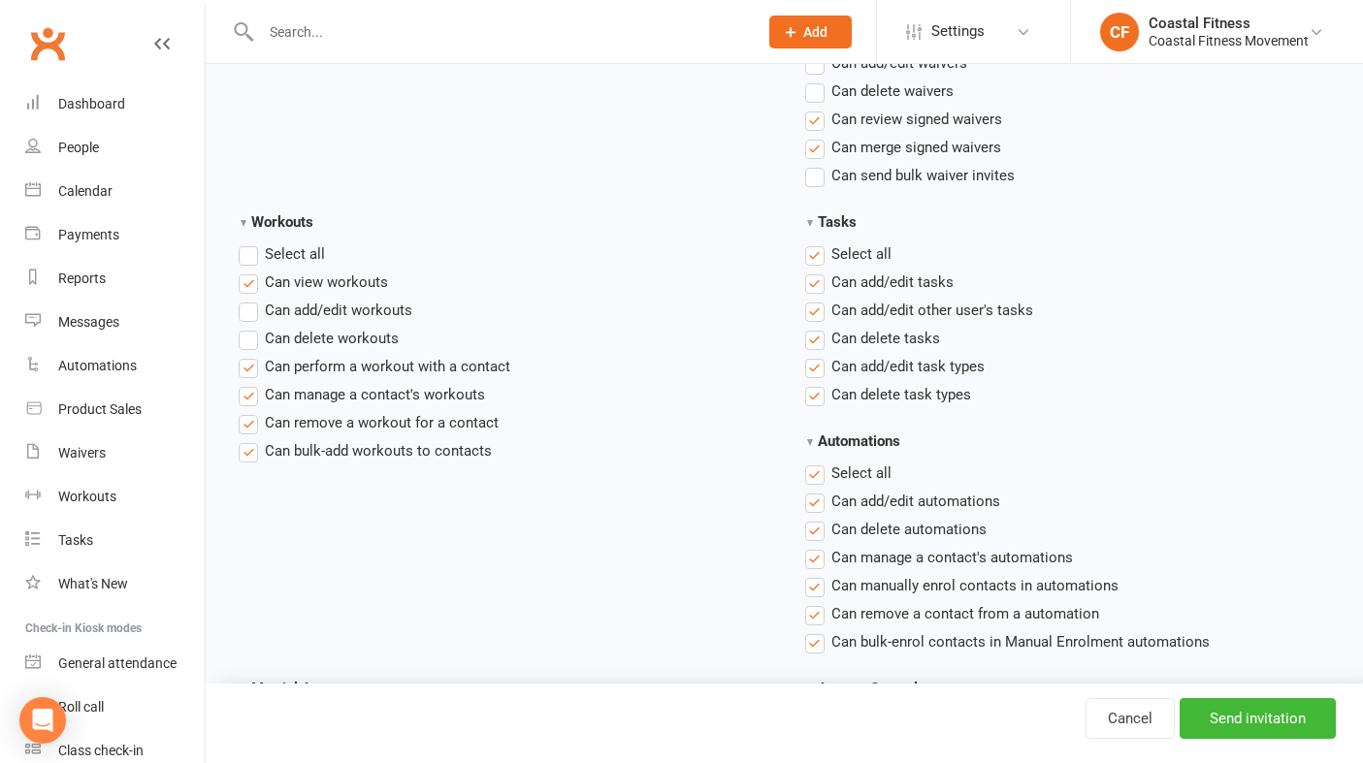
click at [251, 242] on input "Workouts" at bounding box center [245, 242] width 13 height 0
click at [253, 257] on label "Select all" at bounding box center [282, 253] width 86 height 23
click at [251, 242] on input "Workouts" at bounding box center [245, 242] width 13 height 0
click at [809, 258] on label "Select all" at bounding box center [848, 253] width 86 height 23
click at [809, 242] on input "Tasks" at bounding box center [811, 242] width 13 height 0
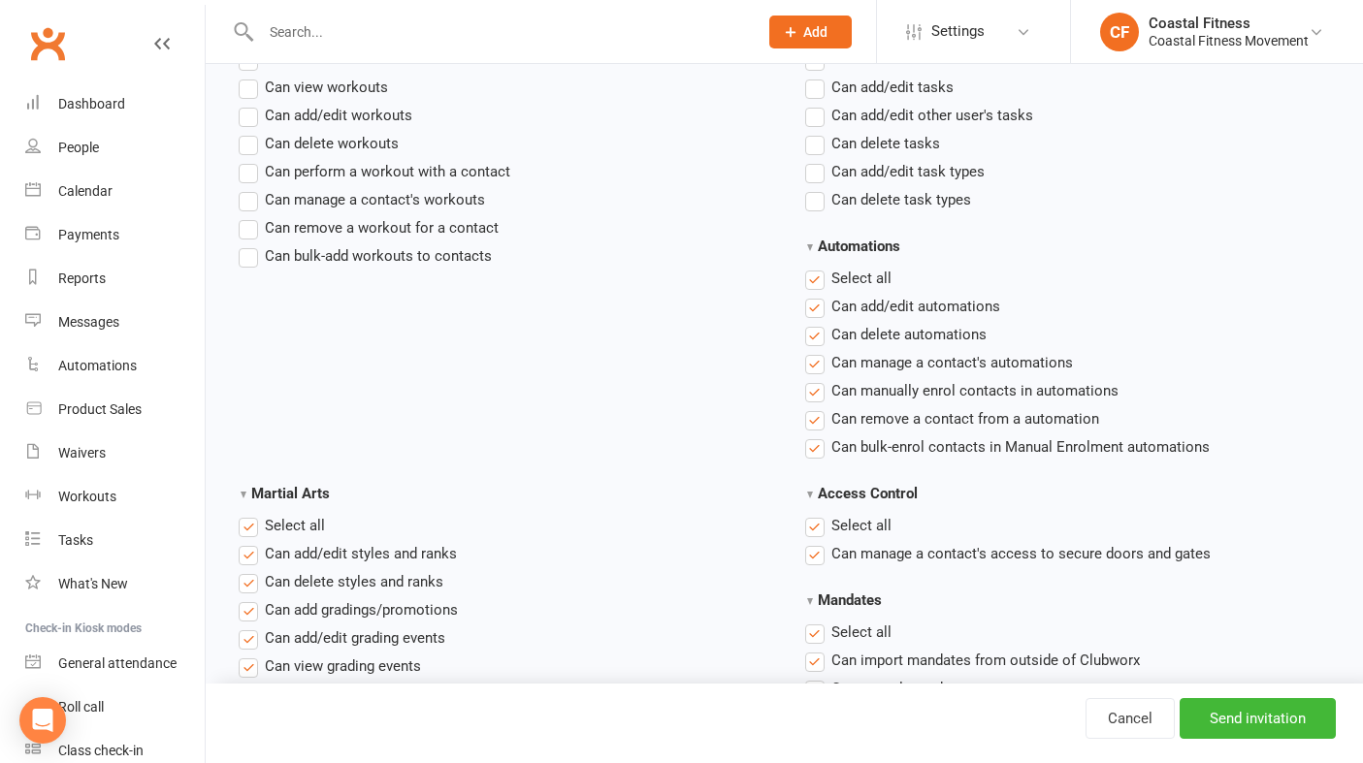
scroll to position [2580, 0]
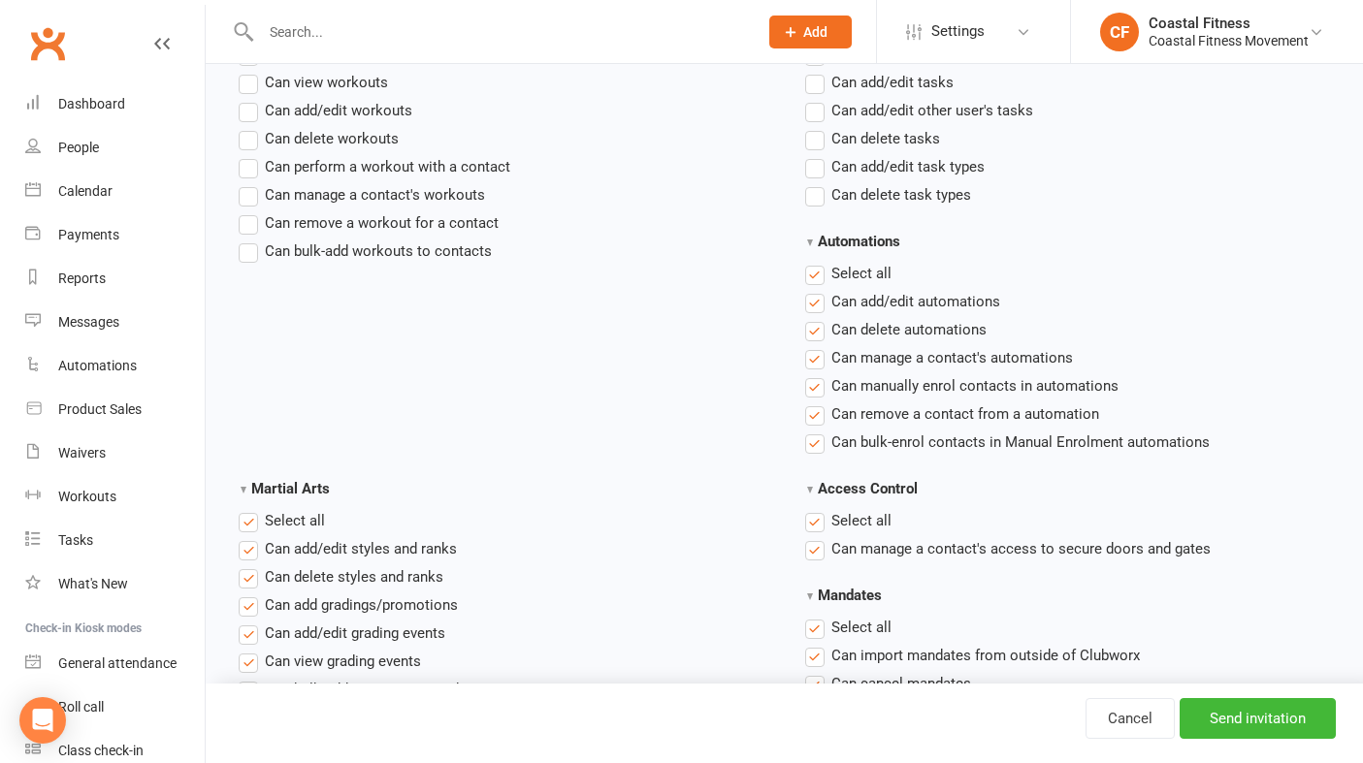
click at [814, 278] on label "Select all" at bounding box center [848, 273] width 86 height 23
click at [814, 262] on input "Automations" at bounding box center [811, 262] width 13 height 0
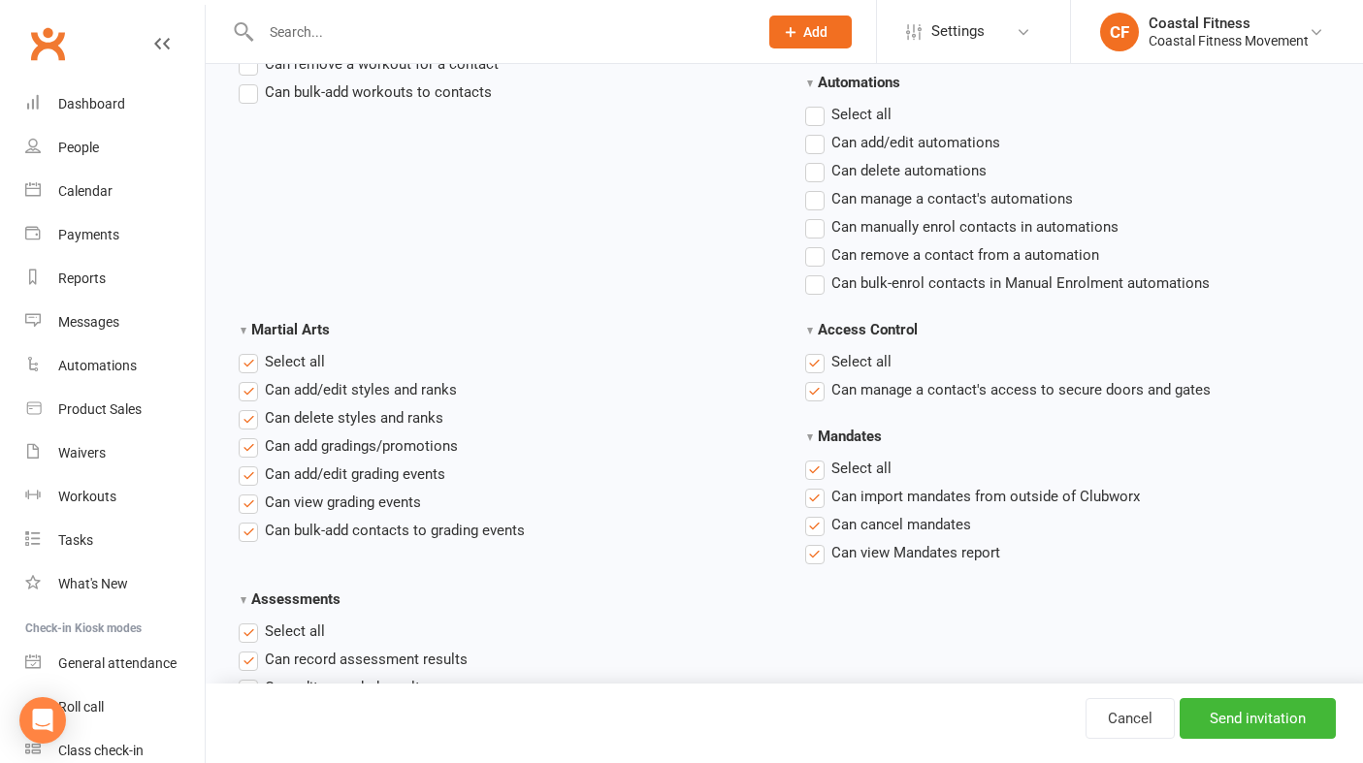
scroll to position [2756, 0]
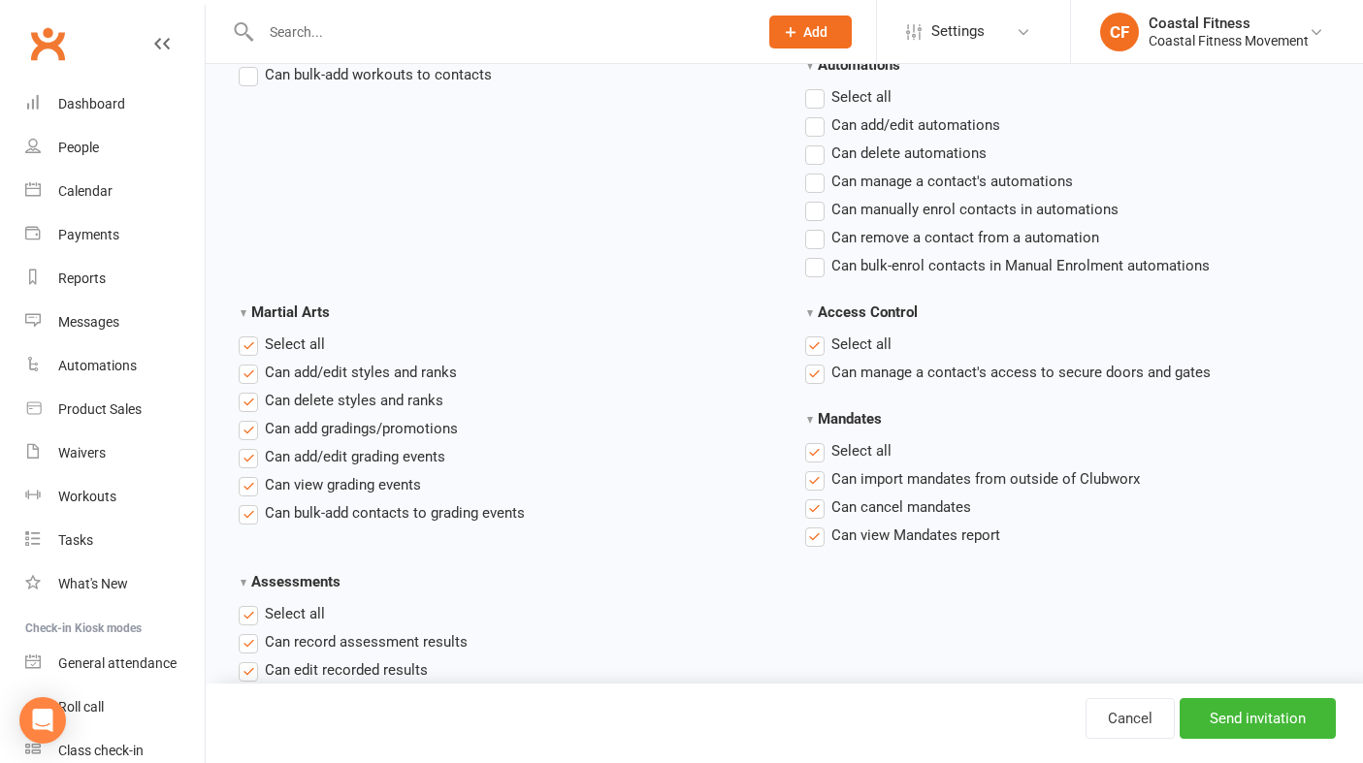
click at [814, 343] on label "Select all" at bounding box center [848, 344] width 86 height 23
click at [814, 333] on input "Access Control" at bounding box center [811, 333] width 13 height 0
click at [247, 345] on label "Select all" at bounding box center [282, 344] width 86 height 23
click at [247, 333] on input "Martial Arts" at bounding box center [245, 333] width 13 height 0
click at [819, 451] on label "Select all" at bounding box center [848, 450] width 86 height 23
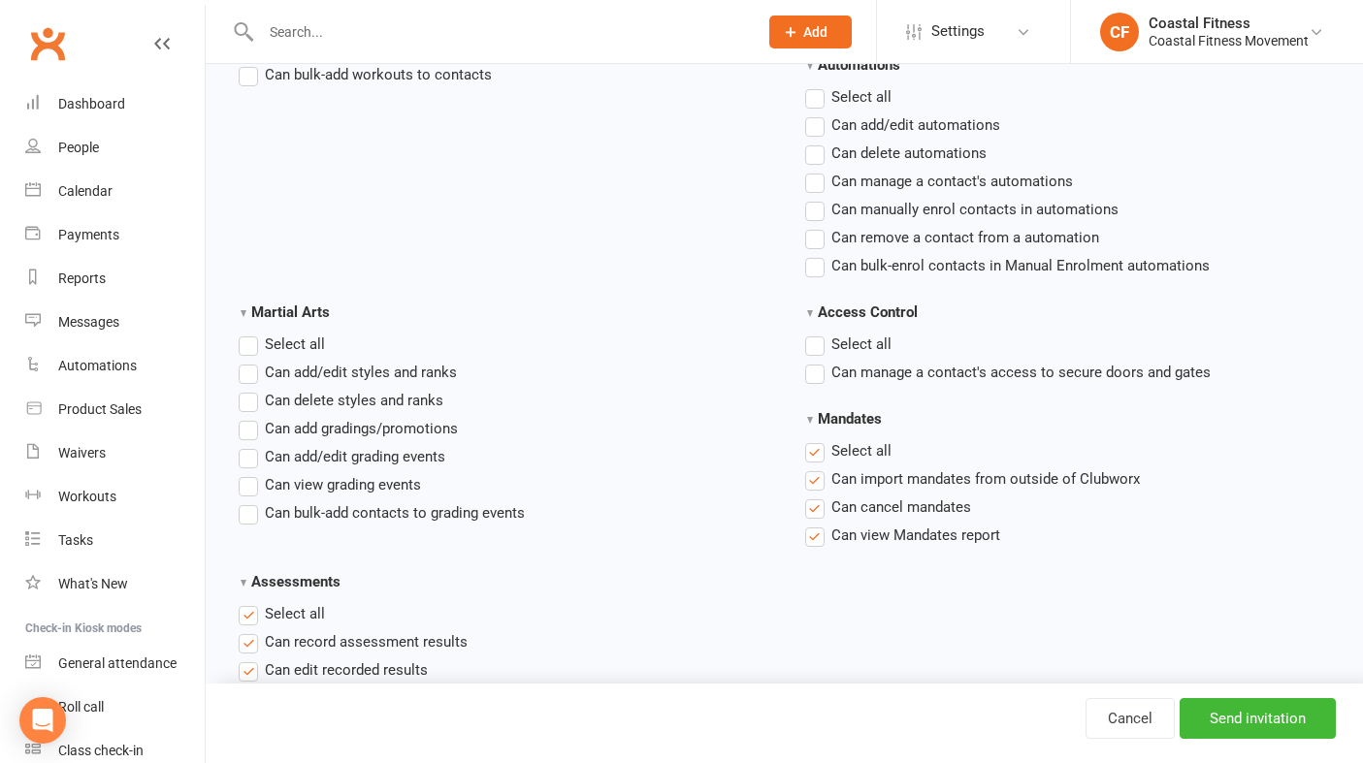
click at [818, 439] on input "Mandates" at bounding box center [811, 439] width 13 height 0
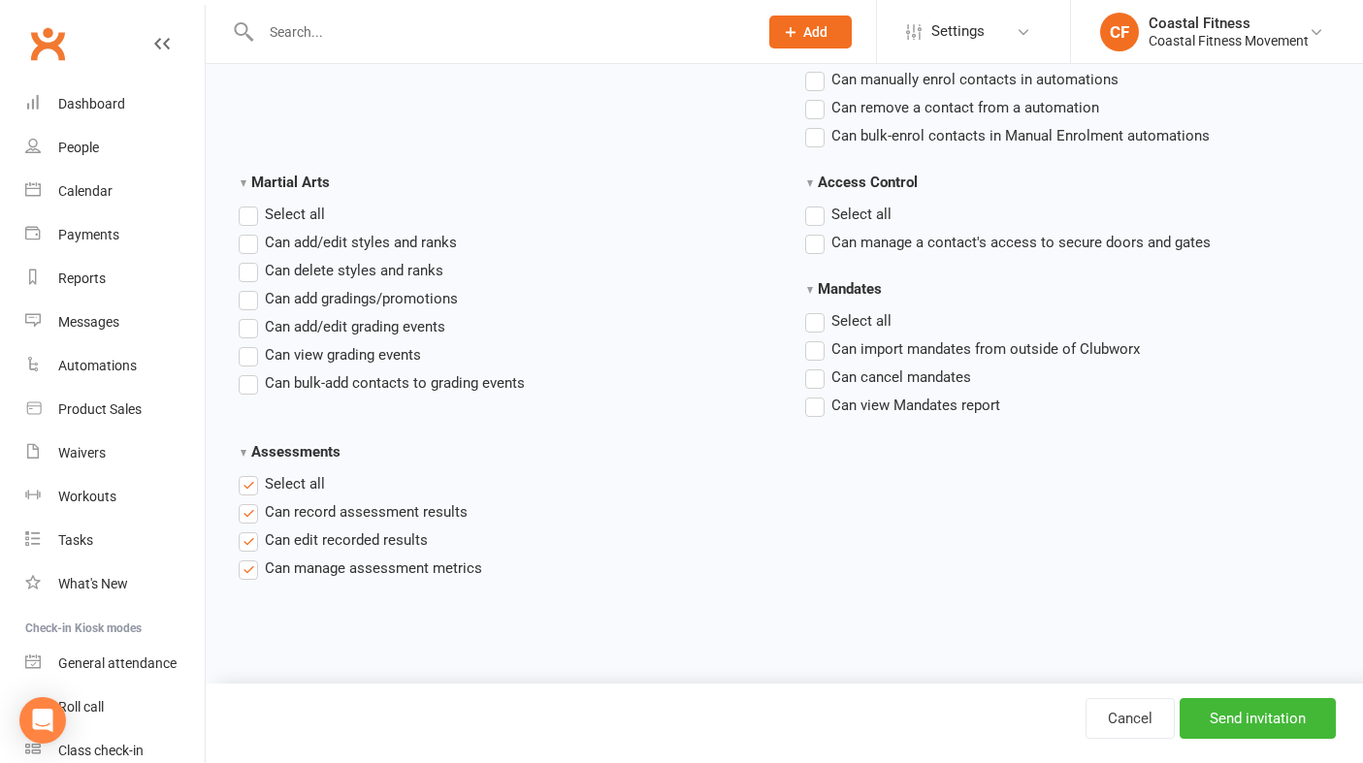
click at [247, 485] on label "Select all" at bounding box center [282, 483] width 86 height 23
click at [247, 472] on input "Assessments" at bounding box center [245, 472] width 13 height 0
click at [1290, 711] on input "Send invitation" at bounding box center [1257, 718] width 156 height 41
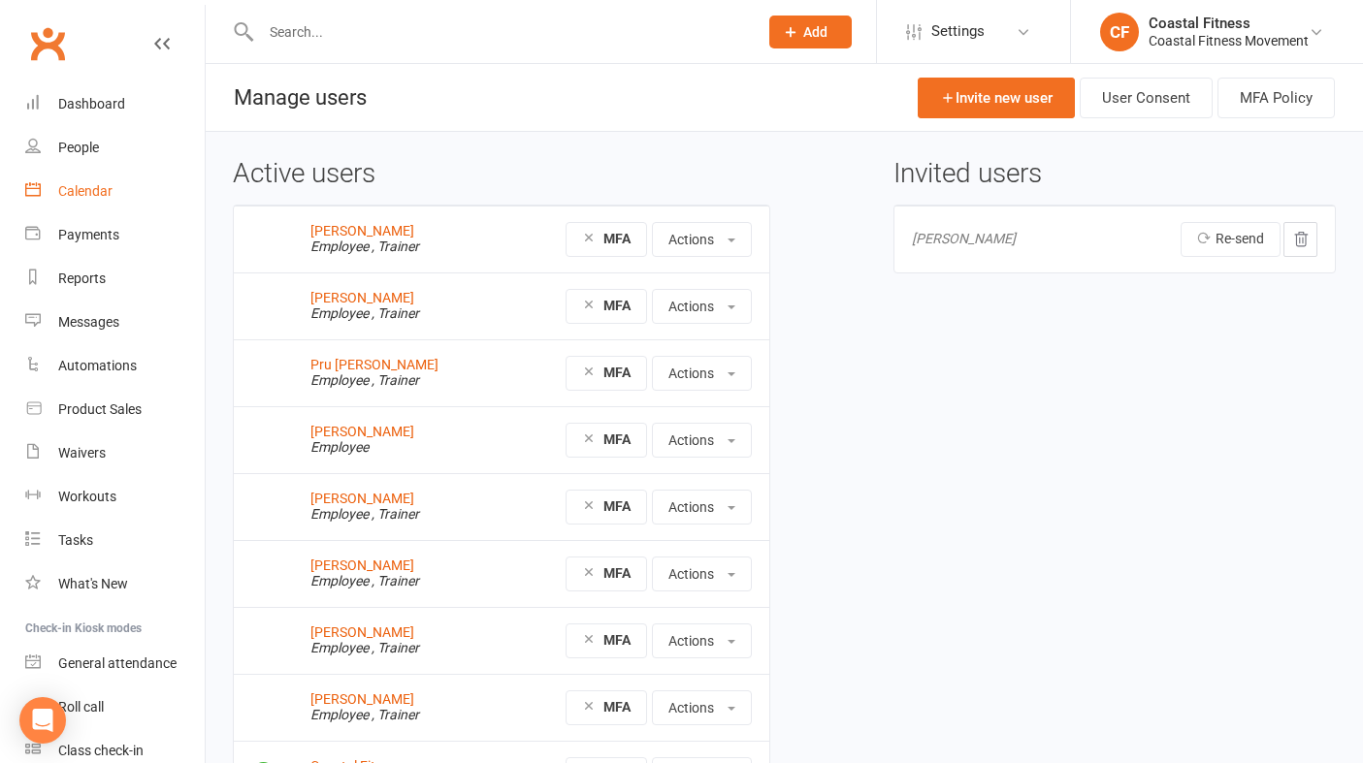
click at [80, 180] on link "Calendar" at bounding box center [114, 192] width 179 height 44
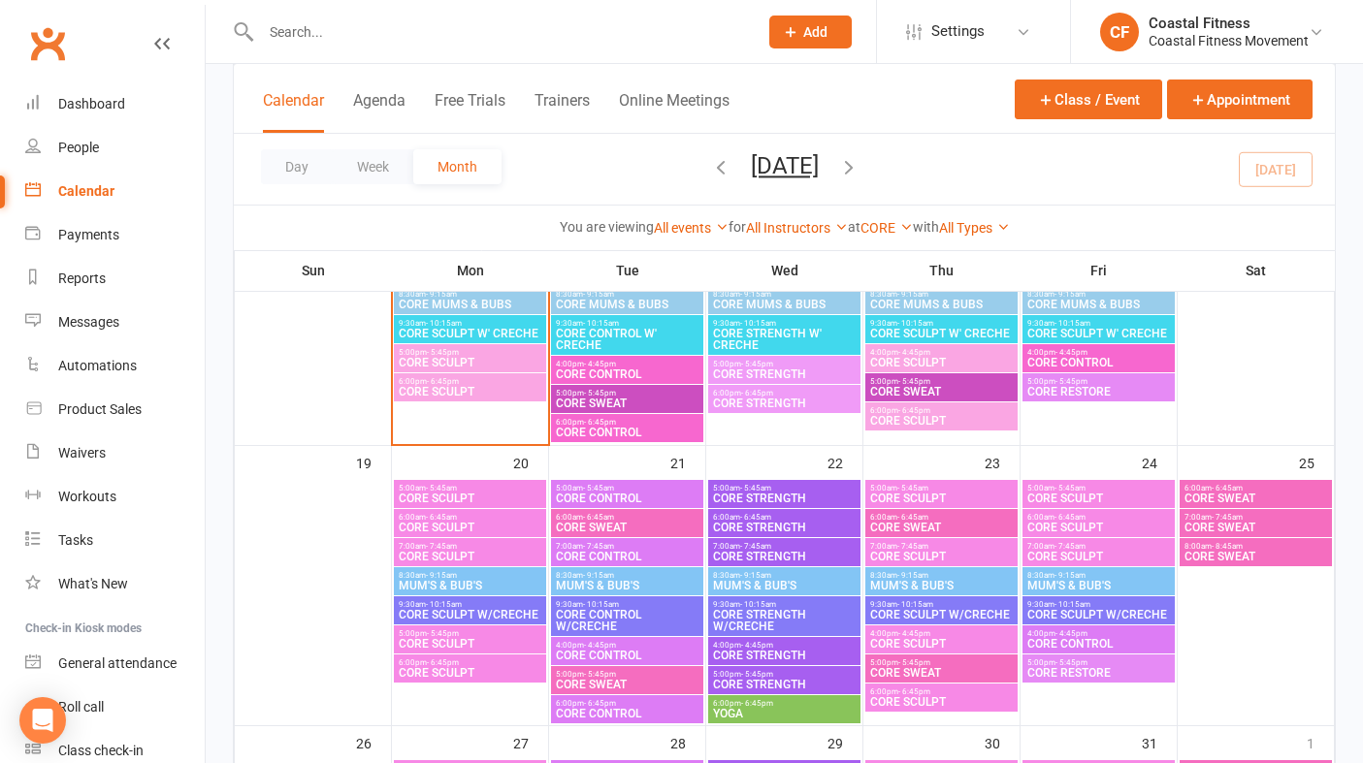
scroll to position [659, 0]
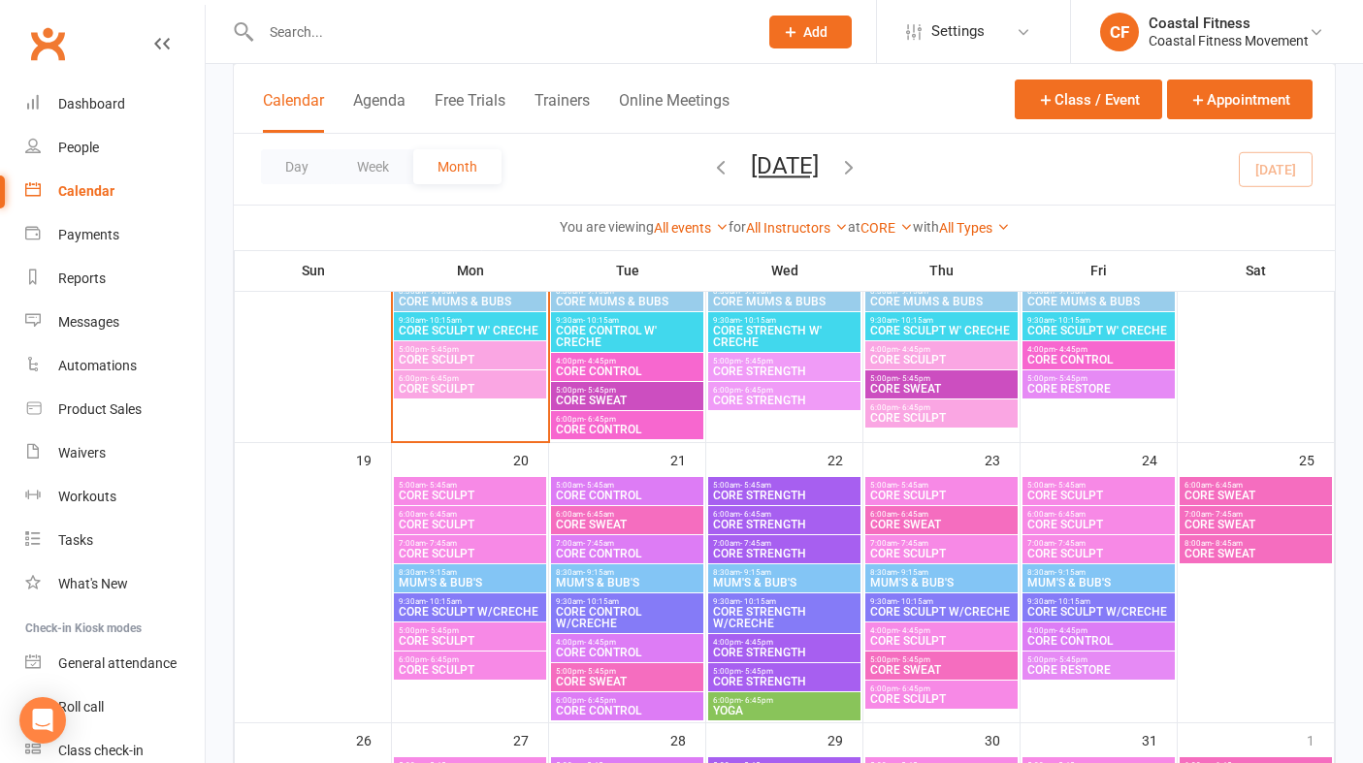
click at [821, 367] on span "CORE STRENGTH" at bounding box center [784, 372] width 145 height 12
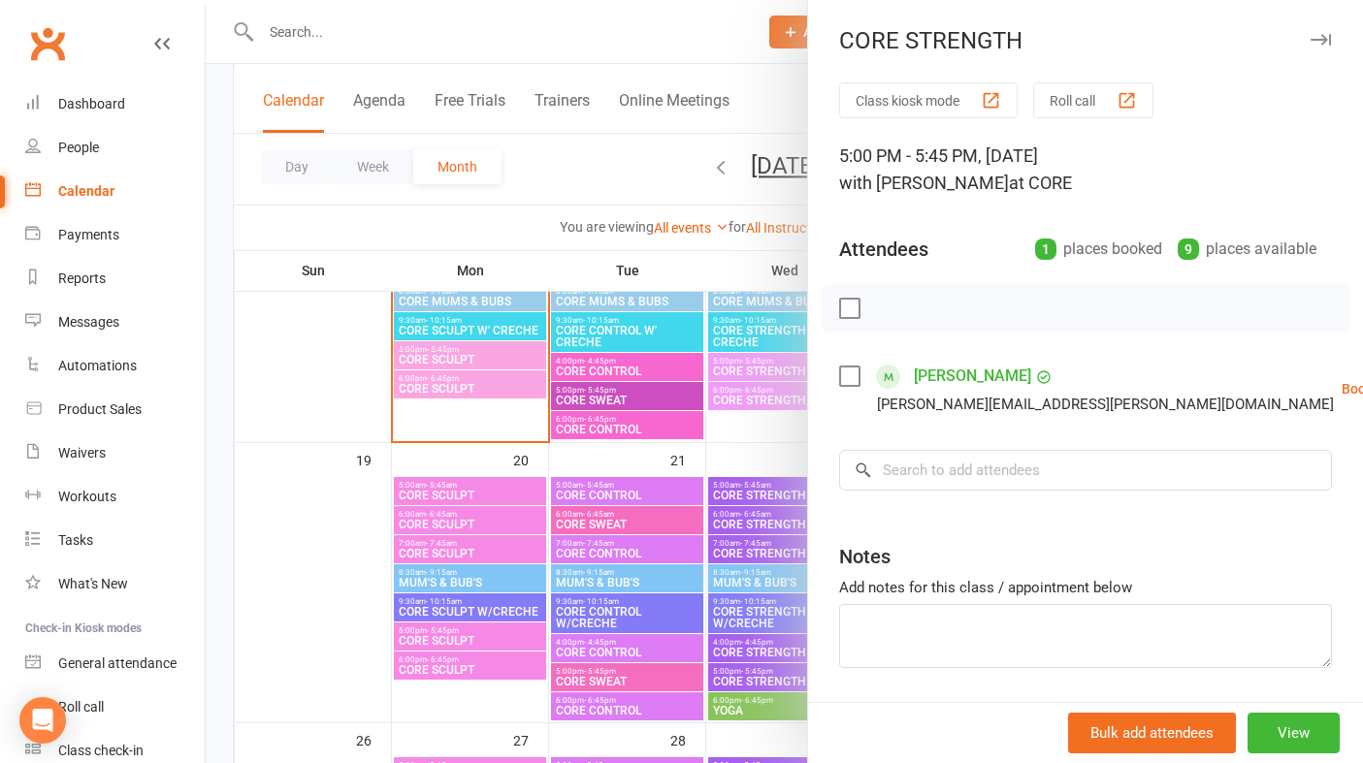
click at [1319, 42] on icon "button" at bounding box center [1320, 40] width 20 height 12
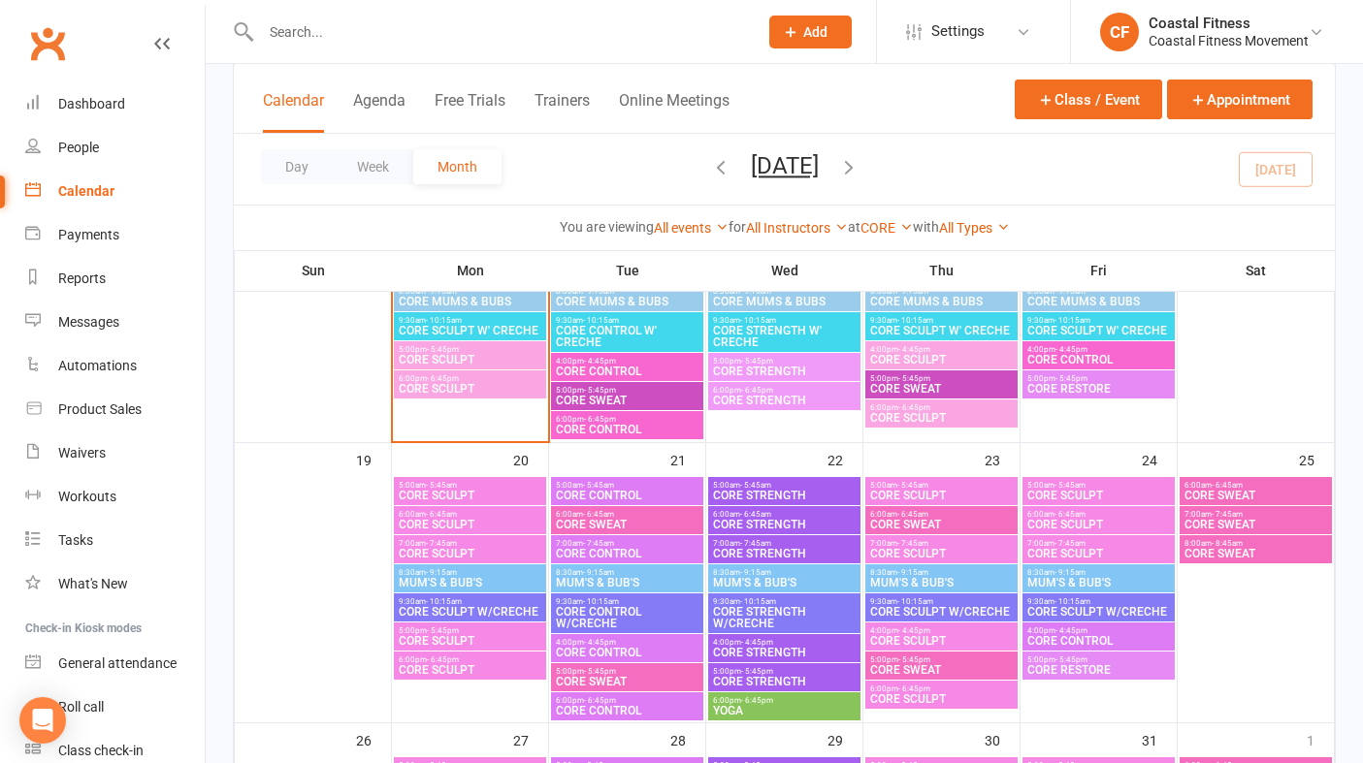
click at [744, 368] on span "CORE STRENGTH" at bounding box center [784, 372] width 145 height 12
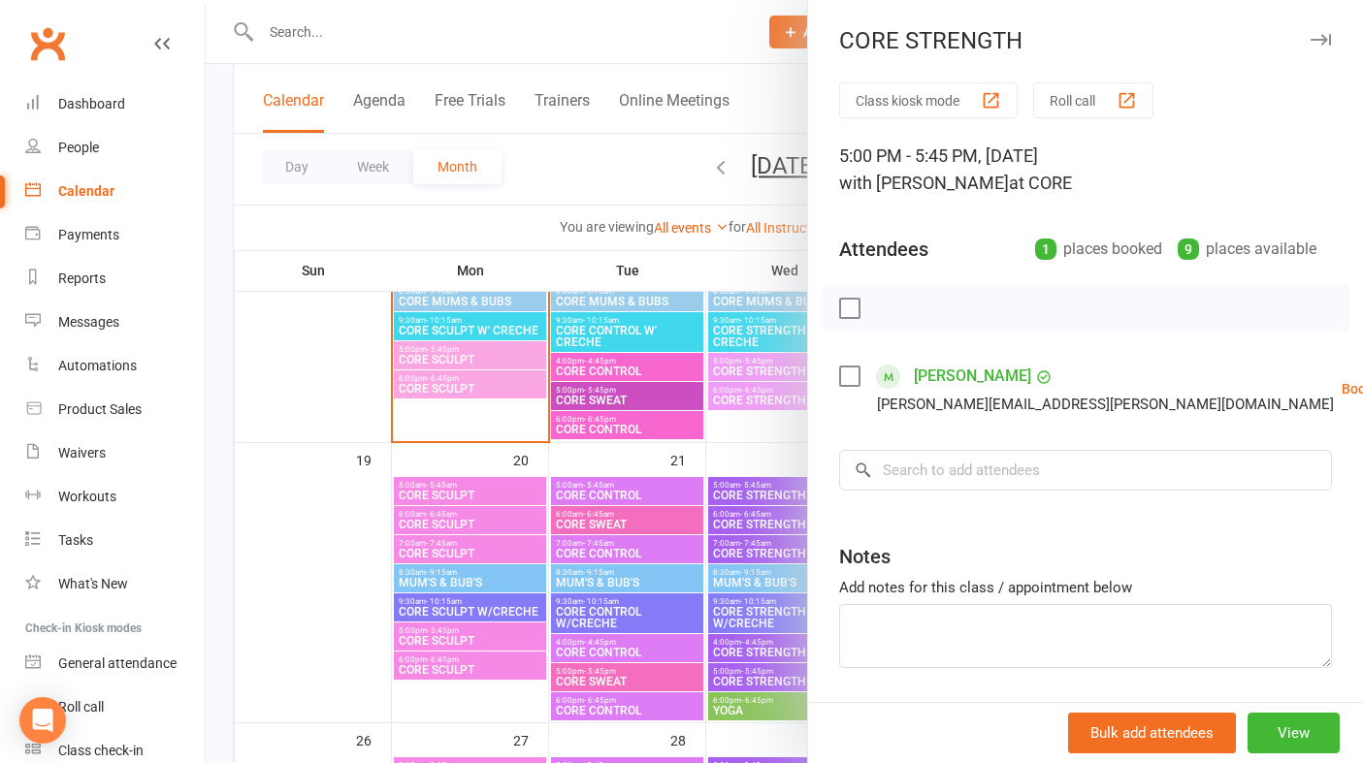
click at [1334, 48] on div "CORE STRENGTH" at bounding box center [1085, 40] width 555 height 27
click at [1320, 40] on icon "button" at bounding box center [1320, 40] width 20 height 12
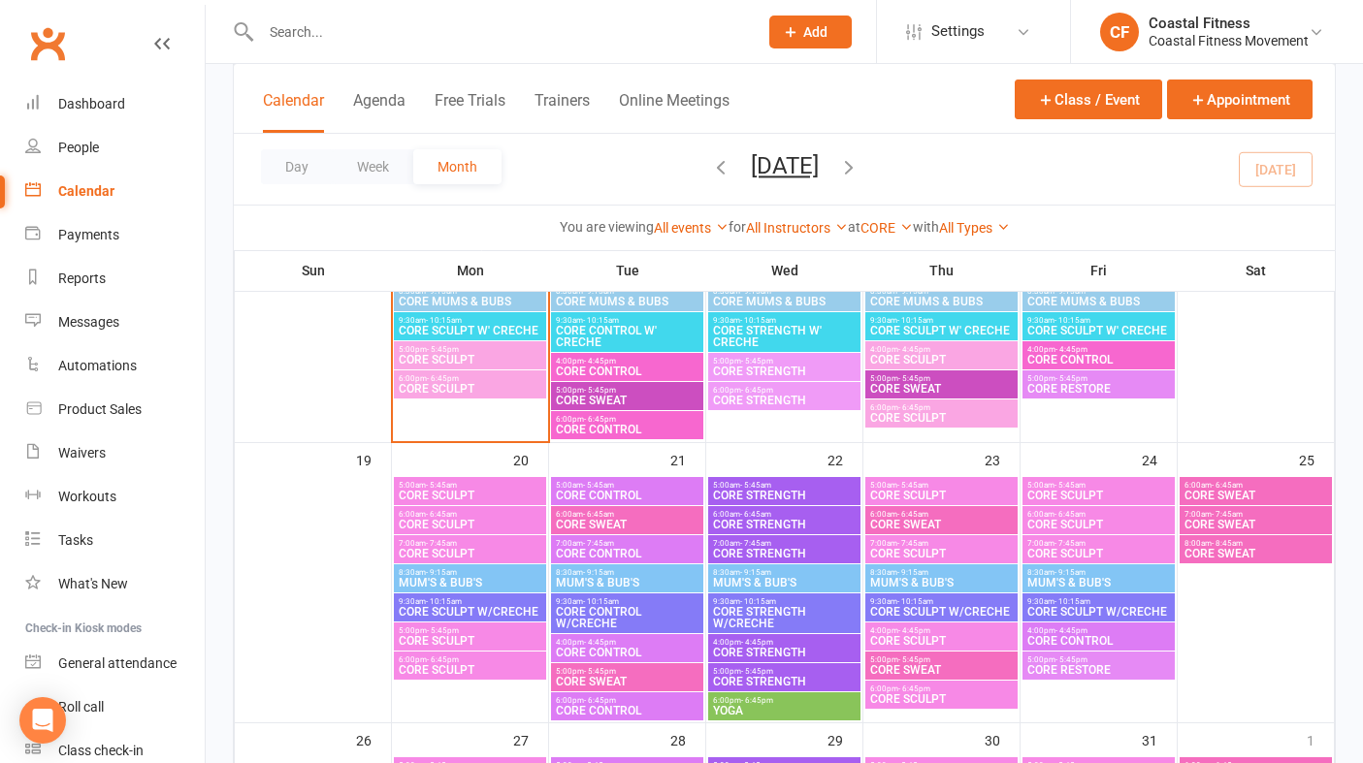
click at [791, 402] on span "CORE STRENGTH" at bounding box center [784, 401] width 145 height 12
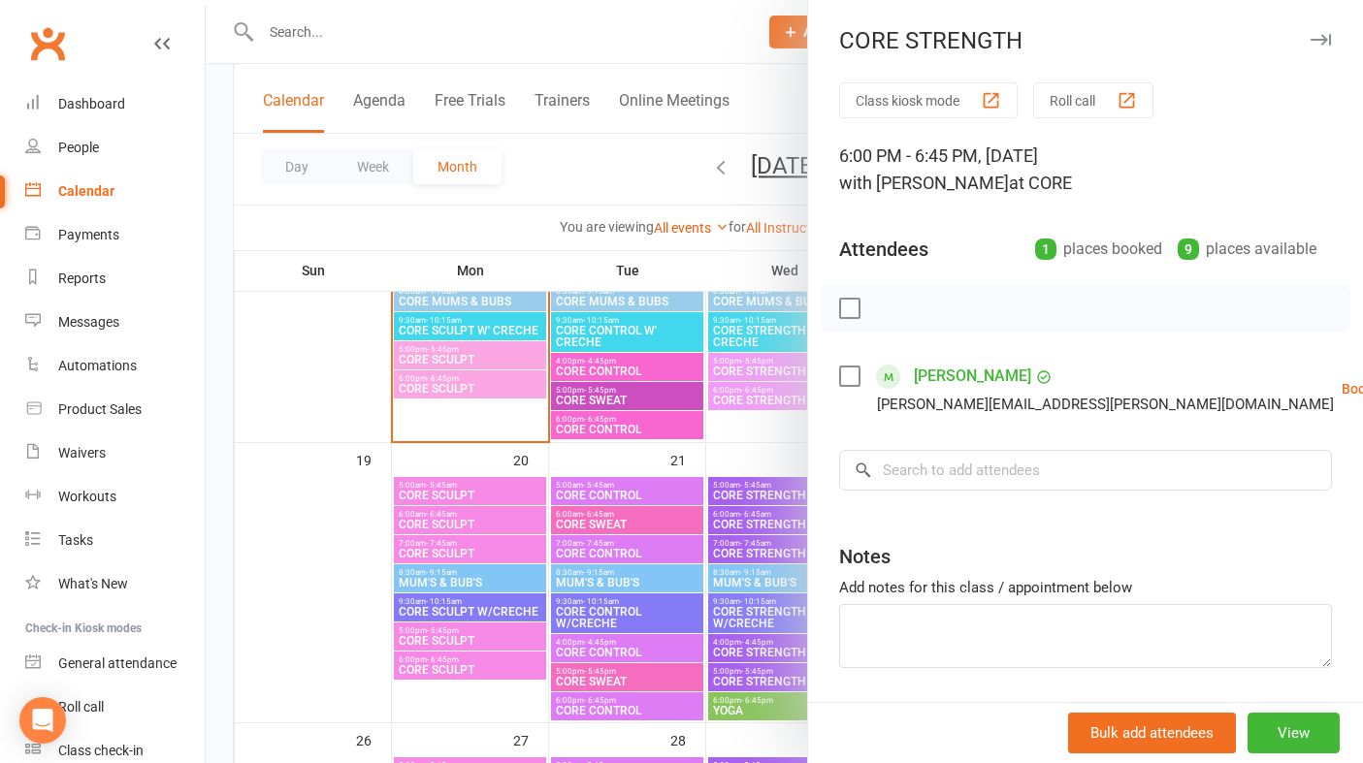
click at [1324, 33] on button "button" at bounding box center [1319, 39] width 23 height 23
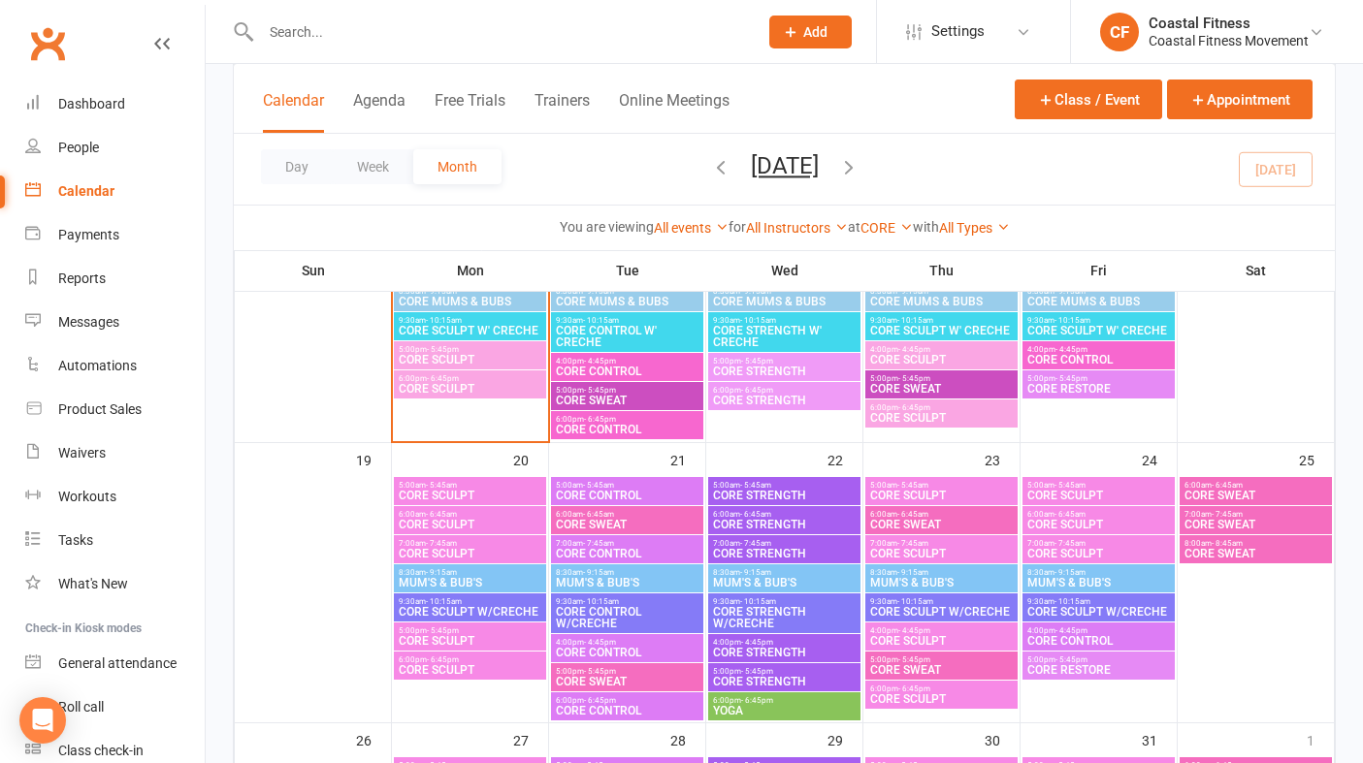
click at [793, 362] on span "5:00pm - 5:45pm" at bounding box center [784, 361] width 145 height 9
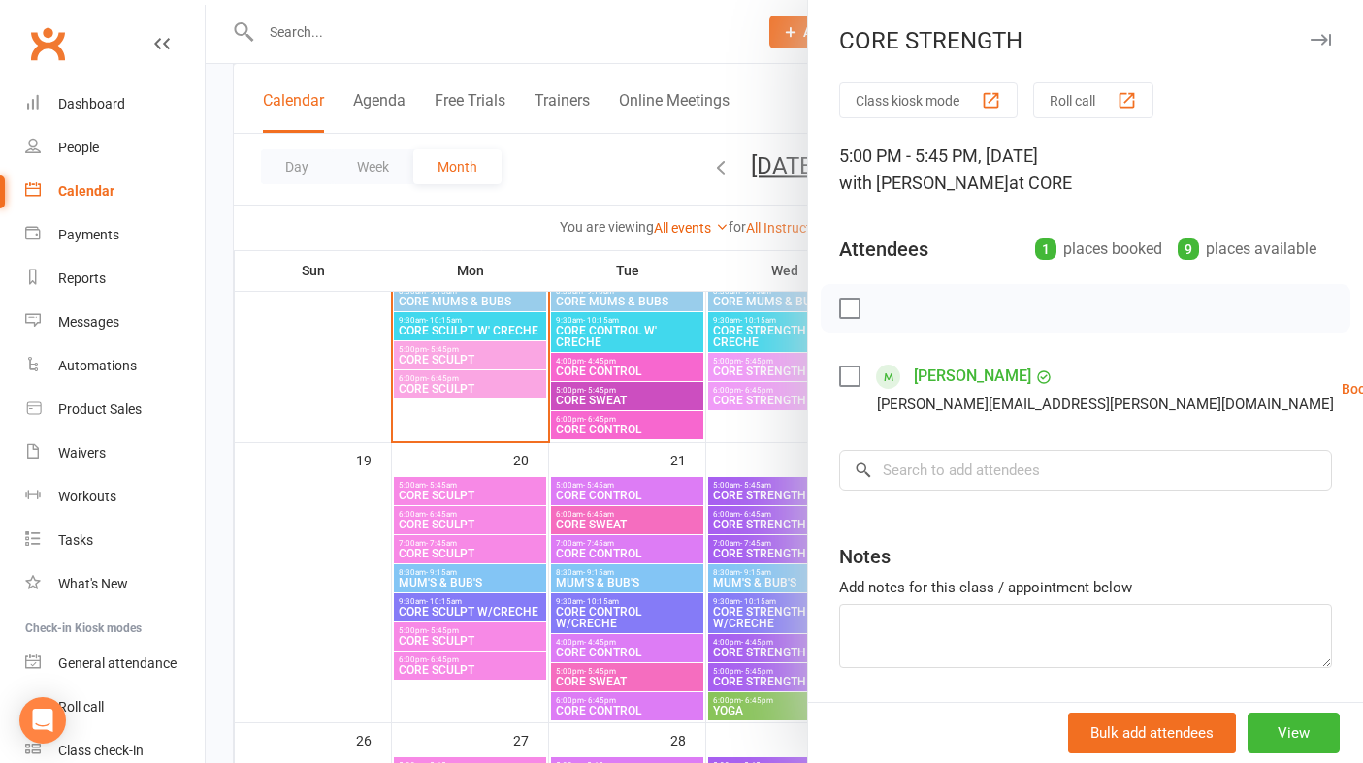
click at [1314, 44] on icon "button" at bounding box center [1320, 40] width 20 height 12
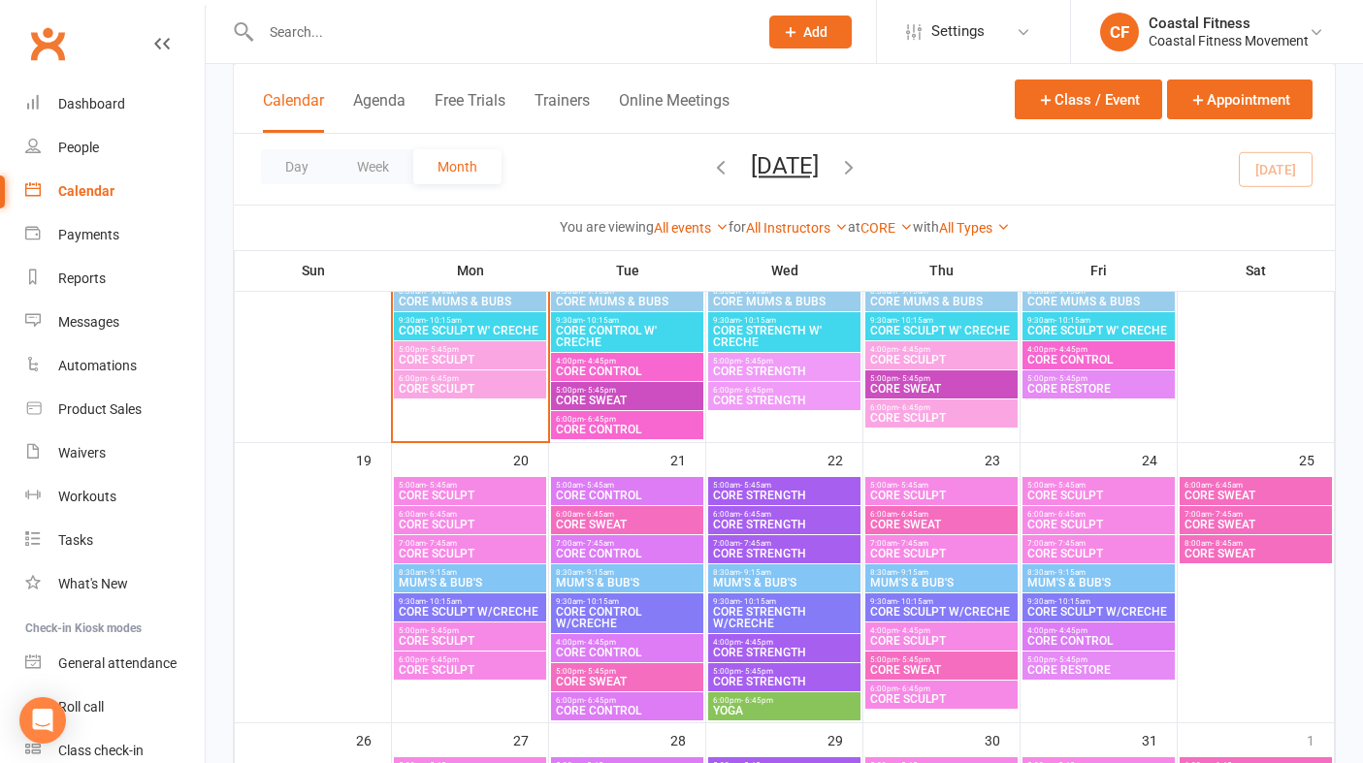
click at [733, 402] on span "CORE STRENGTH" at bounding box center [784, 401] width 145 height 12
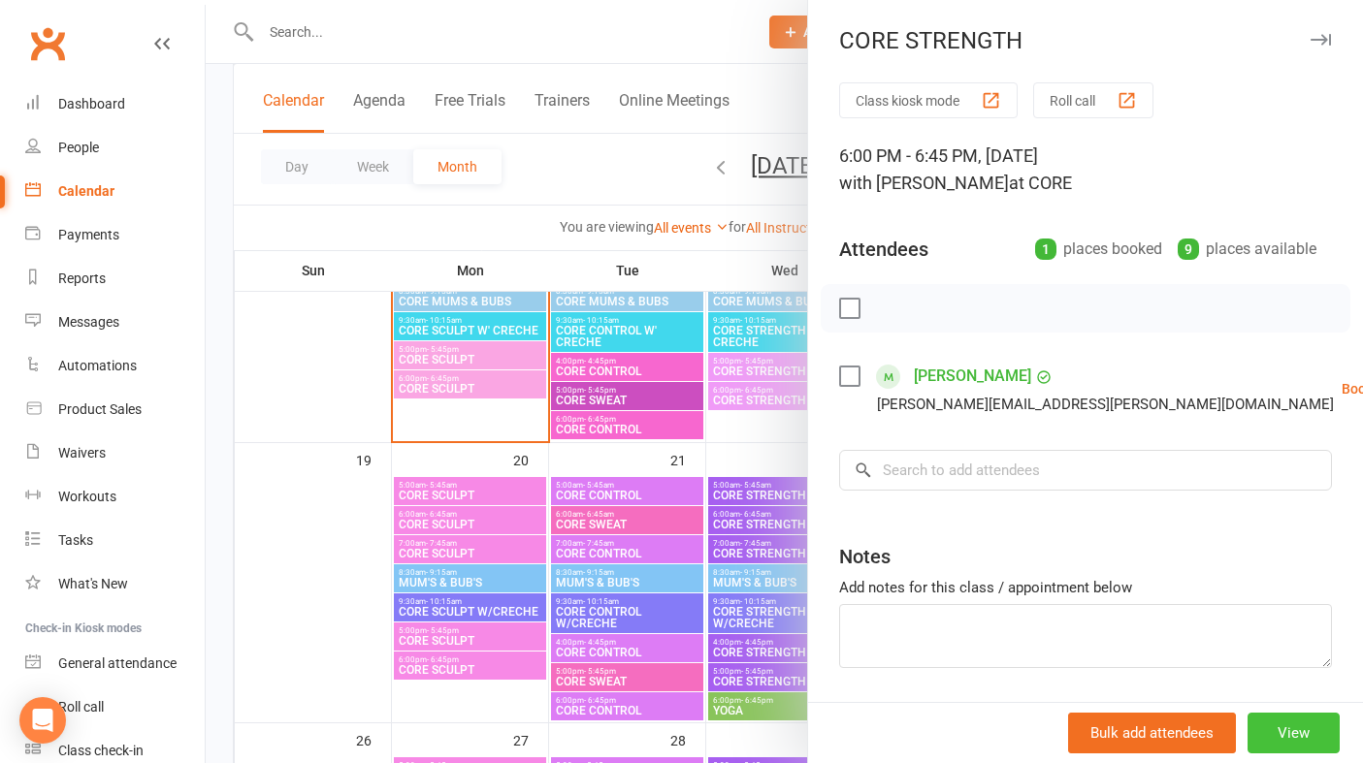
click at [1306, 735] on button "View" at bounding box center [1293, 733] width 92 height 41
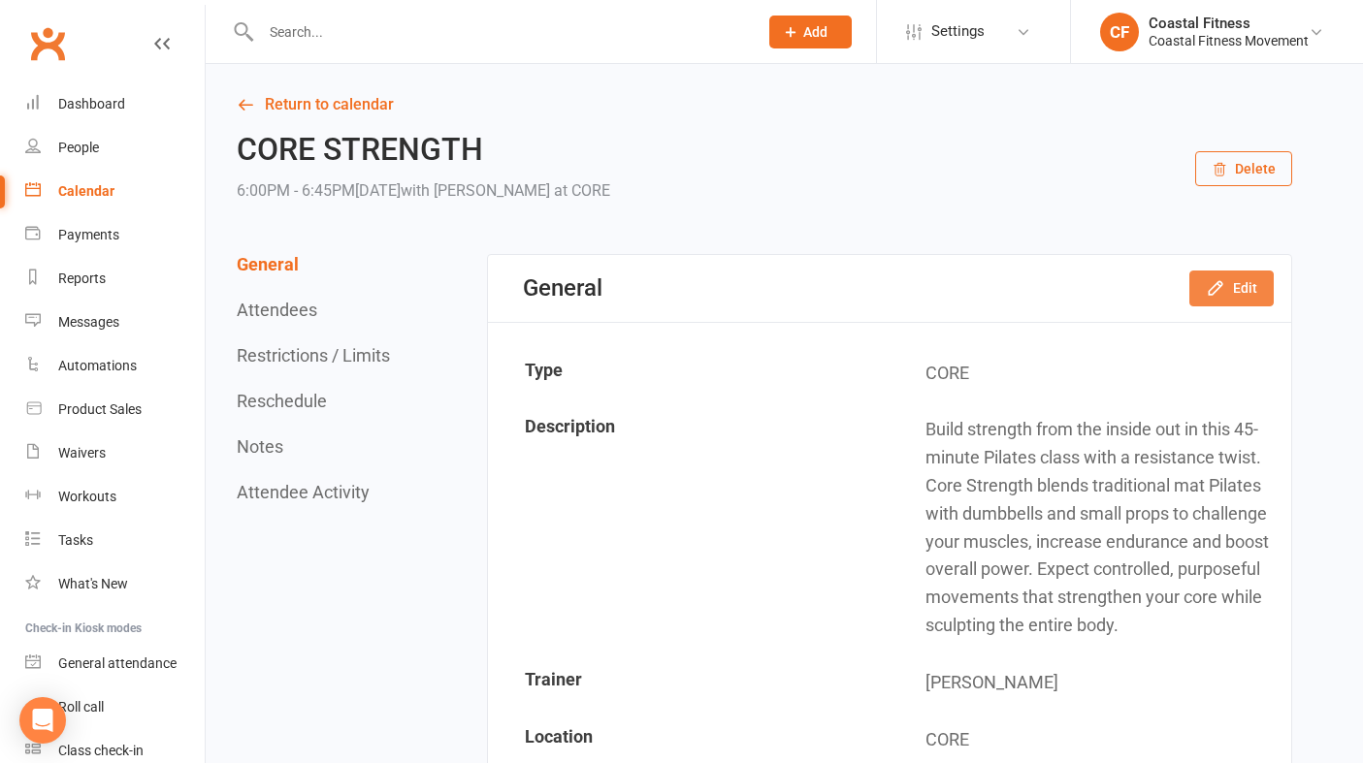
click at [1247, 283] on button "Edit" at bounding box center [1231, 288] width 84 height 35
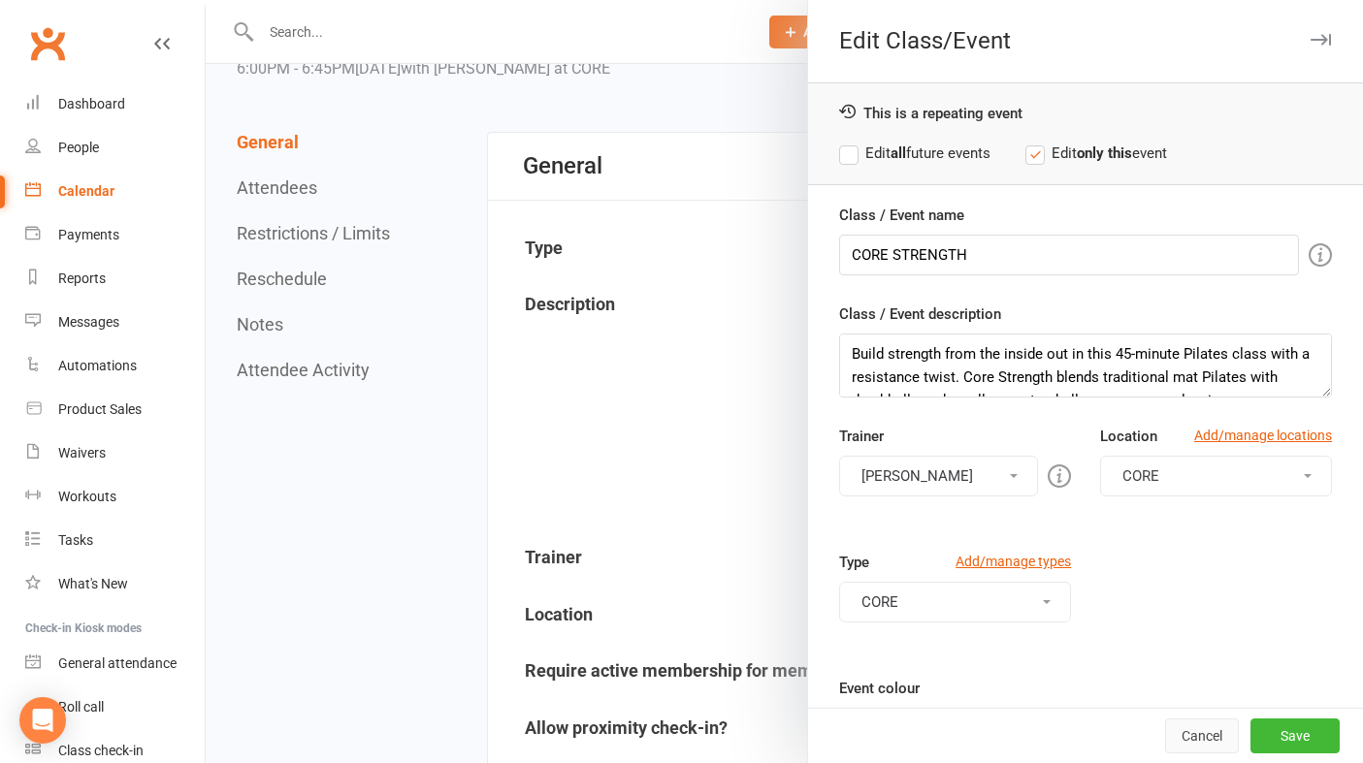
click at [1191, 729] on button "Cancel" at bounding box center [1202, 736] width 74 height 35
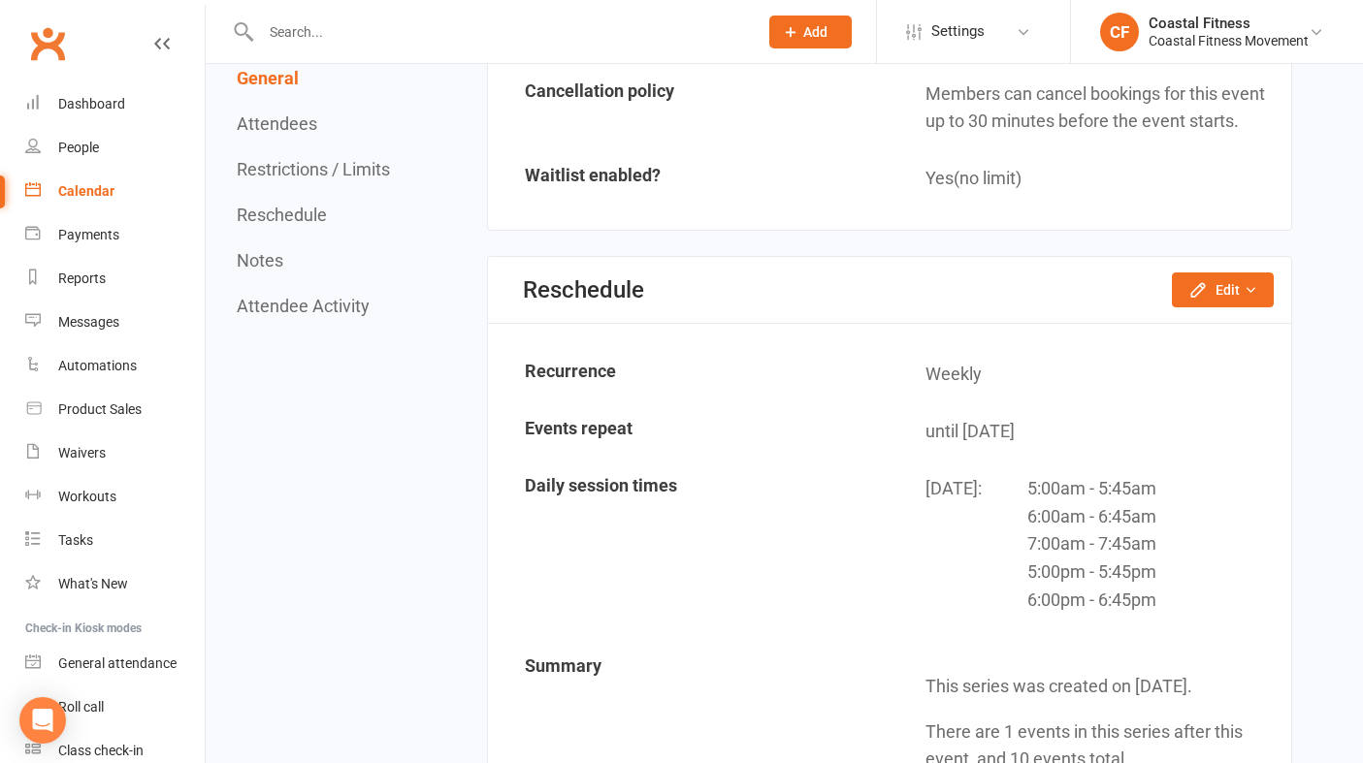
scroll to position [1892, 0]
click at [1217, 285] on button "Edit" at bounding box center [1223, 288] width 102 height 35
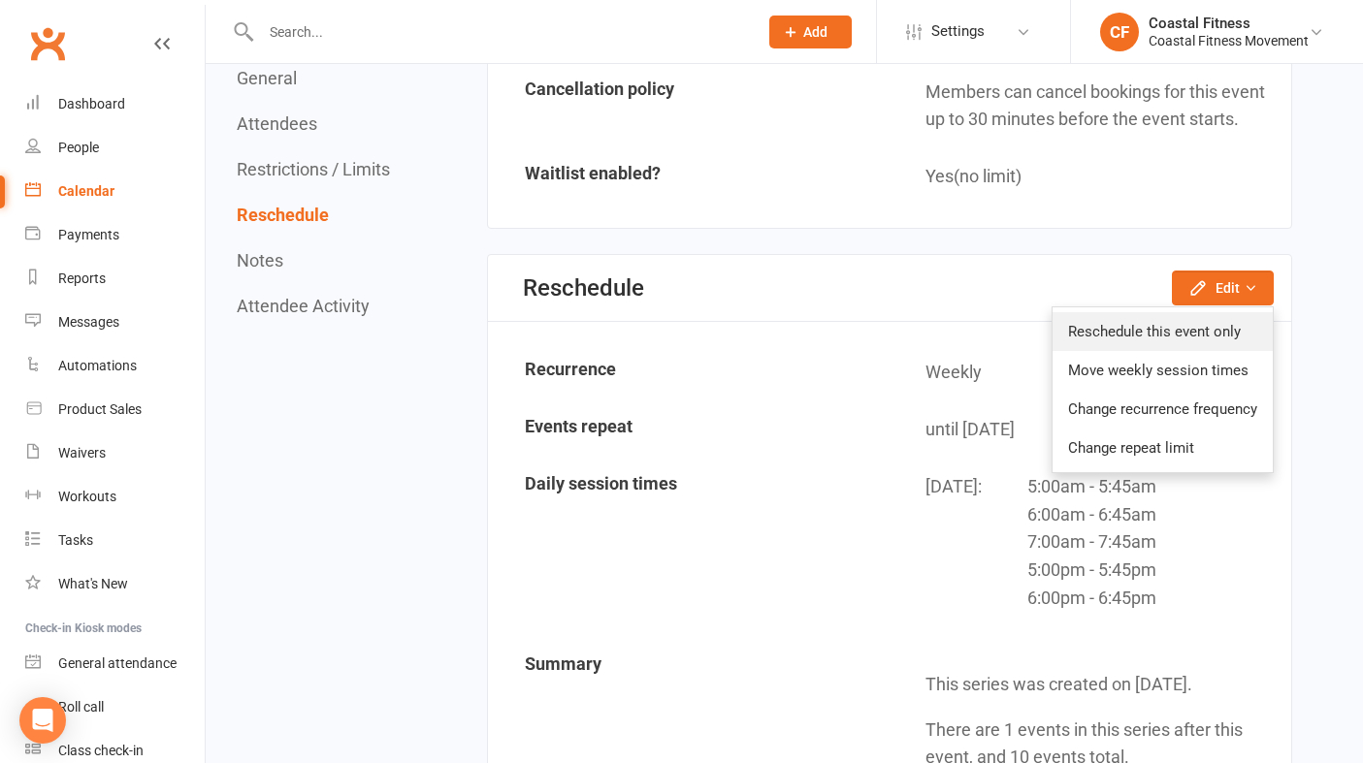
click at [1141, 335] on link "Reschedule this event only" at bounding box center [1162, 331] width 220 height 39
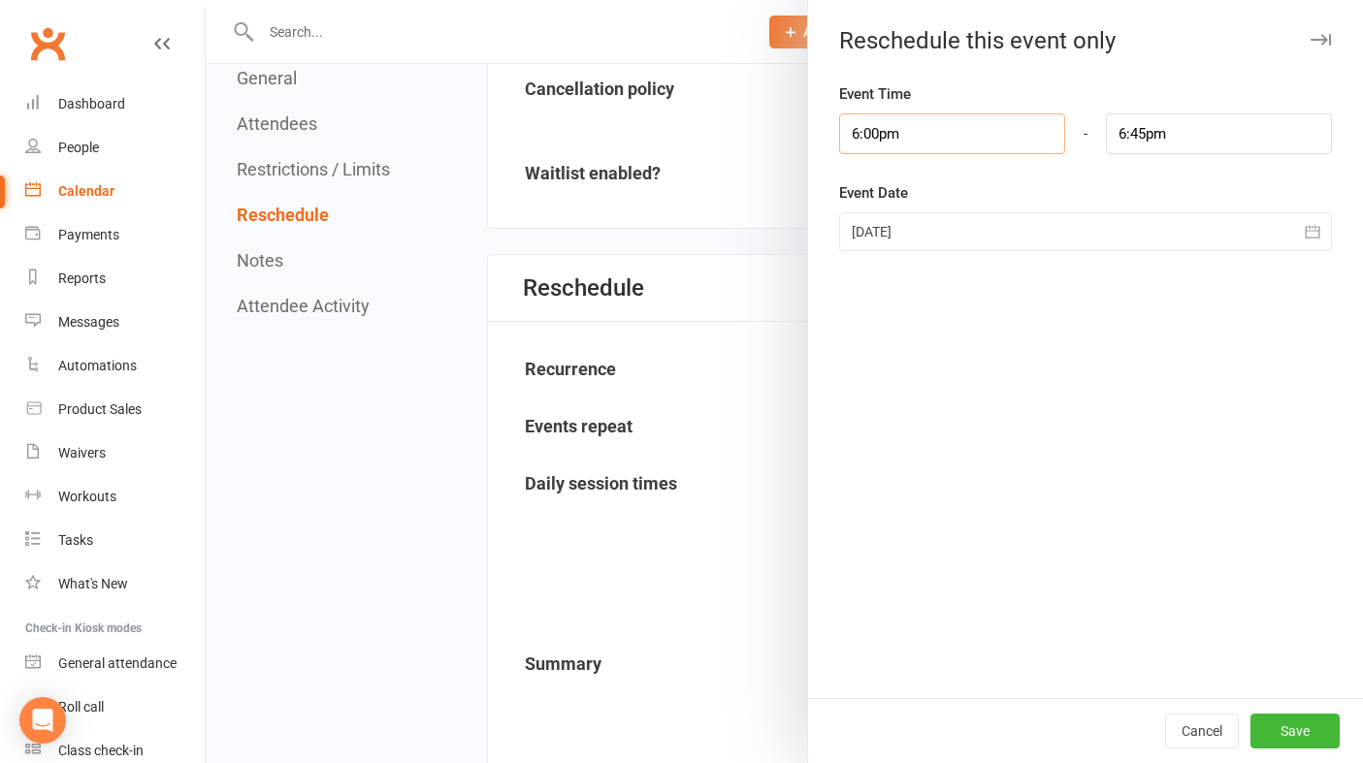
click at [928, 137] on input "6:00pm" at bounding box center [952, 133] width 226 height 41
type input "4:00pm"
click at [874, 202] on li "4:00pm" at bounding box center [886, 199] width 93 height 29
click at [1213, 139] on input "4:45pm" at bounding box center [1219, 133] width 226 height 41
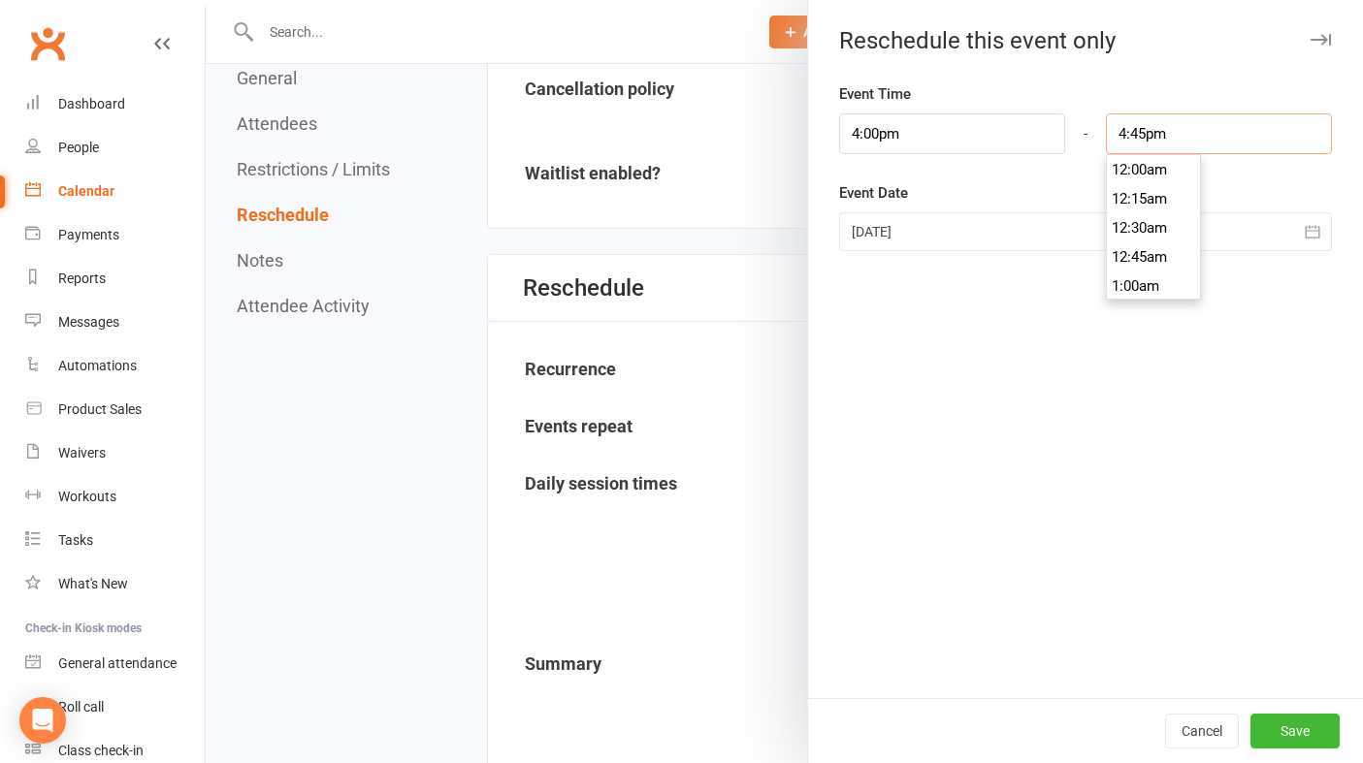
scroll to position [1920, 0]
click at [1143, 237] on li "5:00pm" at bounding box center [1153, 227] width 93 height 29
click at [1182, 135] on input "5:00pm" at bounding box center [1219, 133] width 226 height 41
type input "4:45pm"
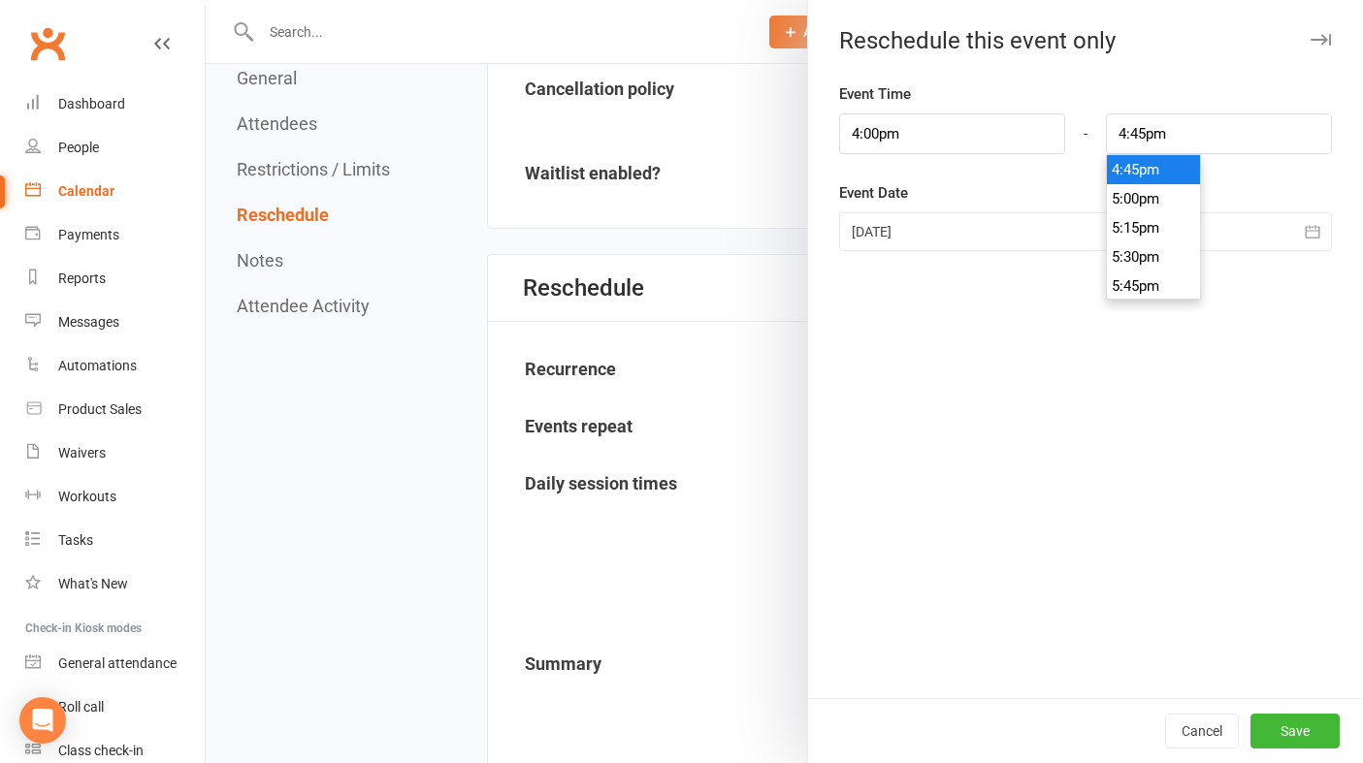
click at [1128, 179] on li "4:45pm" at bounding box center [1153, 169] width 93 height 29
click at [1299, 732] on button "Save" at bounding box center [1294, 731] width 89 height 35
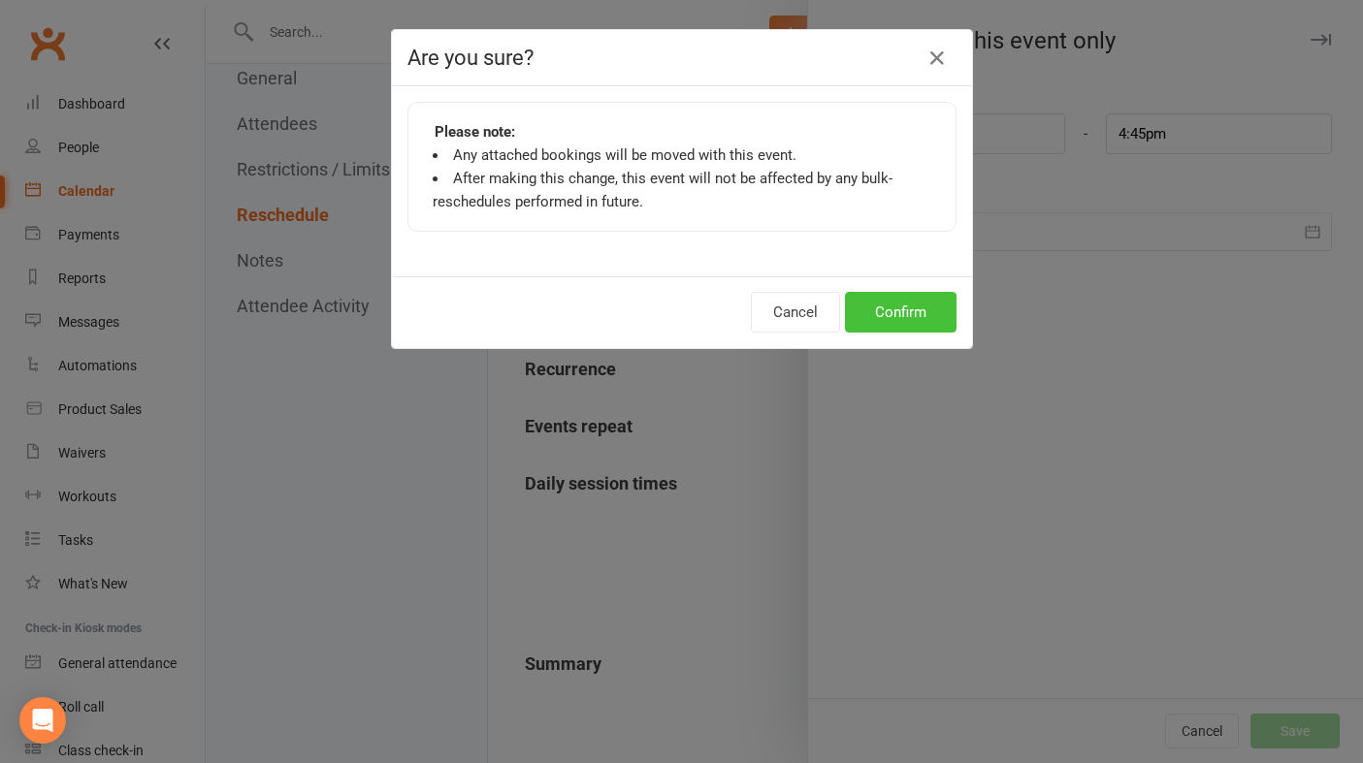
click at [916, 311] on button "Confirm" at bounding box center [901, 312] width 112 height 41
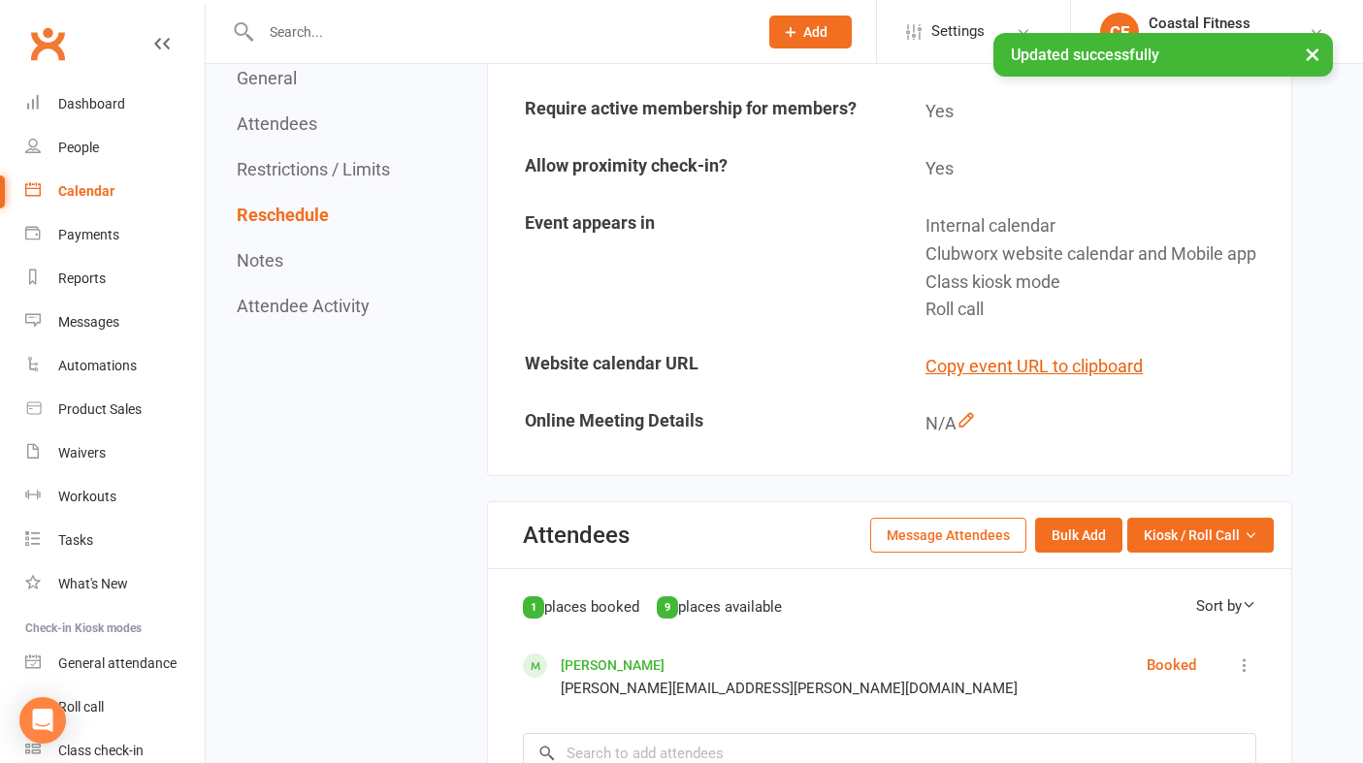
scroll to position [0, 0]
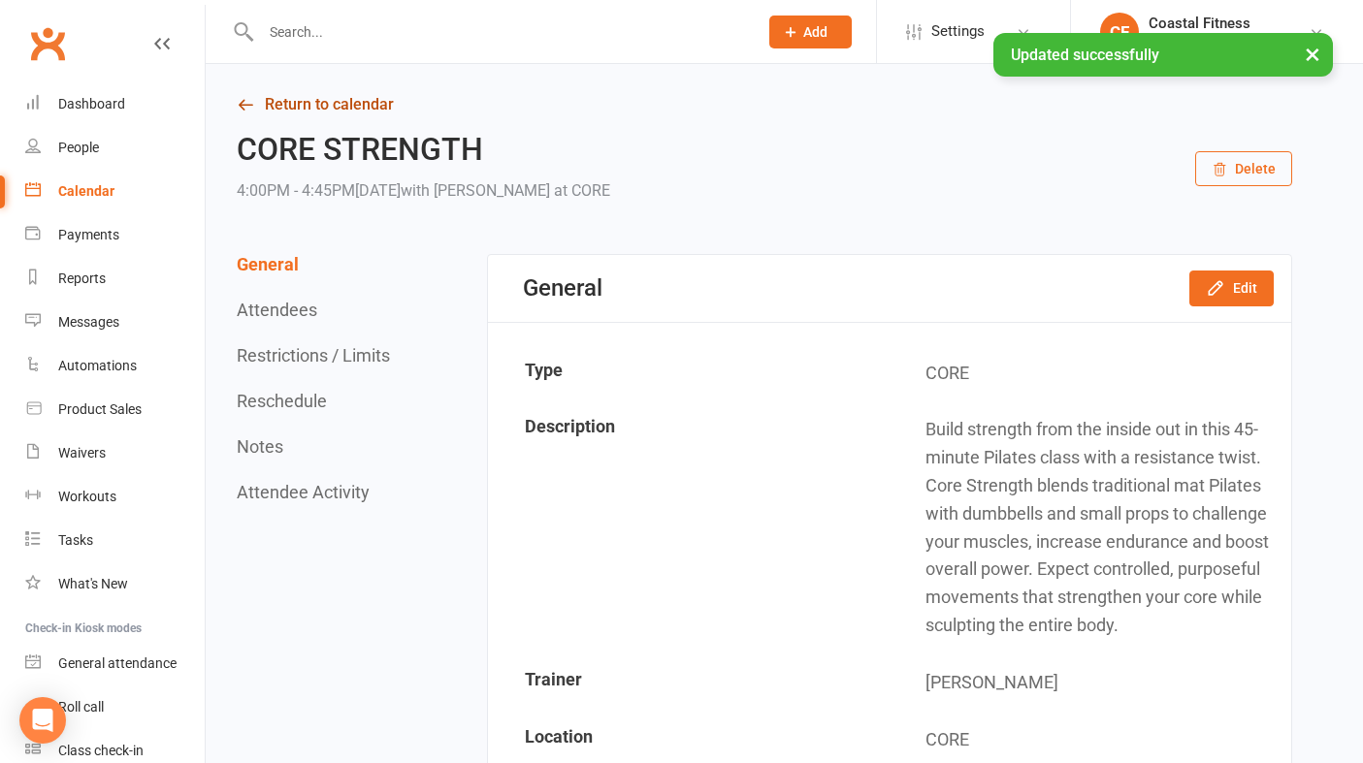
click at [335, 91] on link "Return to calendar" at bounding box center [764, 104] width 1055 height 27
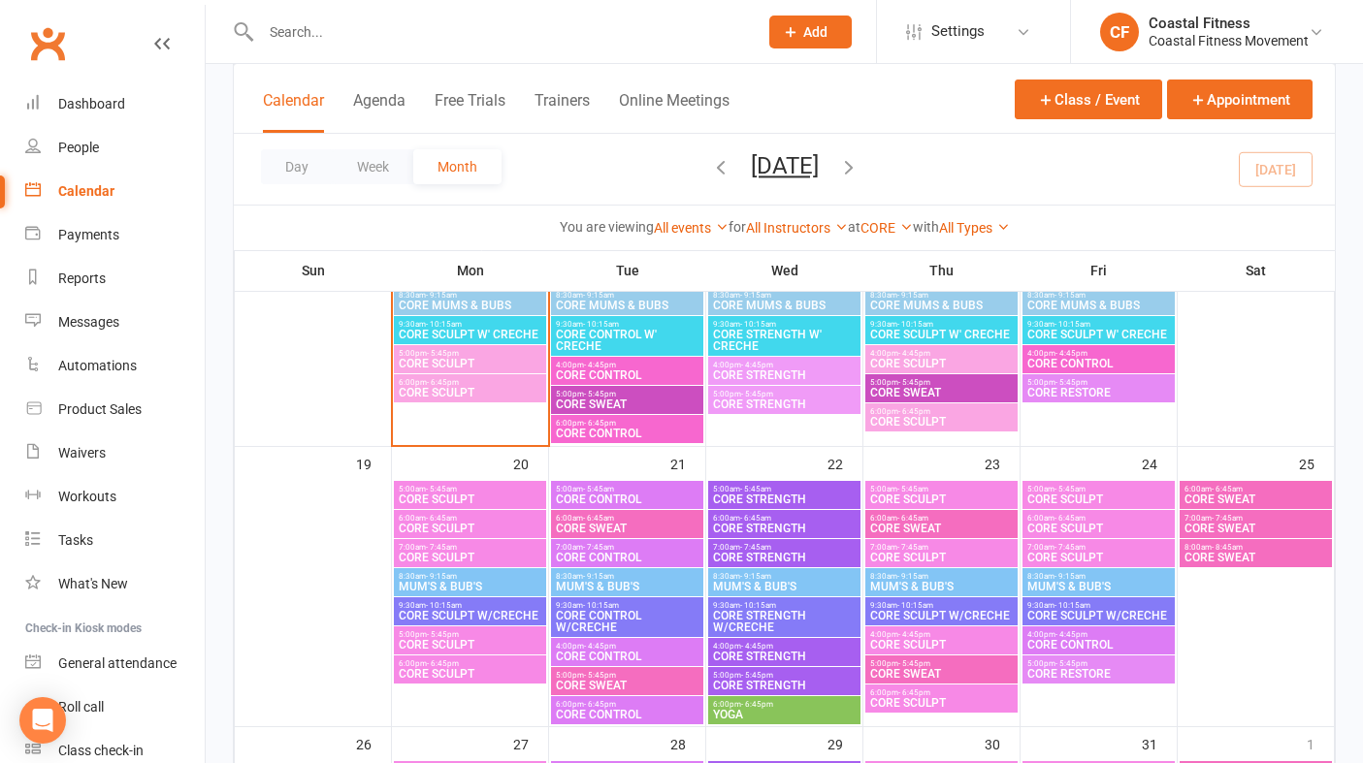
scroll to position [659, 0]
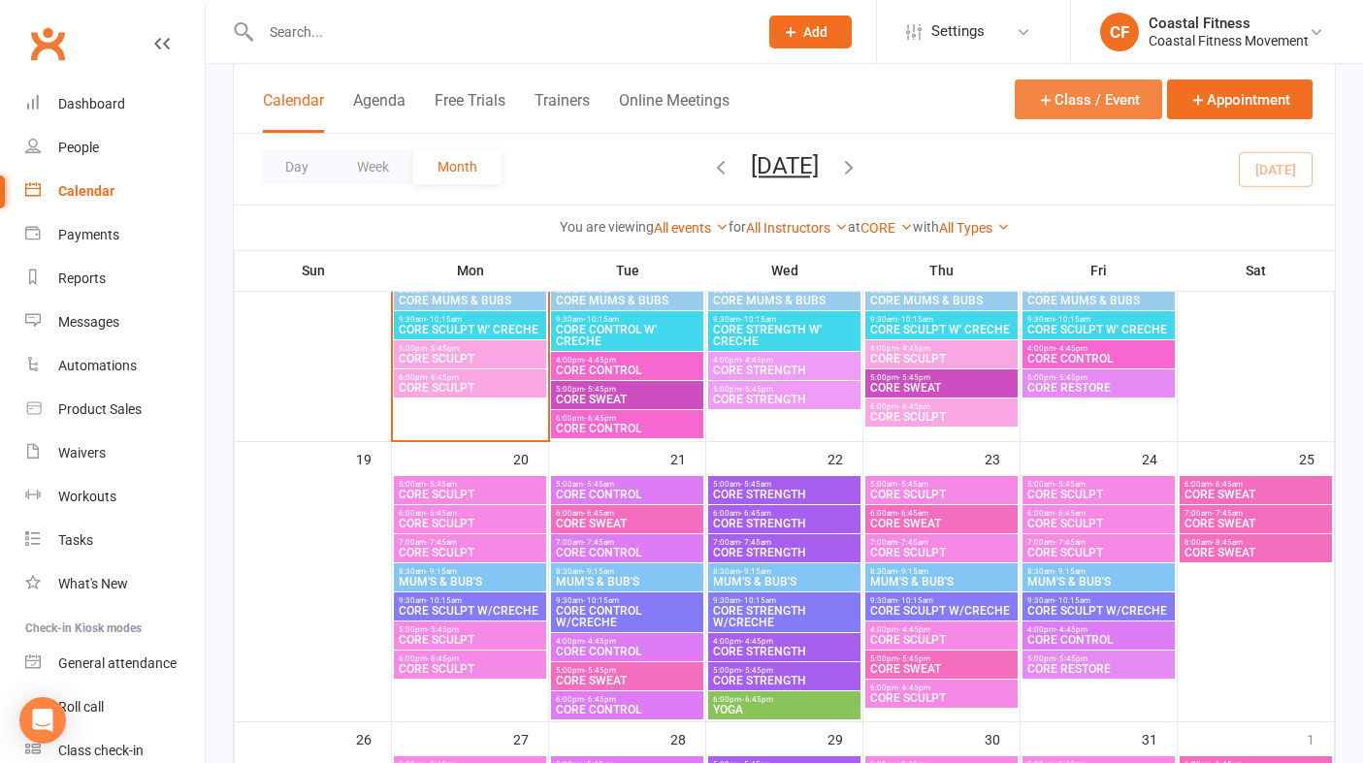
click at [1132, 113] on button "Class / Event" at bounding box center [1087, 100] width 147 height 40
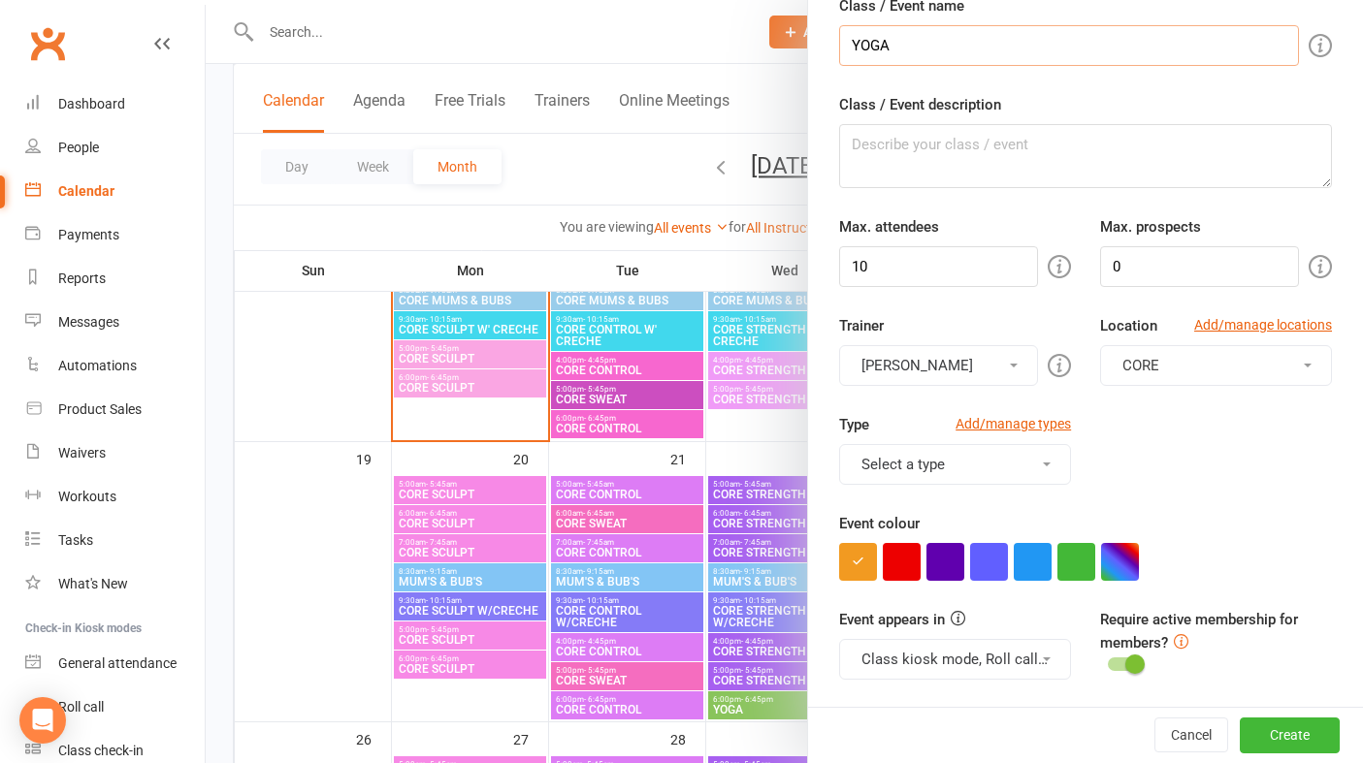
scroll to position [90, 0]
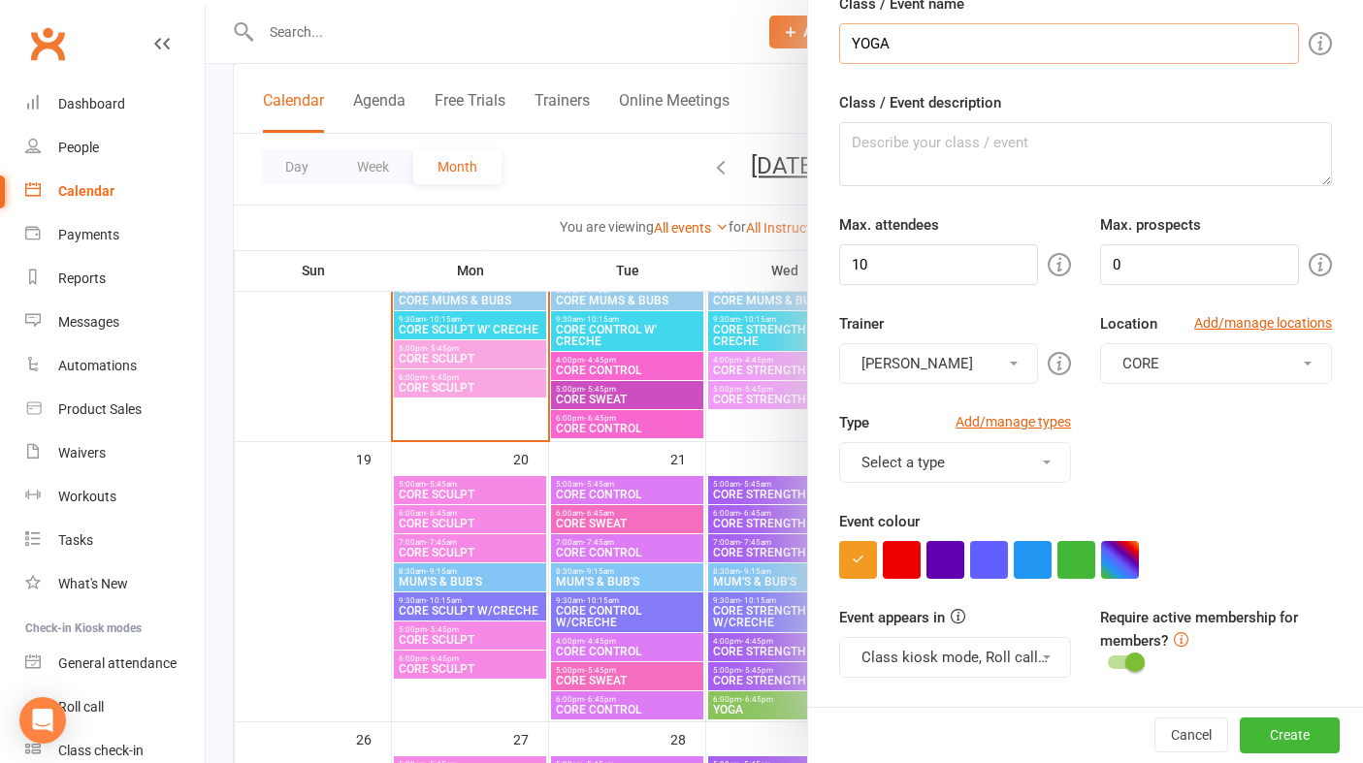
type input "YOGA"
click at [929, 275] on input "10" at bounding box center [938, 264] width 199 height 41
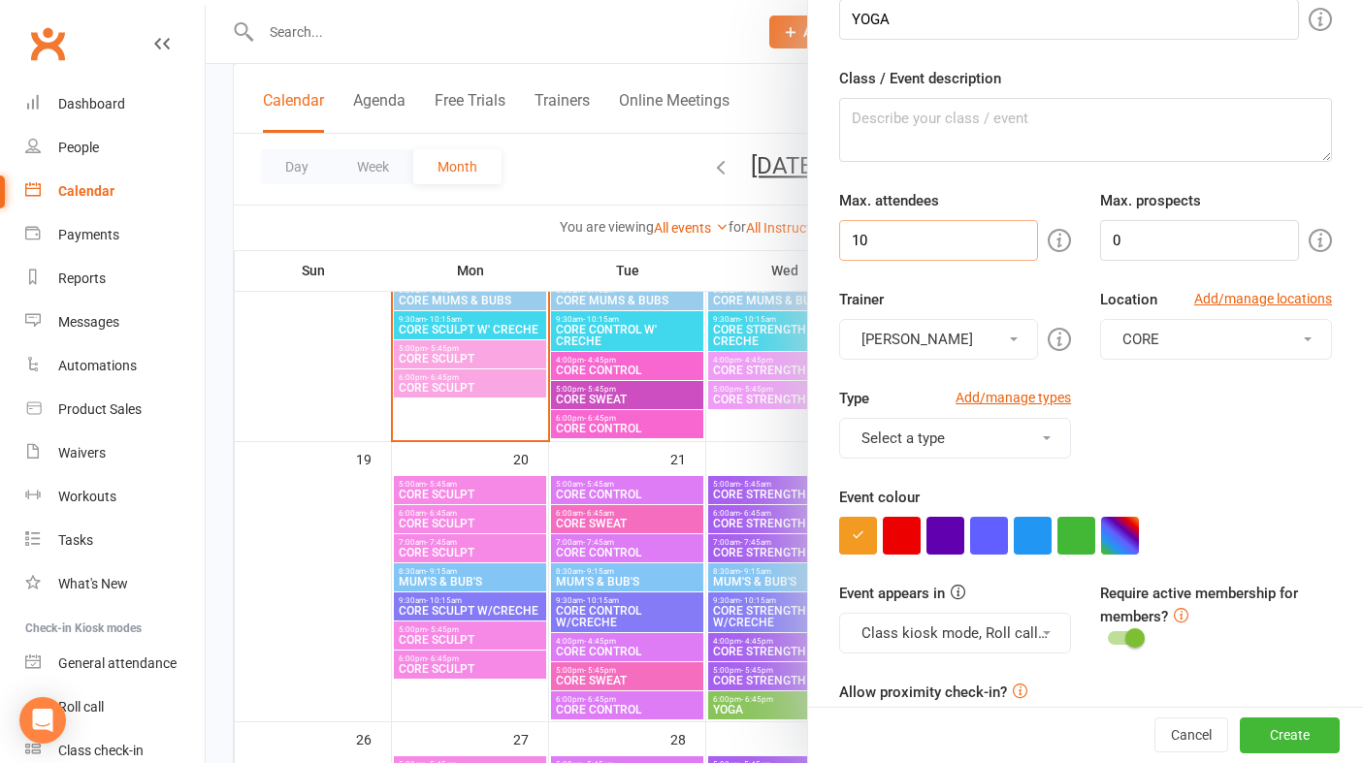
scroll to position [115, 0]
type input "1"
type input "9"
click at [968, 348] on button "[PERSON_NAME]" at bounding box center [938, 338] width 199 height 41
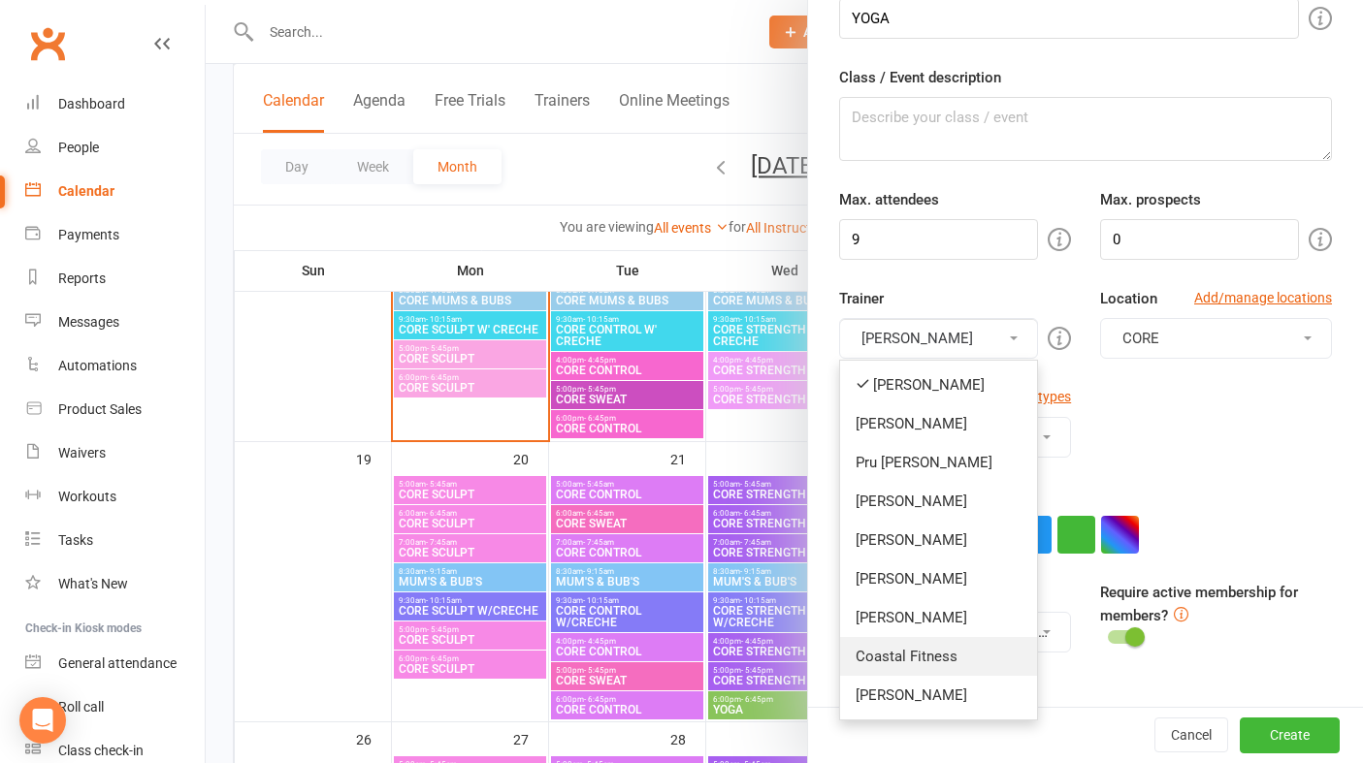
click at [909, 663] on link "Coastal Fitness" at bounding box center [938, 656] width 197 height 39
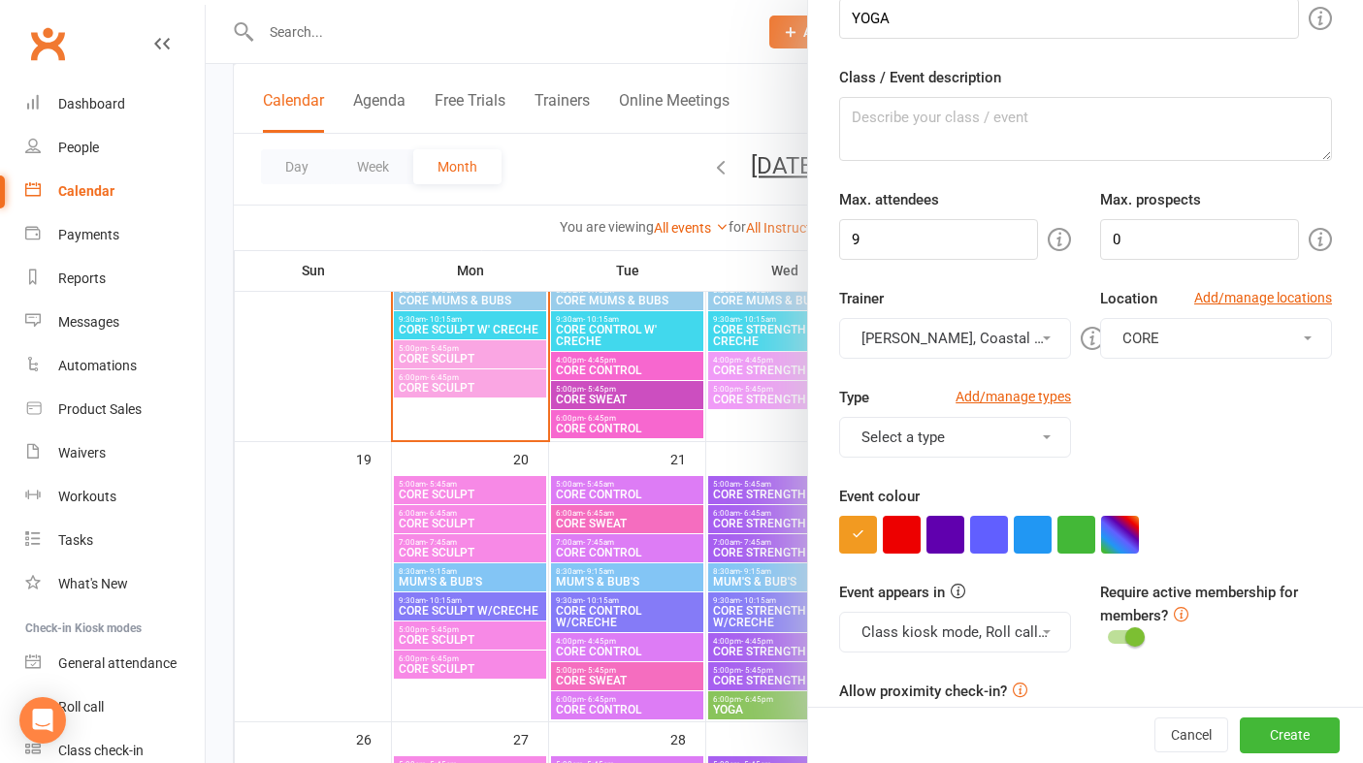
click at [990, 314] on div "Trainer [PERSON_NAME], Coastal Fitness [PERSON_NAME] [PERSON_NAME] Pru [PERSON_…" at bounding box center [954, 323] width 261 height 72
click at [990, 334] on button "[PERSON_NAME], Coastal Fitness" at bounding box center [955, 338] width 232 height 41
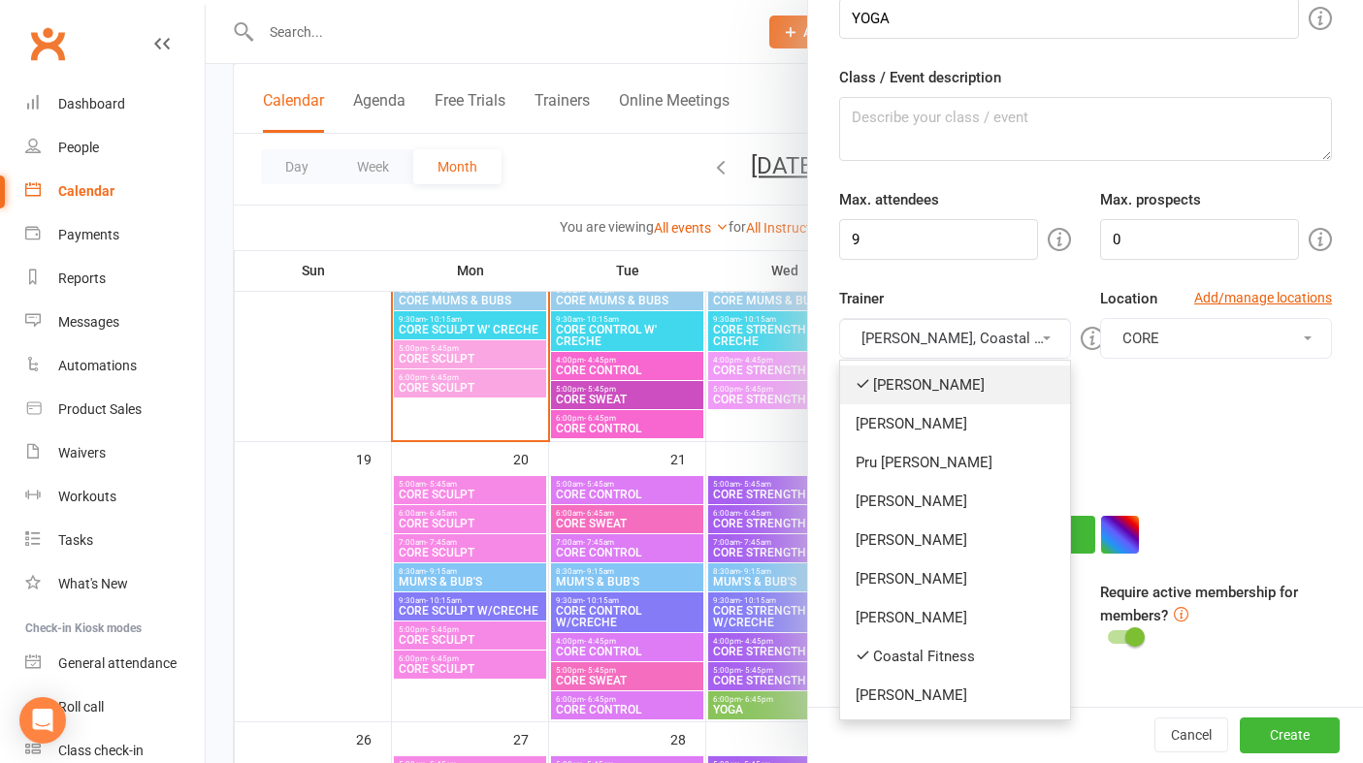
click at [910, 388] on link "[PERSON_NAME]" at bounding box center [955, 385] width 230 height 39
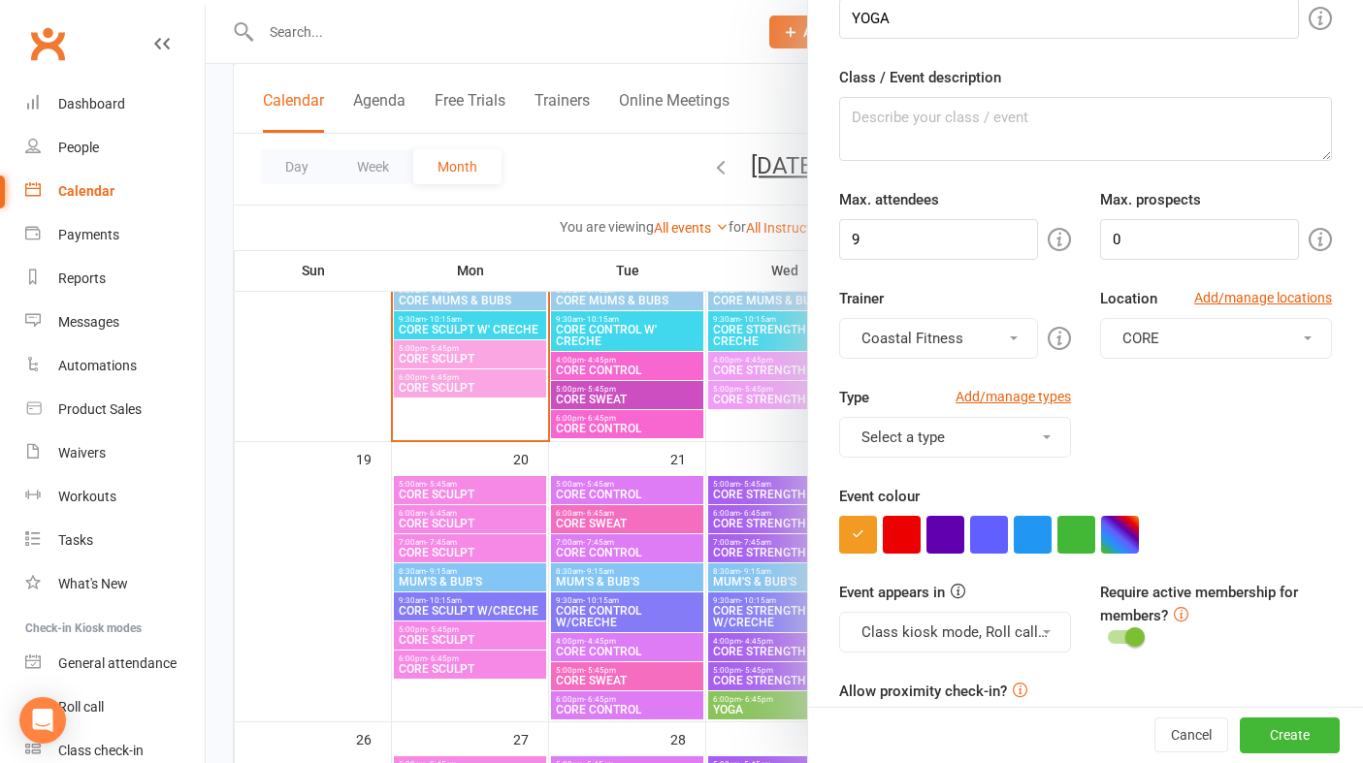
click at [1023, 446] on button "Select a type" at bounding box center [955, 437] width 232 height 41
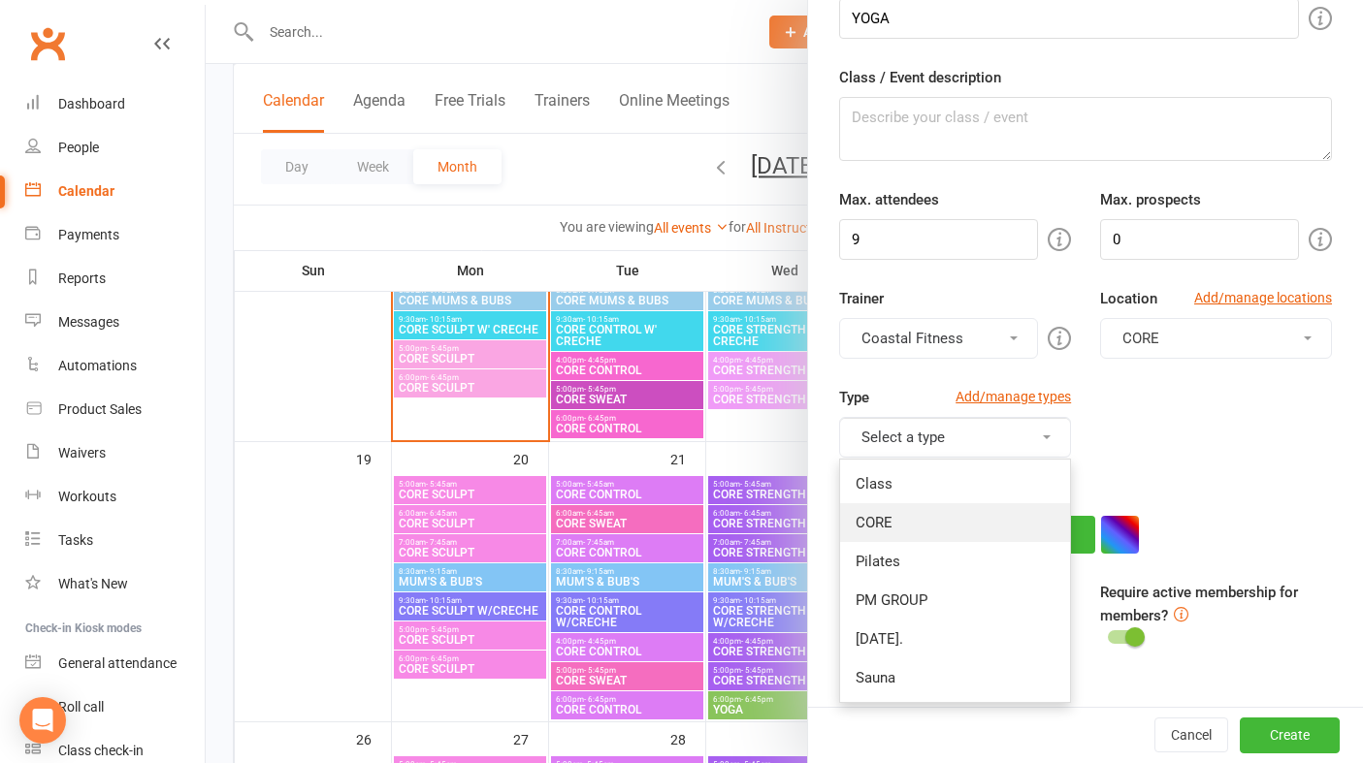
click at [902, 523] on link "CORE" at bounding box center [955, 522] width 230 height 39
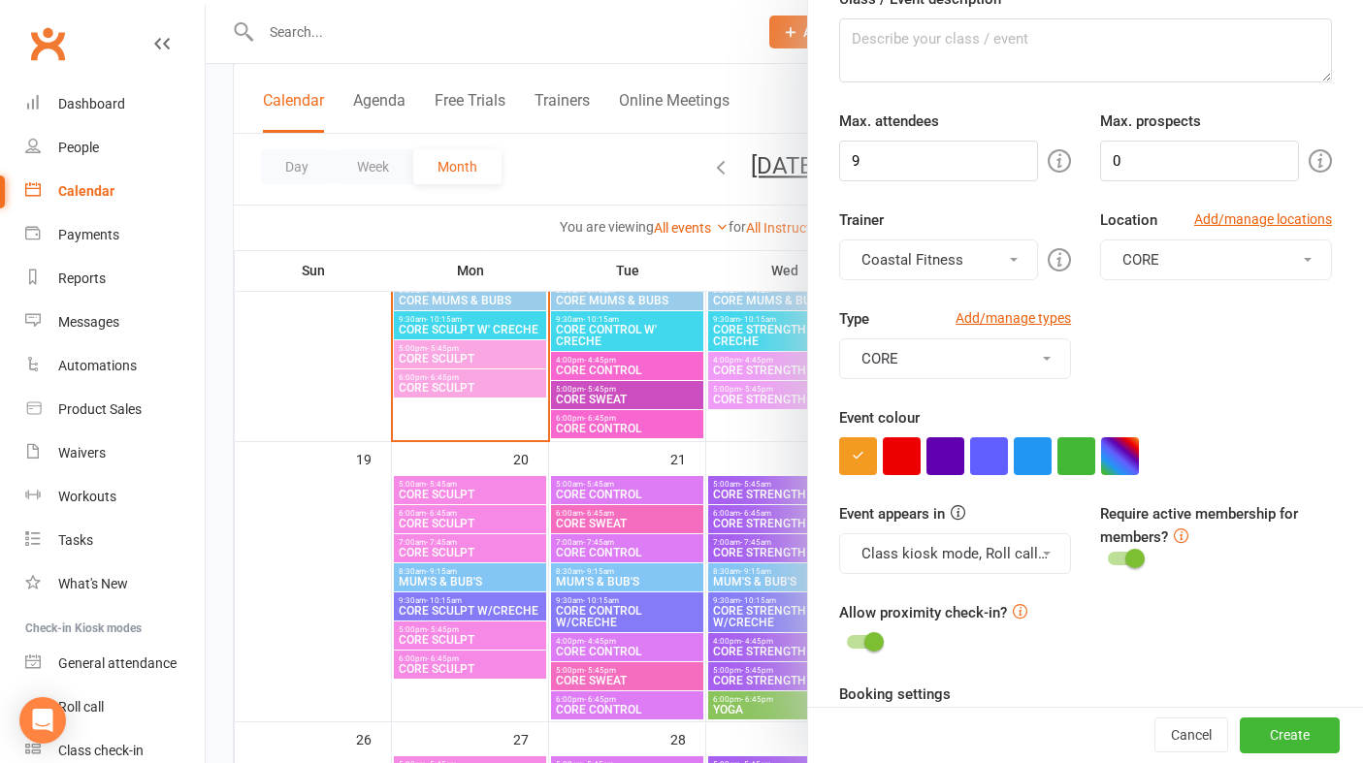
scroll to position [195, 0]
click at [1093, 452] on button "button" at bounding box center [1076, 455] width 38 height 38
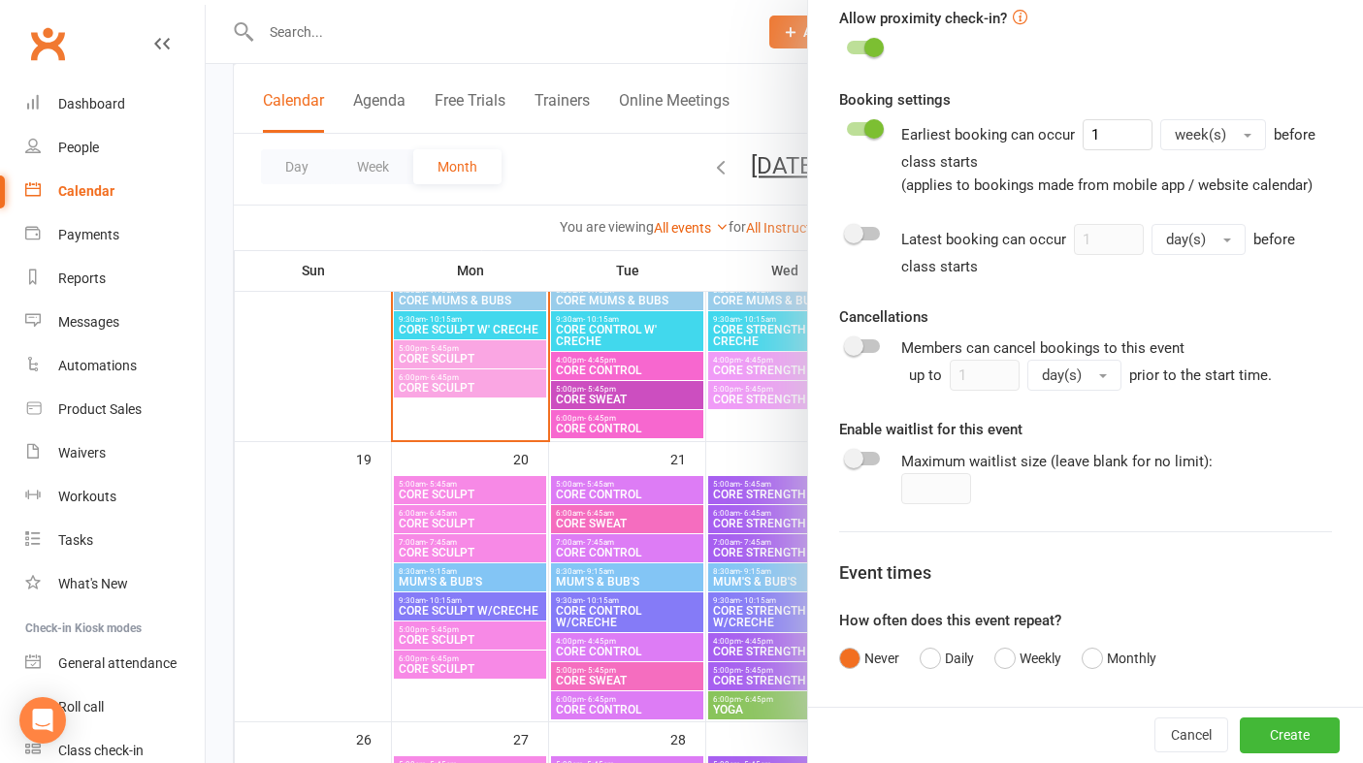
scroll to position [887, 0]
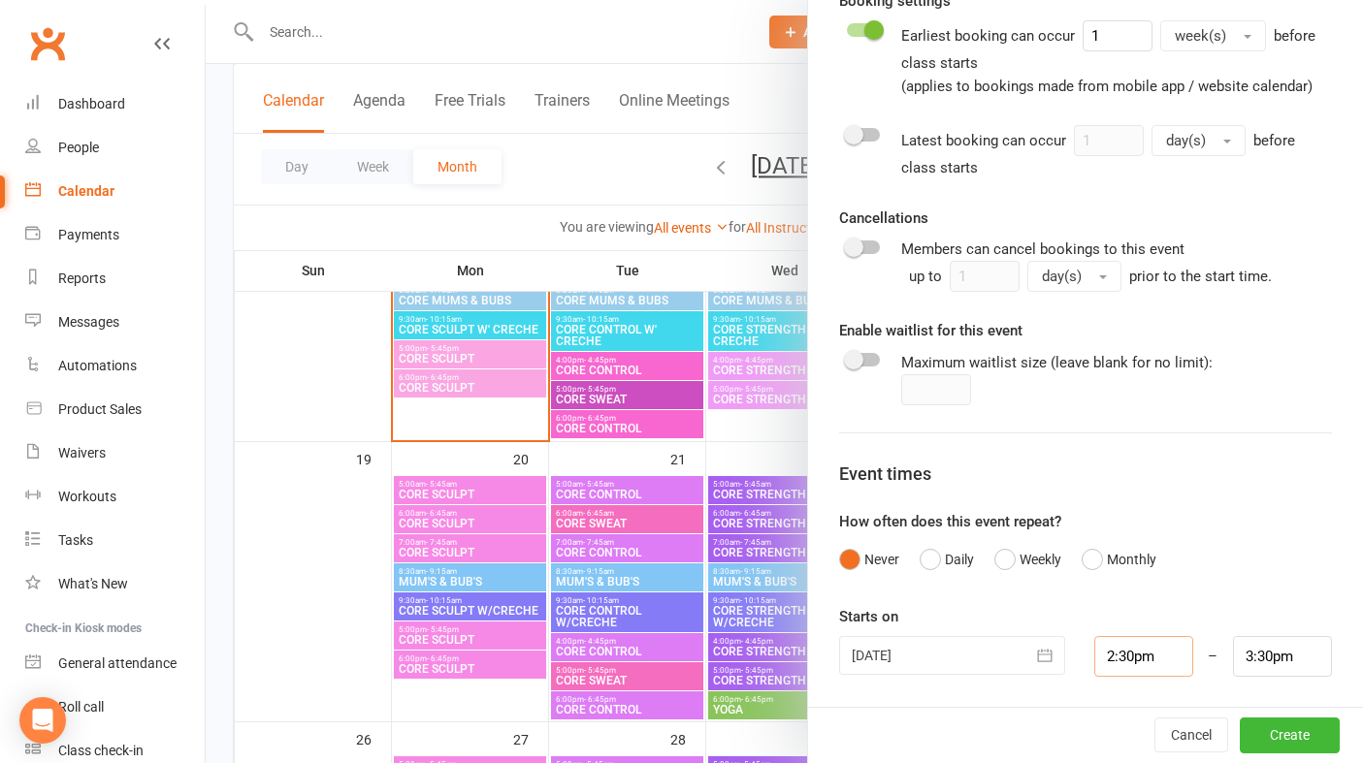
click at [1167, 654] on input "2:30pm" at bounding box center [1143, 656] width 99 height 41
type input "6:00pm"
click at [1140, 563] on li "6:00pm" at bounding box center [1141, 558] width 93 height 29
click at [1281, 654] on input "7:00pm" at bounding box center [1282, 656] width 99 height 41
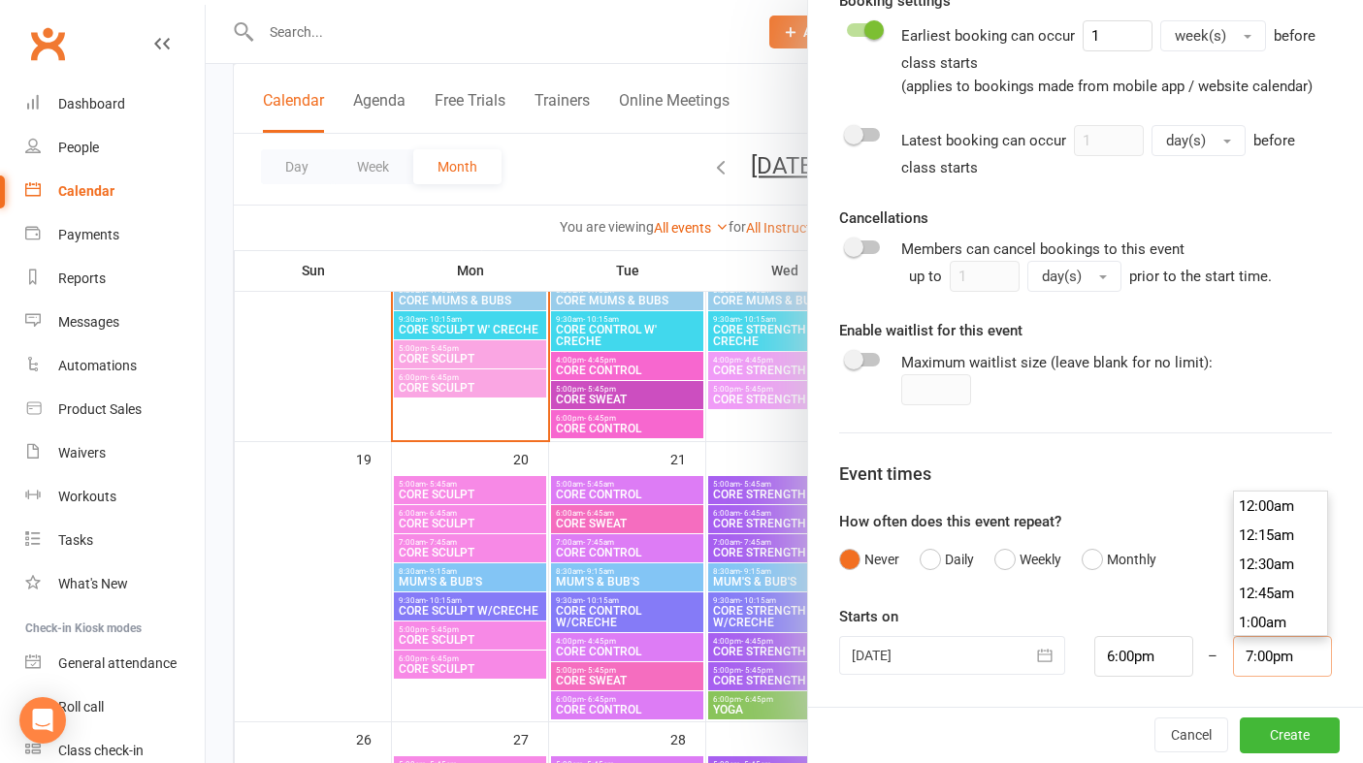
scroll to position [2182, 0]
type input "6:45pm"
click at [1264, 511] on li "6:45pm" at bounding box center [1280, 506] width 93 height 29
click at [1277, 748] on button "Create" at bounding box center [1289, 736] width 100 height 35
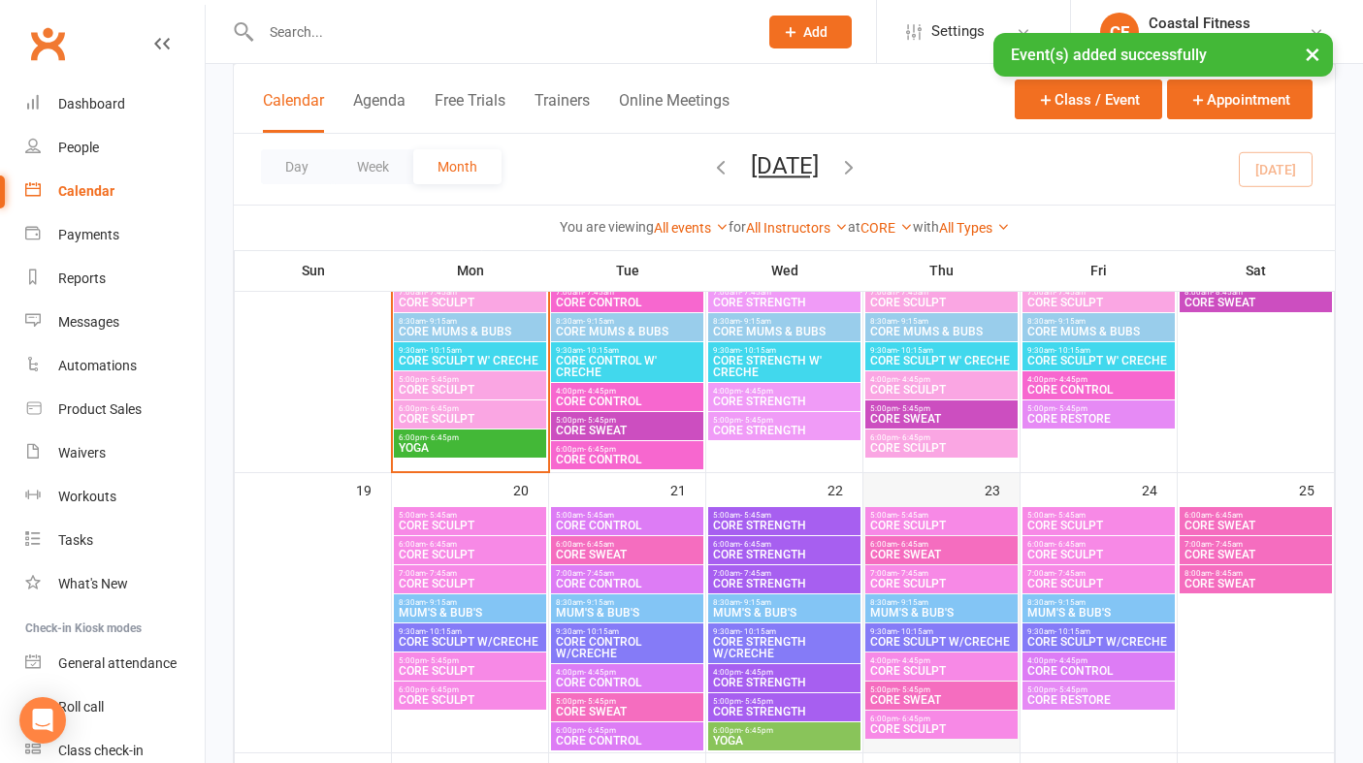
scroll to position [607, 0]
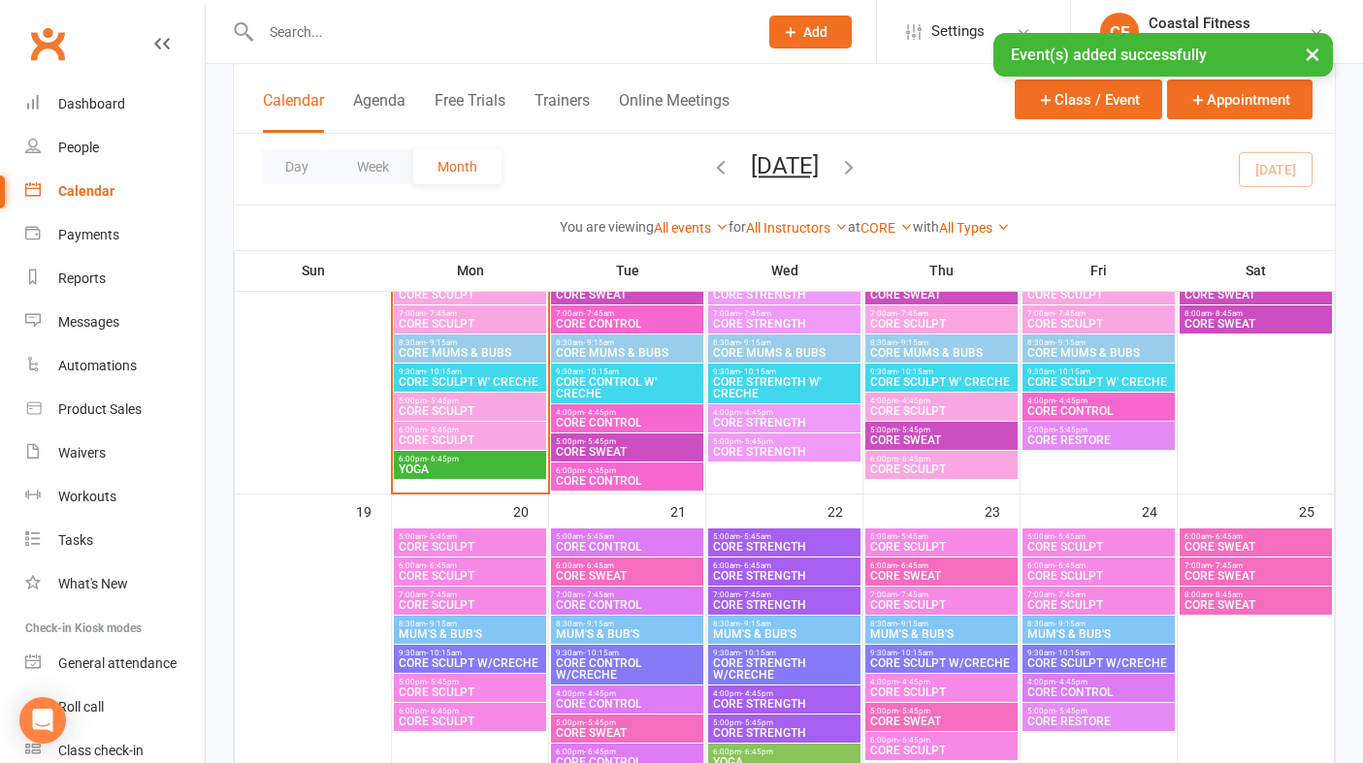
click at [477, 473] on span "YOGA" at bounding box center [470, 470] width 145 height 12
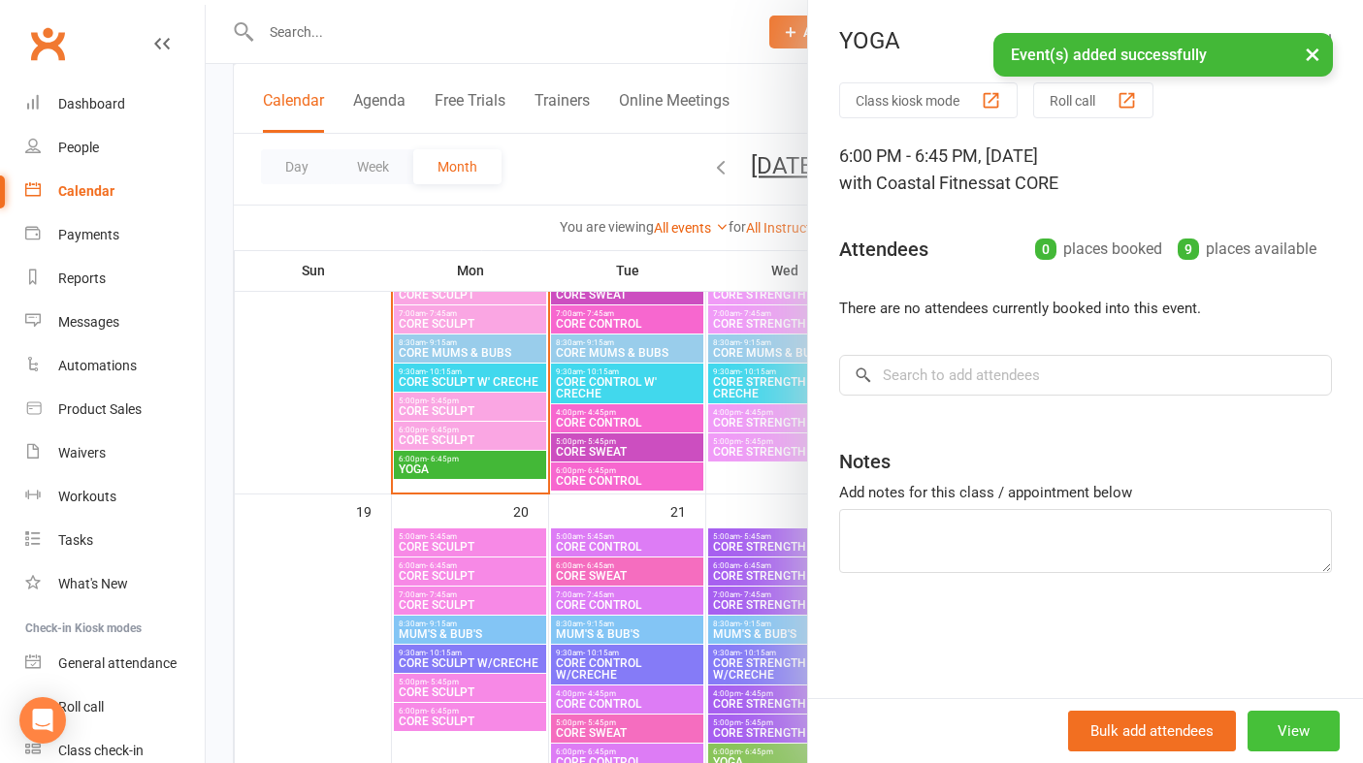
click at [1318, 727] on button "View" at bounding box center [1293, 731] width 92 height 41
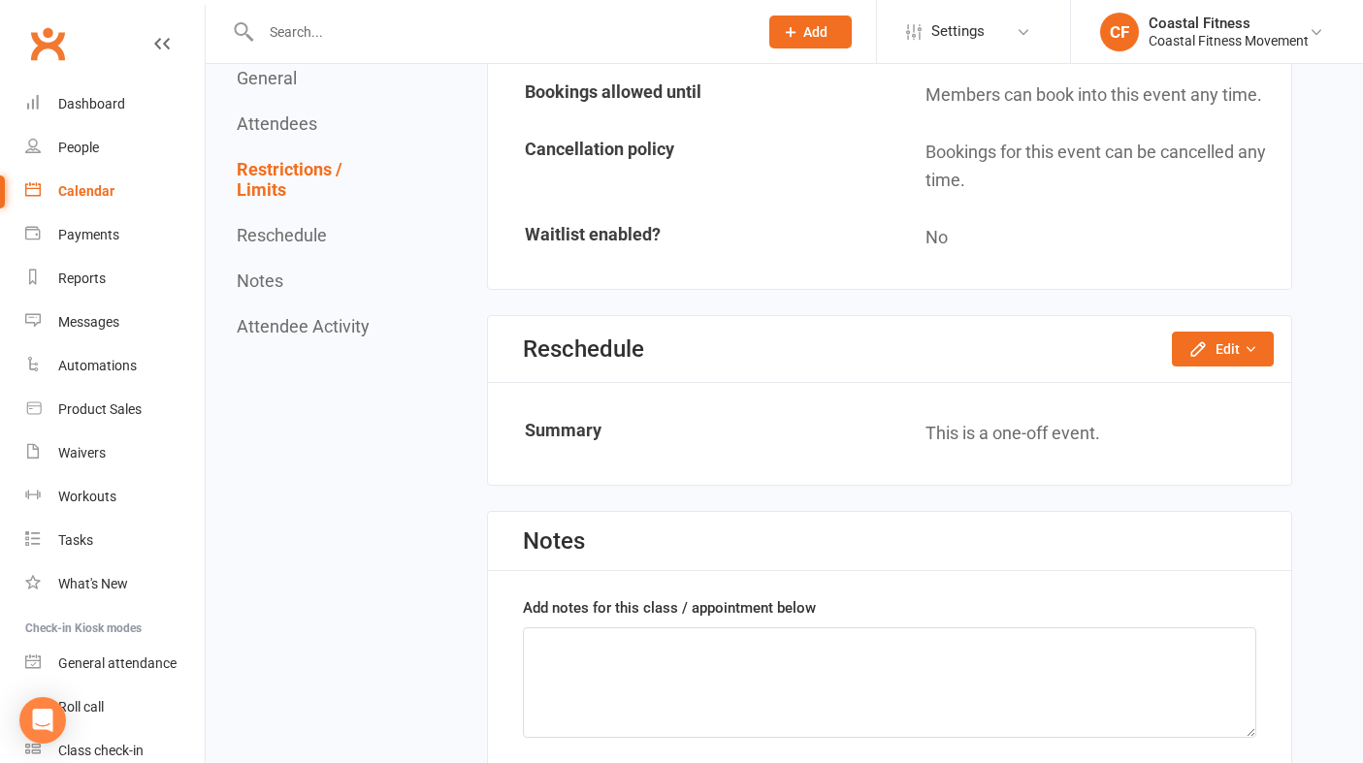
scroll to position [1424, 0]
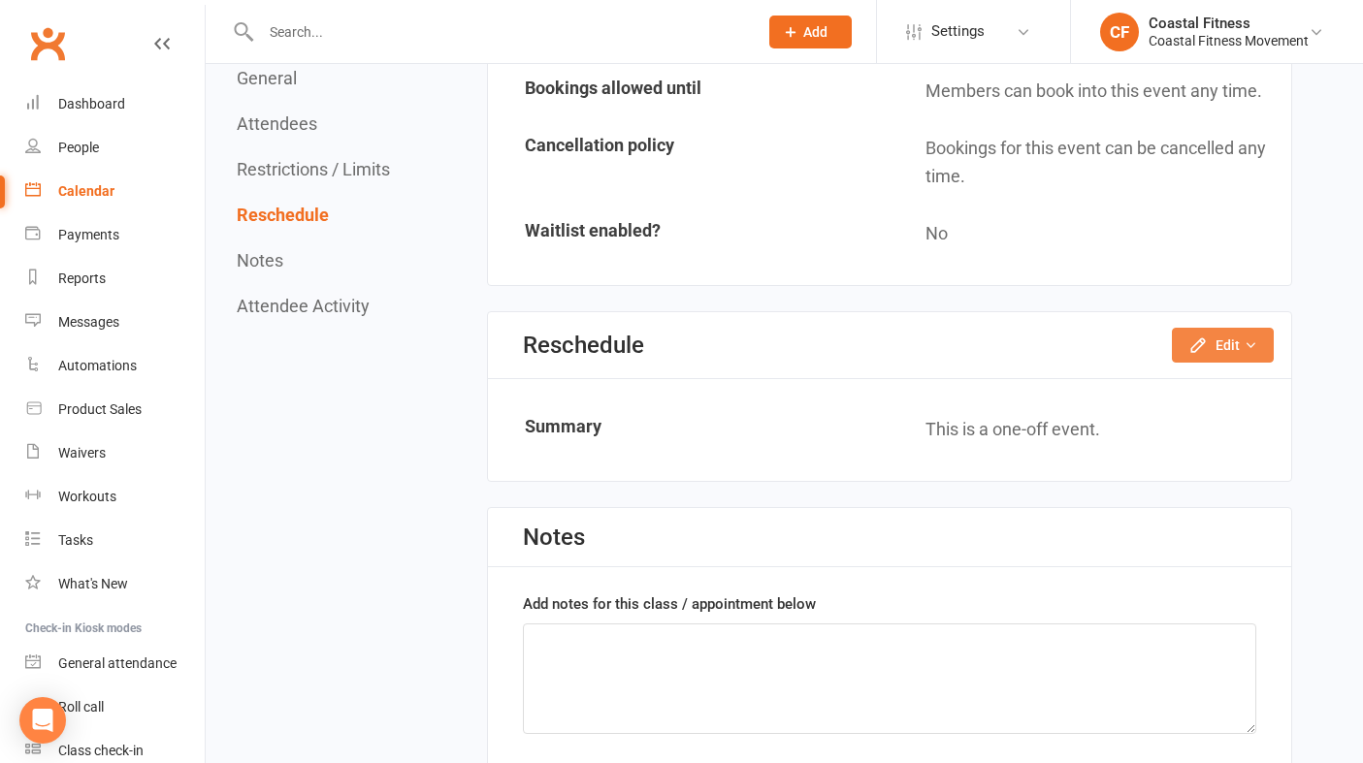
click at [1238, 358] on button "Edit" at bounding box center [1223, 345] width 102 height 35
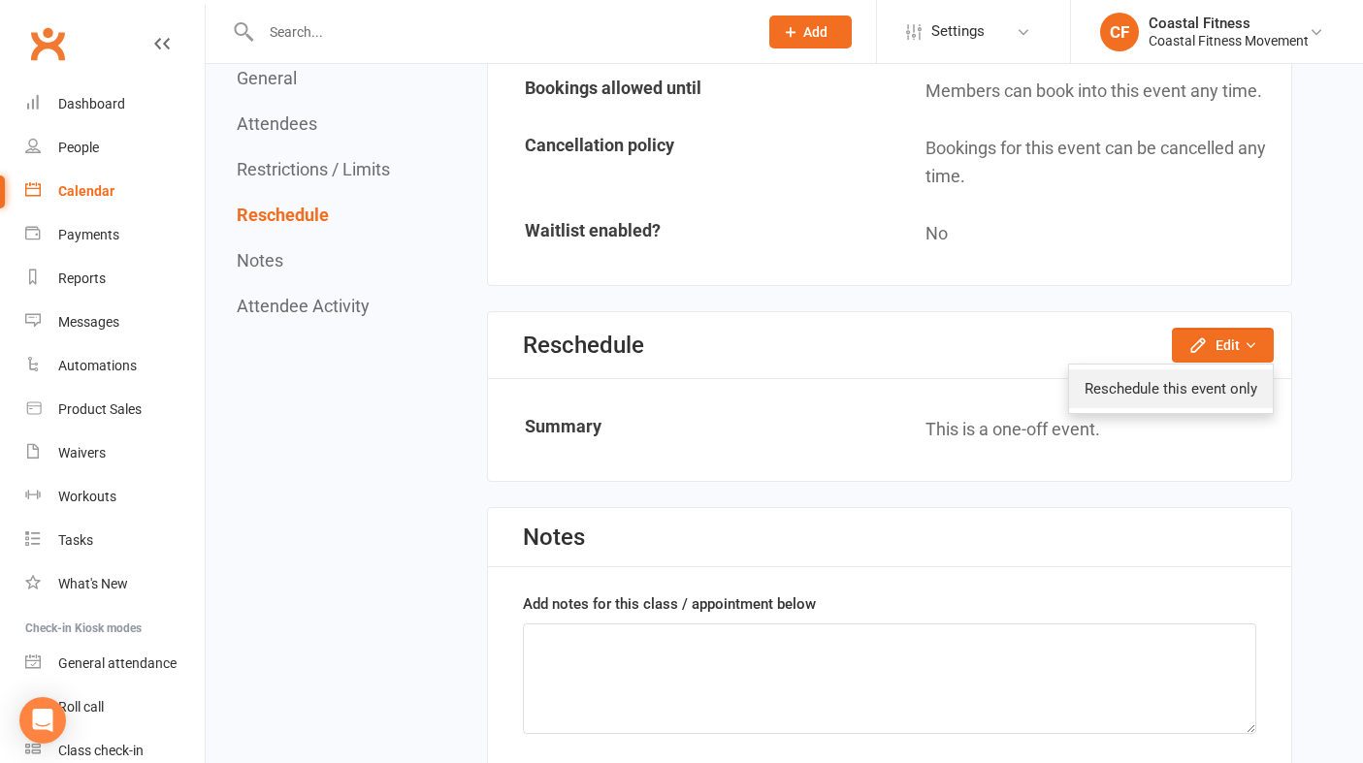
click at [1193, 391] on link "Reschedule this event only" at bounding box center [1171, 389] width 204 height 39
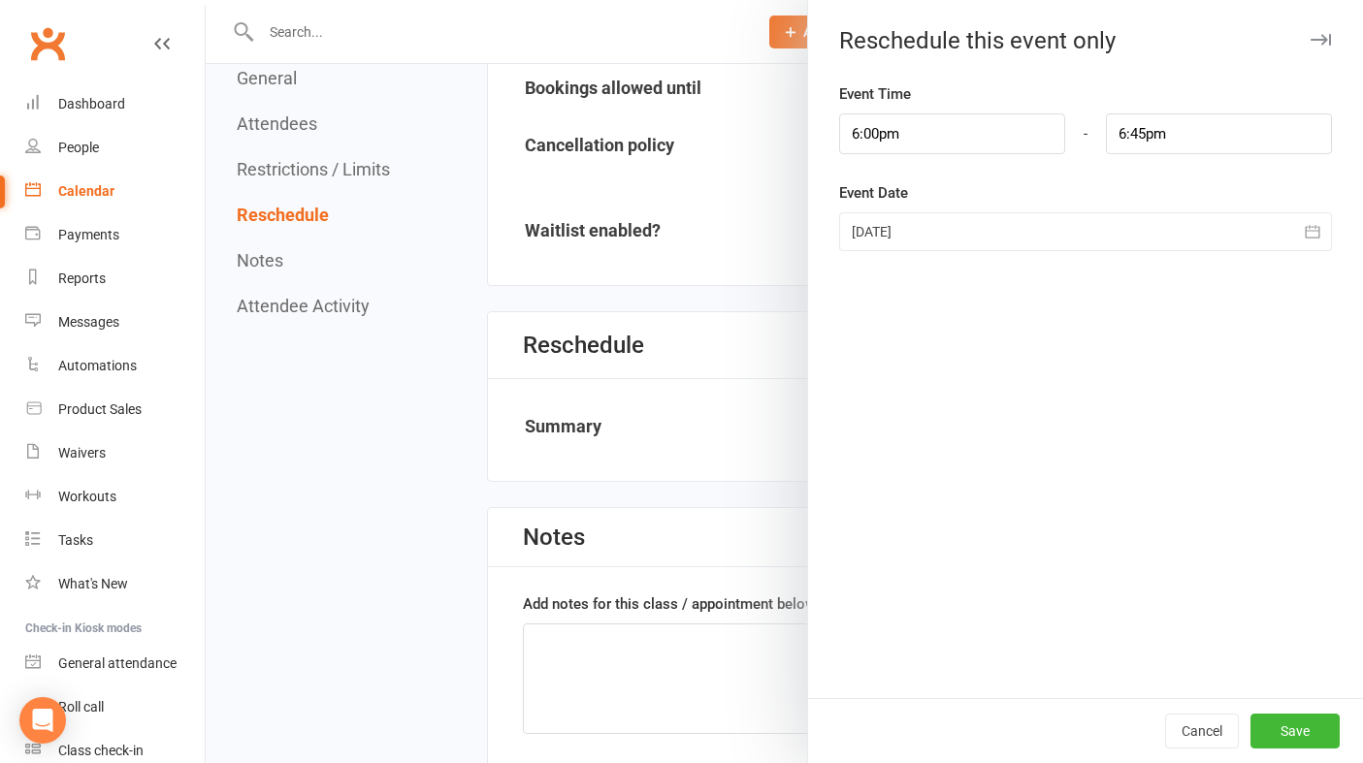
click at [963, 233] on div at bounding box center [1085, 231] width 493 height 39
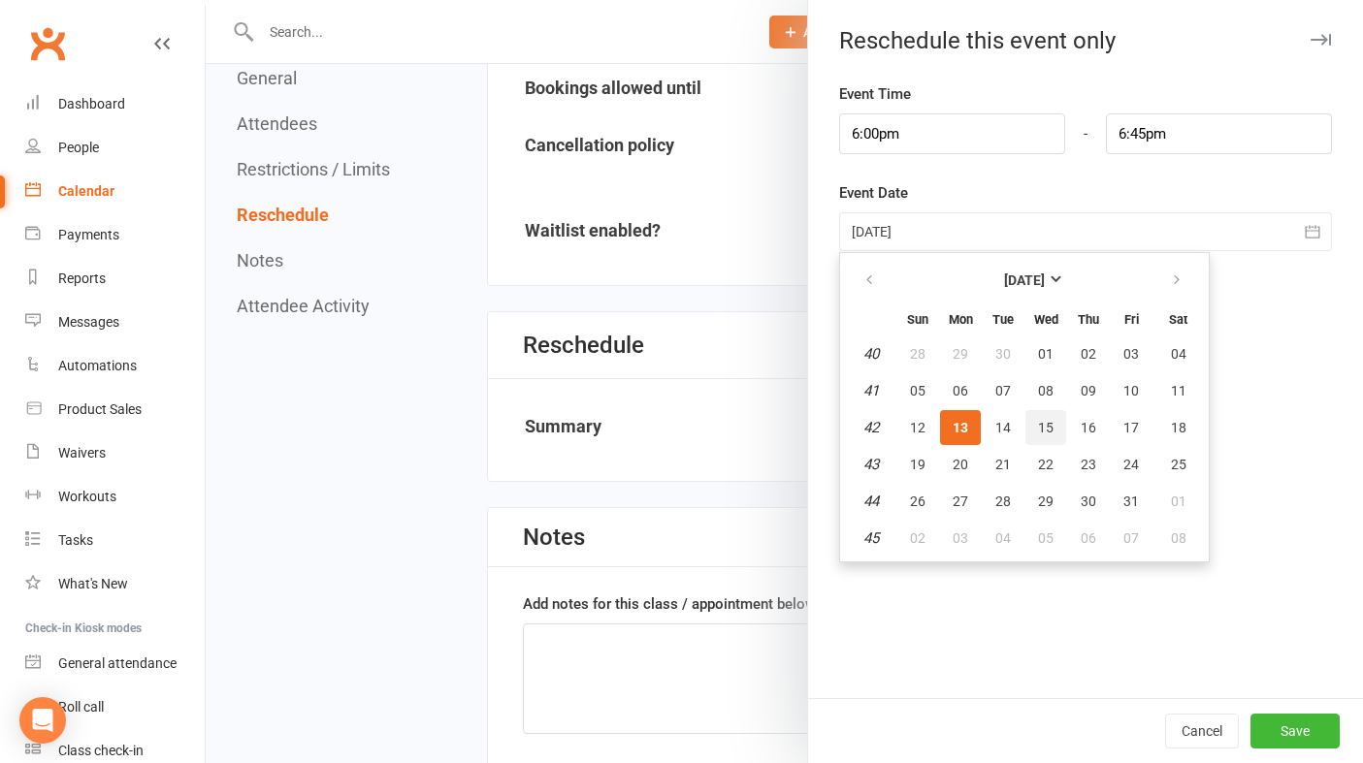
click at [1043, 433] on span "15" at bounding box center [1046, 428] width 16 height 16
type input "[DATE]"
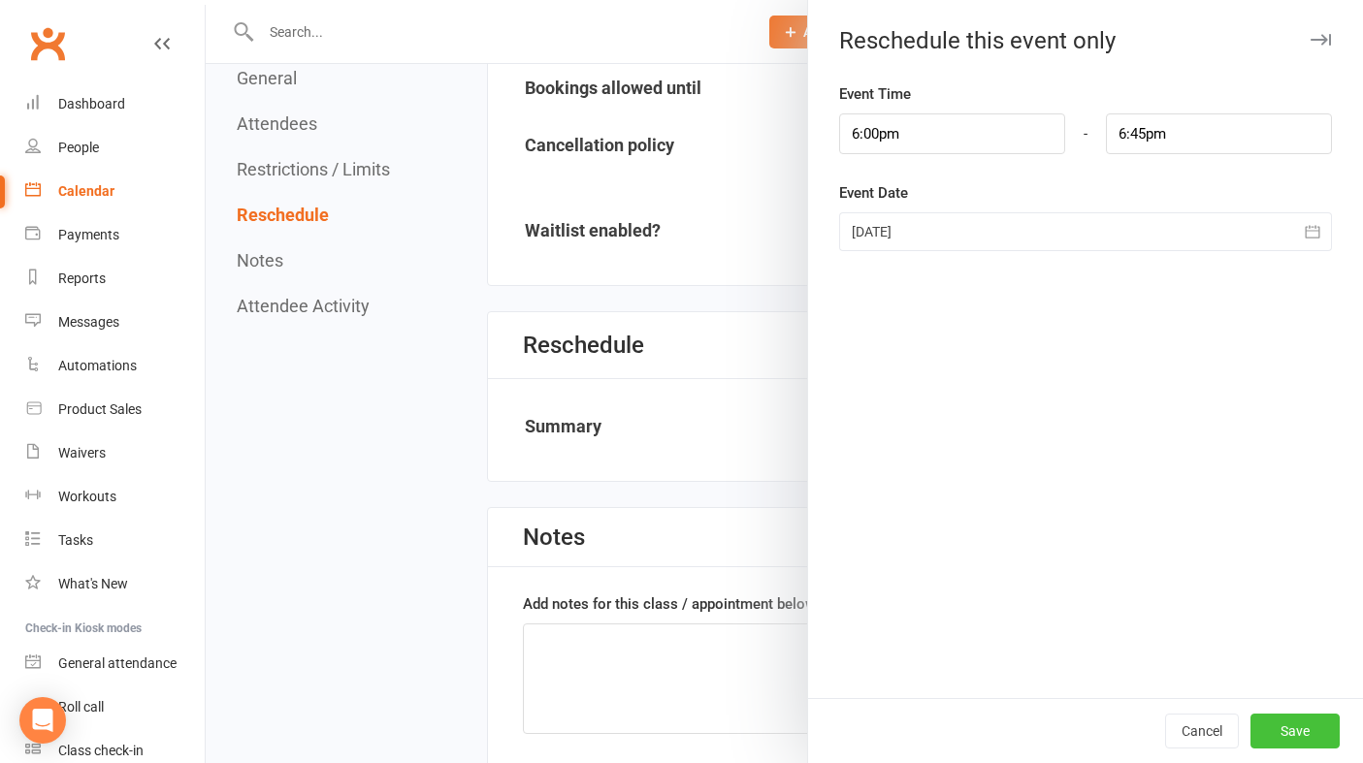
click at [1309, 731] on button "Save" at bounding box center [1294, 731] width 89 height 35
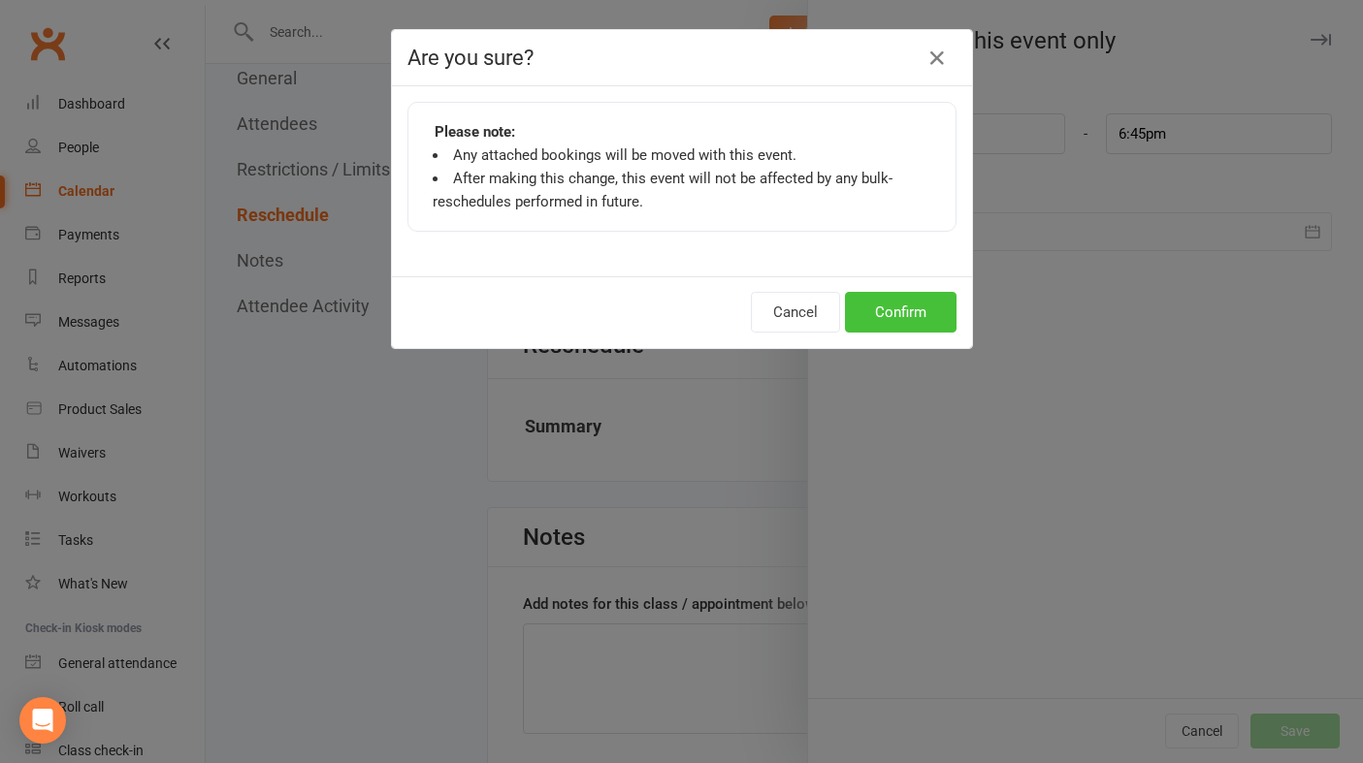
click at [905, 309] on button "Confirm" at bounding box center [901, 312] width 112 height 41
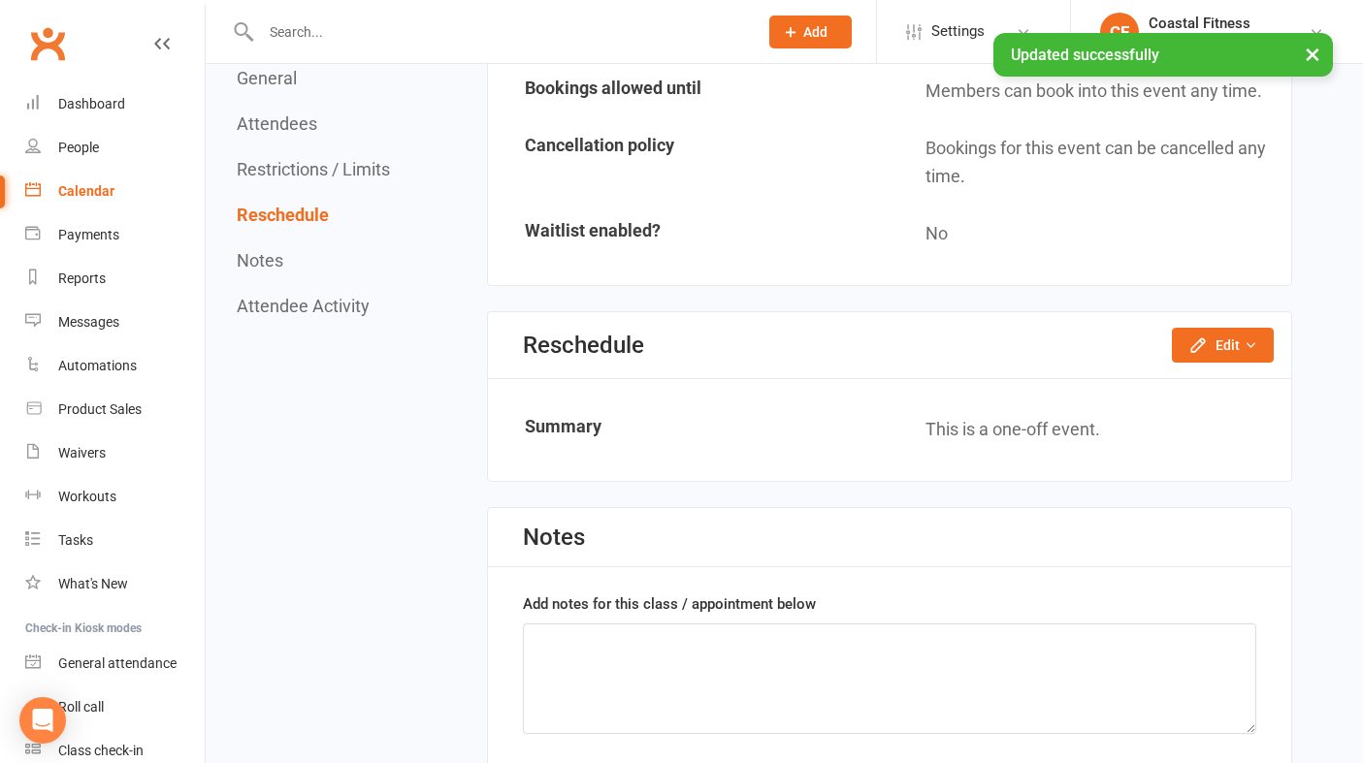
click at [143, 33] on div "× Updated successfully" at bounding box center [668, 33] width 1337 height 0
click at [155, 33] on div "× Updated successfully" at bounding box center [668, 33] width 1337 height 0
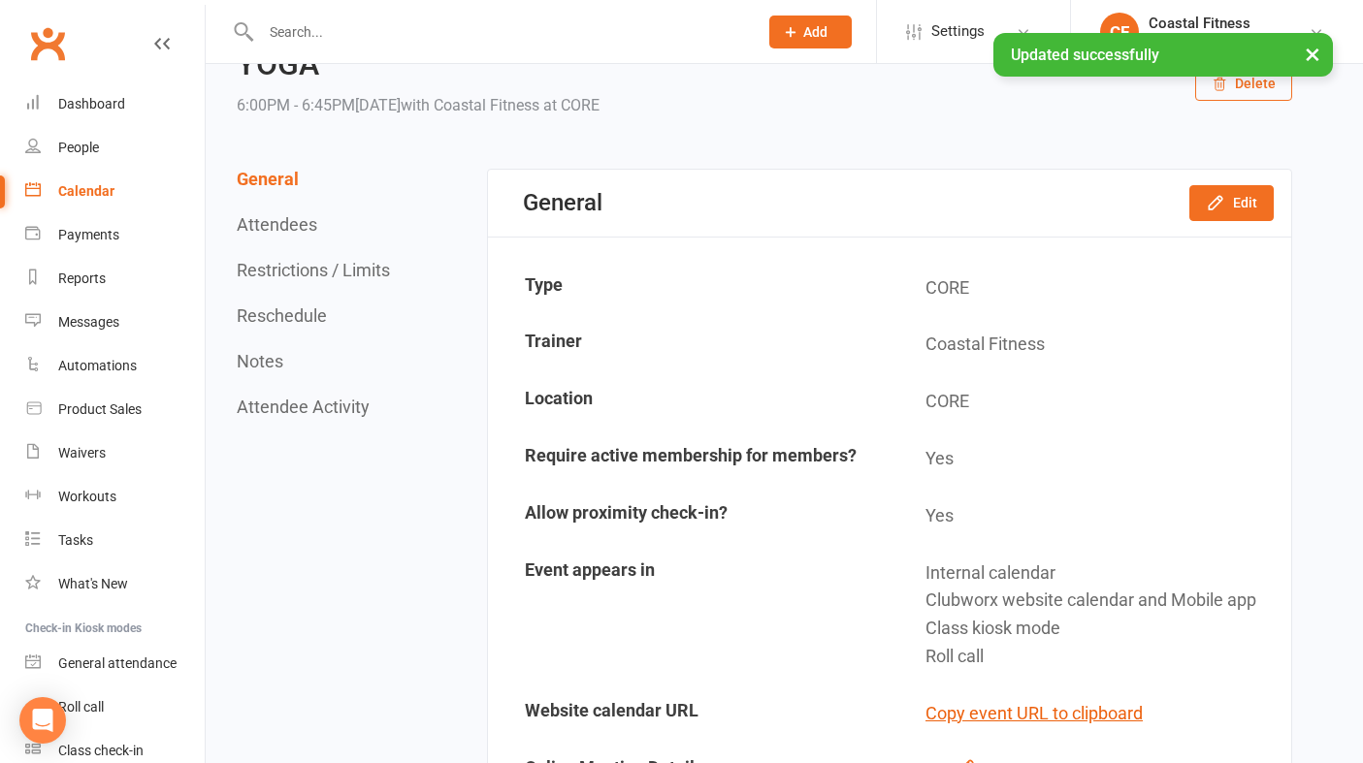
scroll to position [37, 0]
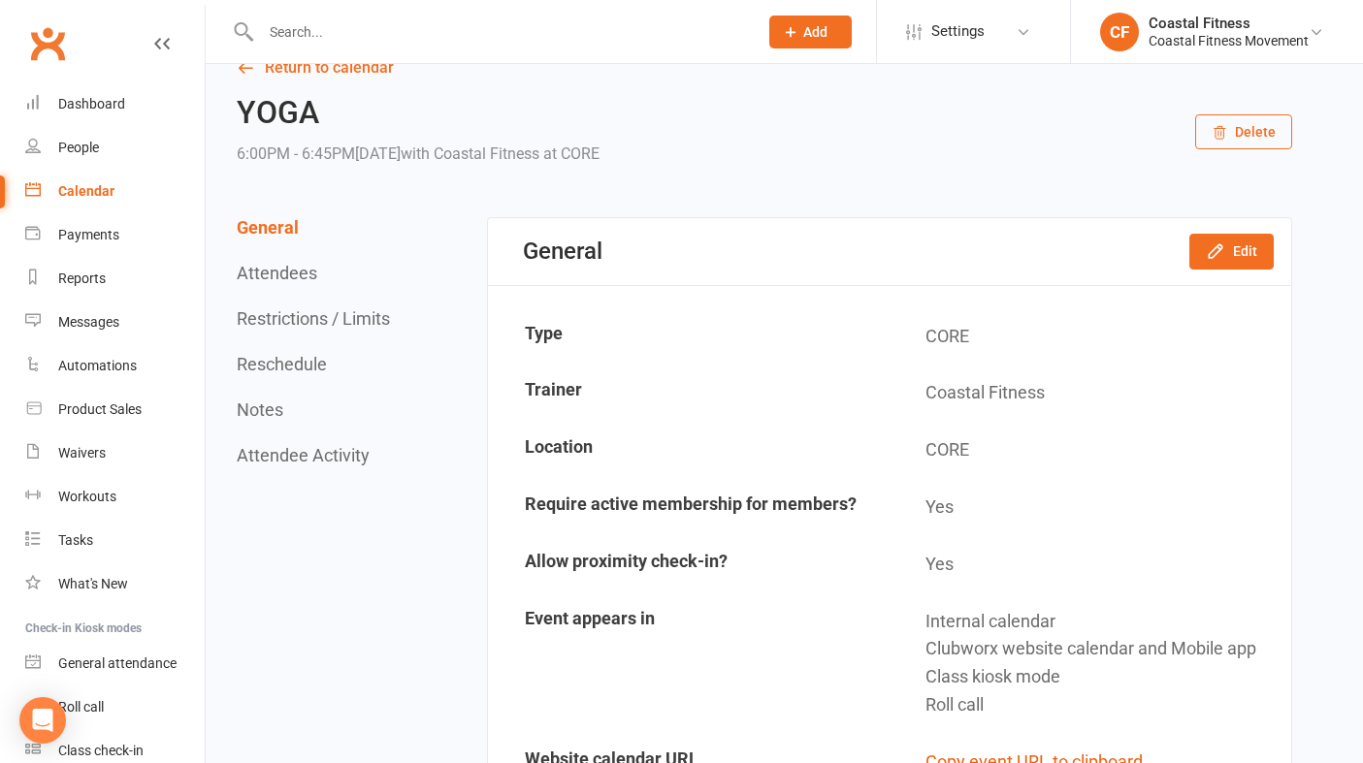
click at [89, 189] on div "Calendar" at bounding box center [86, 191] width 56 height 16
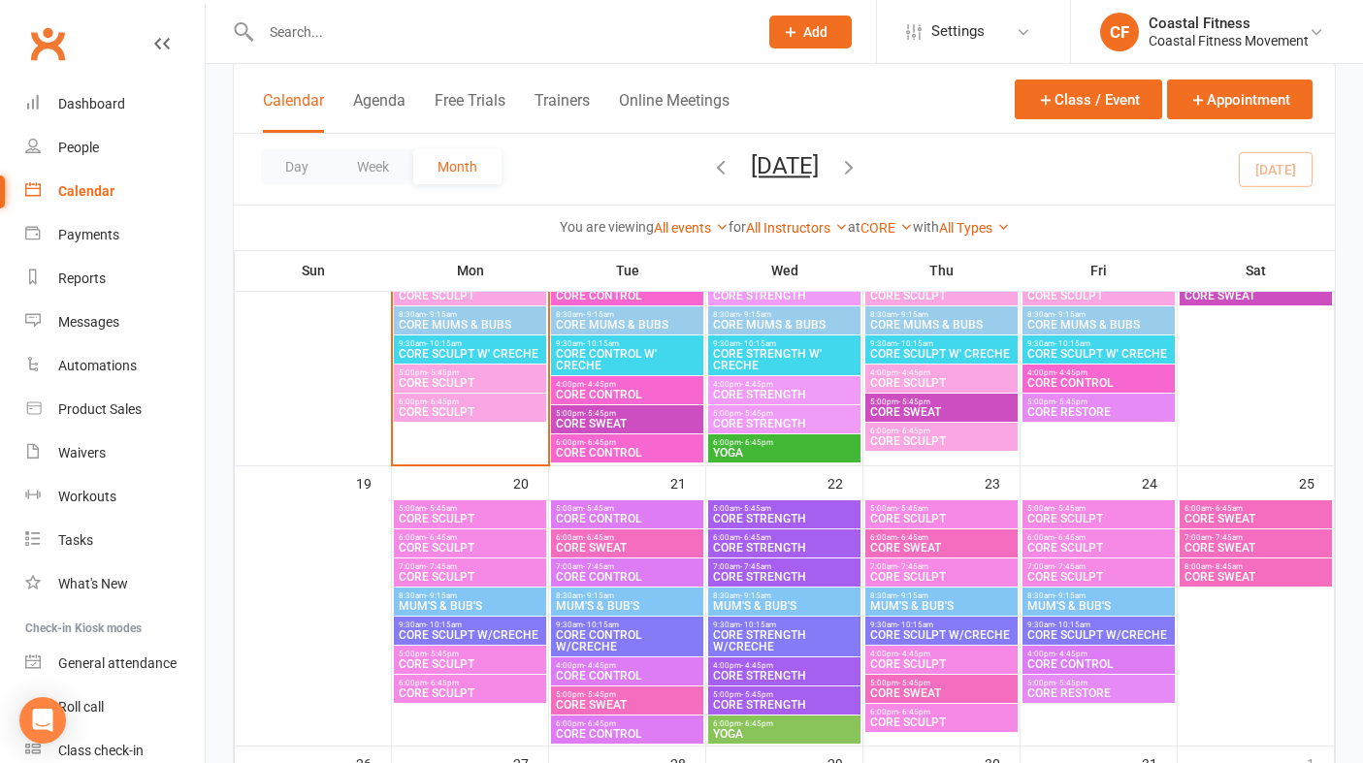
scroll to position [642, 0]
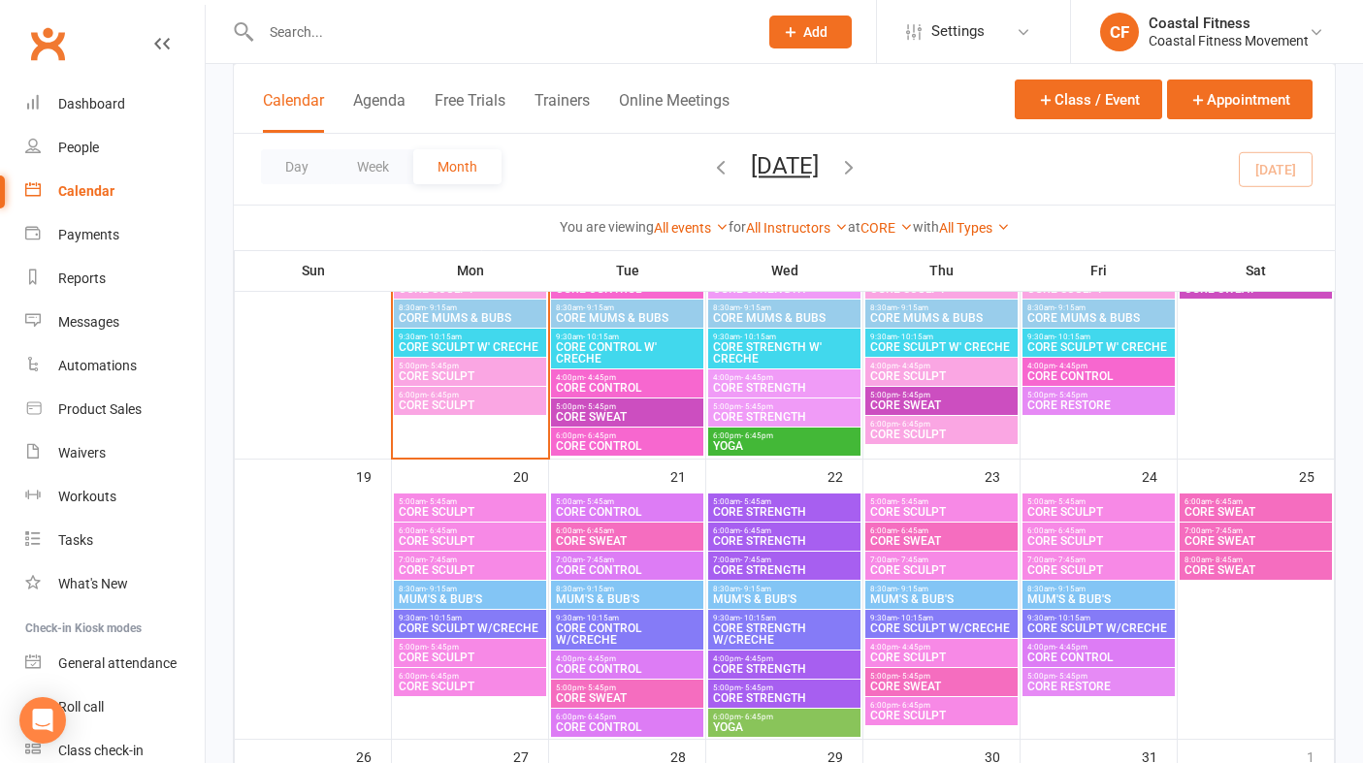
click at [756, 386] on span "CORE STRENGTH" at bounding box center [784, 388] width 145 height 12
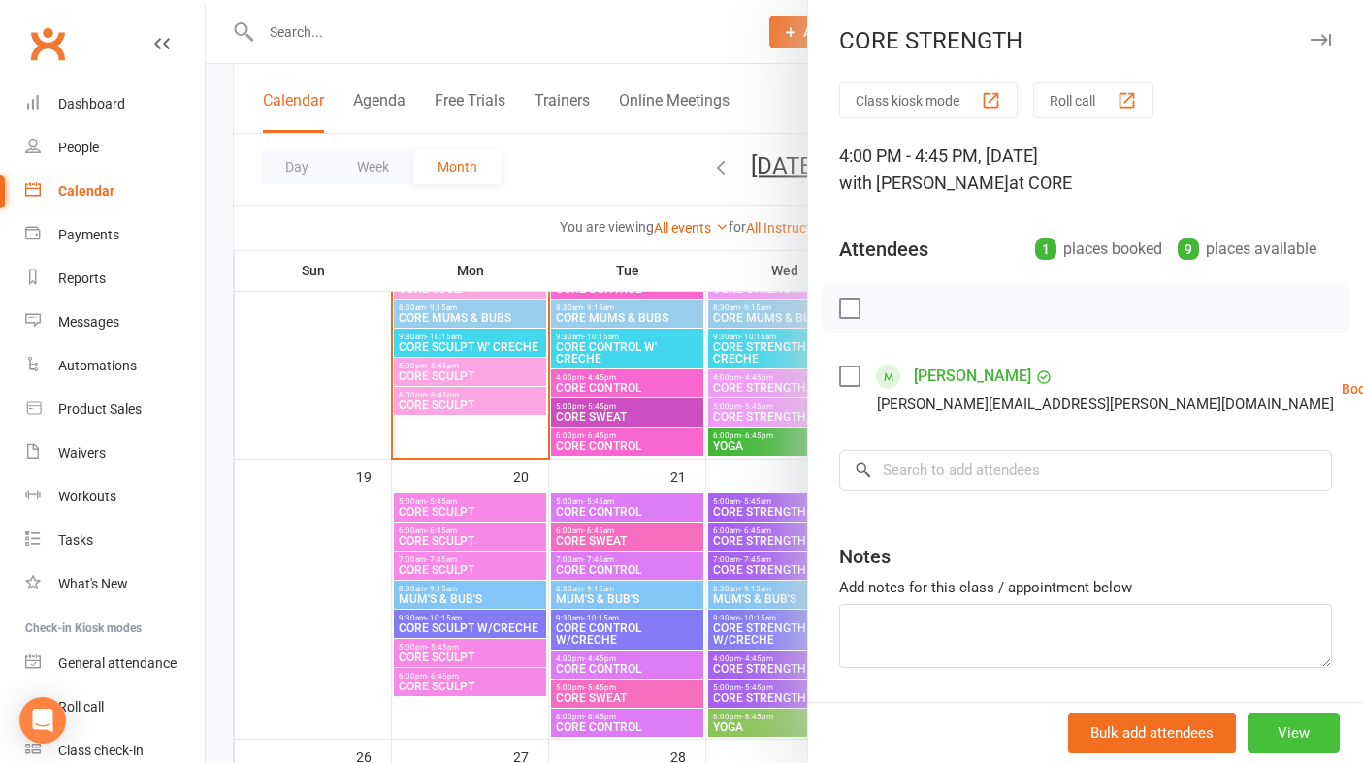
click at [1286, 733] on button "View" at bounding box center [1293, 733] width 92 height 41
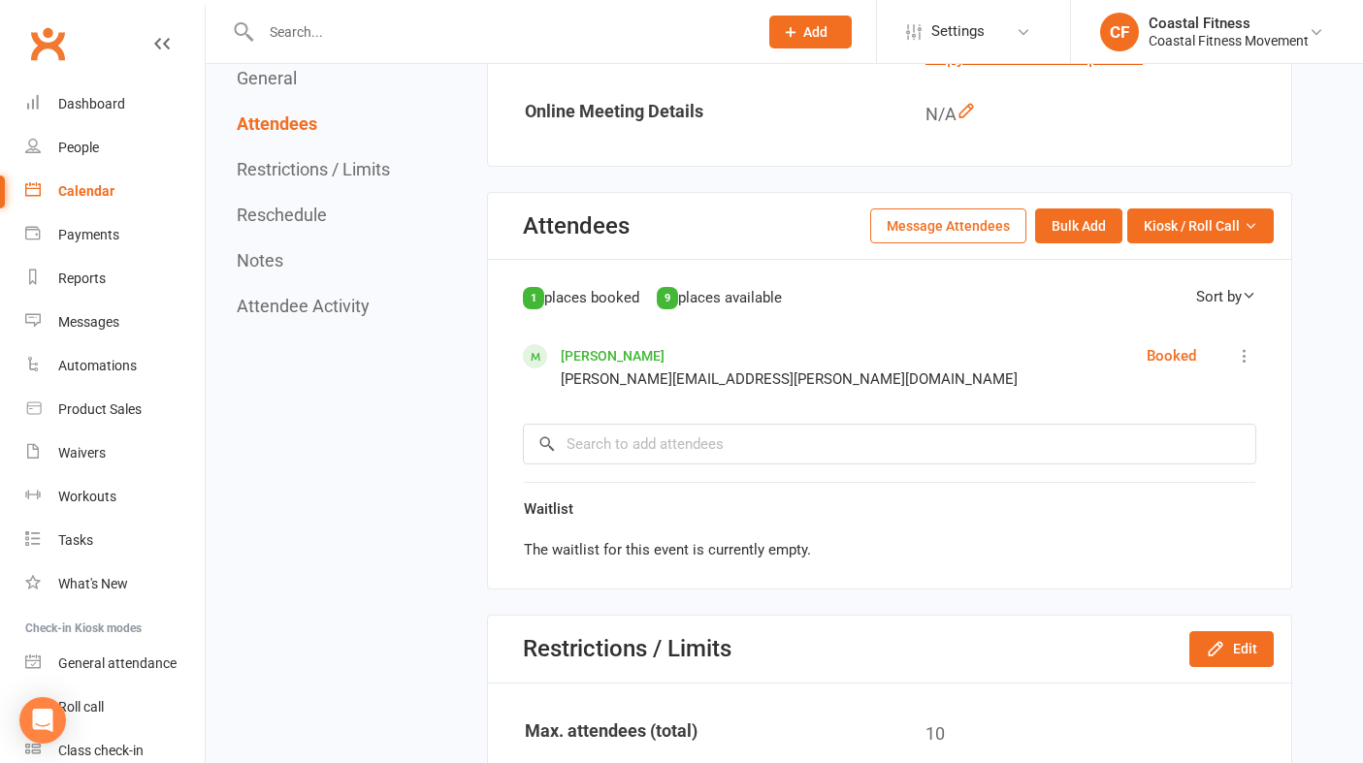
scroll to position [995, 0]
click at [940, 232] on button "Message Attendees" at bounding box center [948, 225] width 156 height 35
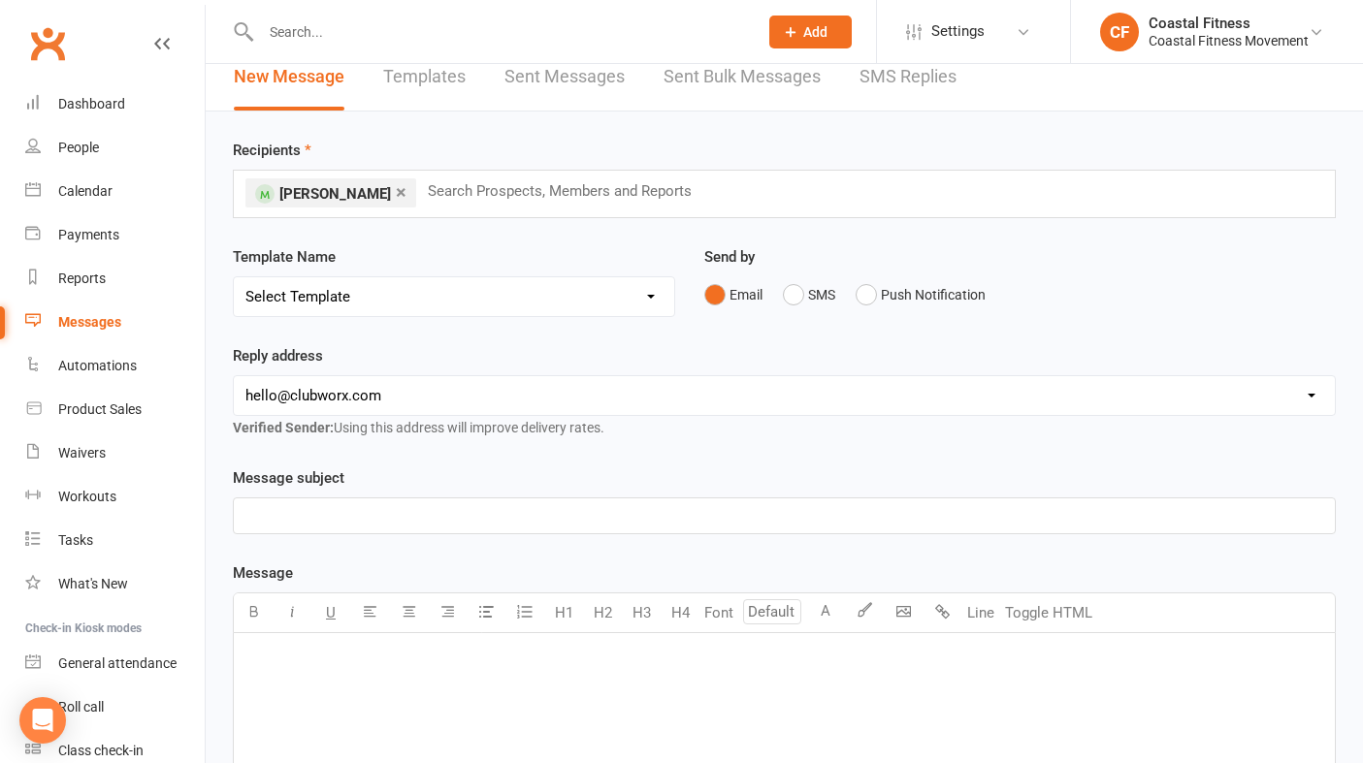
scroll to position [22, 0]
click at [802, 285] on button "SMS" at bounding box center [809, 292] width 52 height 37
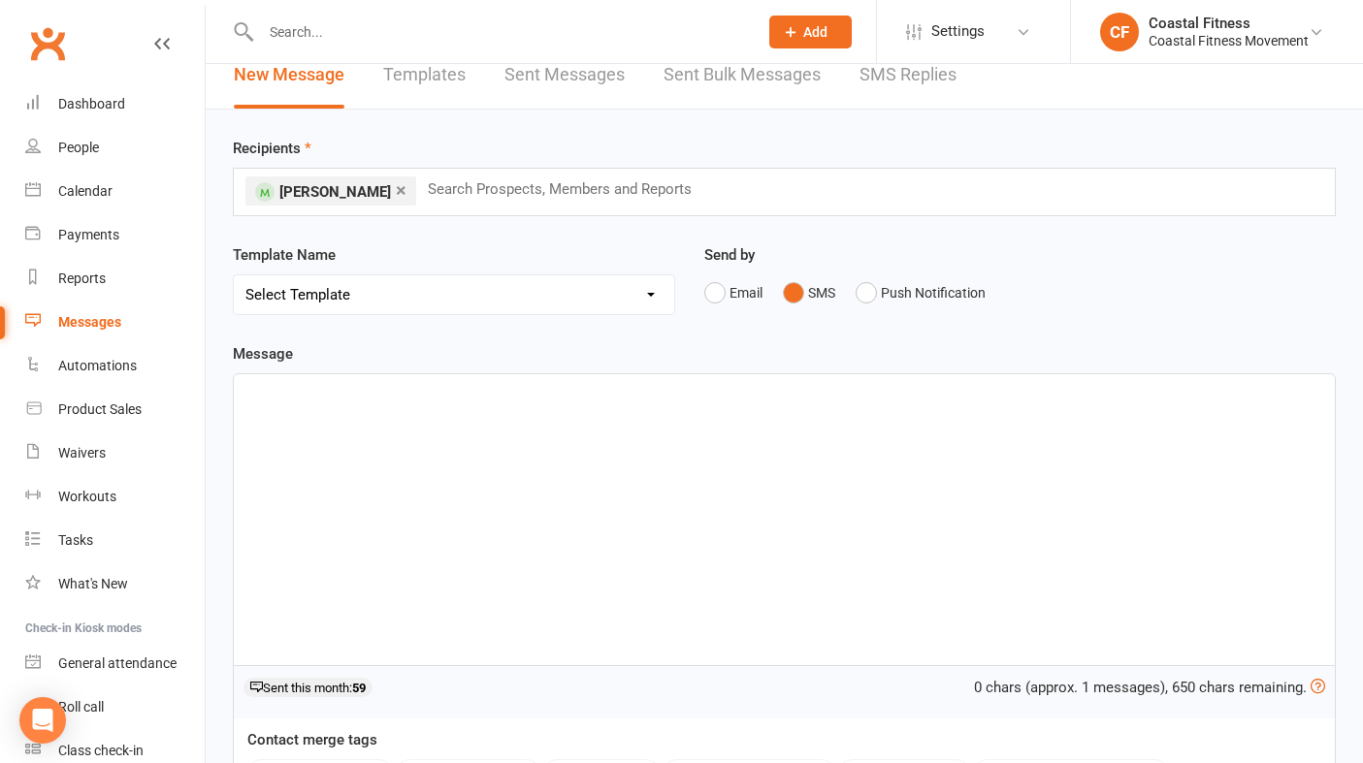
click at [526, 393] on p "﻿" at bounding box center [783, 391] width 1077 height 23
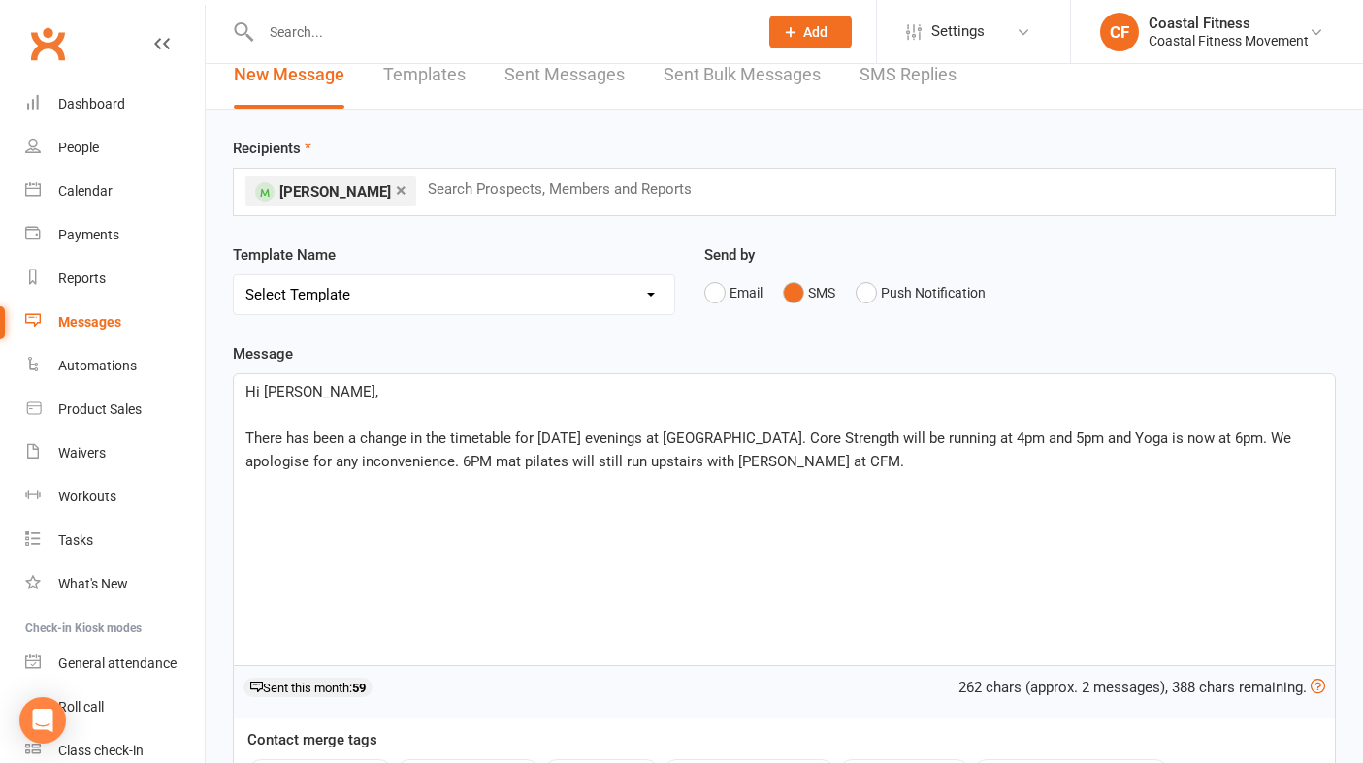
click at [916, 439] on span "There has been a change in the timetable for [DATE] evenings at [GEOGRAPHIC_DAT…" at bounding box center [769, 450] width 1049 height 41
click at [865, 435] on span "There has been a change in the timetable for [DATE] evenings at [GEOGRAPHIC_DAT…" at bounding box center [756, 450] width 1022 height 41
drag, startPoint x: 1136, startPoint y: 437, endPoint x: 983, endPoint y: 441, distance: 152.3
click at [983, 441] on span "There has been a change in the timetable for [DATE] evenings at [GEOGRAPHIC_DAT…" at bounding box center [780, 450] width 1071 height 41
click at [750, 465] on p "There has been a change in the timetable for [DATE] evenings at [GEOGRAPHIC_DAT…" at bounding box center [783, 450] width 1077 height 47
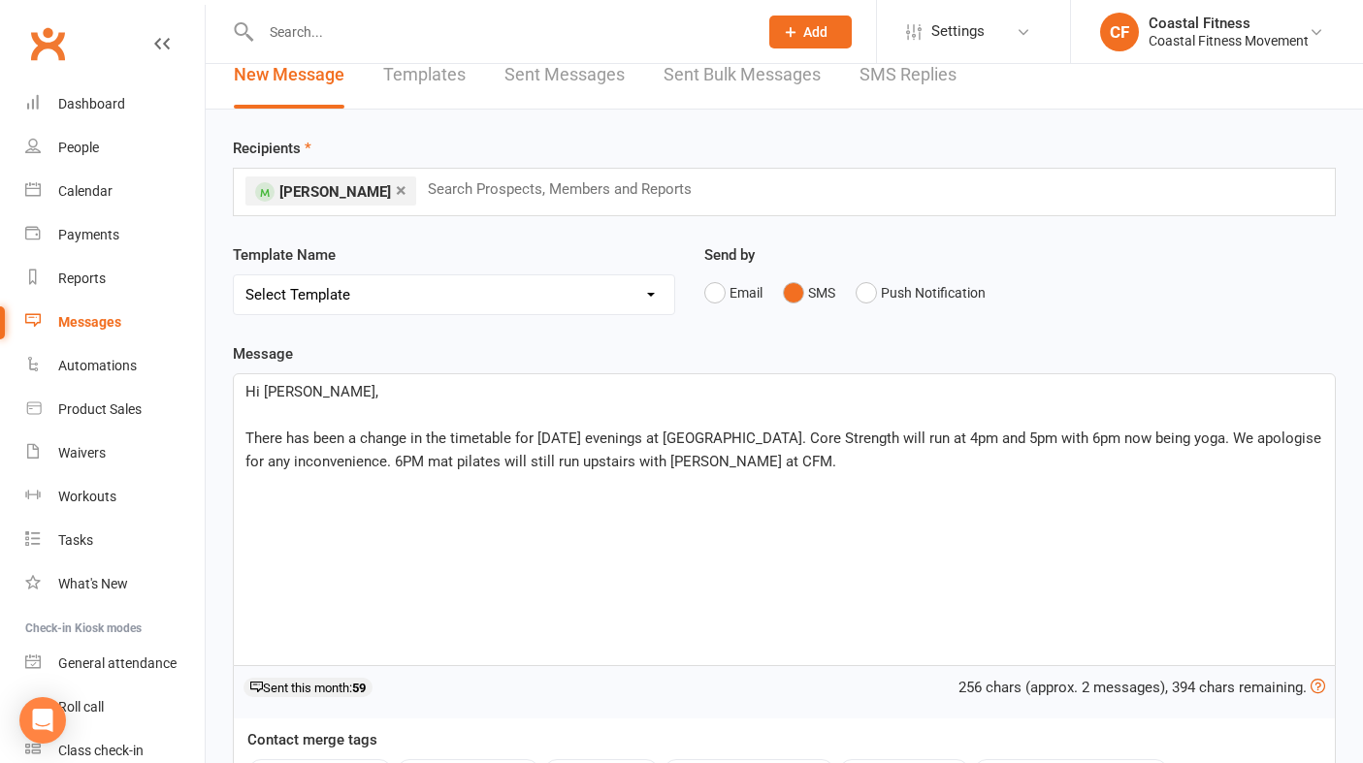
drag, startPoint x: 339, startPoint y: 466, endPoint x: 1149, endPoint y: 433, distance: 810.5
click at [1149, 433] on span "There has been a change in the timetable for [DATE] evenings at [GEOGRAPHIC_DAT…" at bounding box center [784, 450] width 1079 height 41
drag, startPoint x: 342, startPoint y: 465, endPoint x: 1156, endPoint y: 440, distance: 814.1
click at [1156, 440] on span "There has been a change in the timetable for [DATE] evenings at [GEOGRAPHIC_DAT…" at bounding box center [784, 450] width 1079 height 41
copy span "We apologise for any inconvenience."
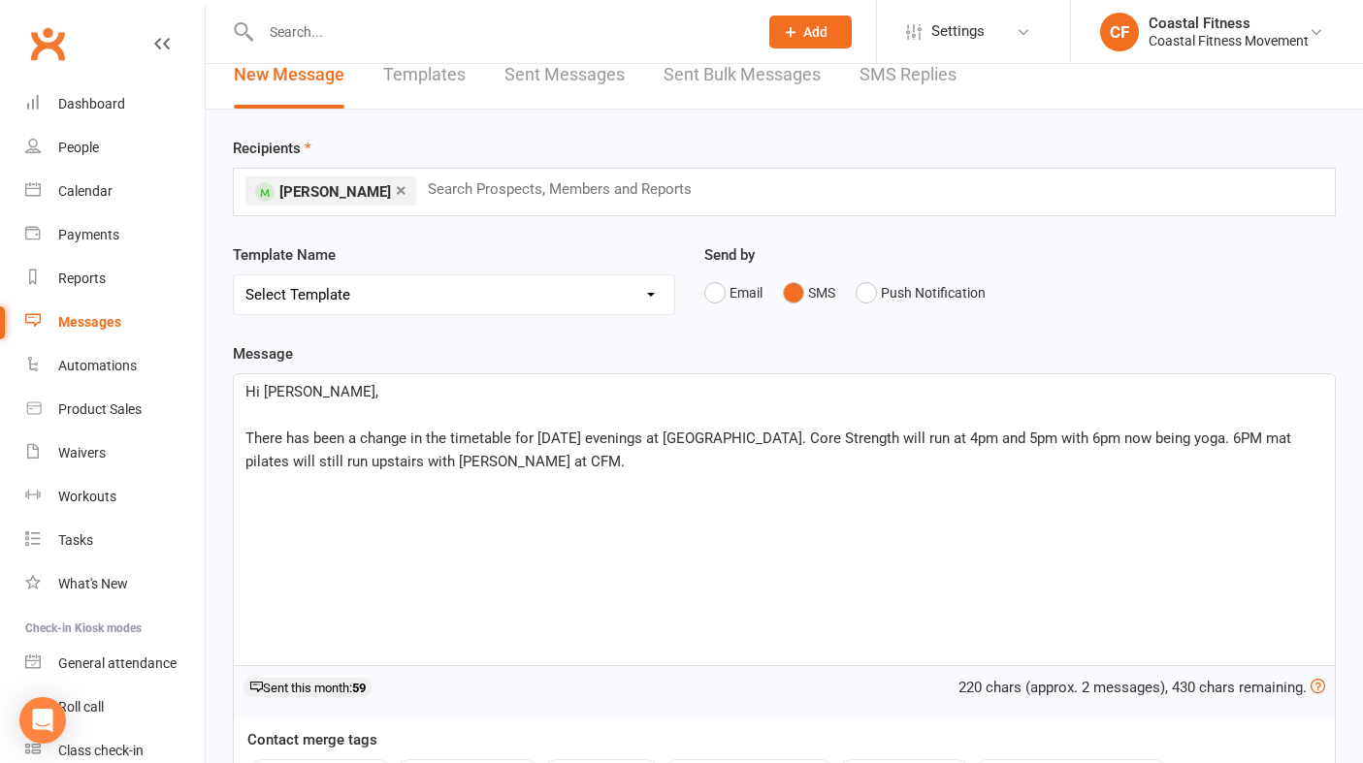
click at [494, 462] on p "There has been a change in the timetable for [DATE] evenings at [GEOGRAPHIC_DAT…" at bounding box center [783, 450] width 1077 height 47
click at [1201, 436] on span "There has been a change in the timetable for [DATE] evenings at [GEOGRAPHIC_DAT…" at bounding box center [769, 450] width 1049 height 41
click at [301, 461] on span "There has been a change in the timetable for [DATE] evenings at [GEOGRAPHIC_DAT…" at bounding box center [777, 450] width 1064 height 41
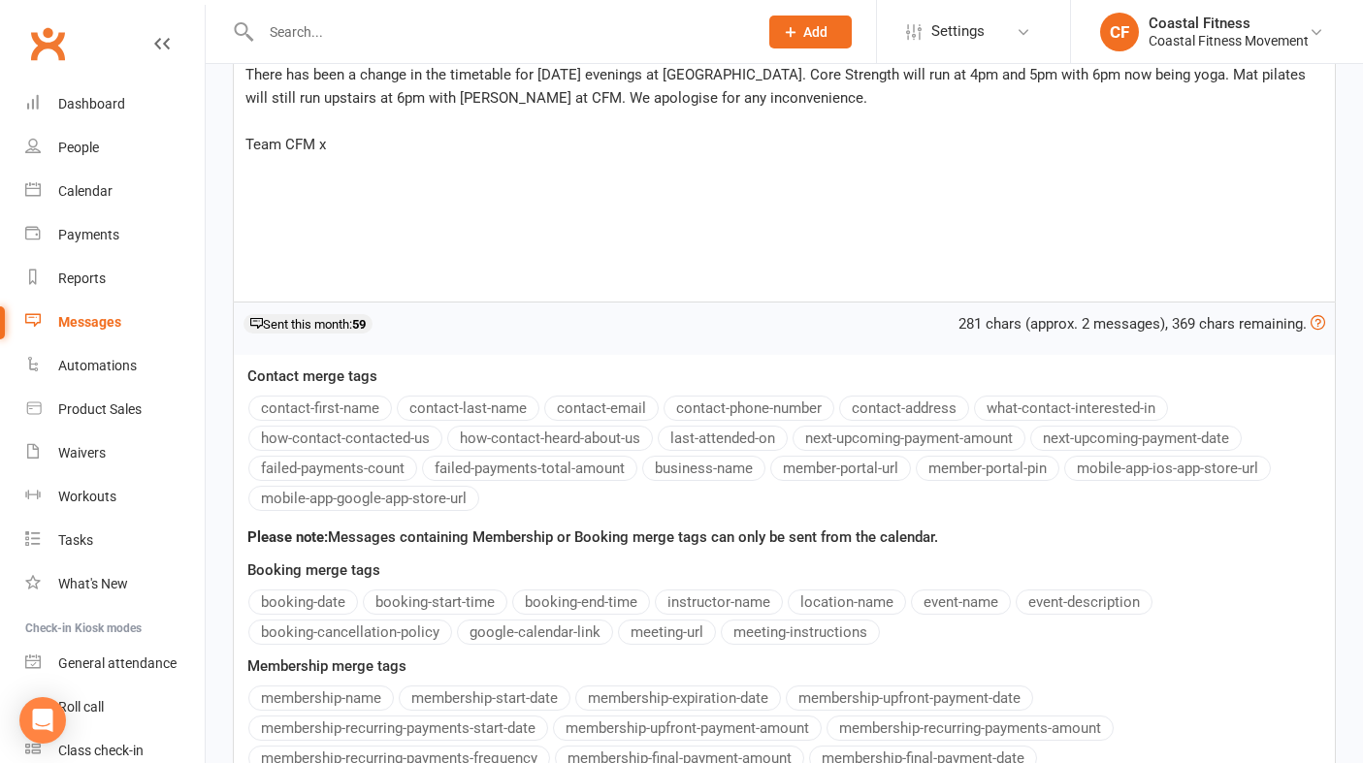
scroll to position [618, 0]
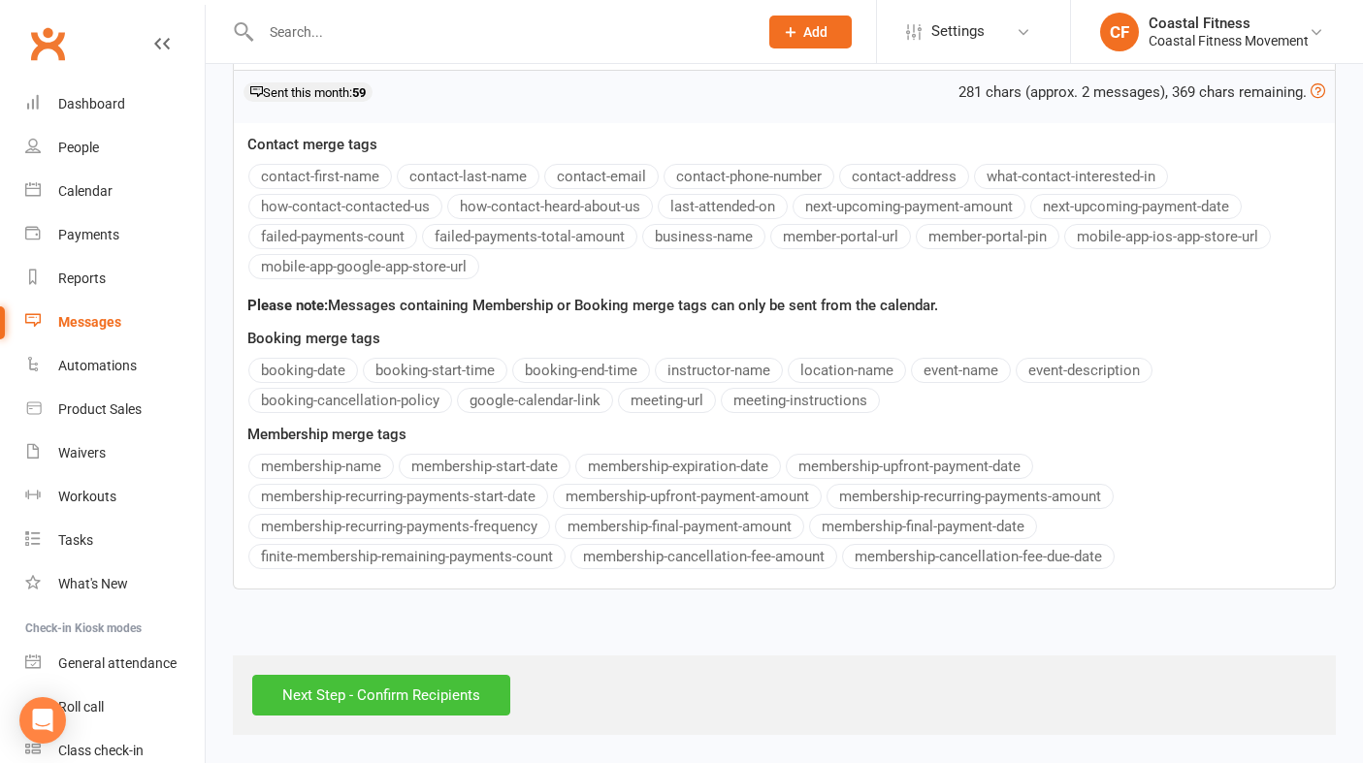
click at [335, 702] on input "Next Step - Confirm Recipients" at bounding box center [381, 695] width 258 height 41
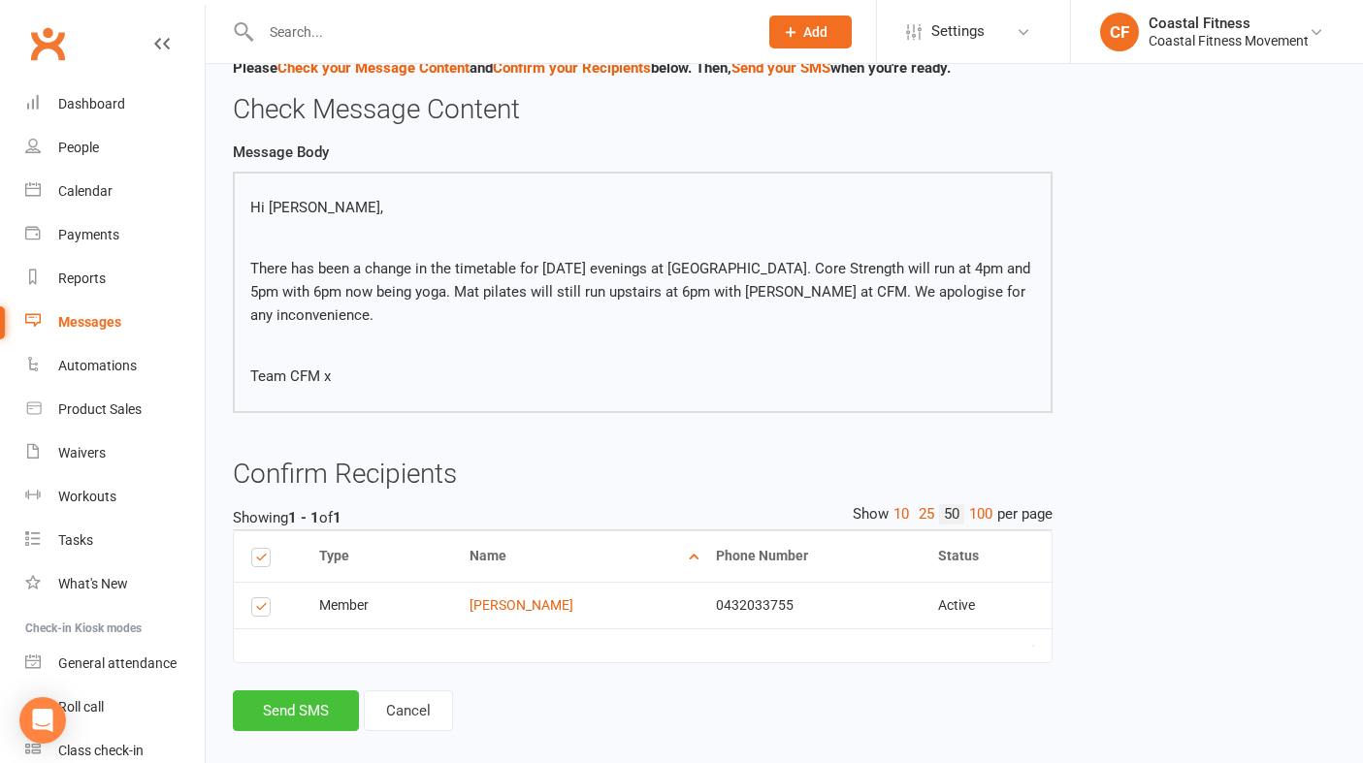
click at [295, 691] on button "Send SMS" at bounding box center [296, 711] width 126 height 41
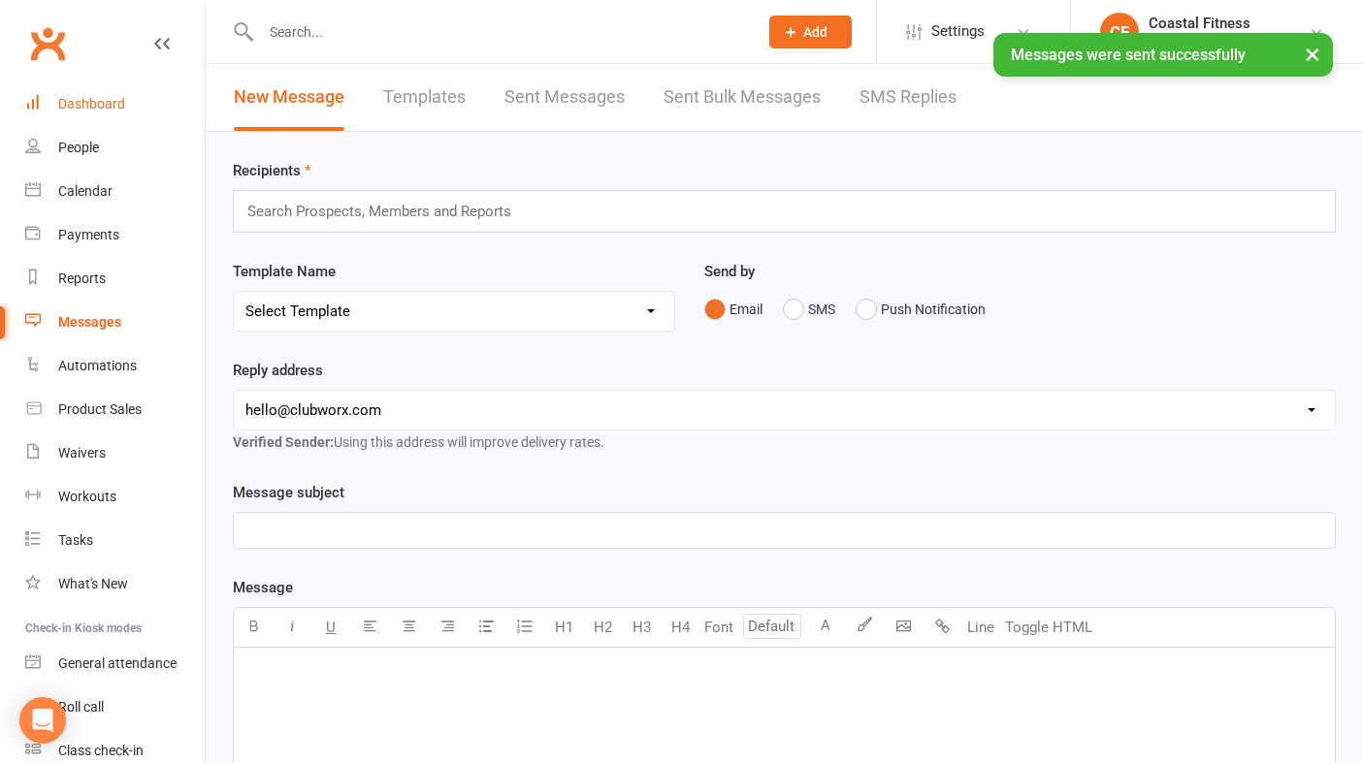
click at [81, 92] on link "Dashboard" at bounding box center [114, 104] width 179 height 44
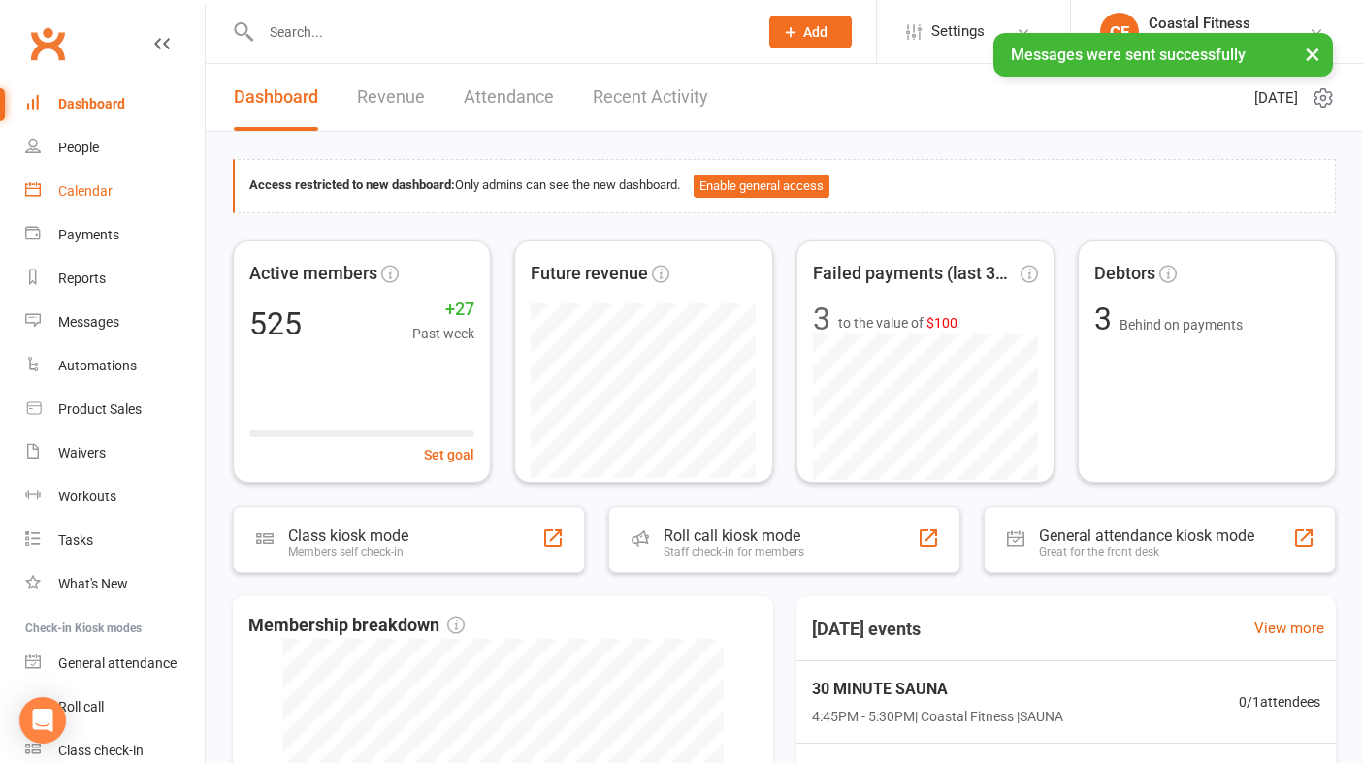
click at [94, 197] on div "Calendar" at bounding box center [85, 191] width 54 height 16
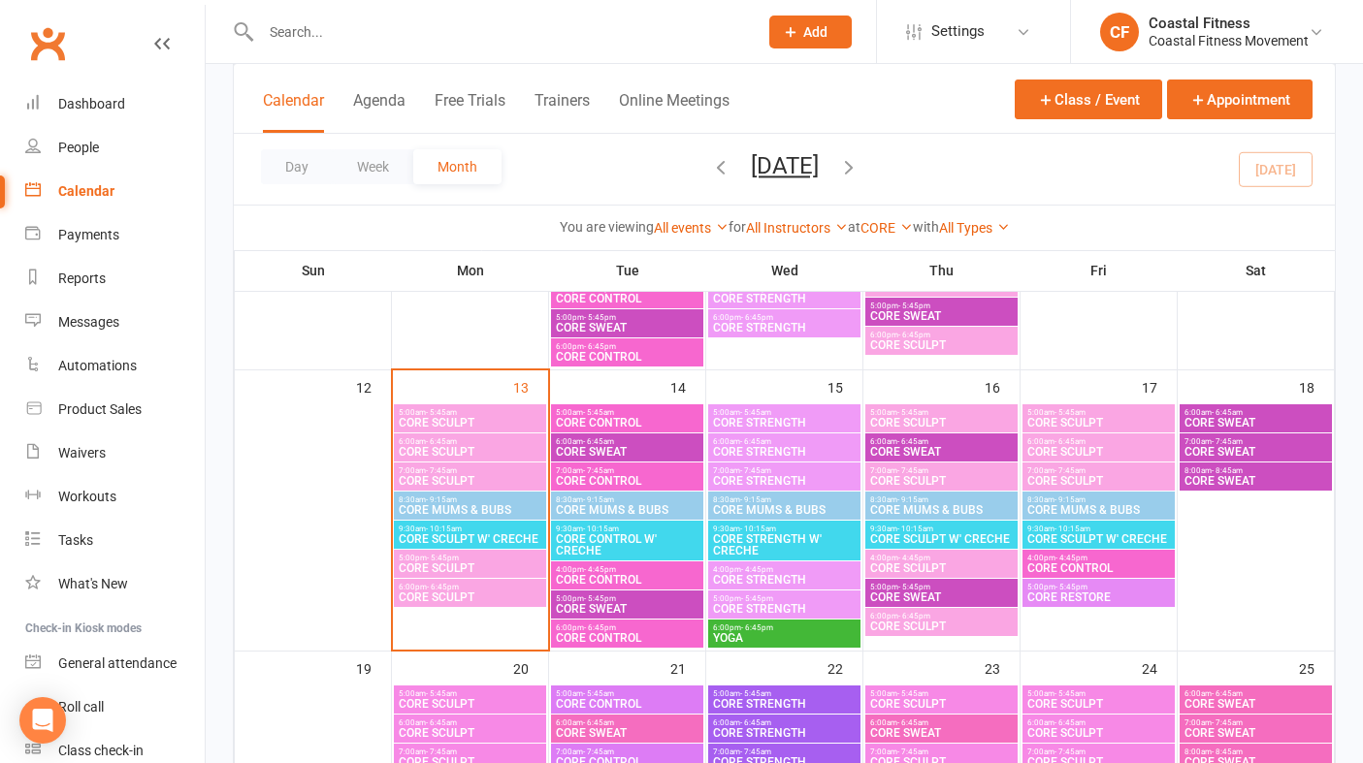
scroll to position [555, 0]
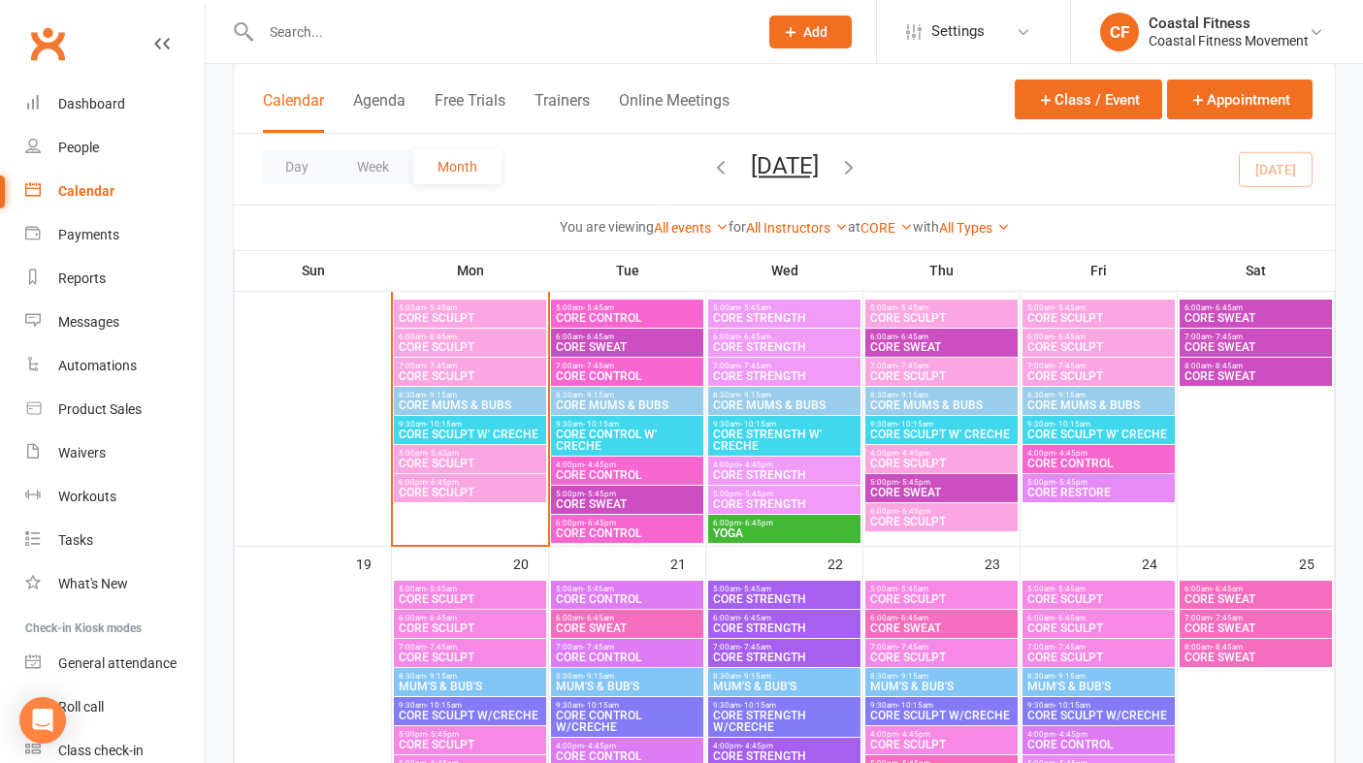
click at [786, 530] on span "YOGA" at bounding box center [784, 534] width 145 height 12
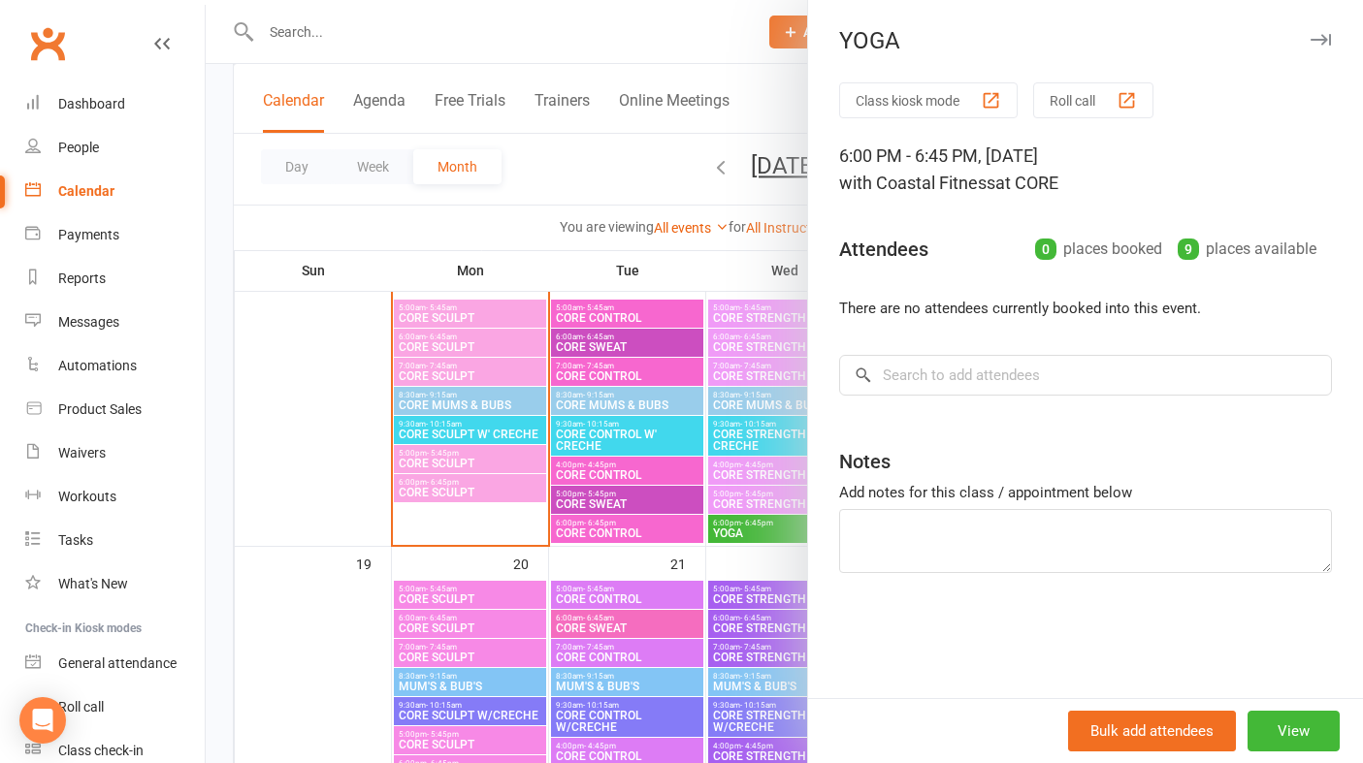
click at [1317, 34] on icon "button" at bounding box center [1320, 40] width 20 height 12
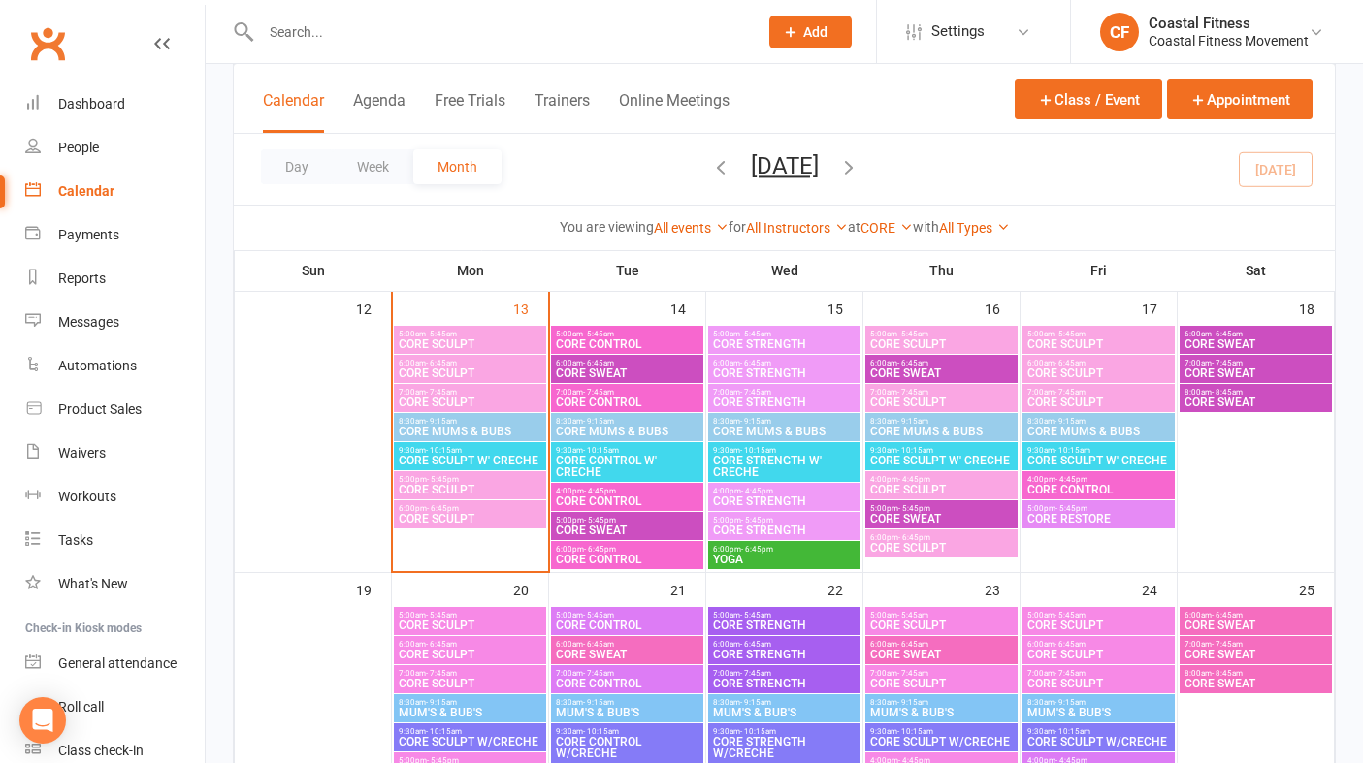
scroll to position [523, 0]
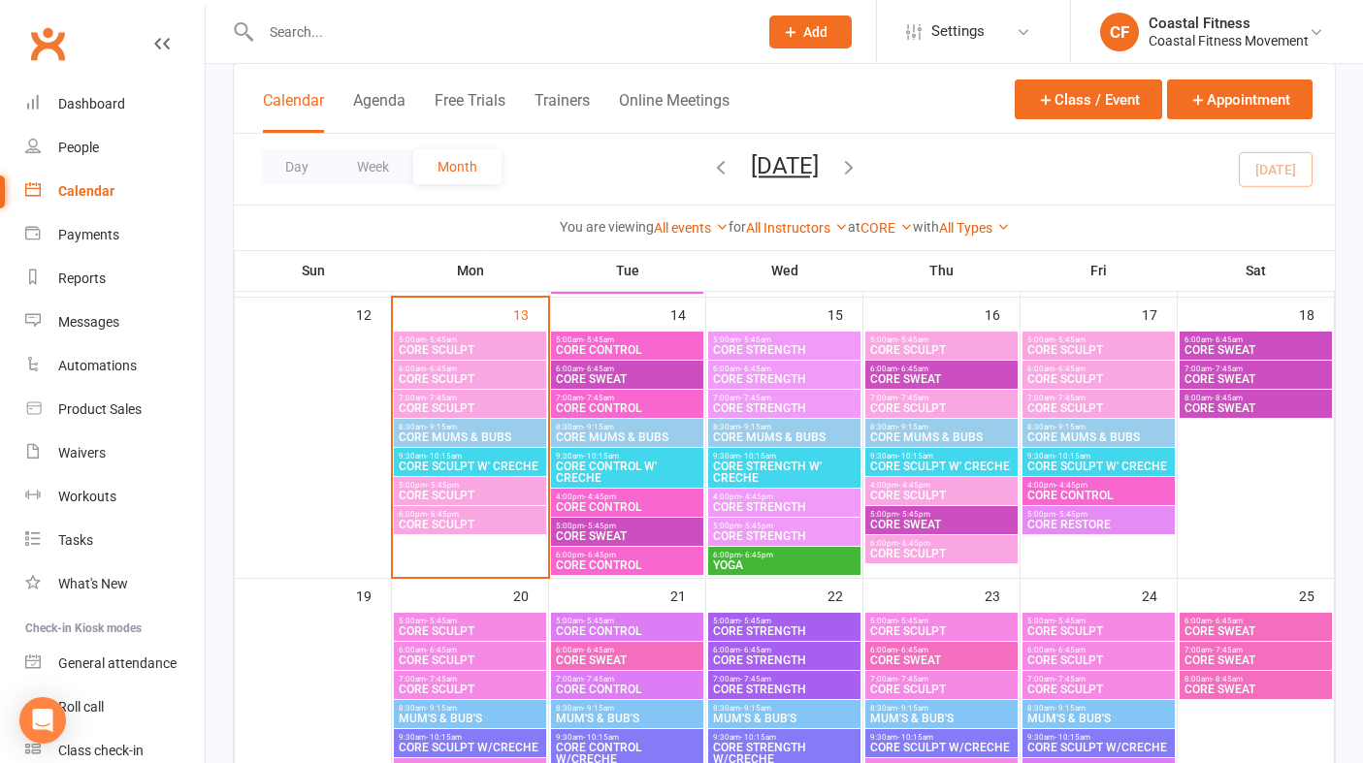
click at [483, 456] on span "9:30am - 10:15am" at bounding box center [470, 456] width 145 height 9
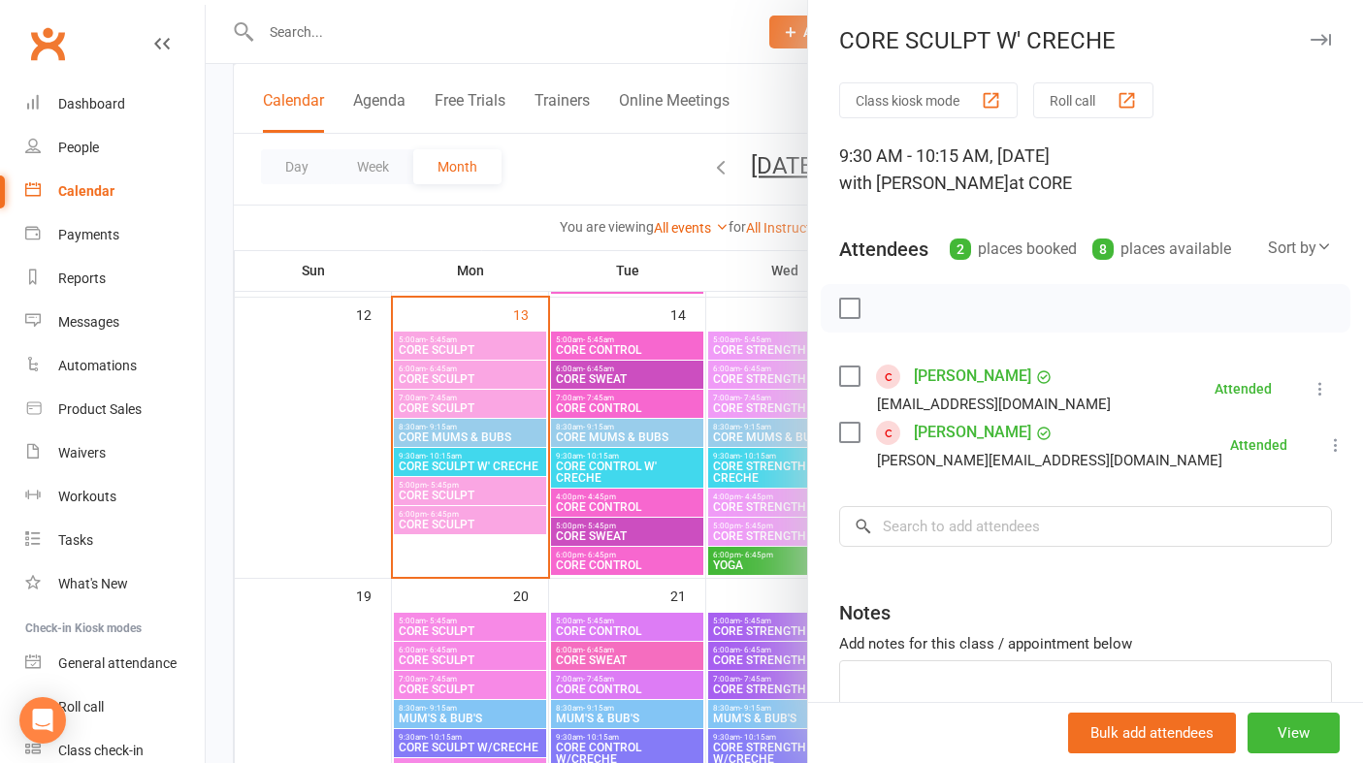
click at [1323, 27] on div "CORE SCULPT W' CRECHE" at bounding box center [1085, 40] width 555 height 27
click at [1319, 37] on icon "button" at bounding box center [1320, 40] width 20 height 12
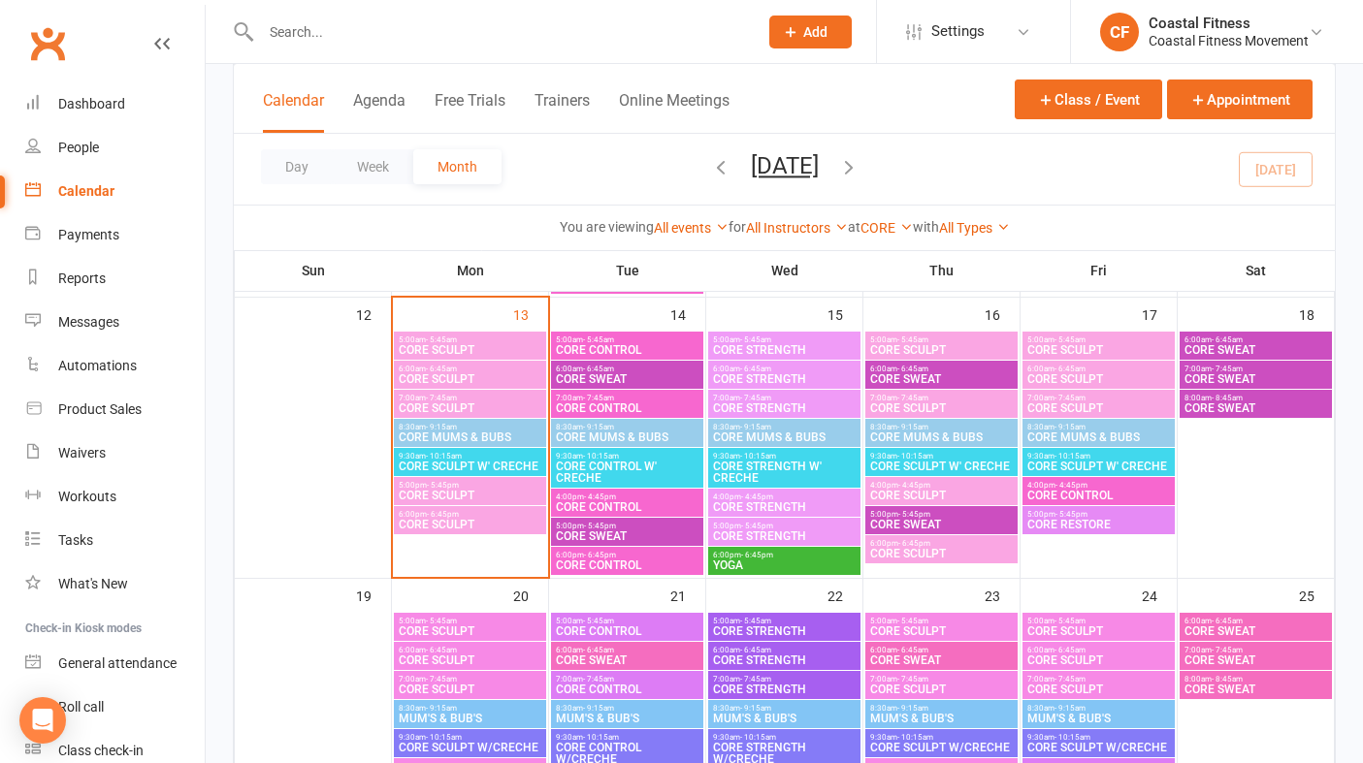
click at [618, 358] on div "5:00am - 5:45am CORE CONTROL" at bounding box center [627, 346] width 152 height 28
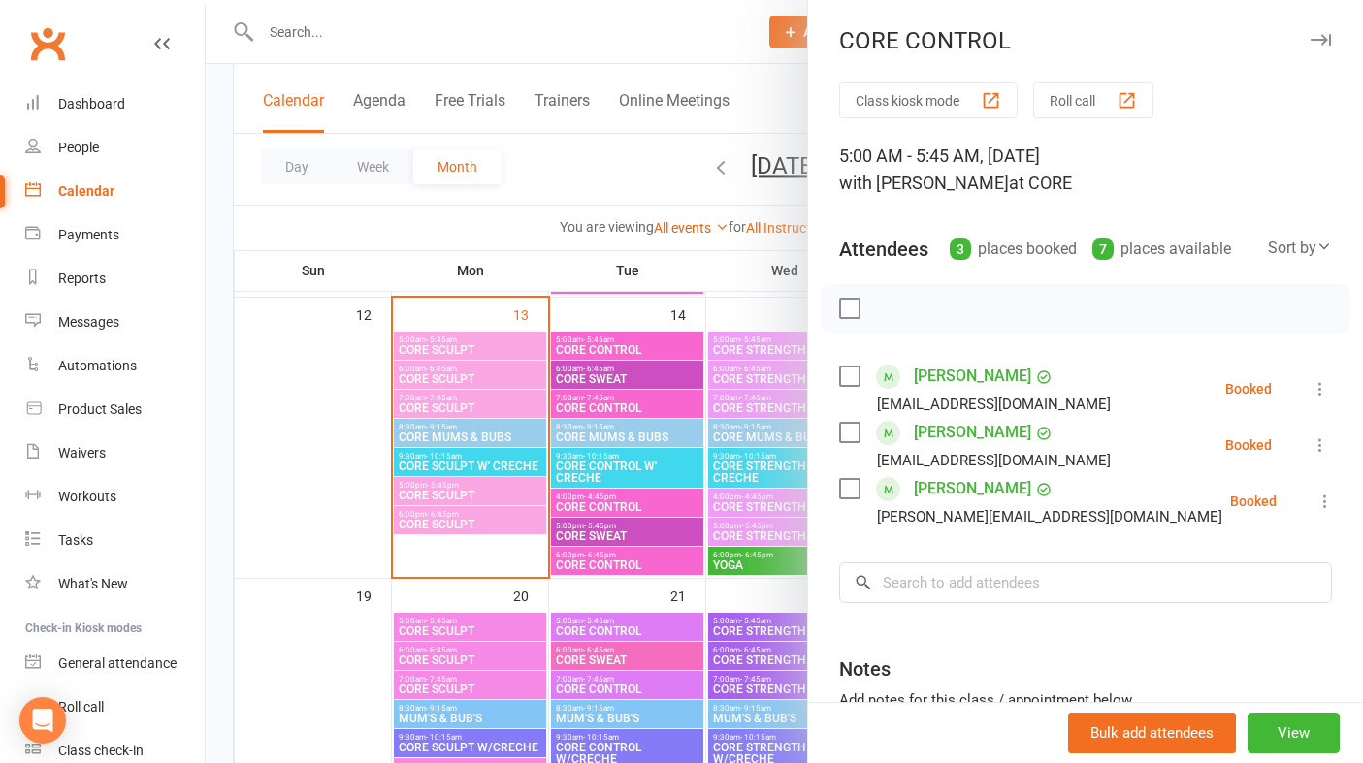
click at [1315, 36] on icon "button" at bounding box center [1320, 40] width 20 height 12
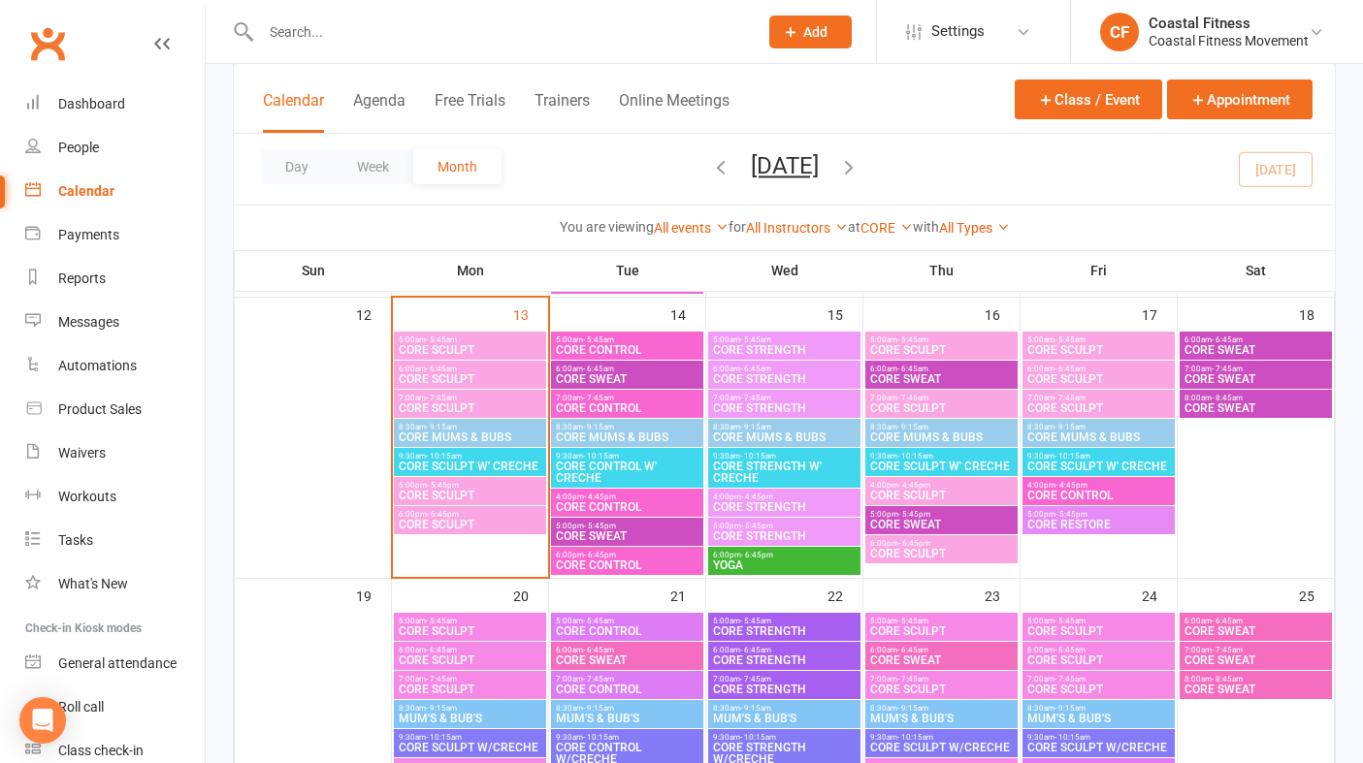
click at [675, 375] on span "CORE SWEAT" at bounding box center [627, 379] width 145 height 12
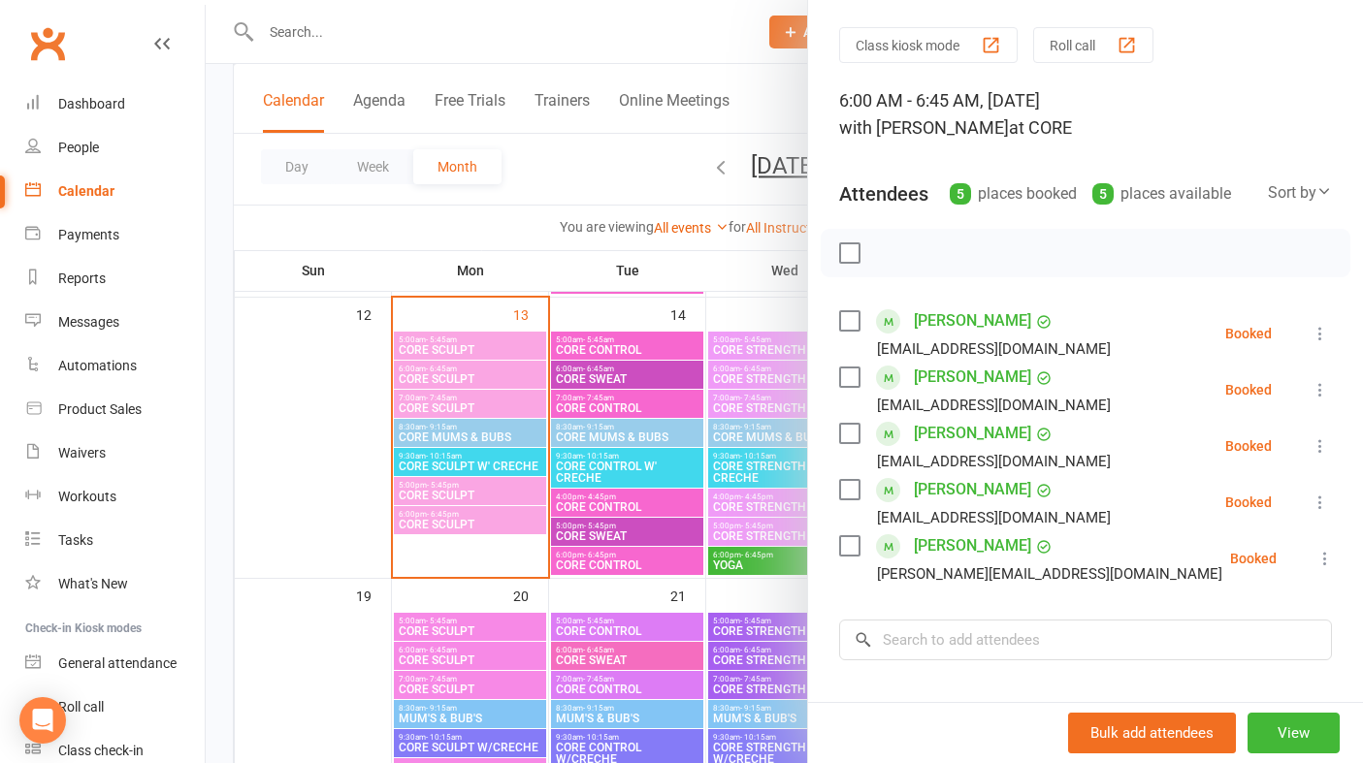
scroll to position [0, 0]
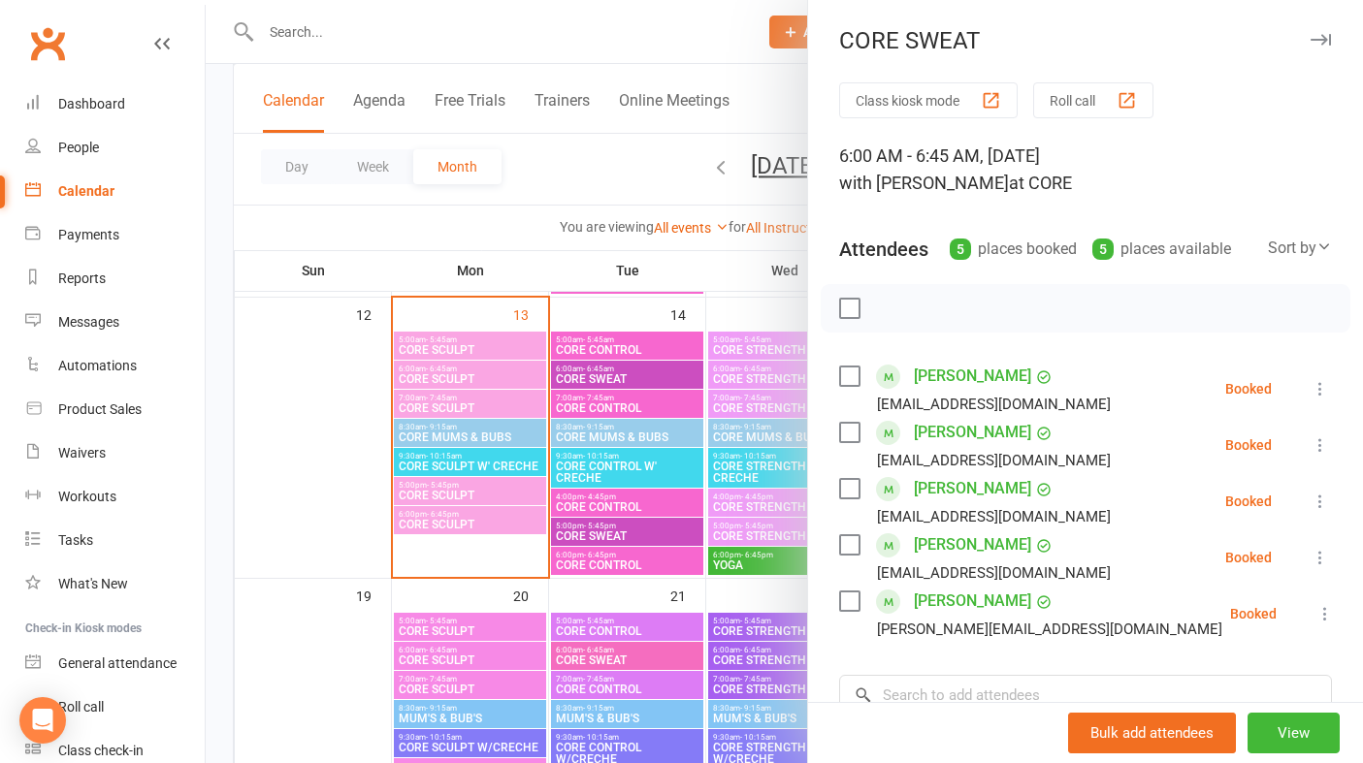
click at [1320, 39] on icon "button" at bounding box center [1320, 40] width 20 height 12
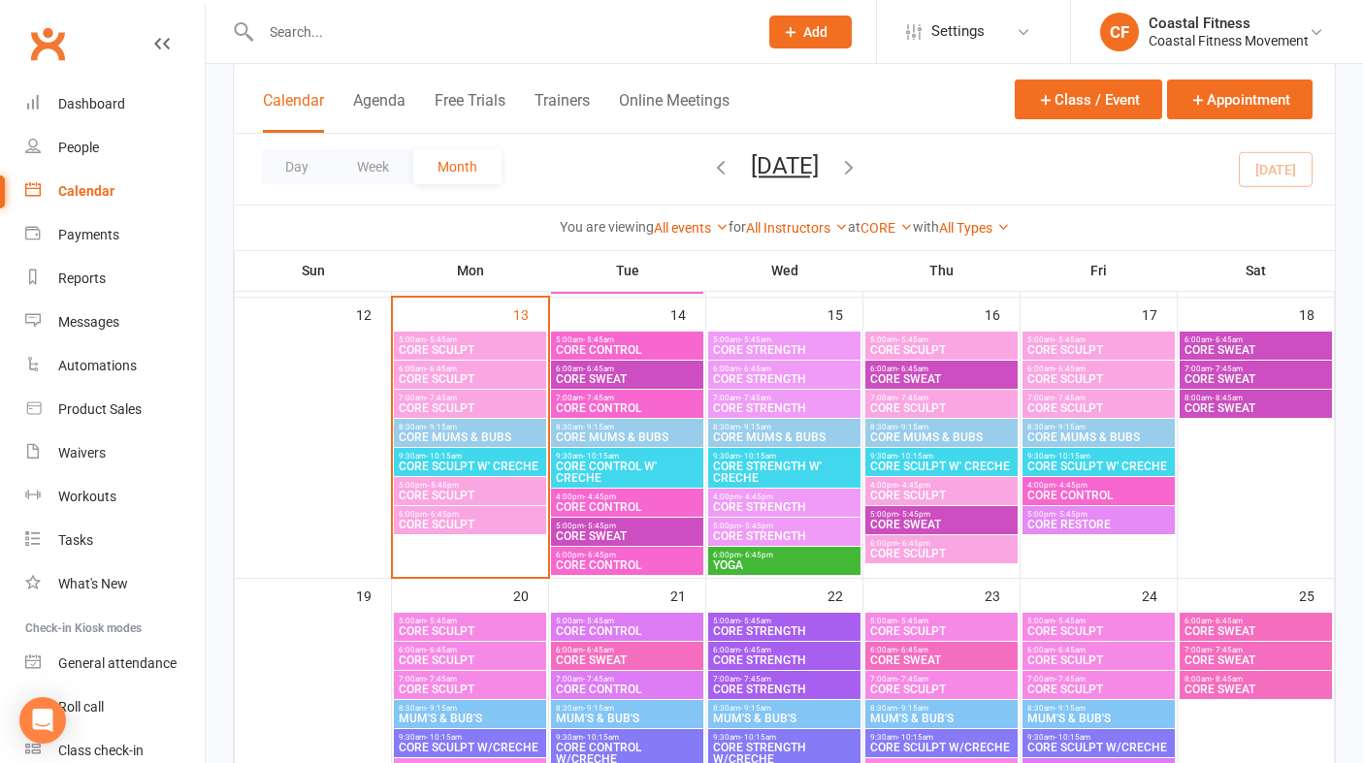
click at [624, 394] on span "7:00am - 7:45am" at bounding box center [627, 398] width 145 height 9
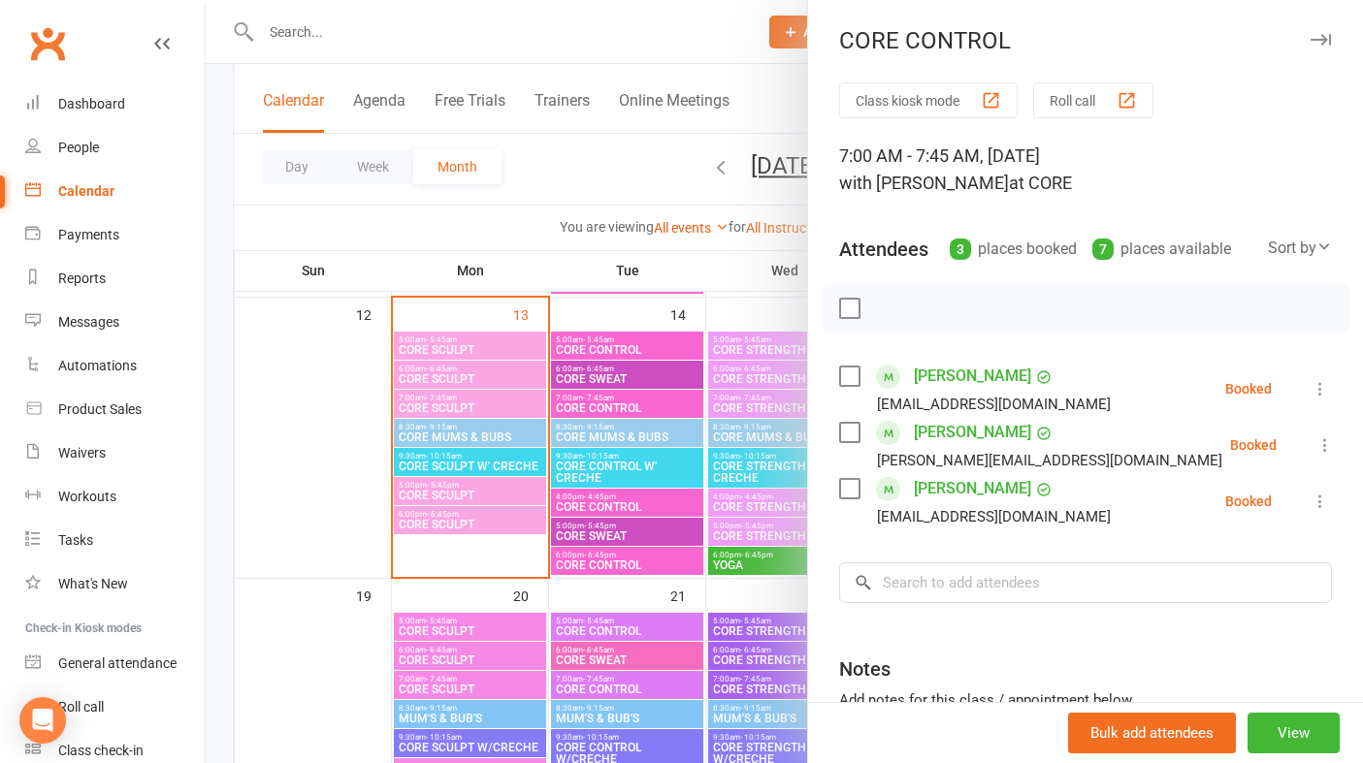
click at [1317, 38] on icon "button" at bounding box center [1320, 40] width 20 height 12
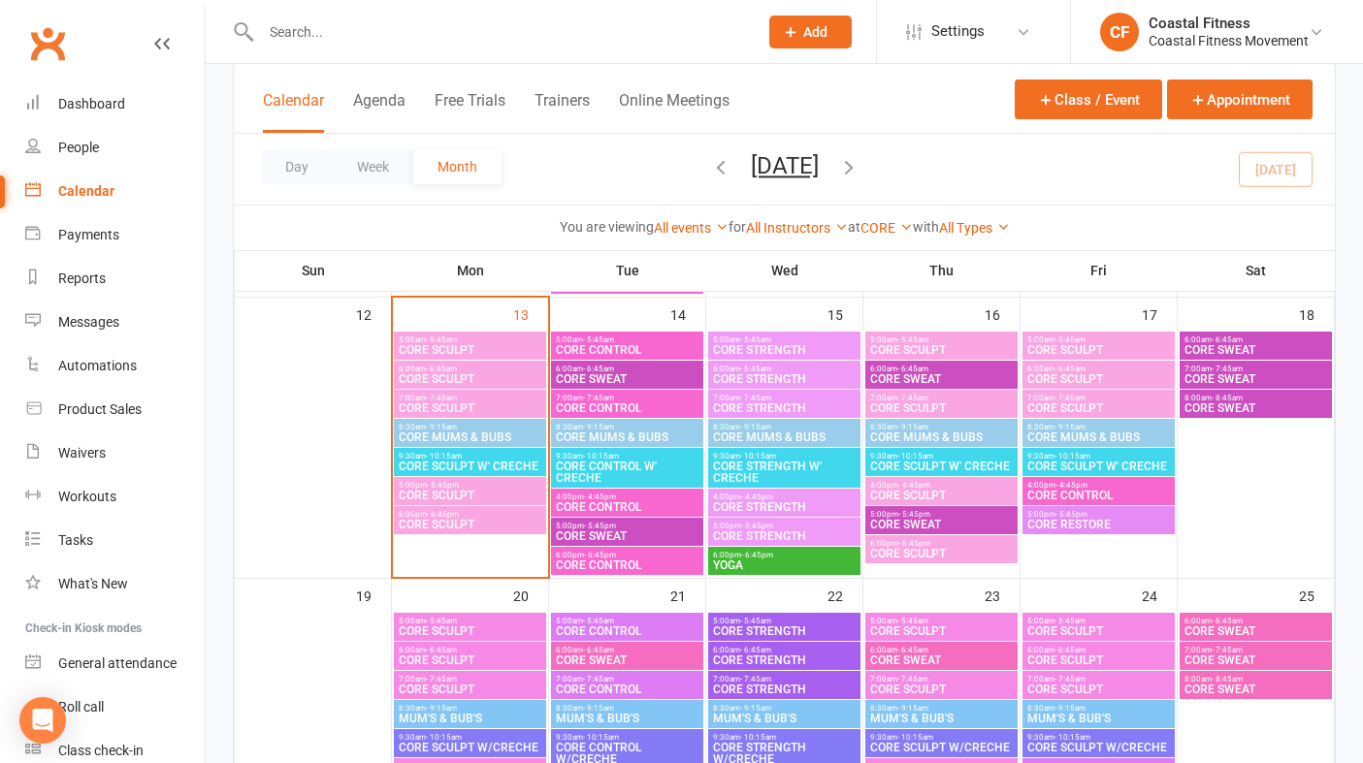
click at [604, 426] on span "- 9:15am" at bounding box center [598, 427] width 31 height 9
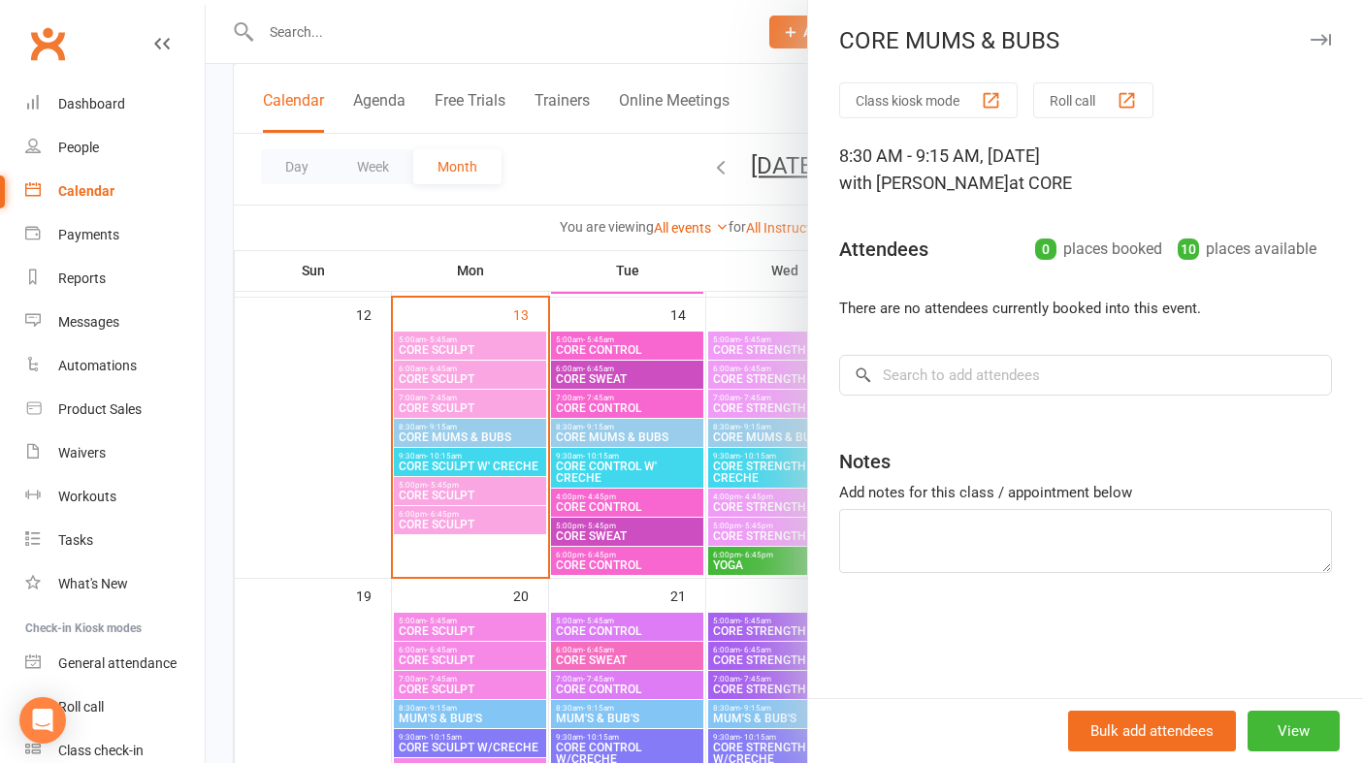
click at [1306, 40] on div "CORE MUMS & BUBS" at bounding box center [1085, 40] width 555 height 27
click at [1324, 31] on button "button" at bounding box center [1319, 39] width 23 height 23
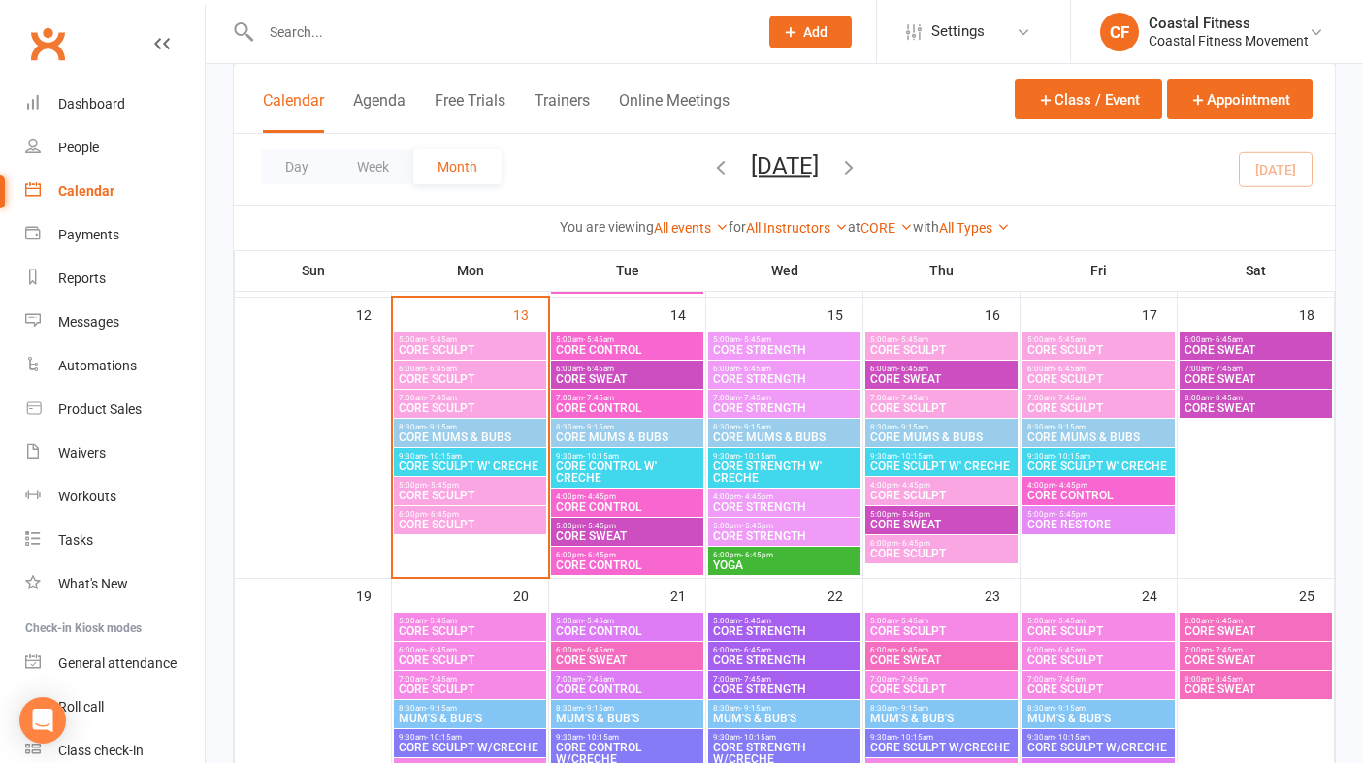
click at [625, 475] on span "CORE CONTROL W' CRECHE" at bounding box center [627, 472] width 145 height 23
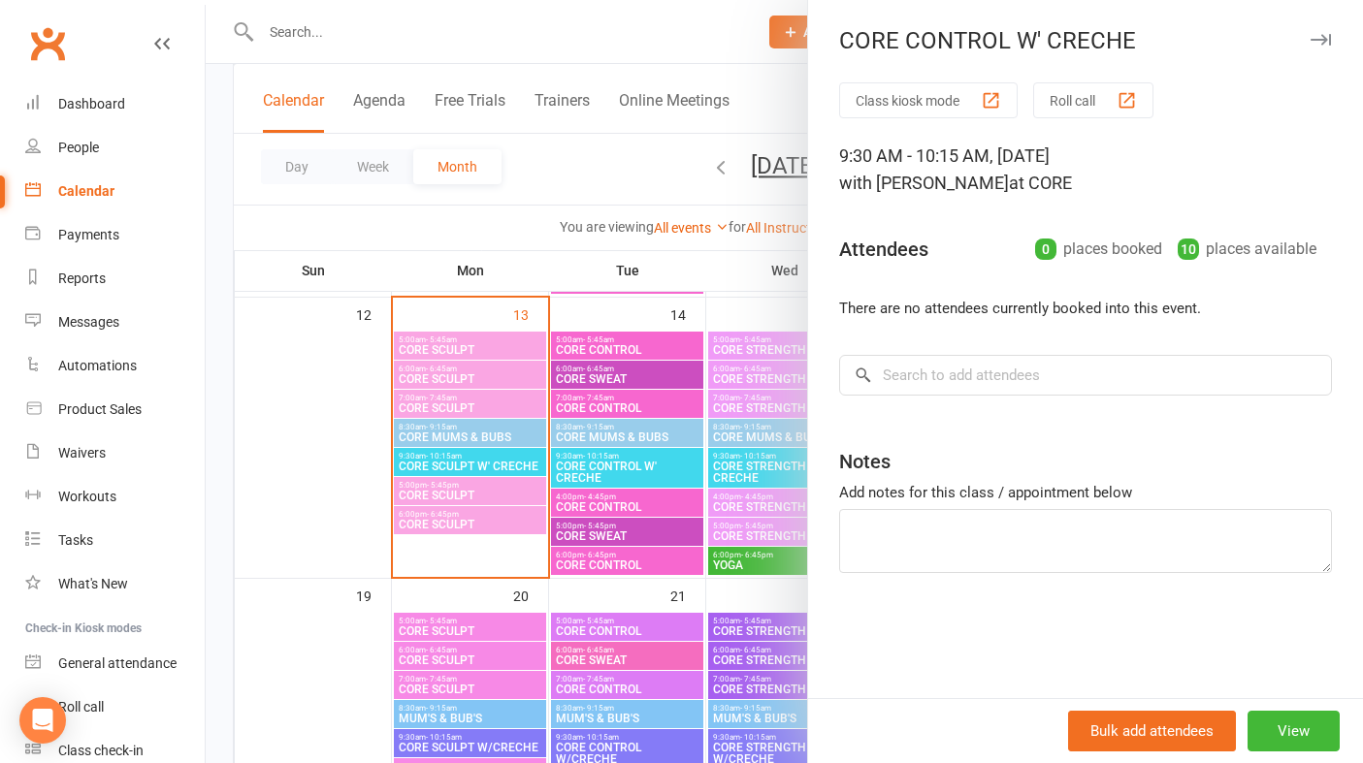
click at [1322, 36] on icon "button" at bounding box center [1320, 40] width 20 height 12
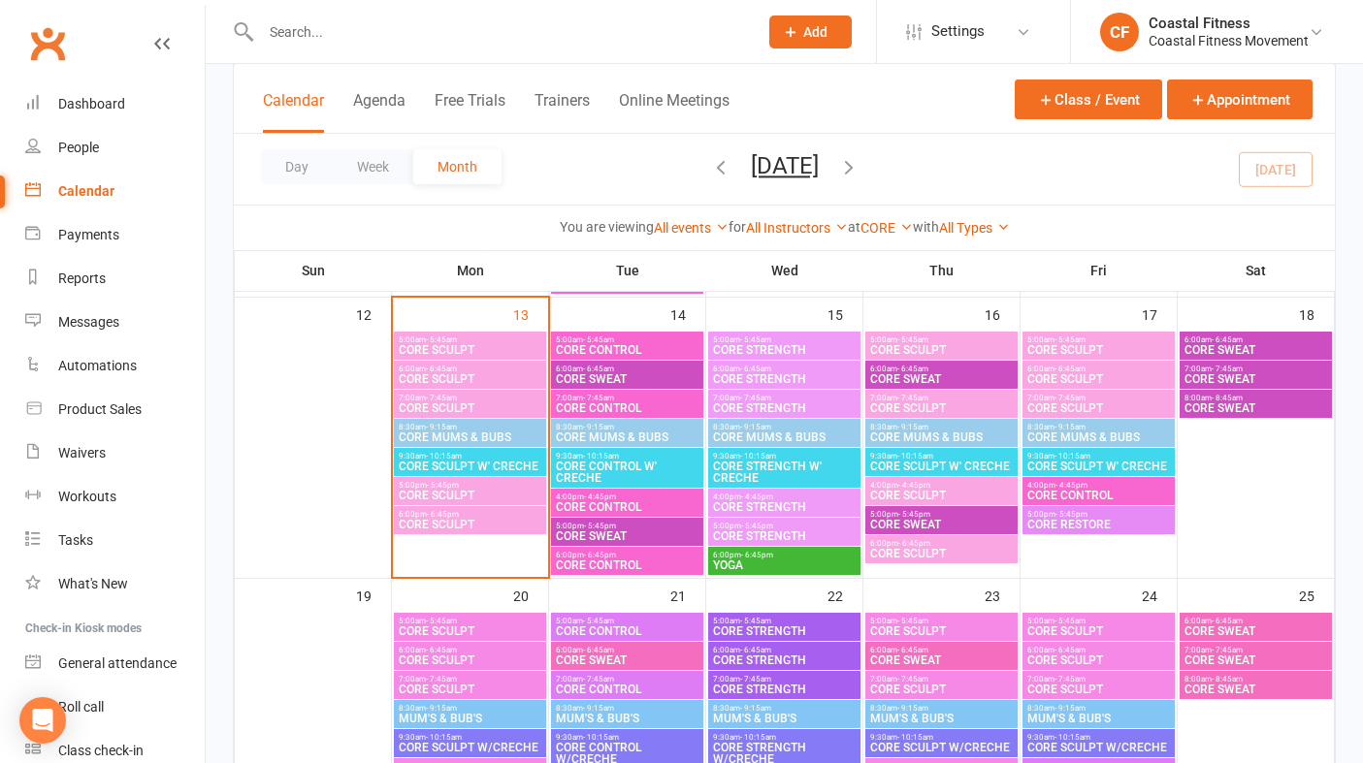
click at [605, 504] on span "CORE CONTROL" at bounding box center [627, 507] width 145 height 12
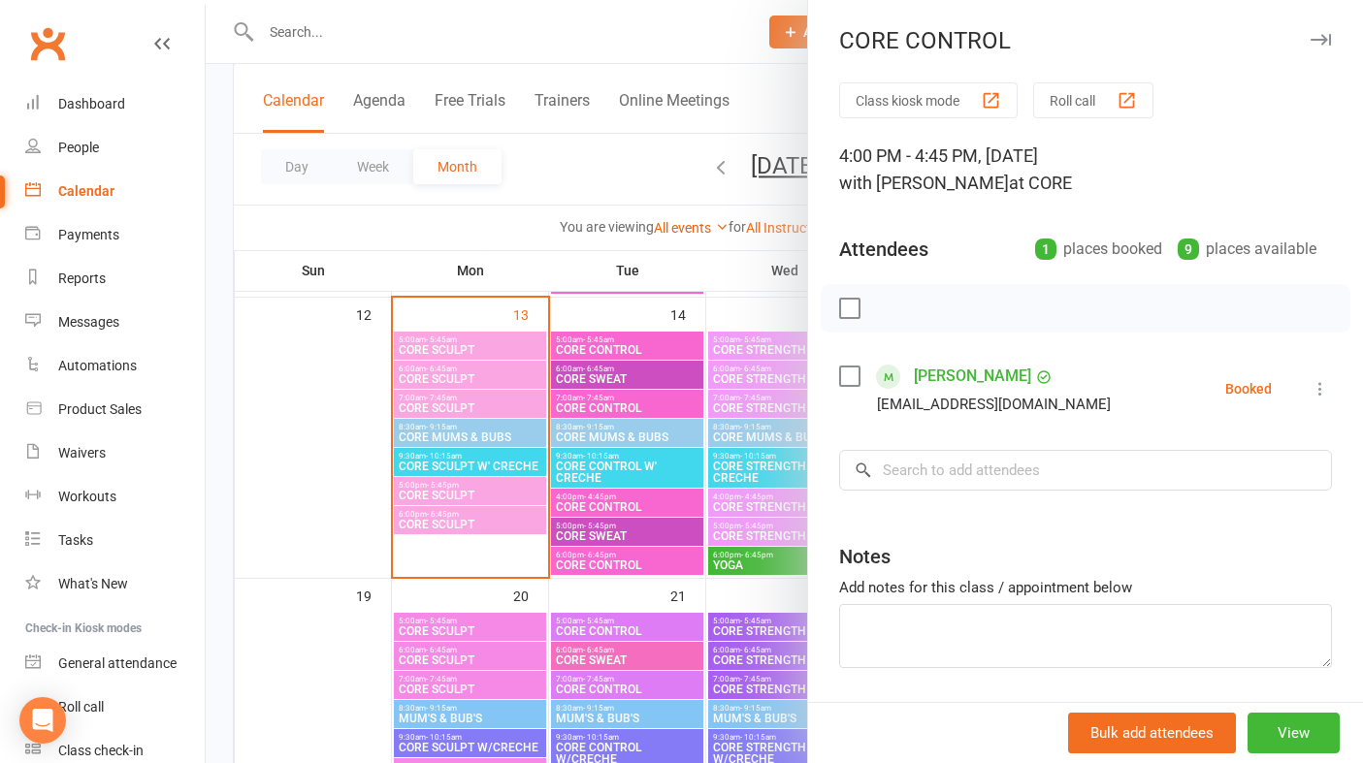
click at [1318, 34] on icon "button" at bounding box center [1320, 40] width 20 height 12
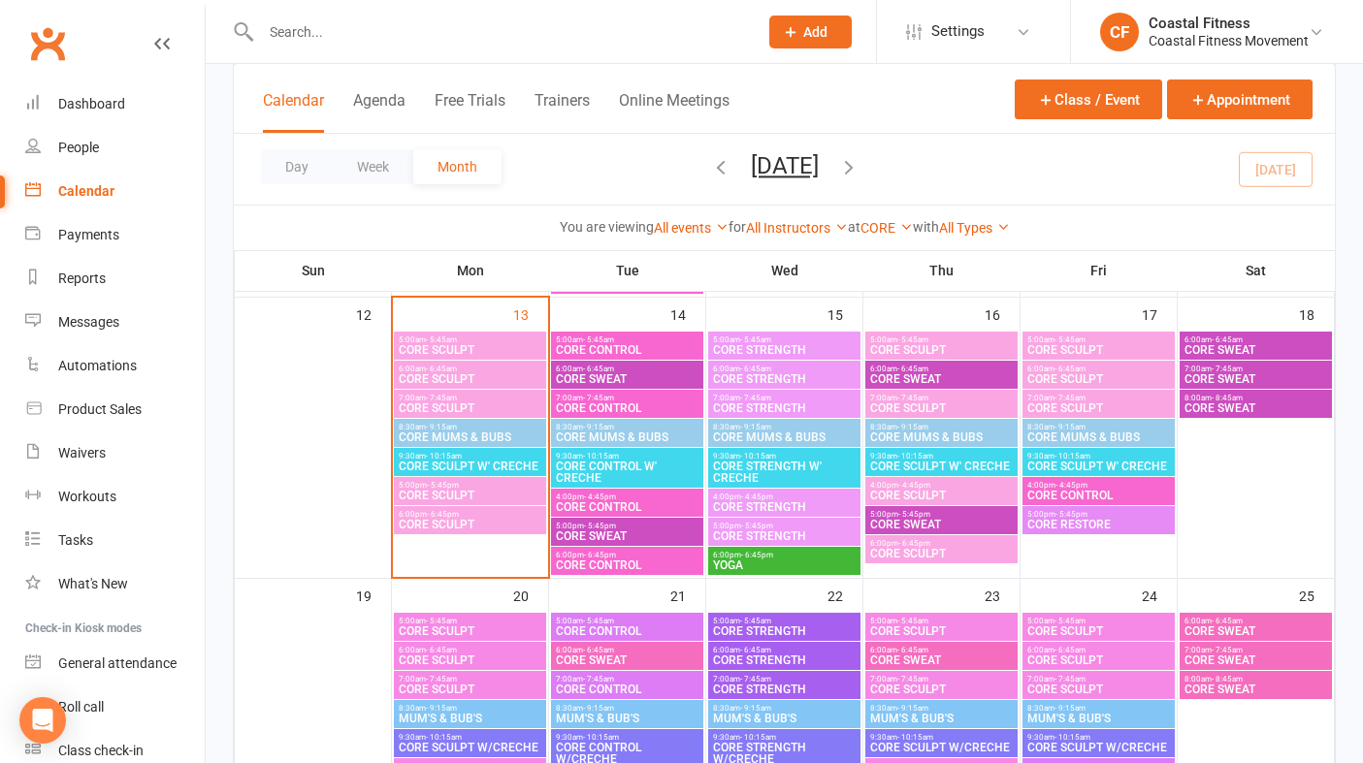
click at [803, 33] on span "Add" at bounding box center [815, 32] width 24 height 16
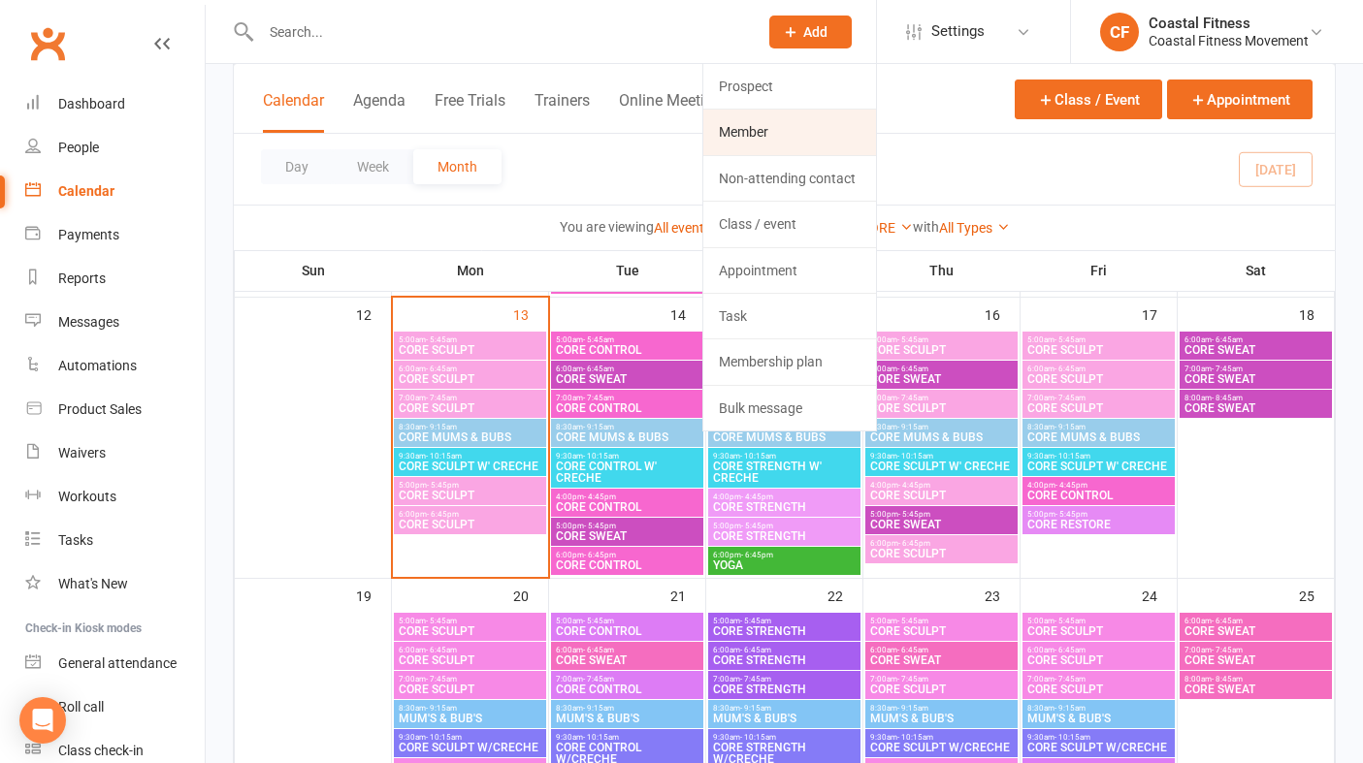
click at [740, 140] on link "Member" at bounding box center [789, 132] width 173 height 45
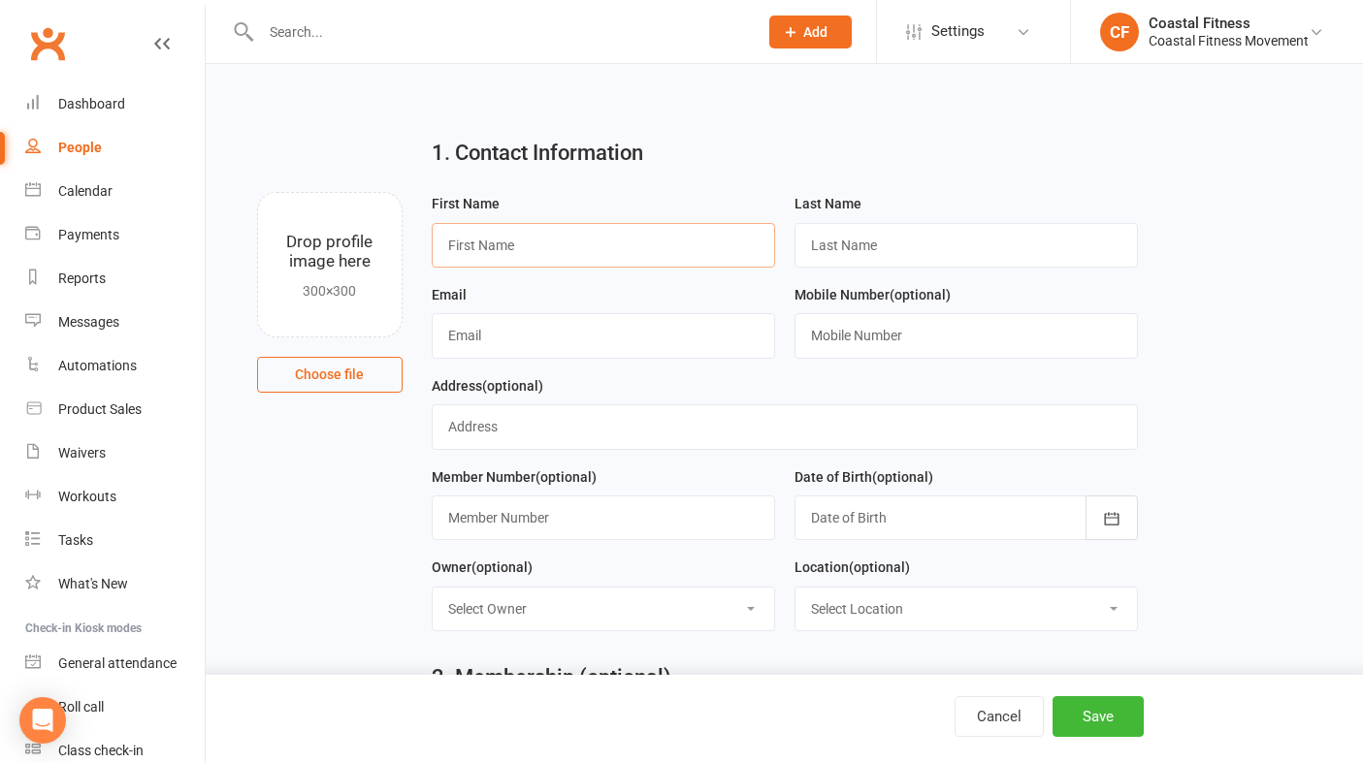
click at [567, 243] on input "text" at bounding box center [603, 245] width 343 height 45
type input "[PERSON_NAME]"
type input "Mackay"
type input "[PERSON_NAME][EMAIL_ADDRESS][DOMAIN_NAME]"
type input "0419161509"
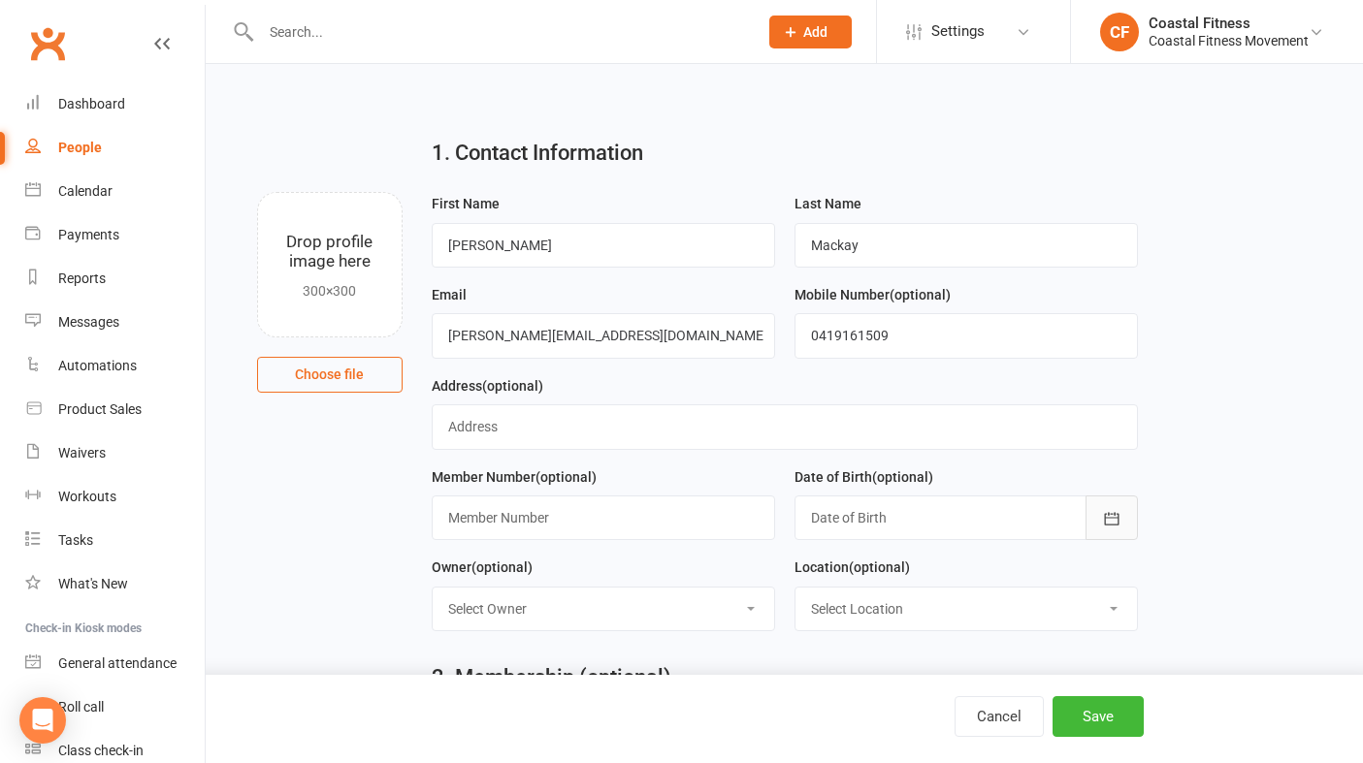
click at [1115, 533] on button "button" at bounding box center [1111, 518] width 52 height 45
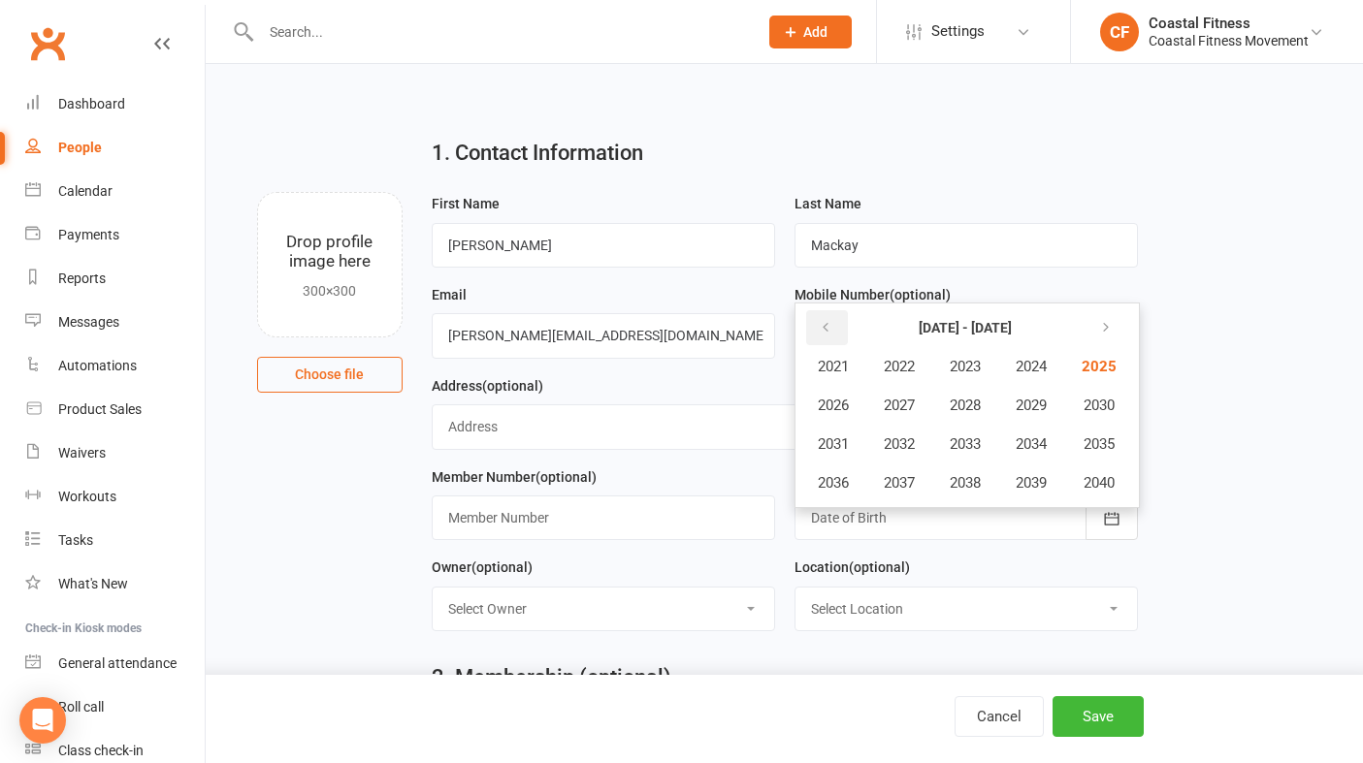
click at [836, 325] on button "button" at bounding box center [827, 327] width 42 height 35
click at [1108, 371] on span "1985" at bounding box center [1096, 366] width 31 height 17
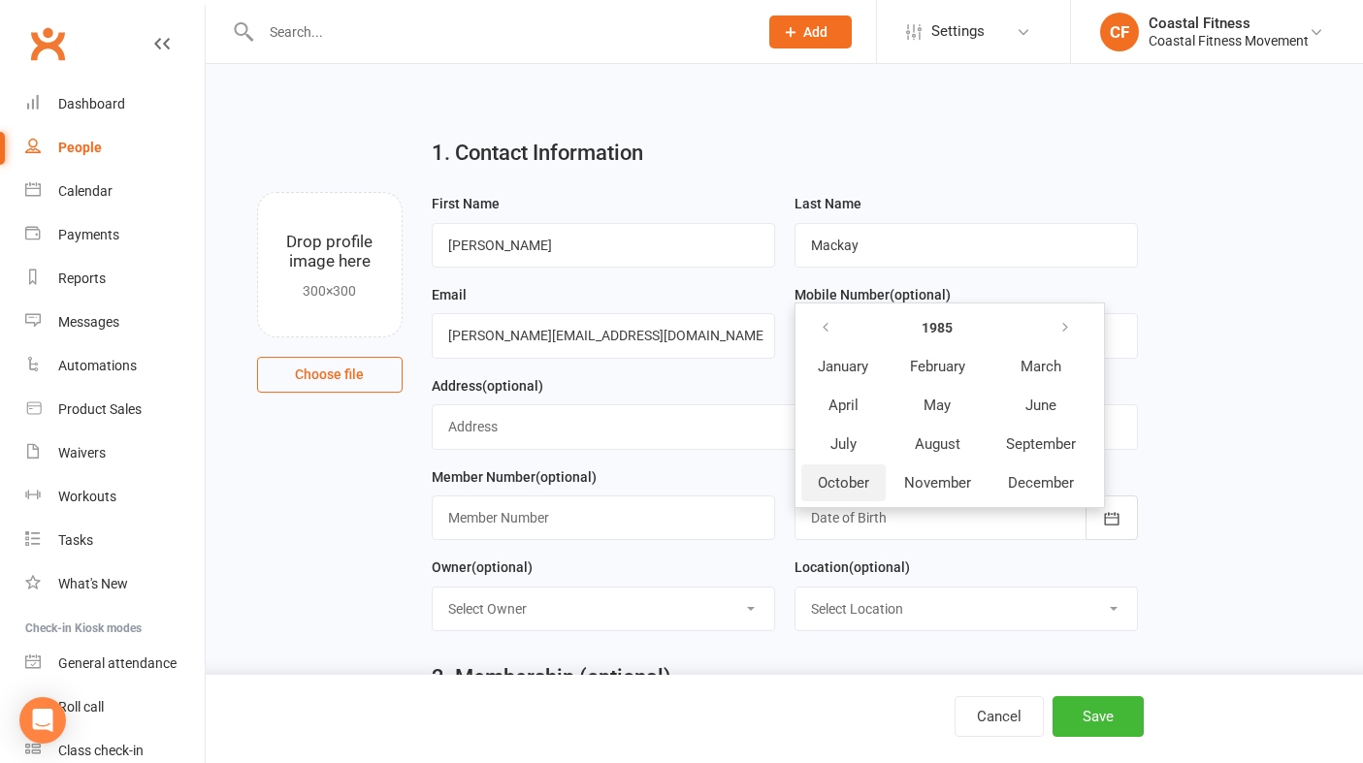
click at [868, 482] on span "October" at bounding box center [843, 482] width 51 height 17
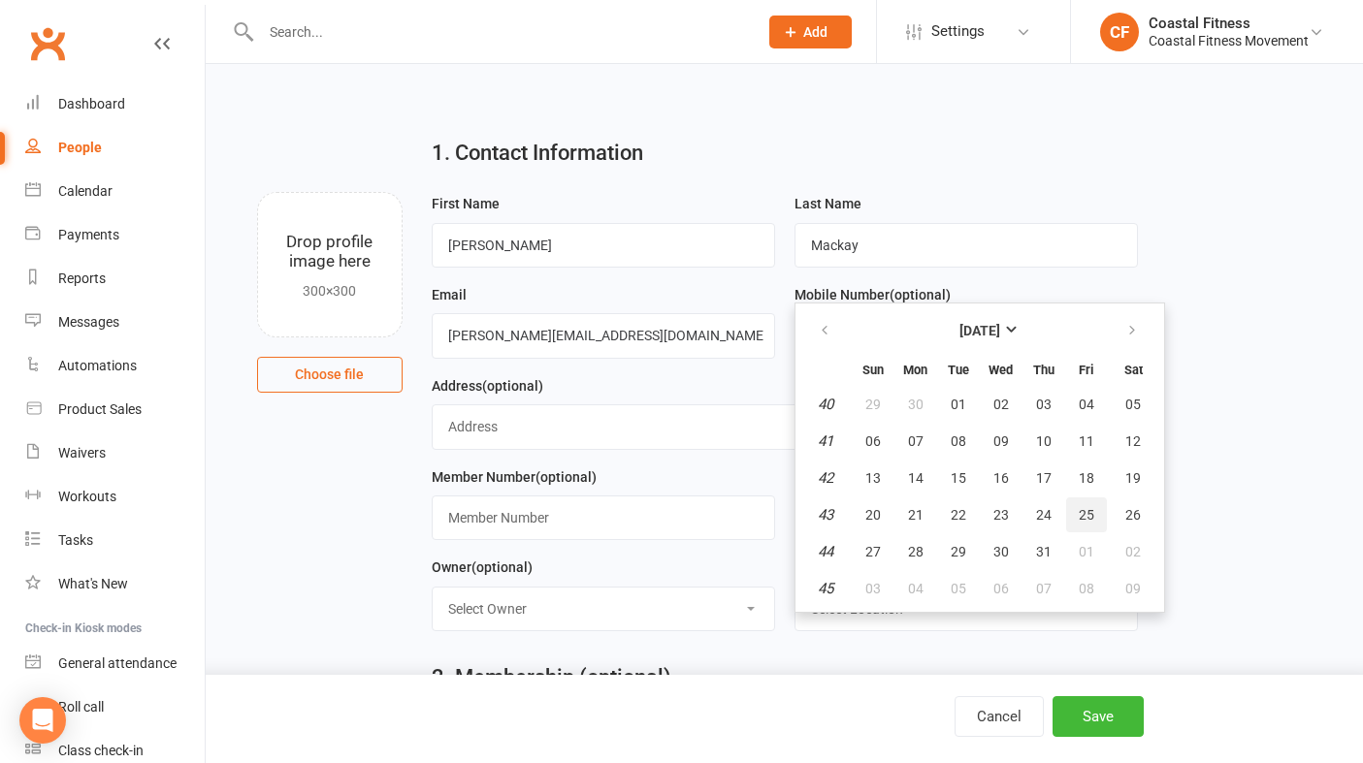
click at [1083, 512] on span "25" at bounding box center [1086, 515] width 16 height 16
type input "[DATE]"
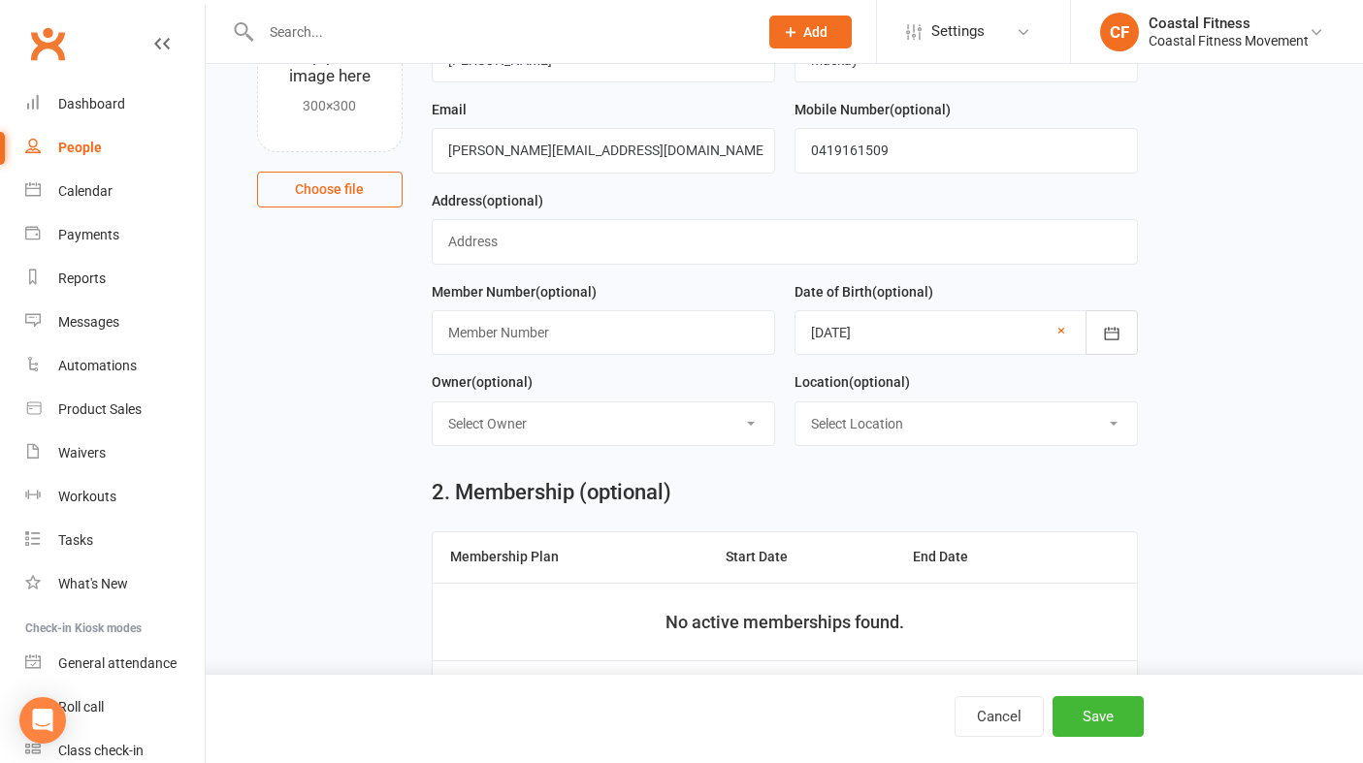
scroll to position [189, 0]
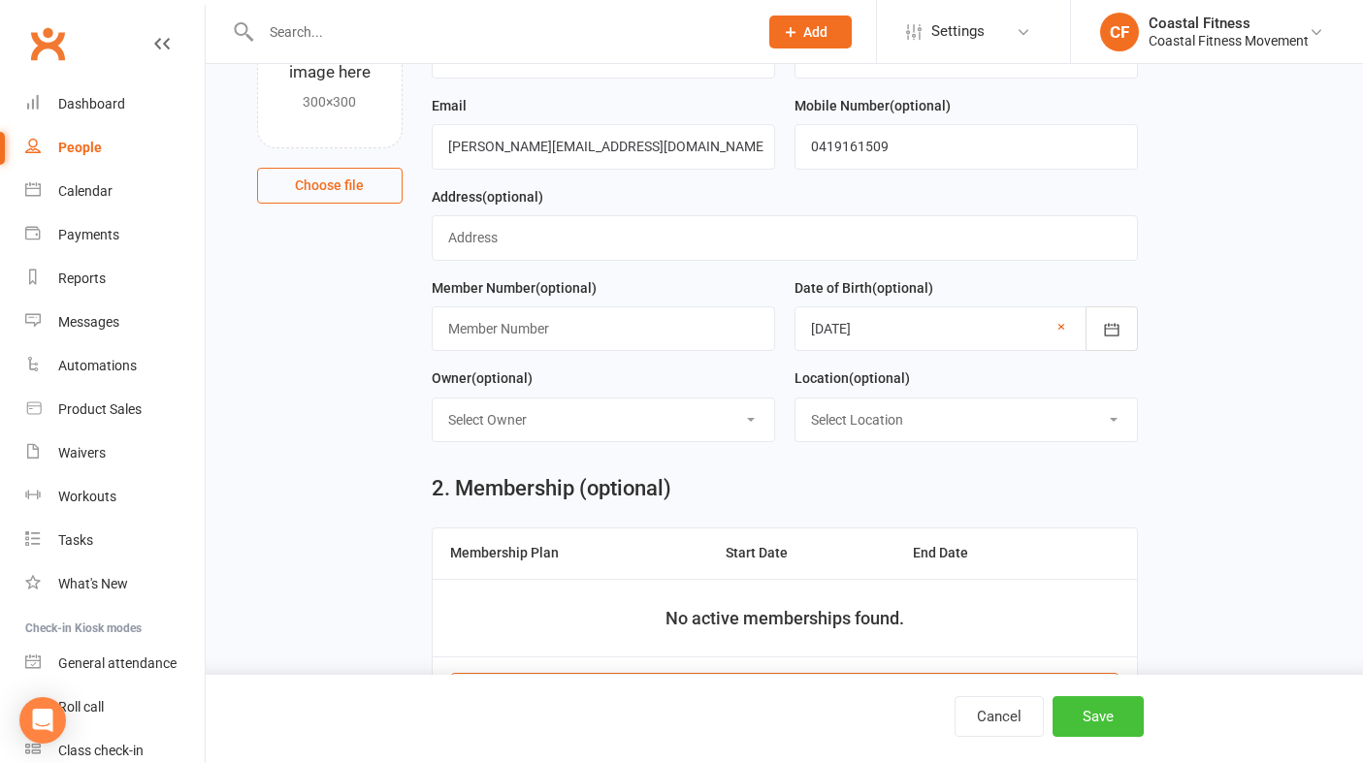
click at [1100, 706] on button "Save" at bounding box center [1097, 716] width 91 height 41
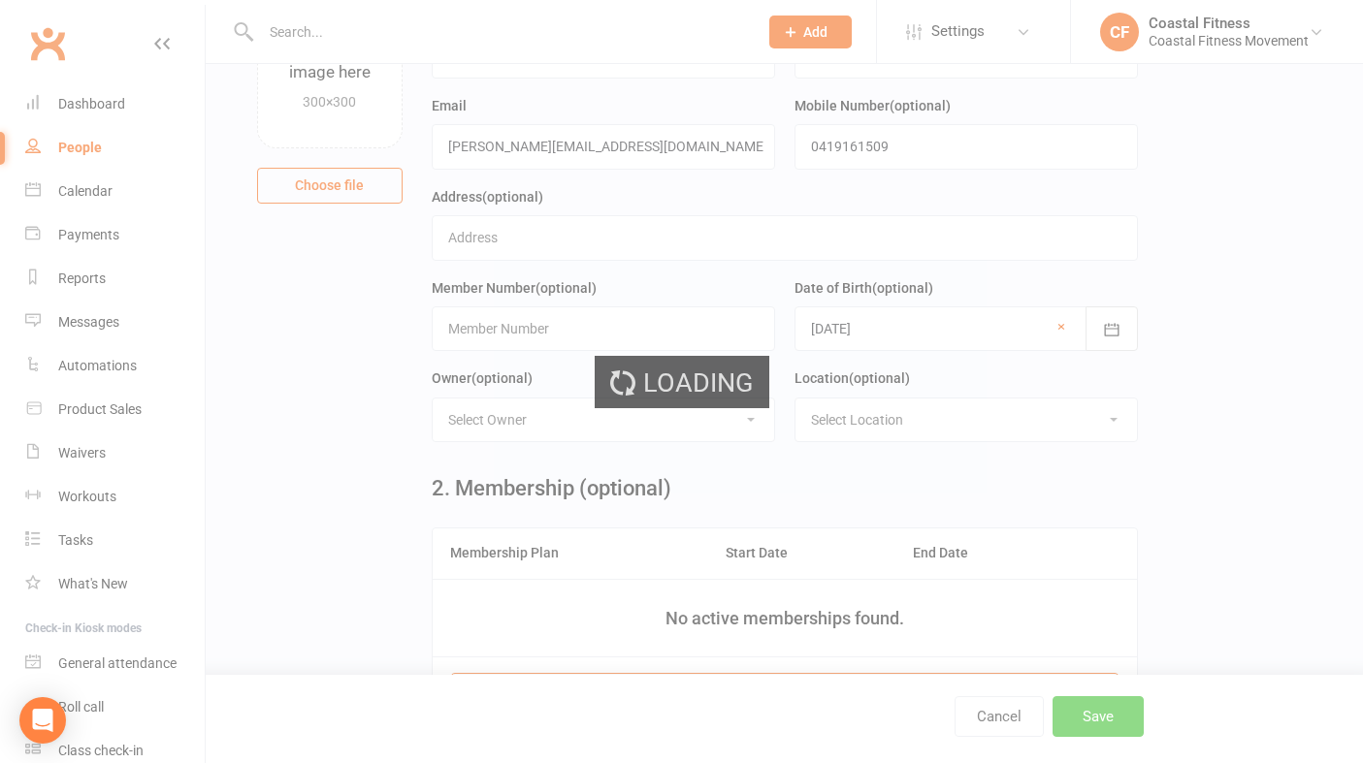
scroll to position [0, 0]
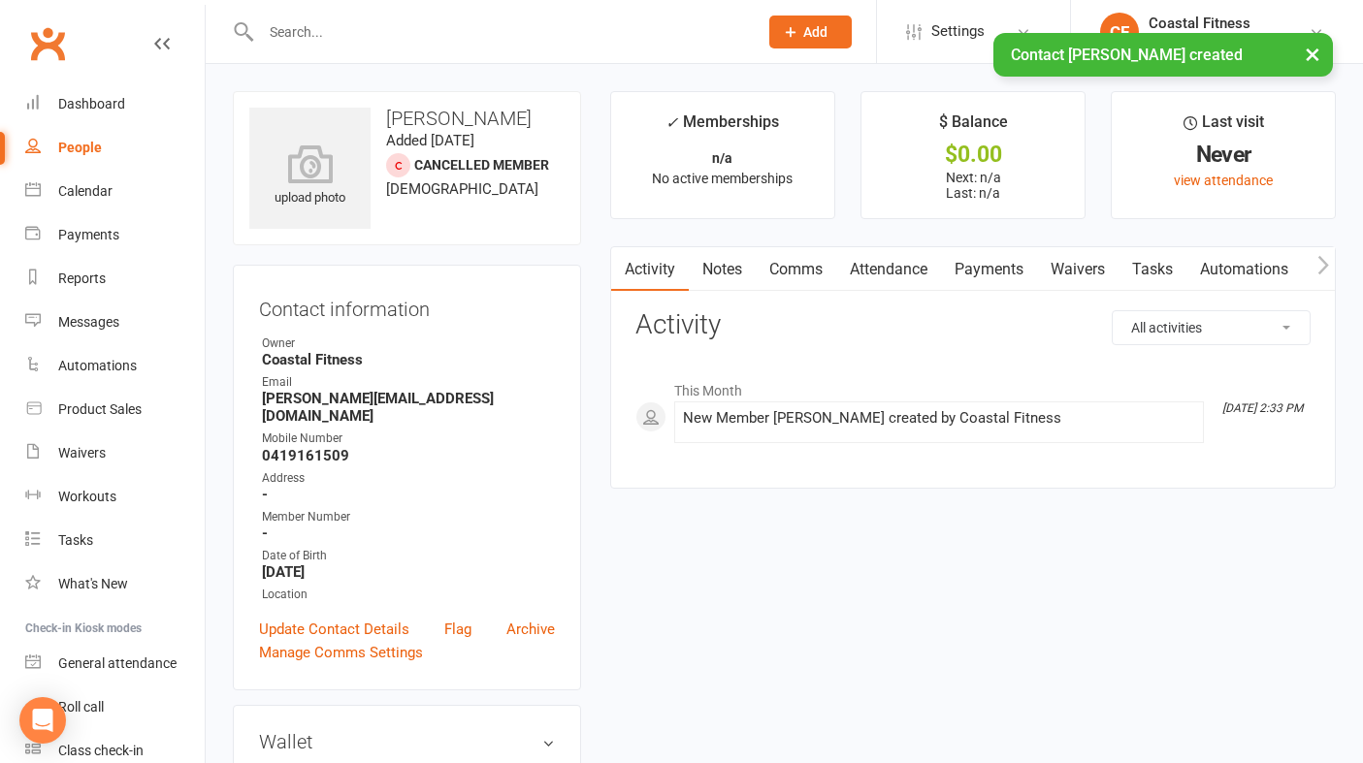
scroll to position [60, 0]
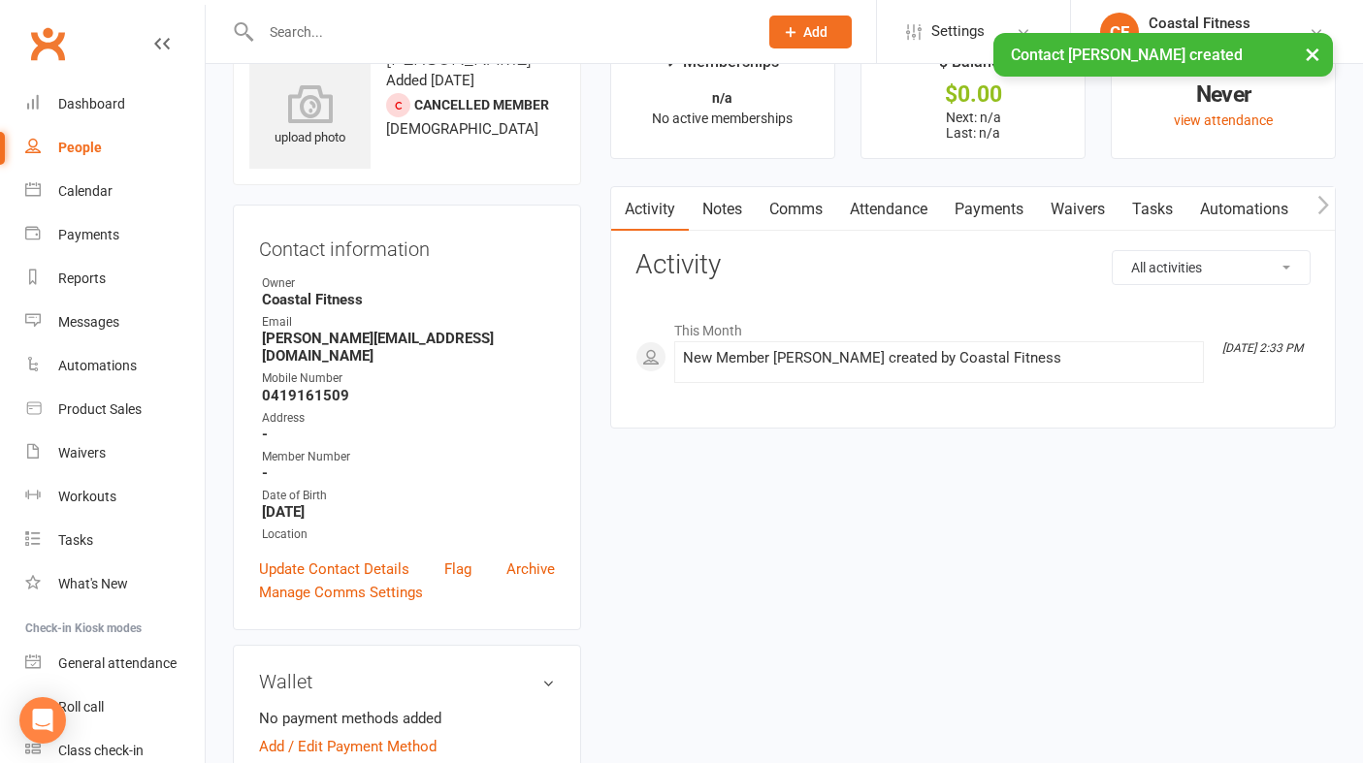
click at [1088, 206] on link "Waivers" at bounding box center [1077, 209] width 81 height 45
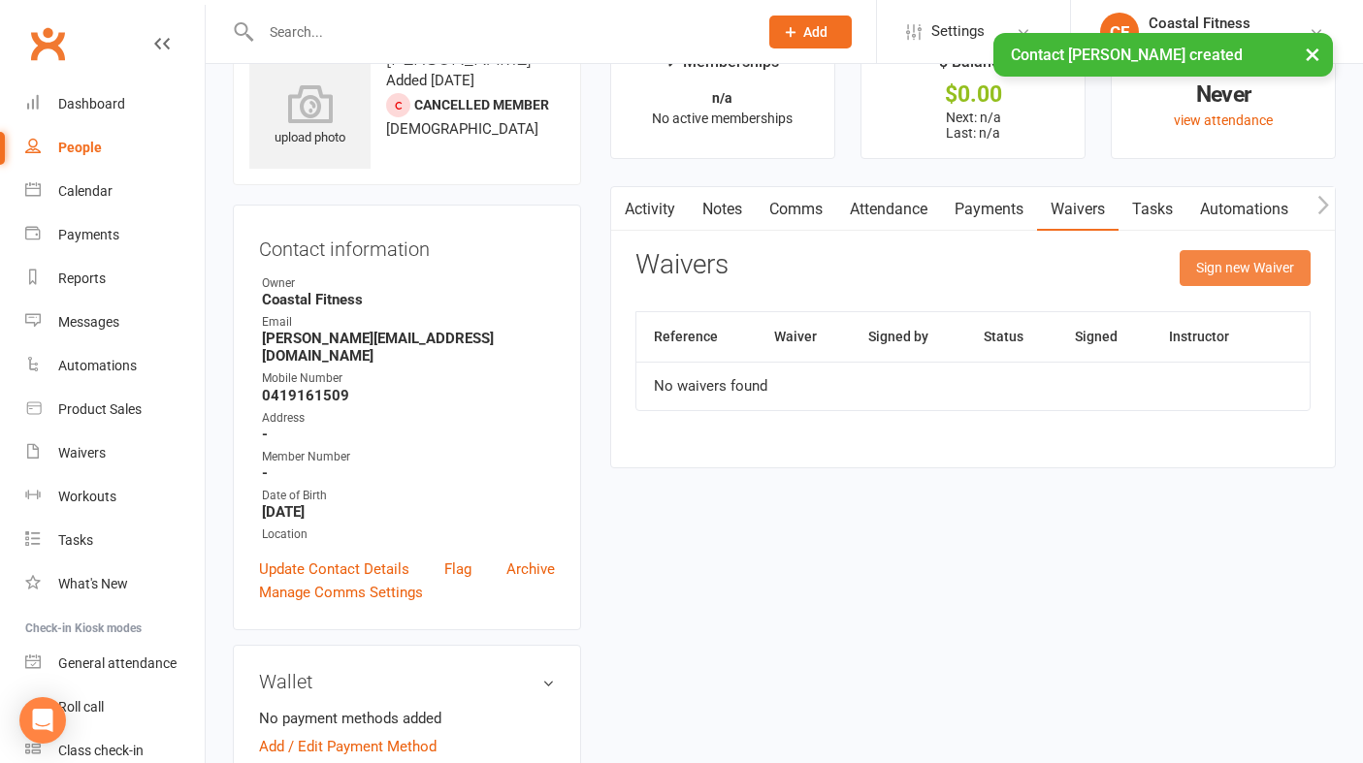
click at [1266, 258] on button "Sign new Waiver" at bounding box center [1244, 267] width 131 height 35
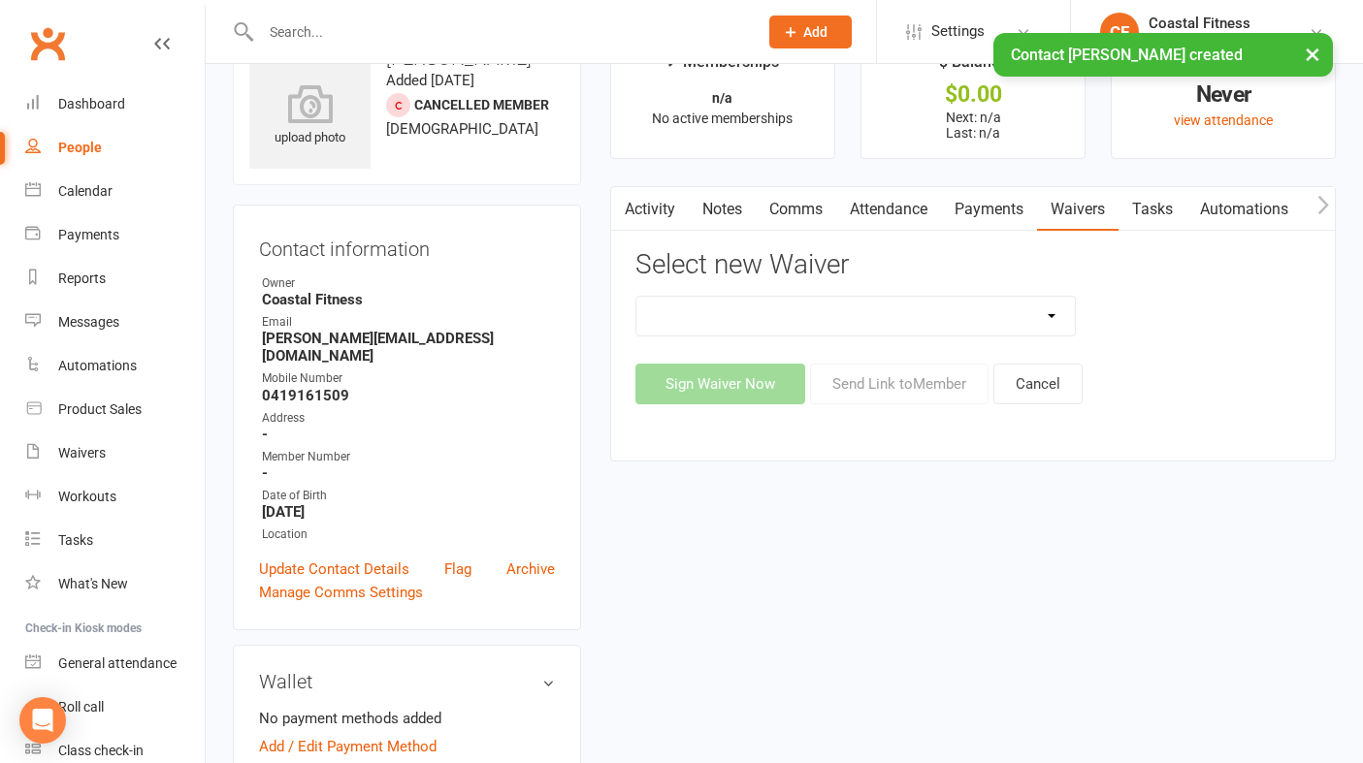
click at [1051, 311] on select "5 x SAUNA PASS 7 DAY CASUAL PASS 7 DAY FREE TRIAL BRING A FRIEND FOR FREE BRONZ…" at bounding box center [855, 316] width 438 height 39
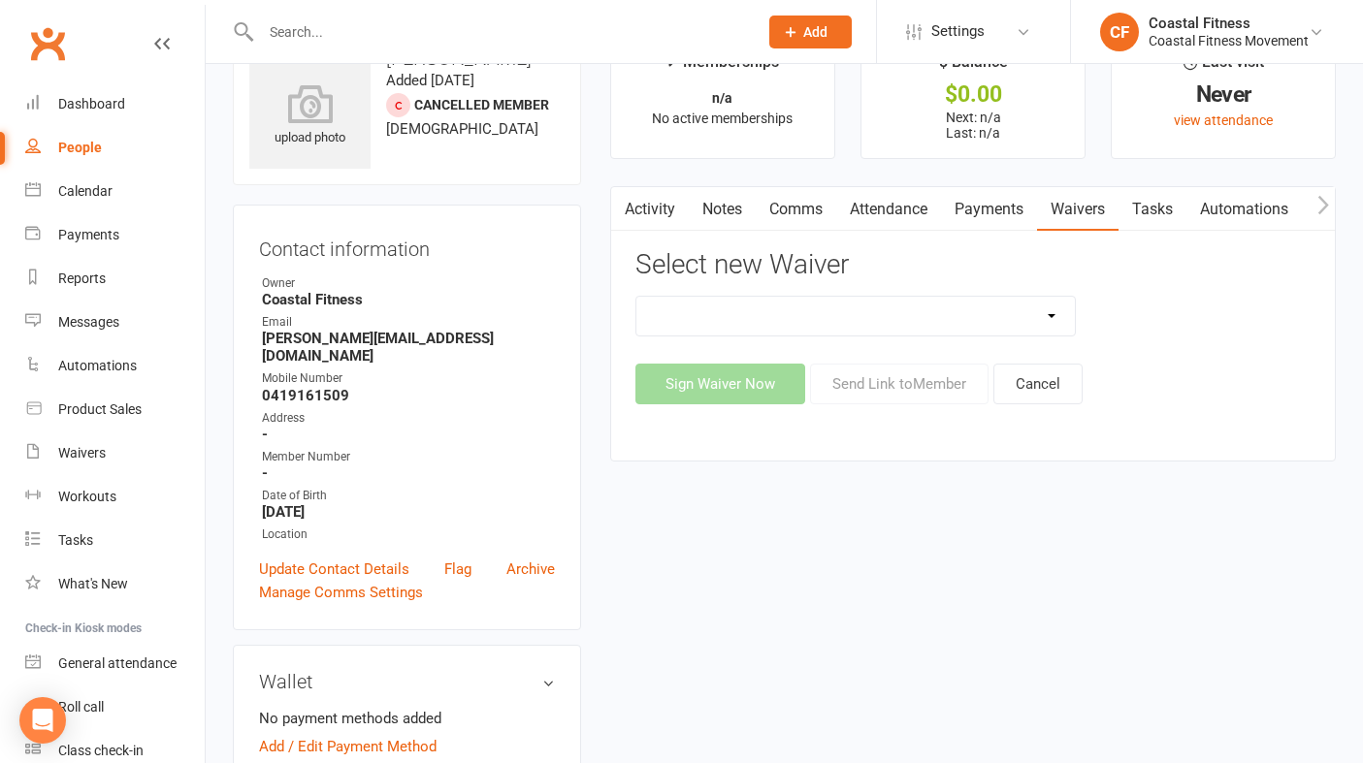
select select "15121"
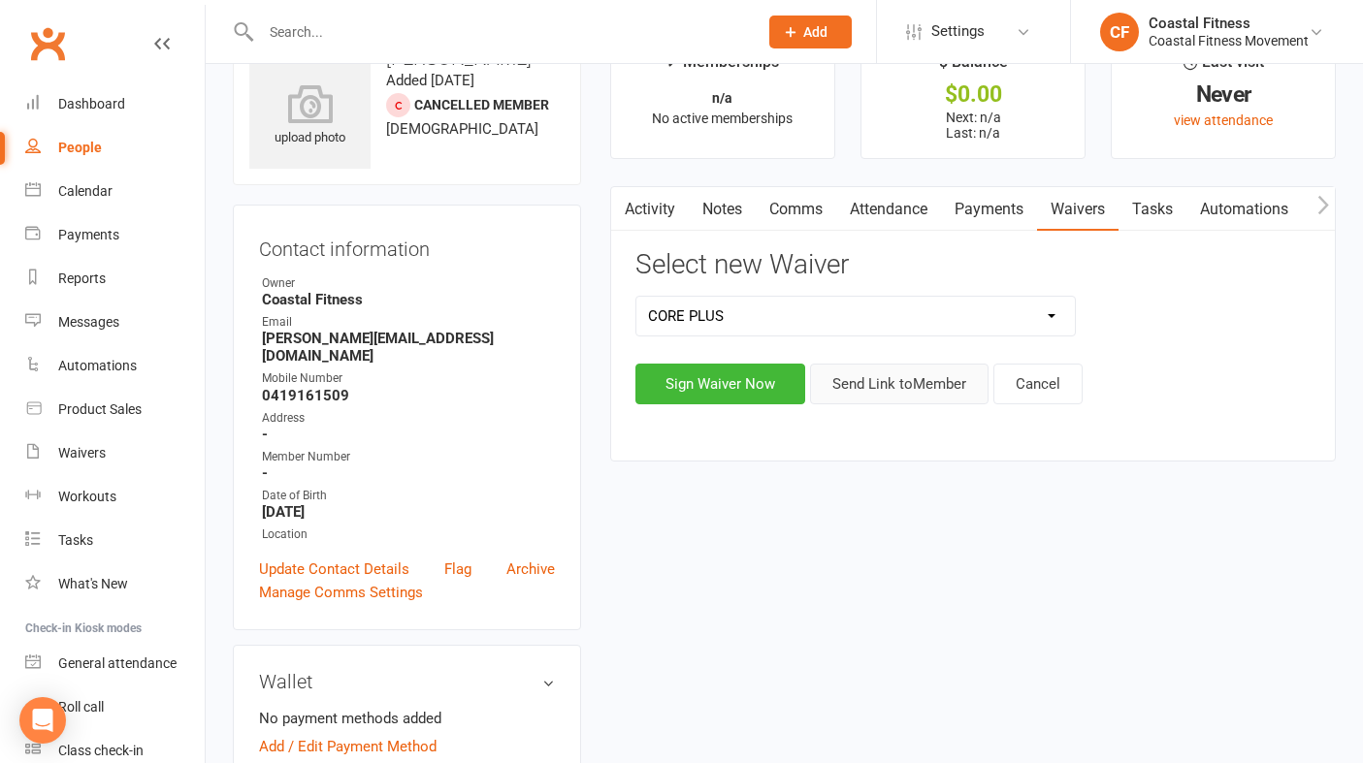
click at [959, 386] on button "Send Link to Member" at bounding box center [899, 384] width 178 height 41
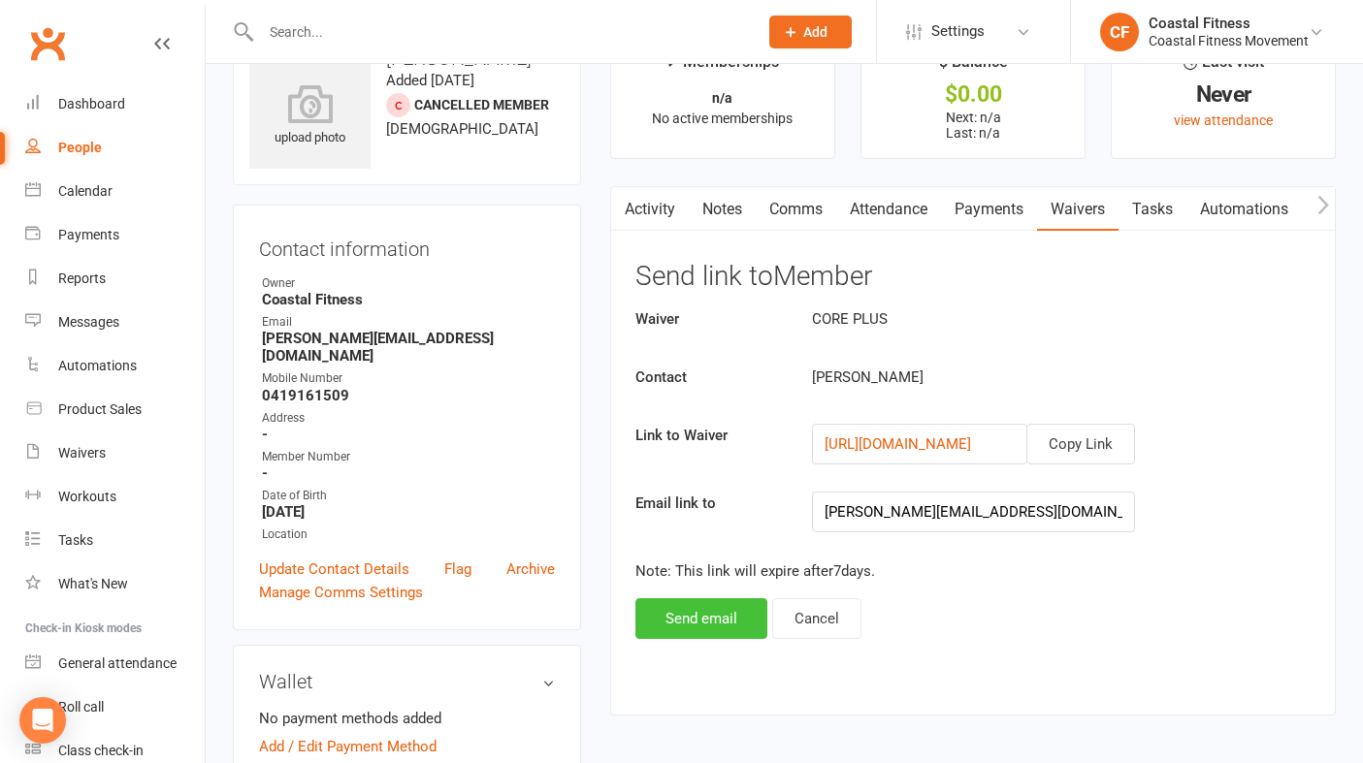
click at [724, 620] on button "Send email" at bounding box center [701, 618] width 132 height 41
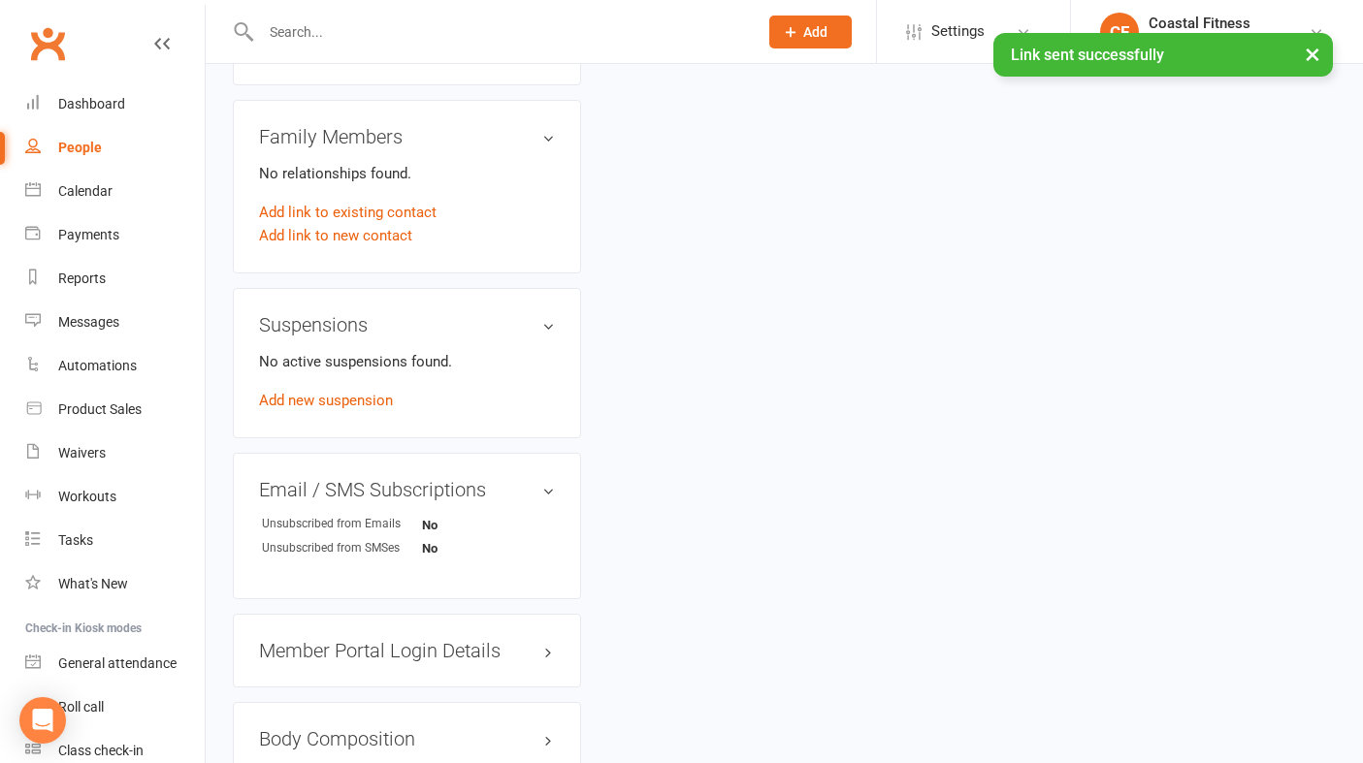
scroll to position [934, 0]
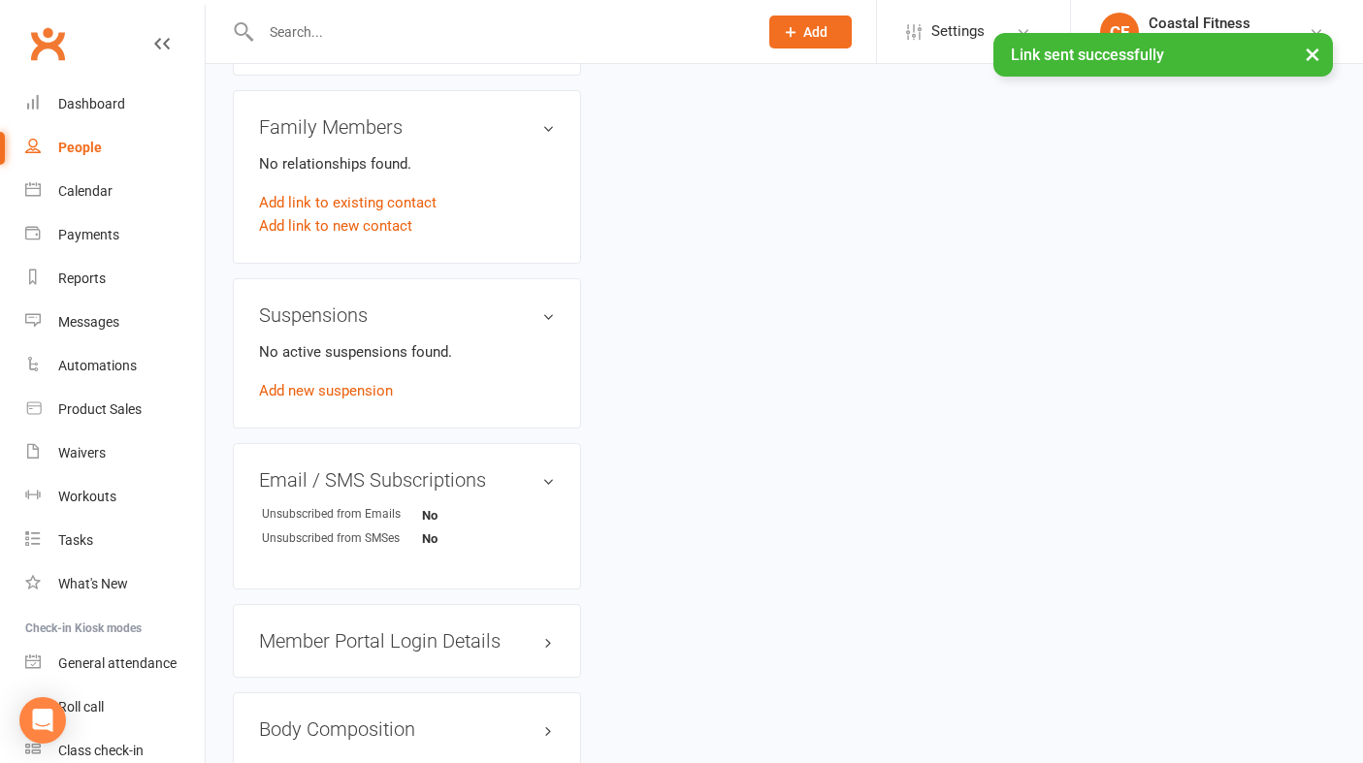
click at [491, 630] on h3 "Member Portal Login Details" at bounding box center [407, 640] width 296 height 21
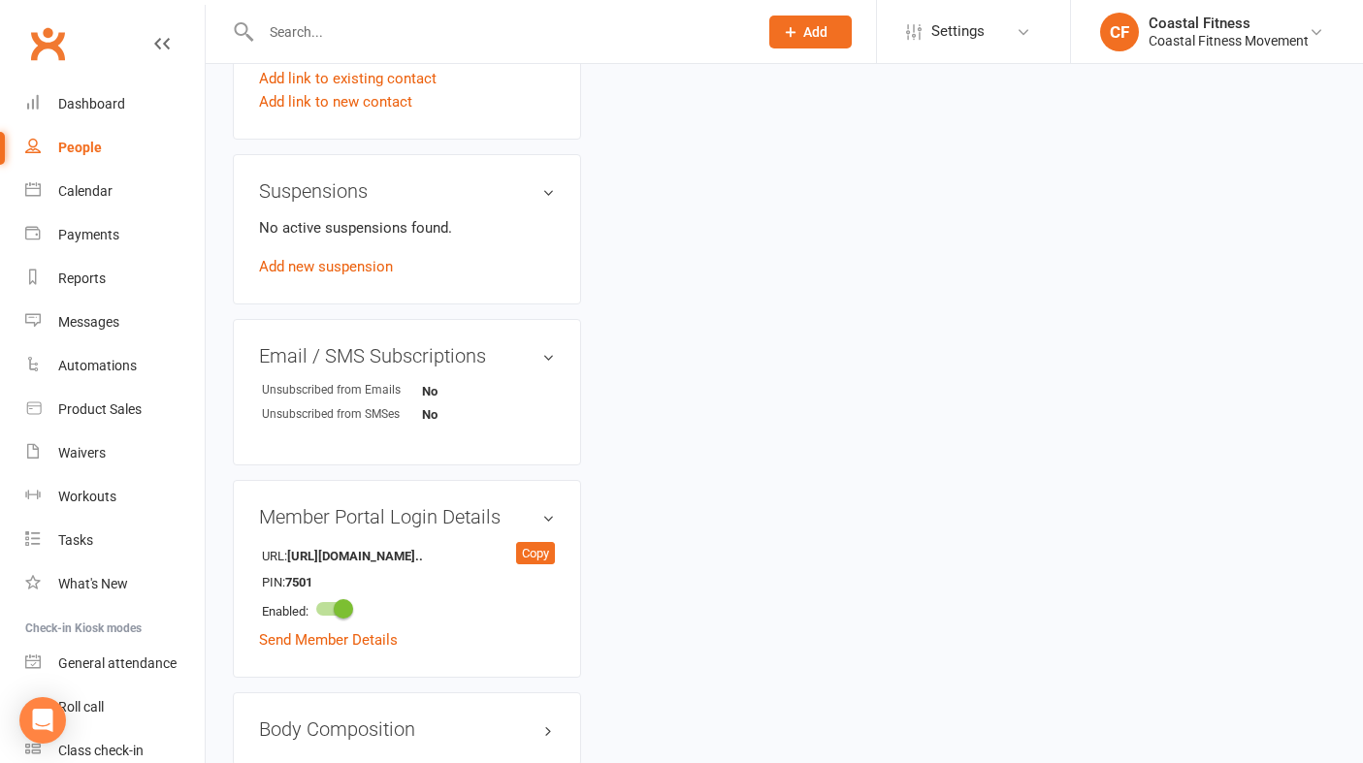
scroll to position [1075, 0]
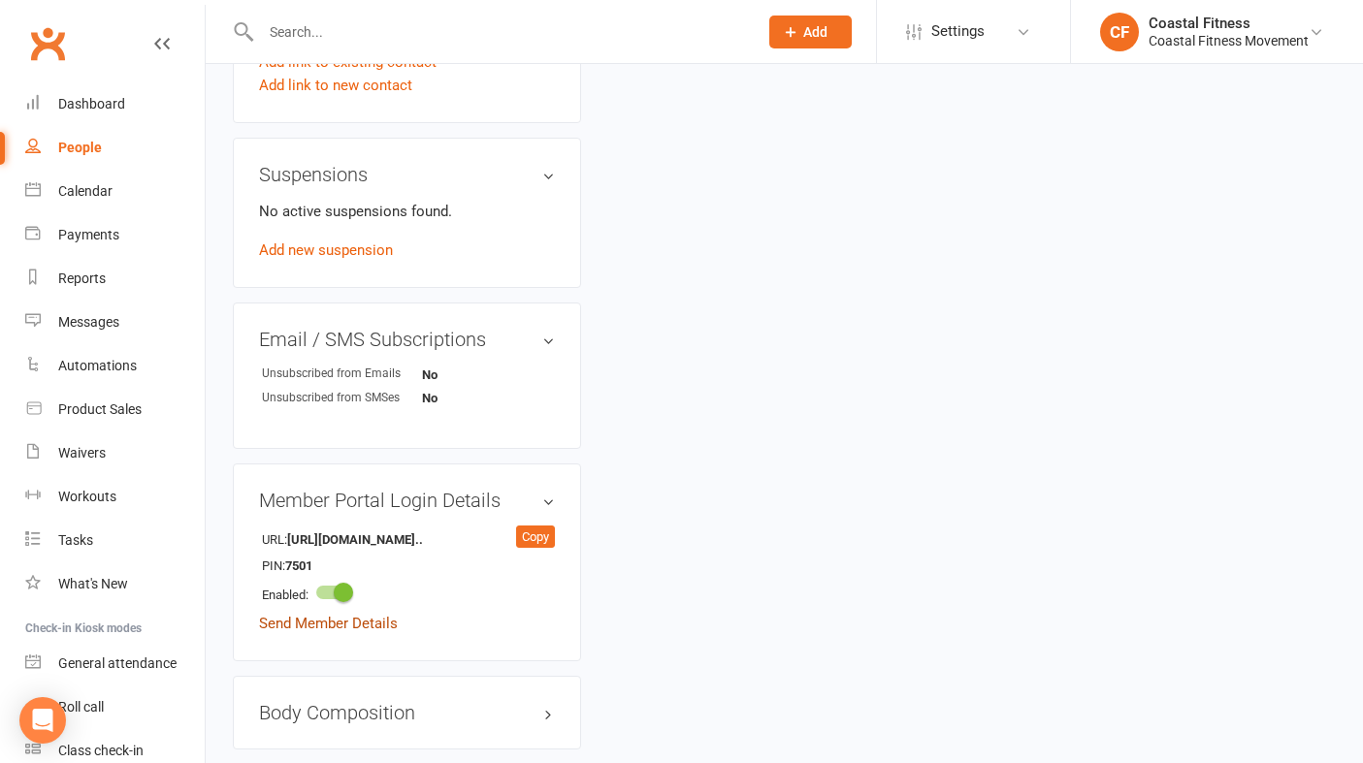
click at [347, 615] on link "Send Member Details" at bounding box center [328, 623] width 139 height 17
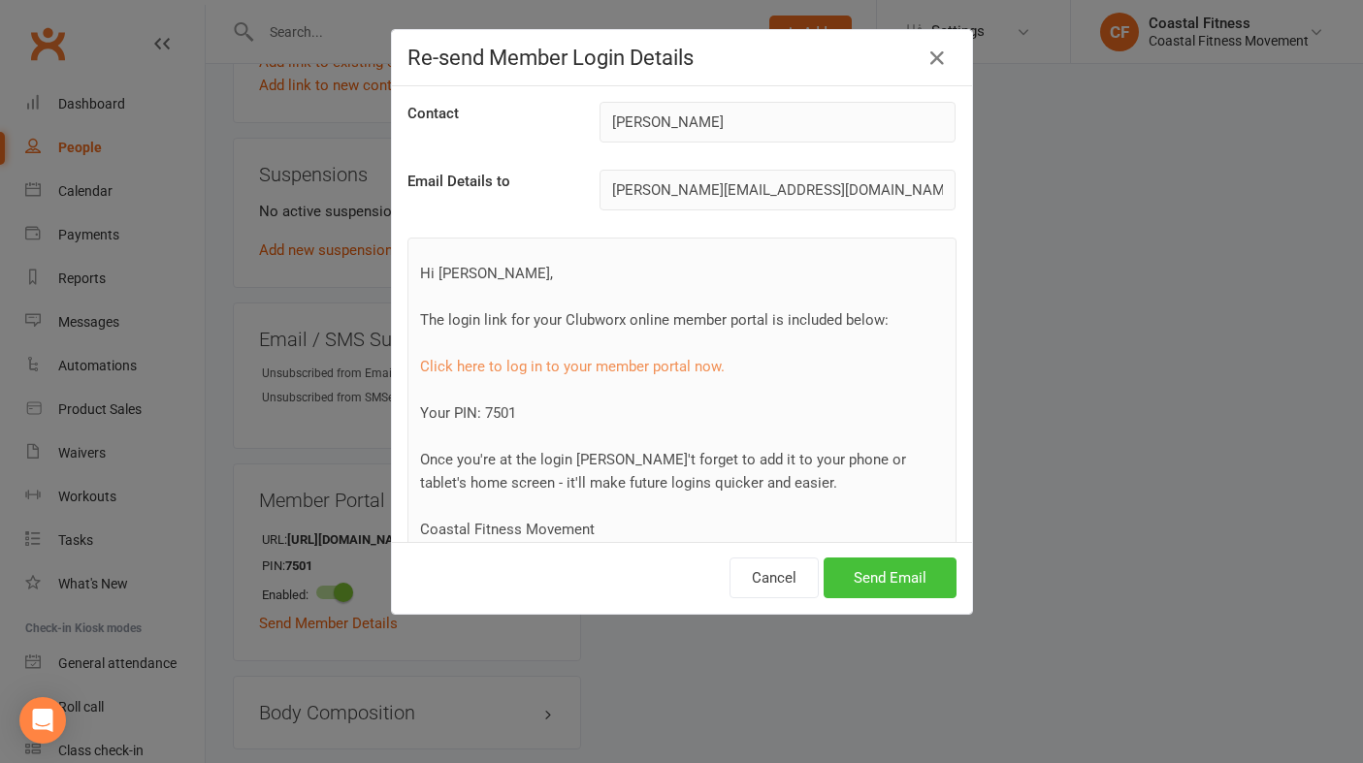
click at [879, 582] on button "Send Email" at bounding box center [889, 578] width 133 height 41
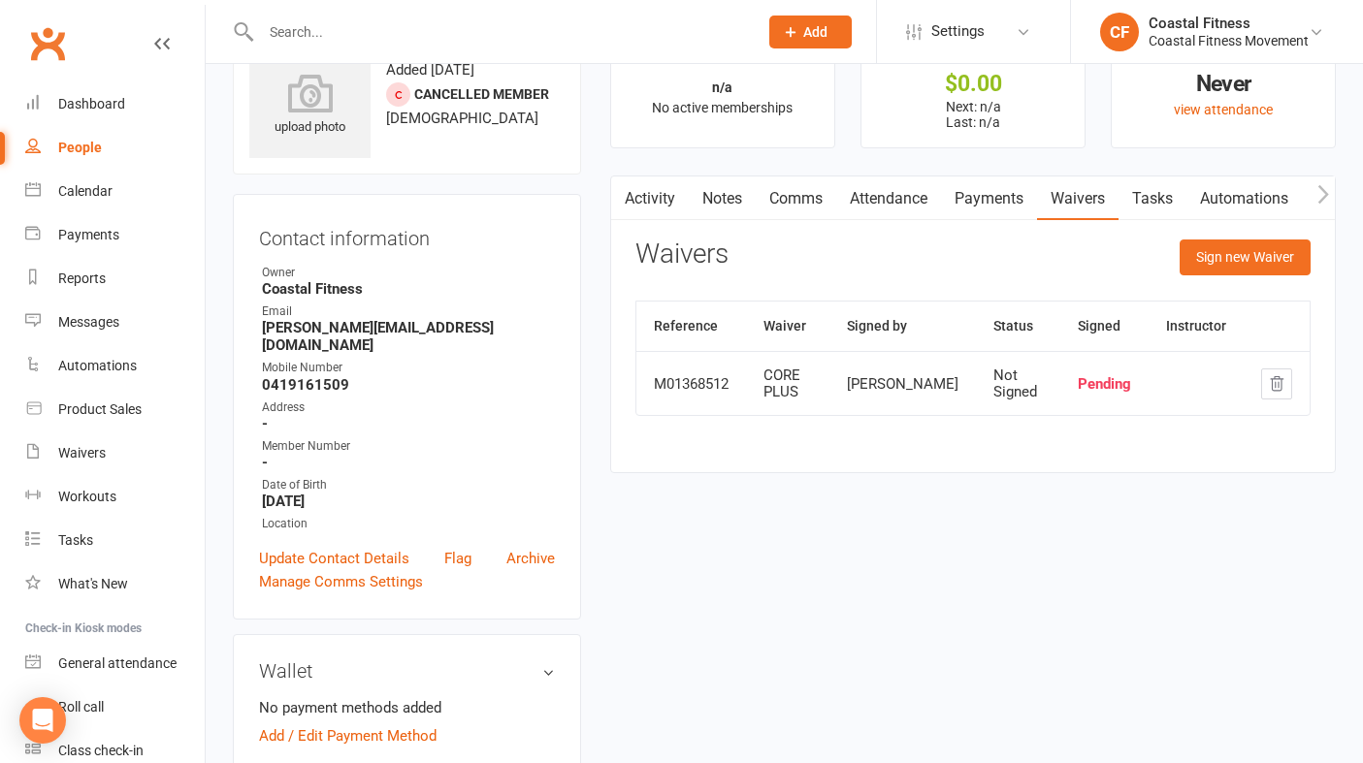
scroll to position [0, 0]
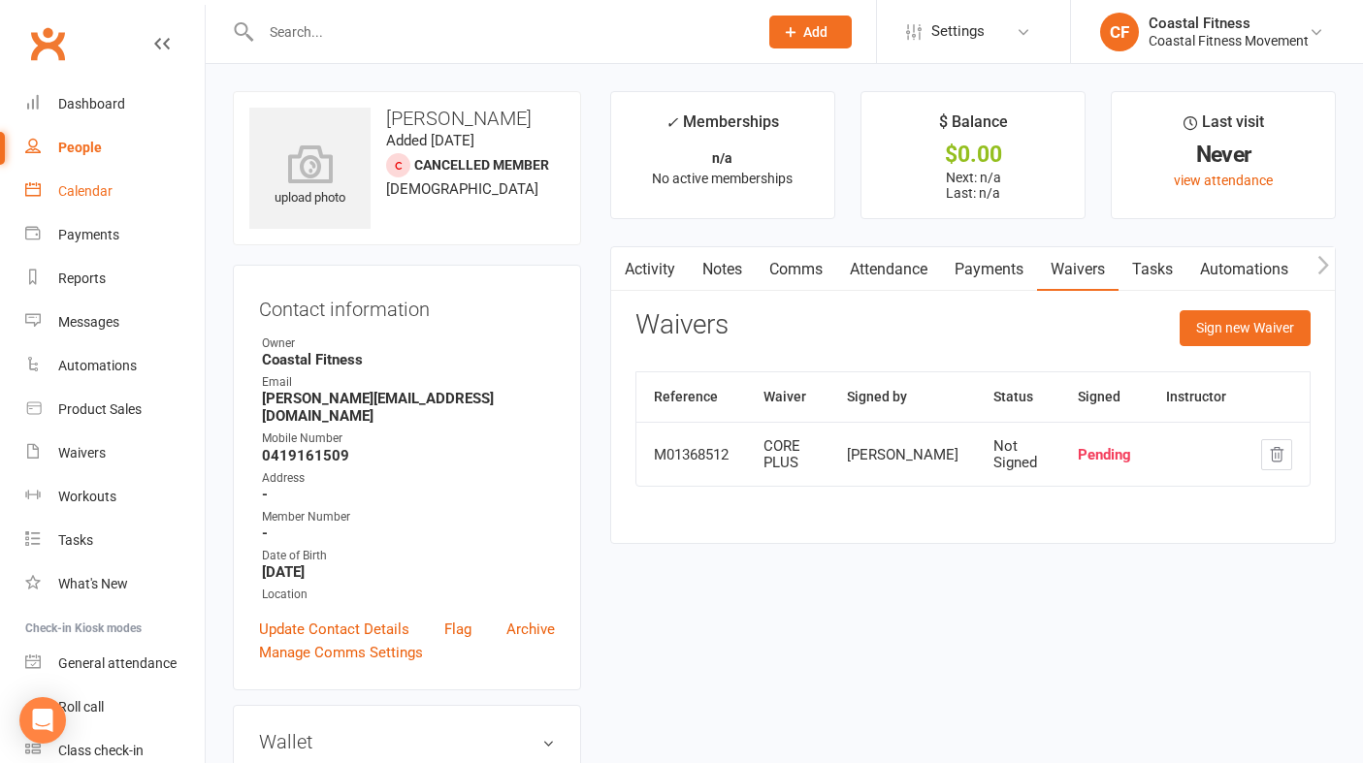
click at [90, 191] on div "Calendar" at bounding box center [85, 191] width 54 height 16
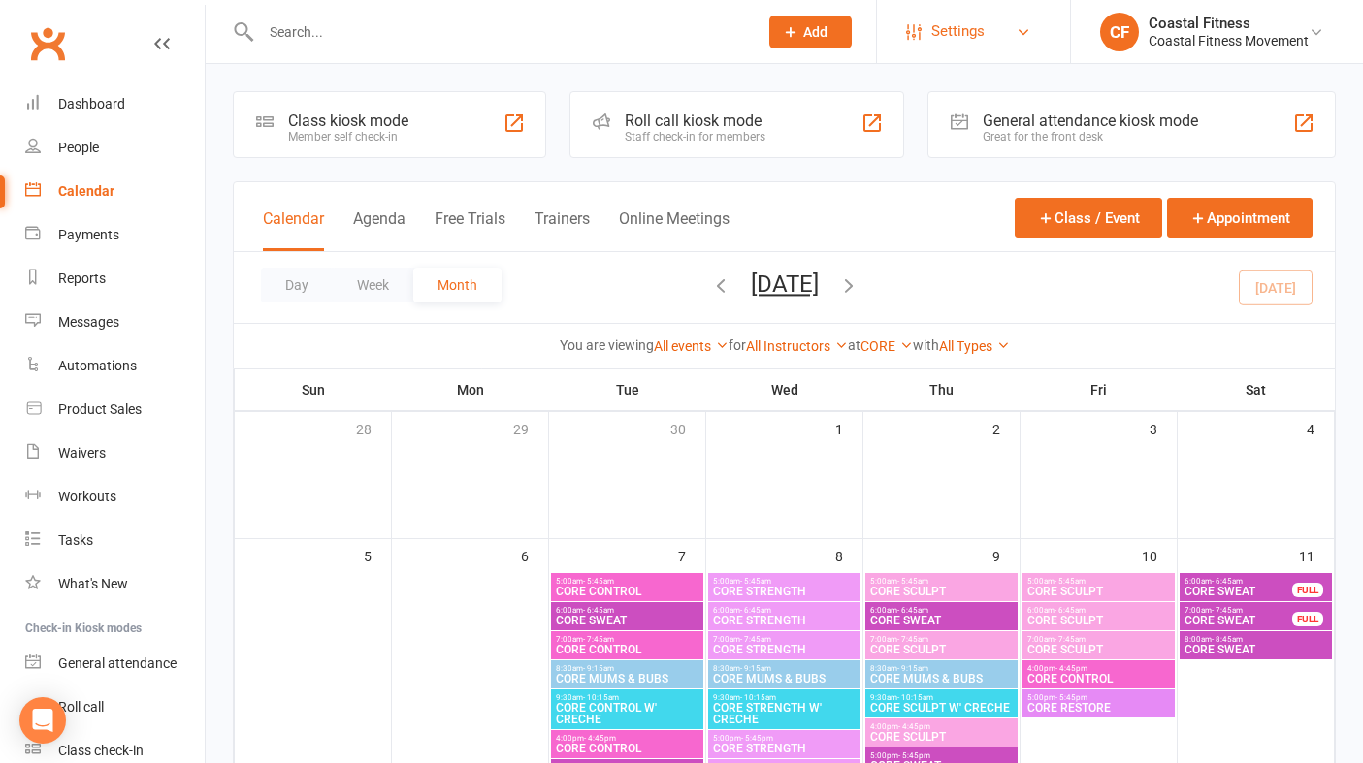
click at [1033, 45] on link "Settings" at bounding box center [973, 32] width 135 height 44
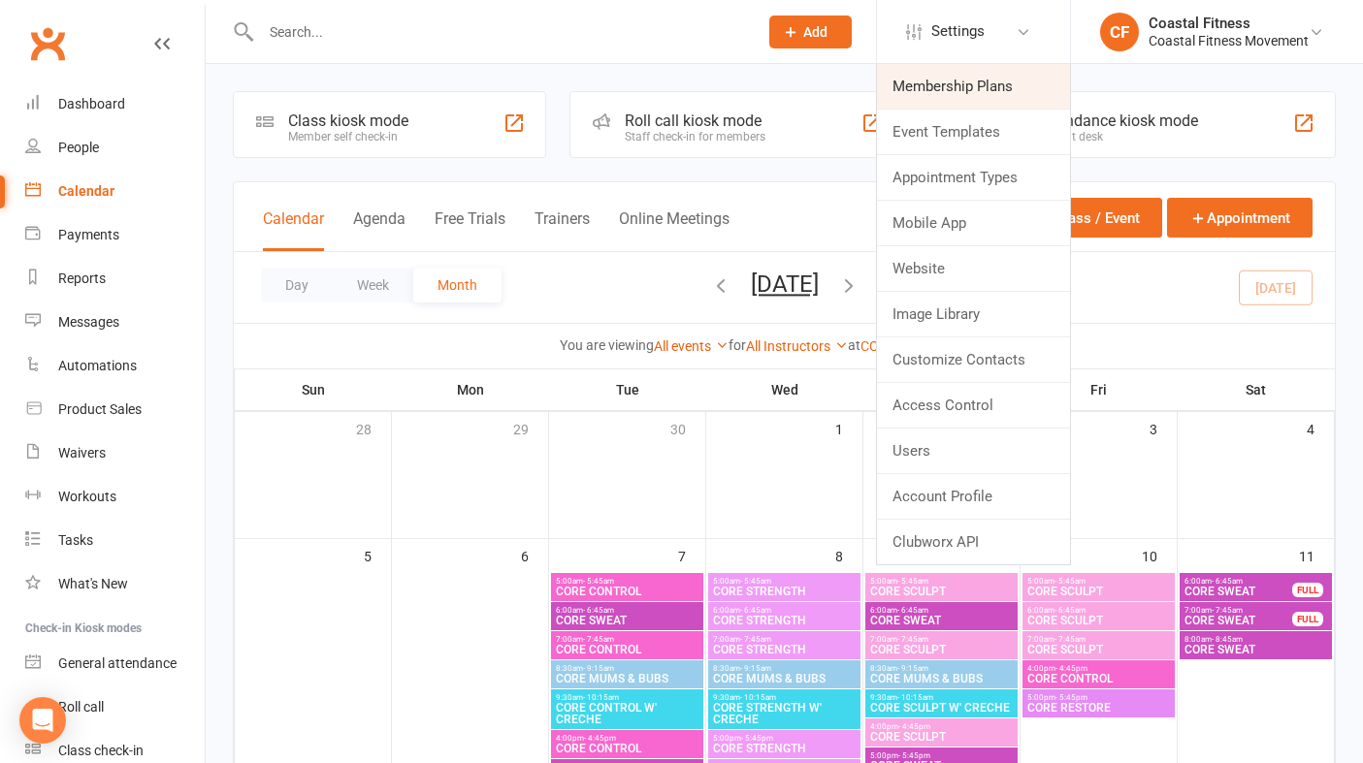
click at [941, 91] on link "Membership Plans" at bounding box center [973, 86] width 193 height 45
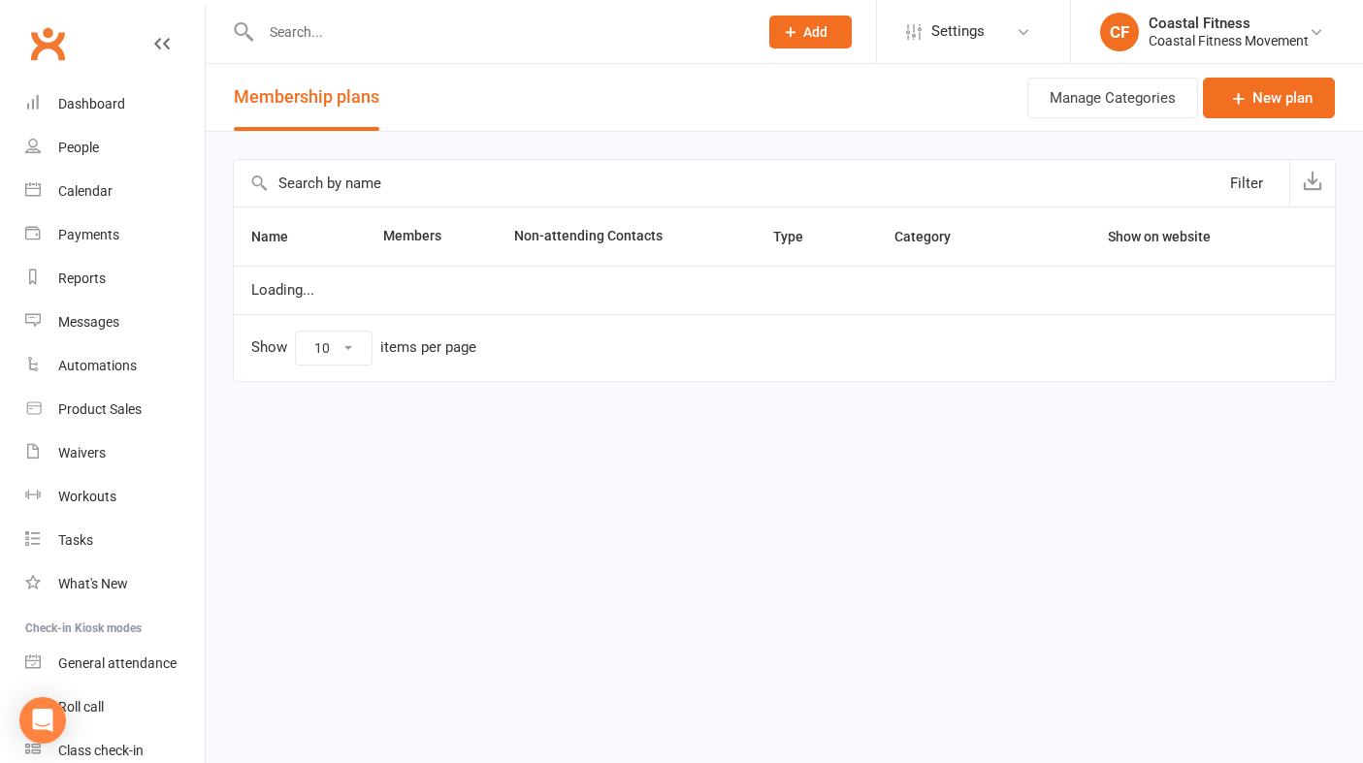
select select "50"
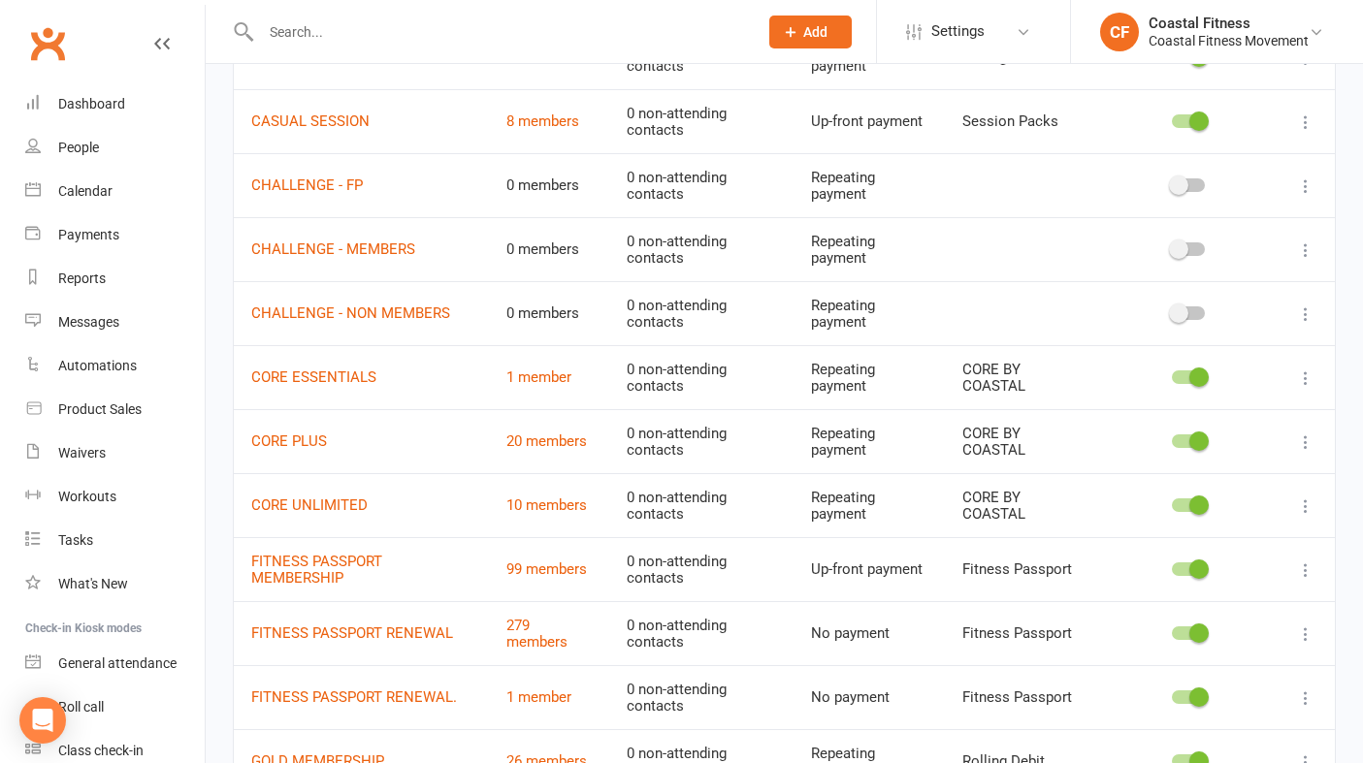
scroll to position [775, 0]
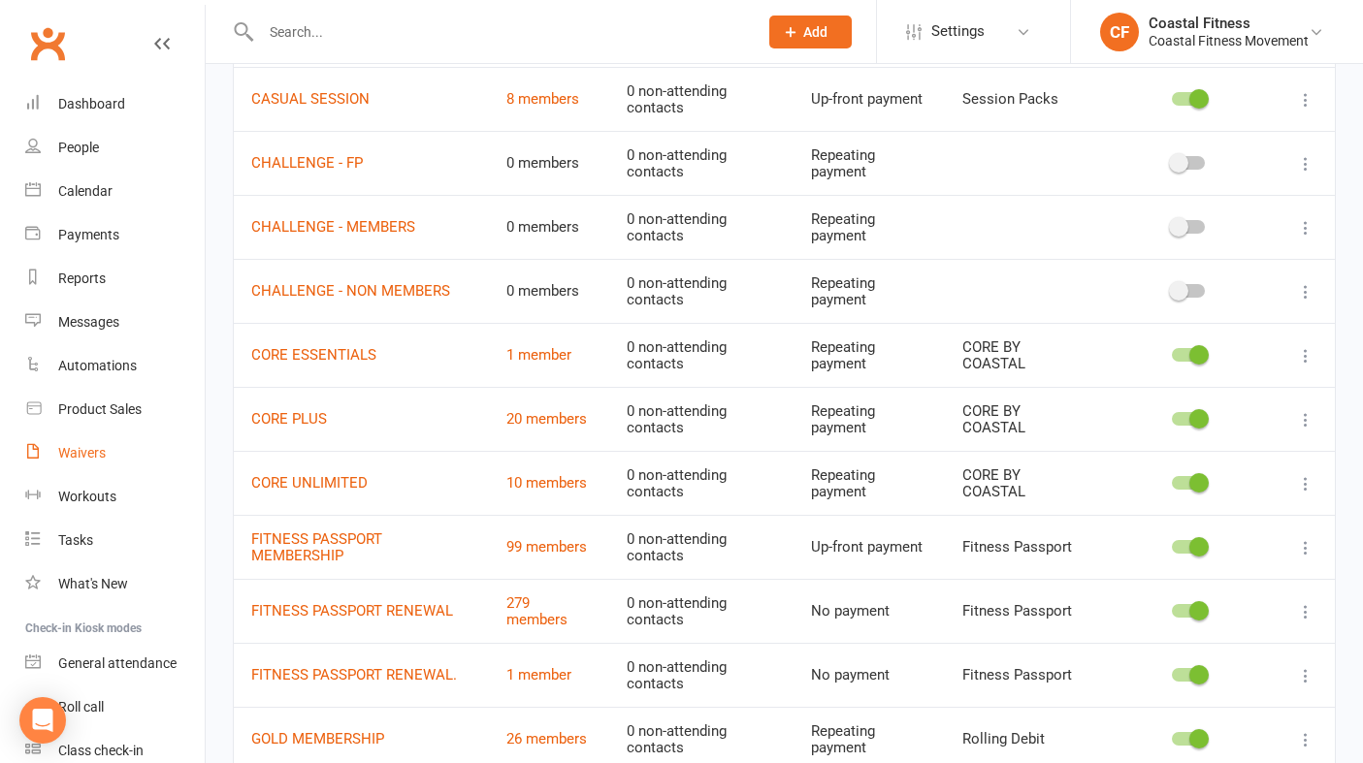
click at [92, 455] on div "Waivers" at bounding box center [82, 453] width 48 height 16
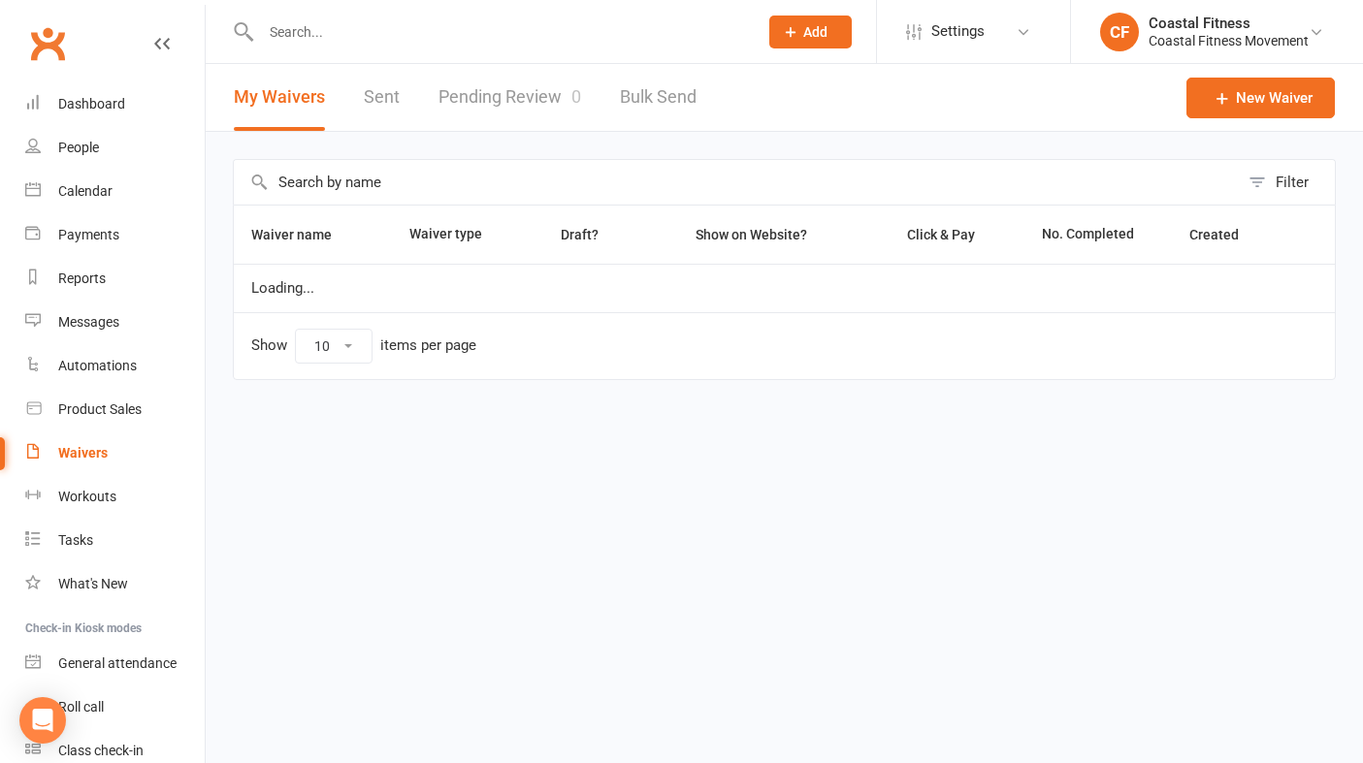
select select "25"
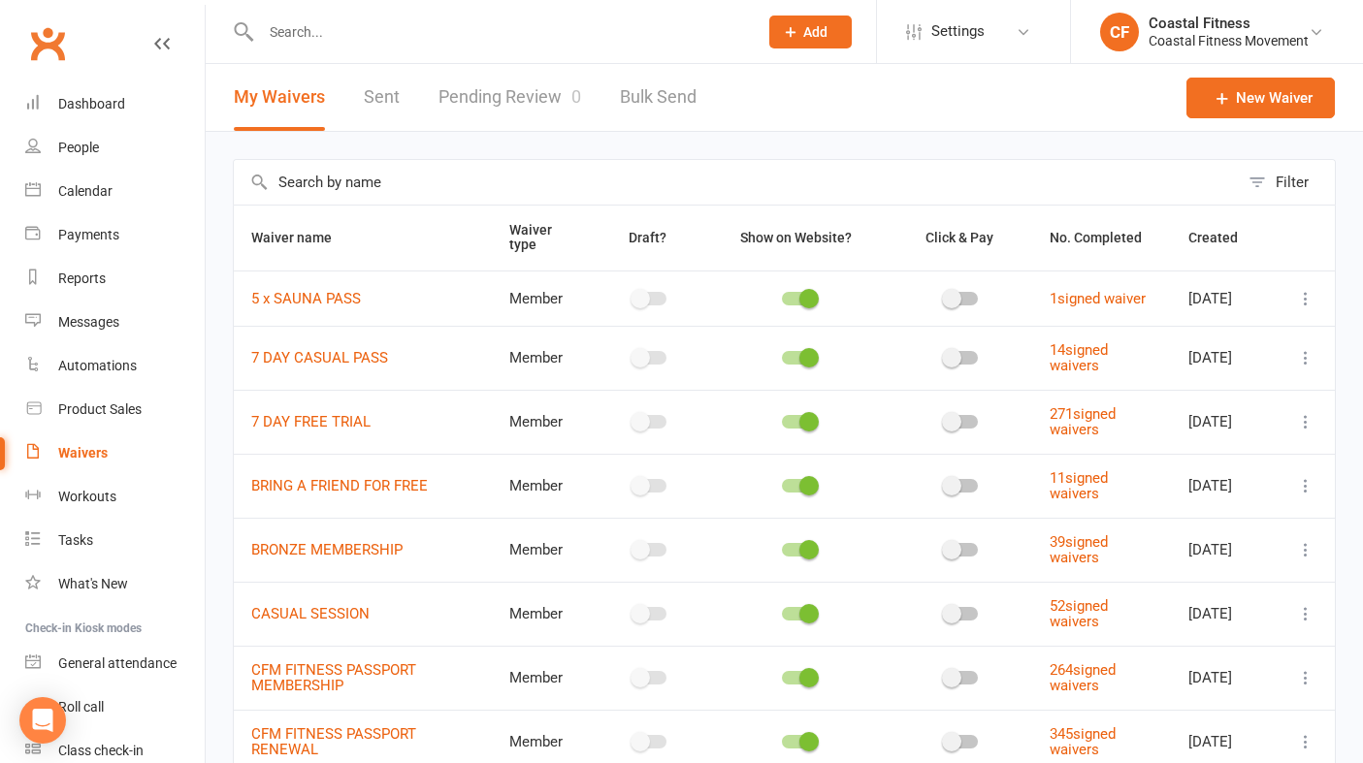
click at [539, 89] on link "Pending Review 0" at bounding box center [509, 97] width 143 height 67
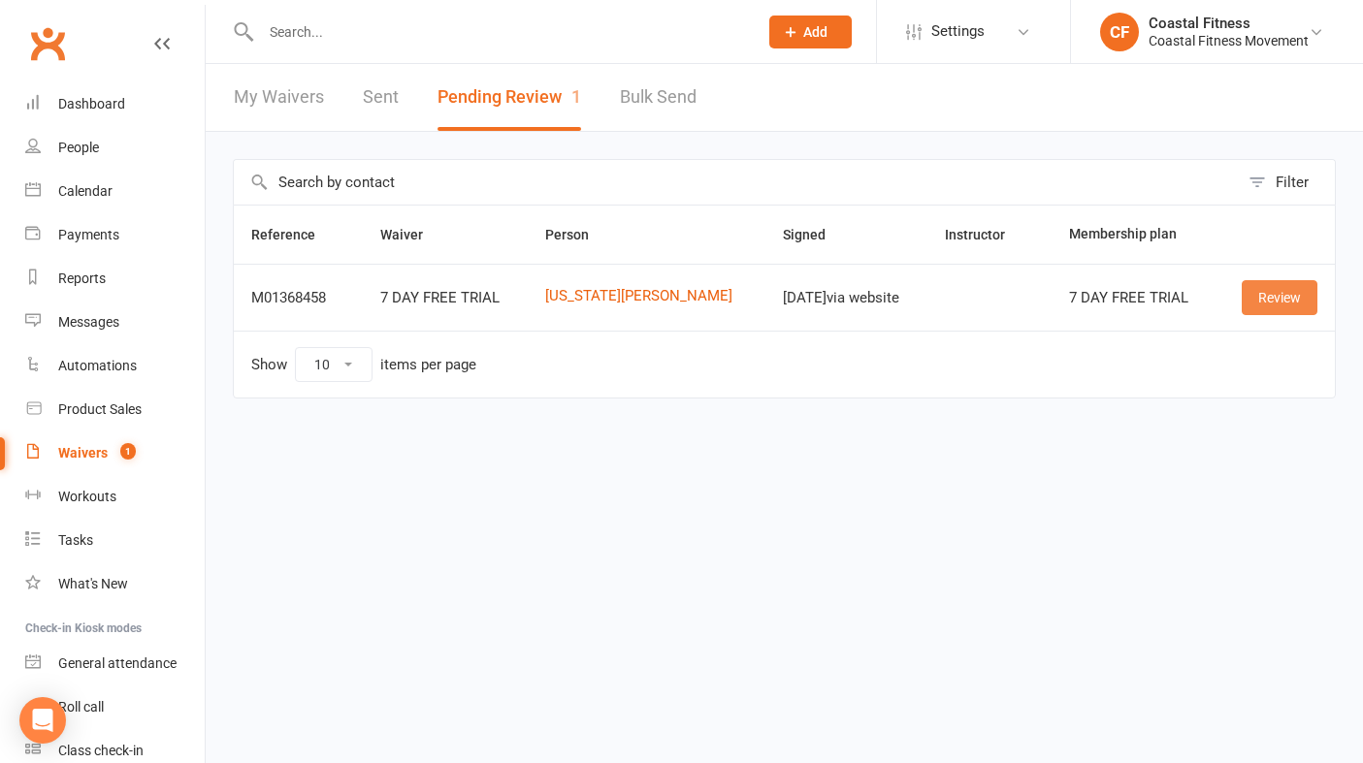
click at [1256, 296] on link "Review" at bounding box center [1279, 297] width 76 height 35
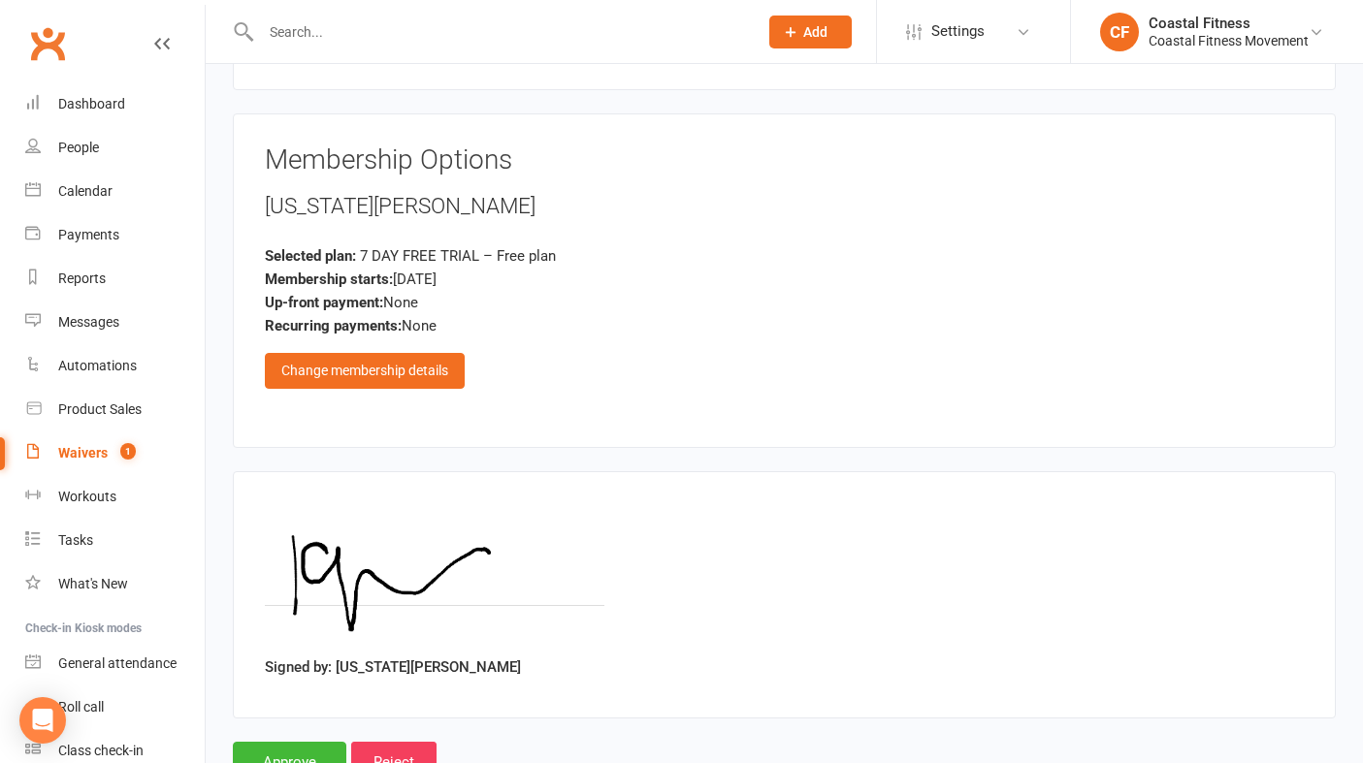
scroll to position [1320, 0]
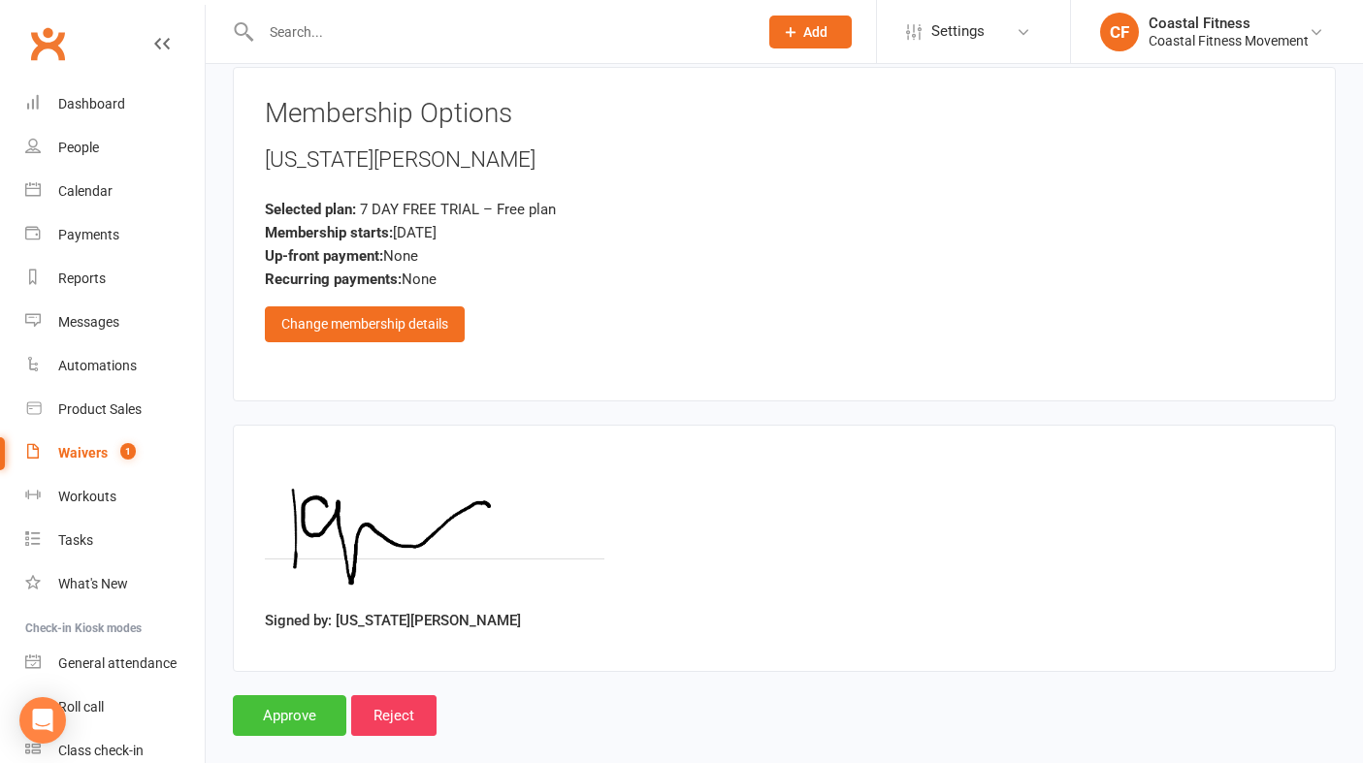
click at [308, 695] on input "Approve" at bounding box center [289, 715] width 113 height 41
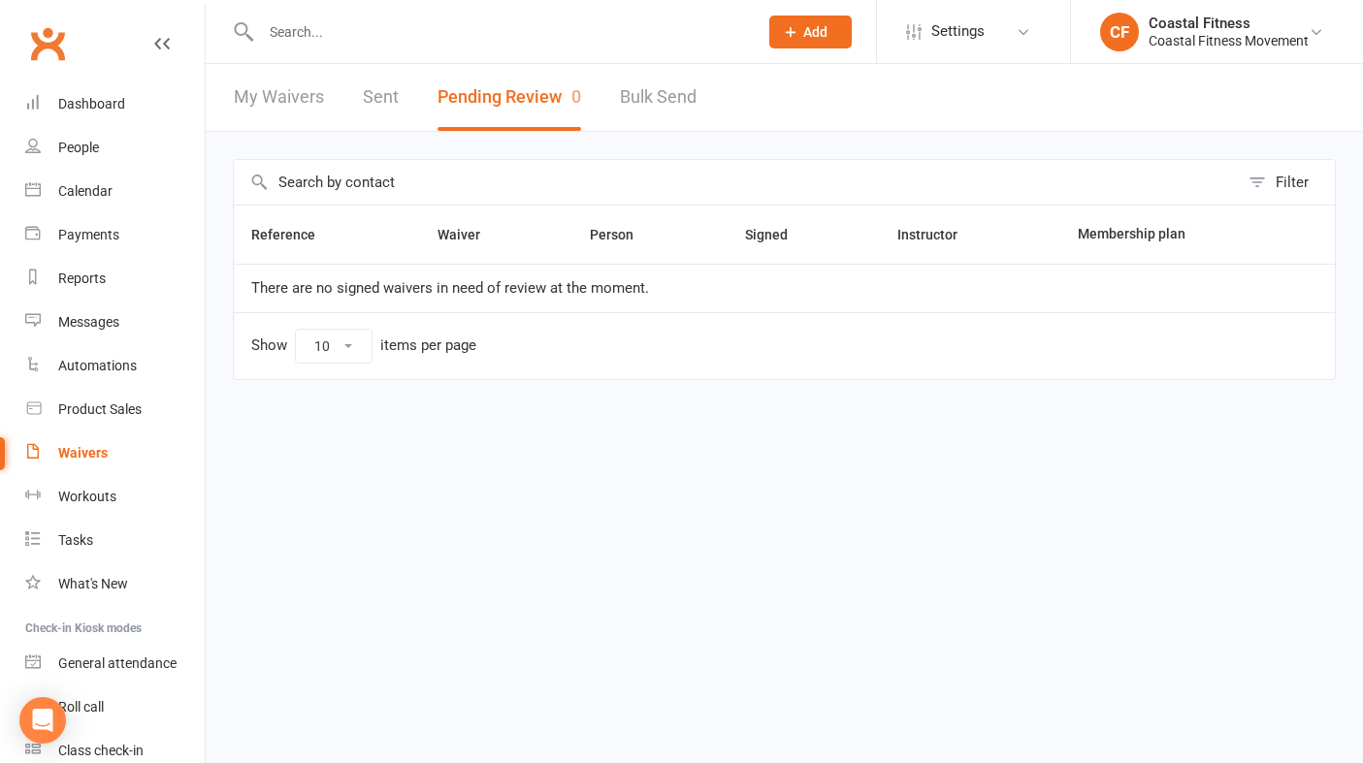
click at [95, 459] on div "Waivers" at bounding box center [82, 453] width 49 height 16
select select "25"
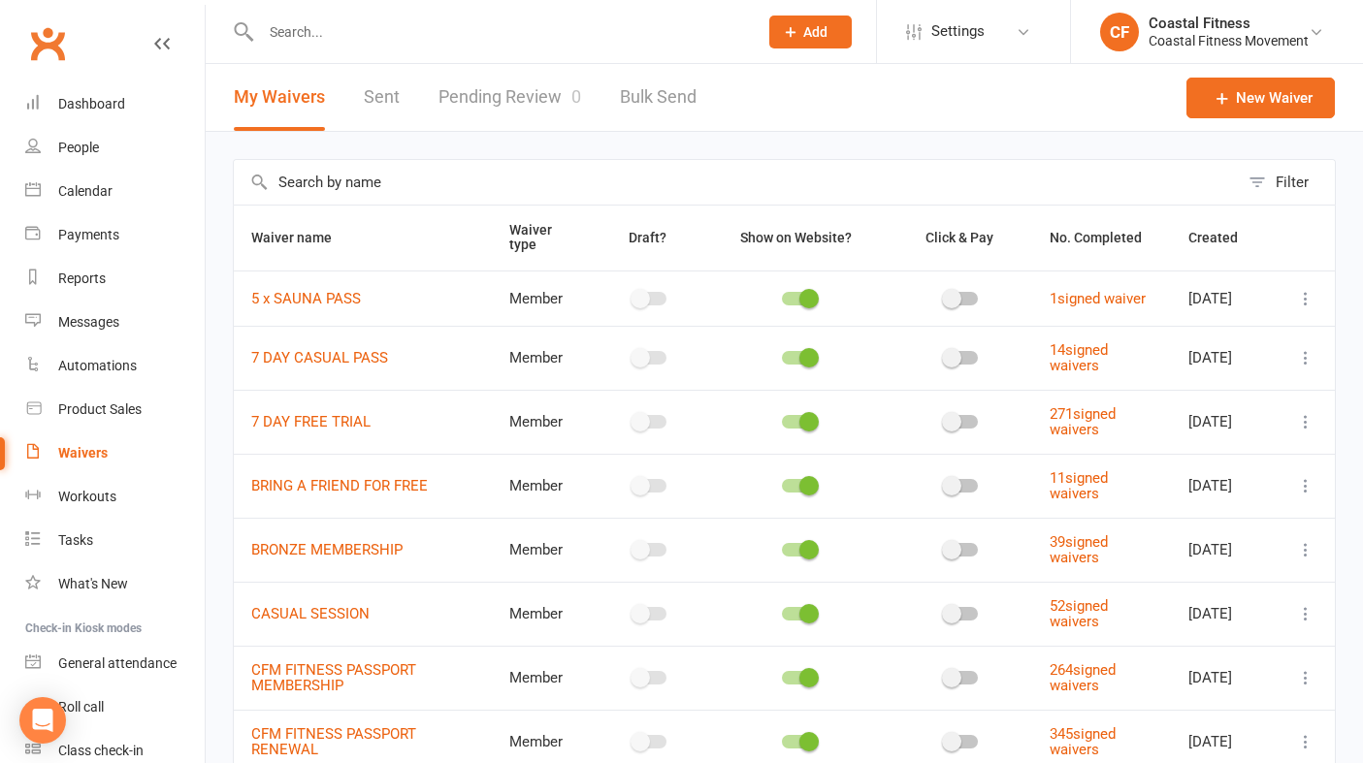
click at [485, 112] on link "Pending Review 0" at bounding box center [509, 97] width 143 height 67
